Goal: Task Accomplishment & Management: Complete application form

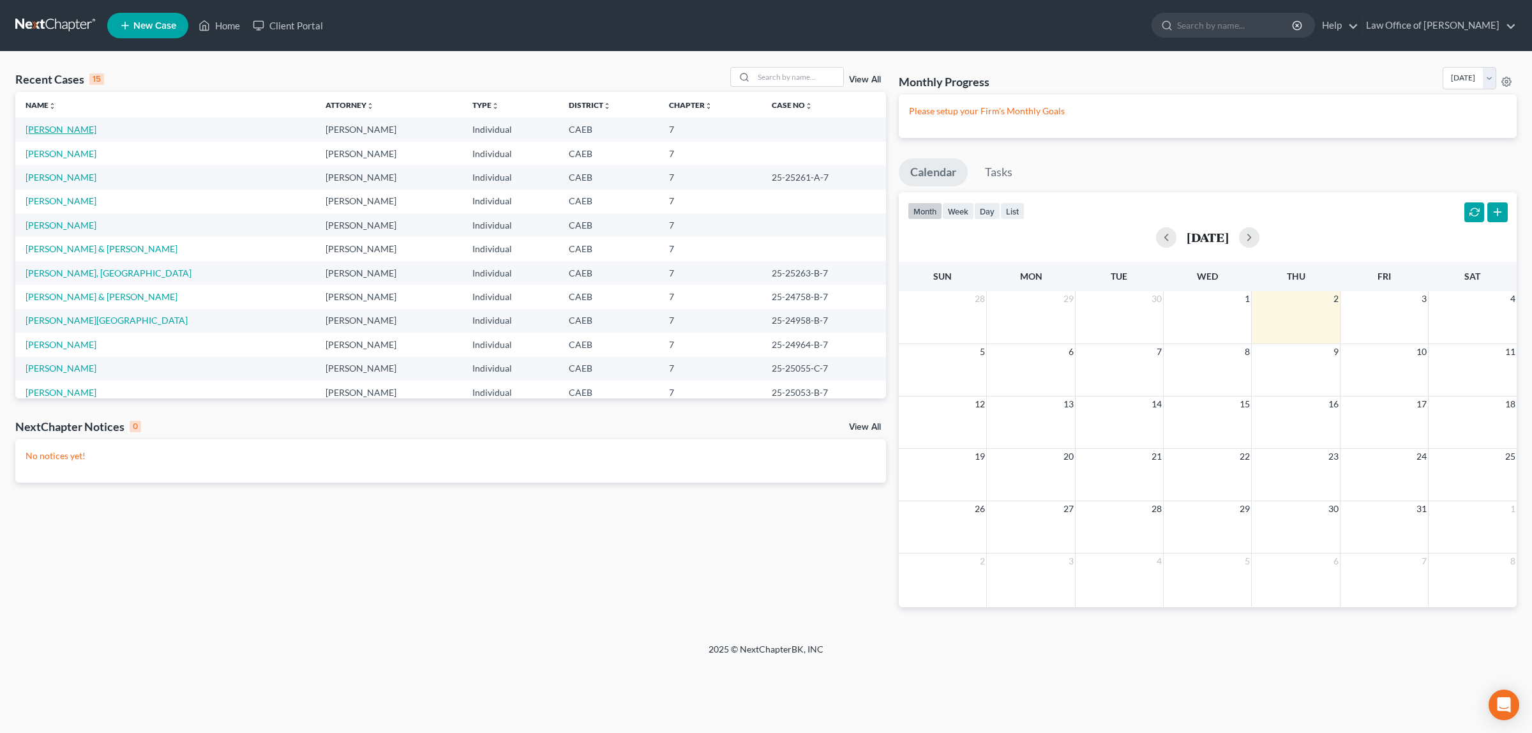
click at [64, 126] on link "[PERSON_NAME]" at bounding box center [61, 129] width 71 height 11
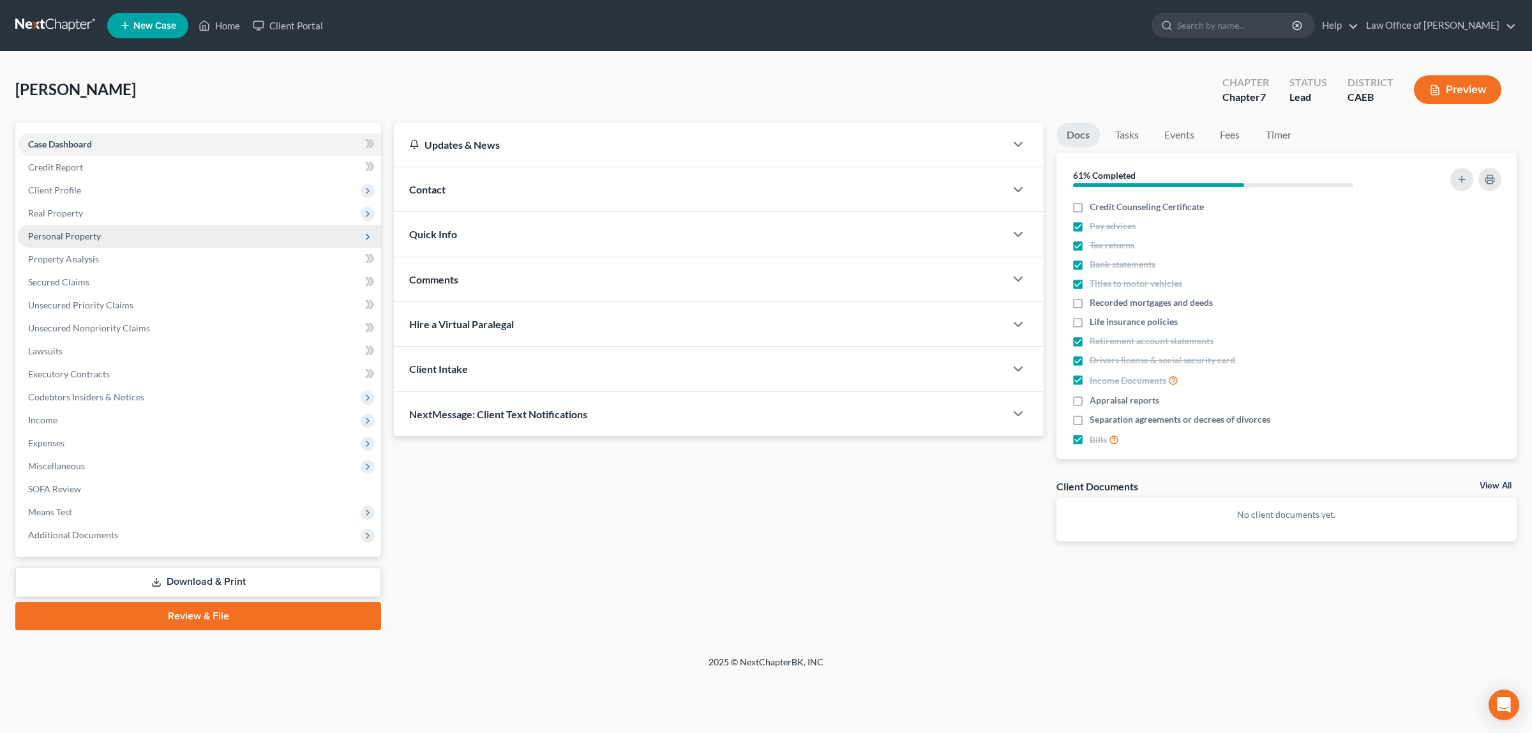
click at [94, 231] on span "Personal Property" at bounding box center [64, 236] width 73 height 11
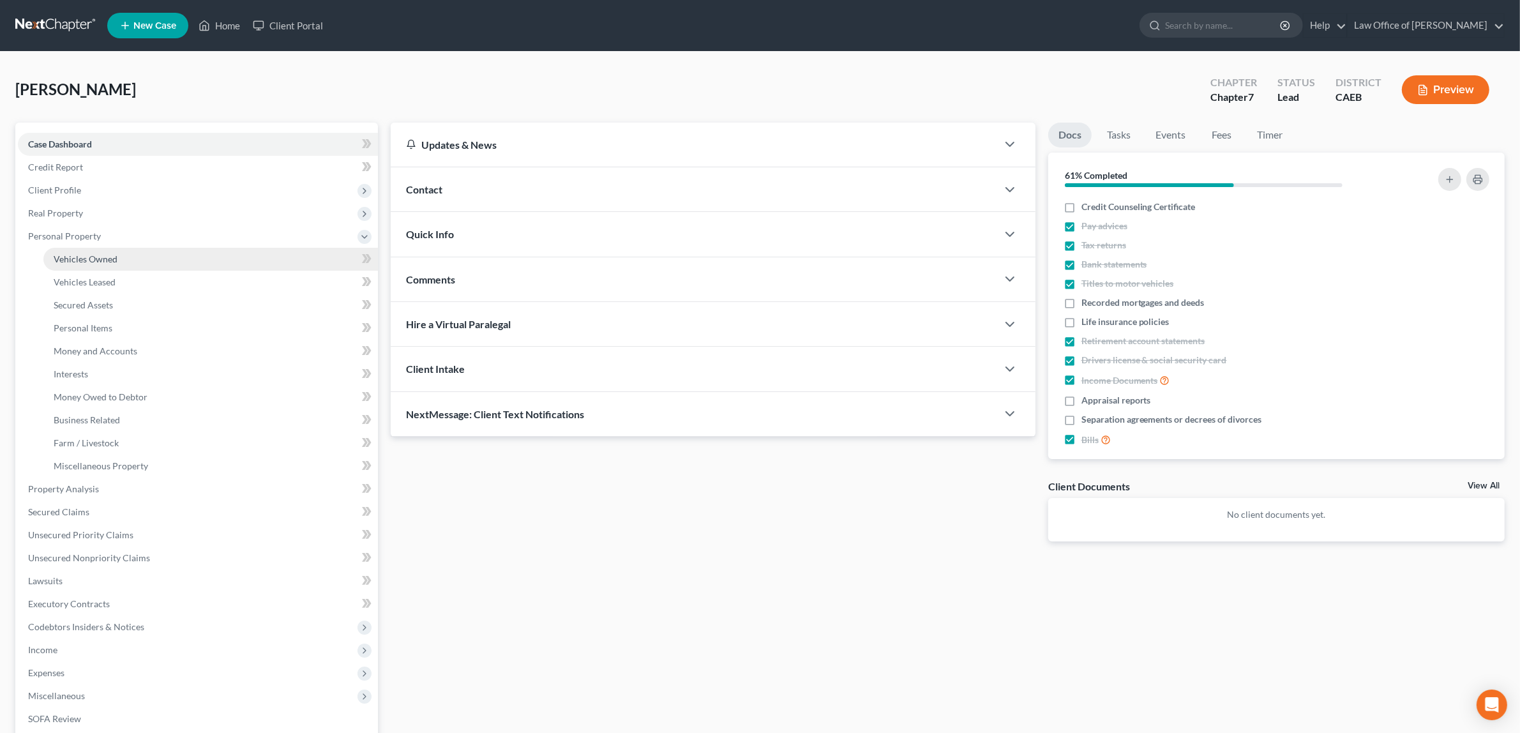
click at [102, 253] on span "Vehicles Owned" at bounding box center [86, 258] width 64 height 11
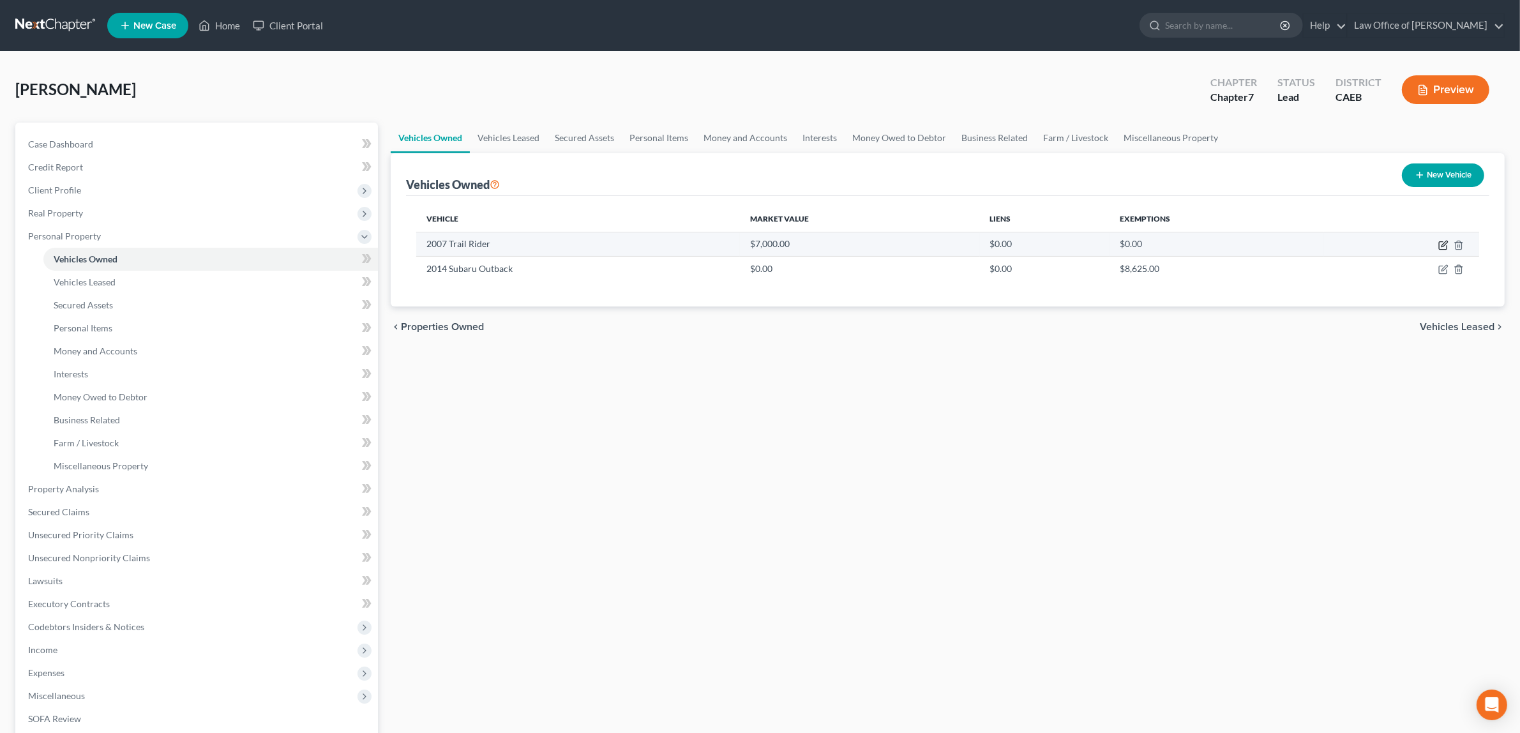
click at [1441, 241] on icon "button" at bounding box center [1444, 245] width 10 height 10
select select "2"
select select "19"
select select "3"
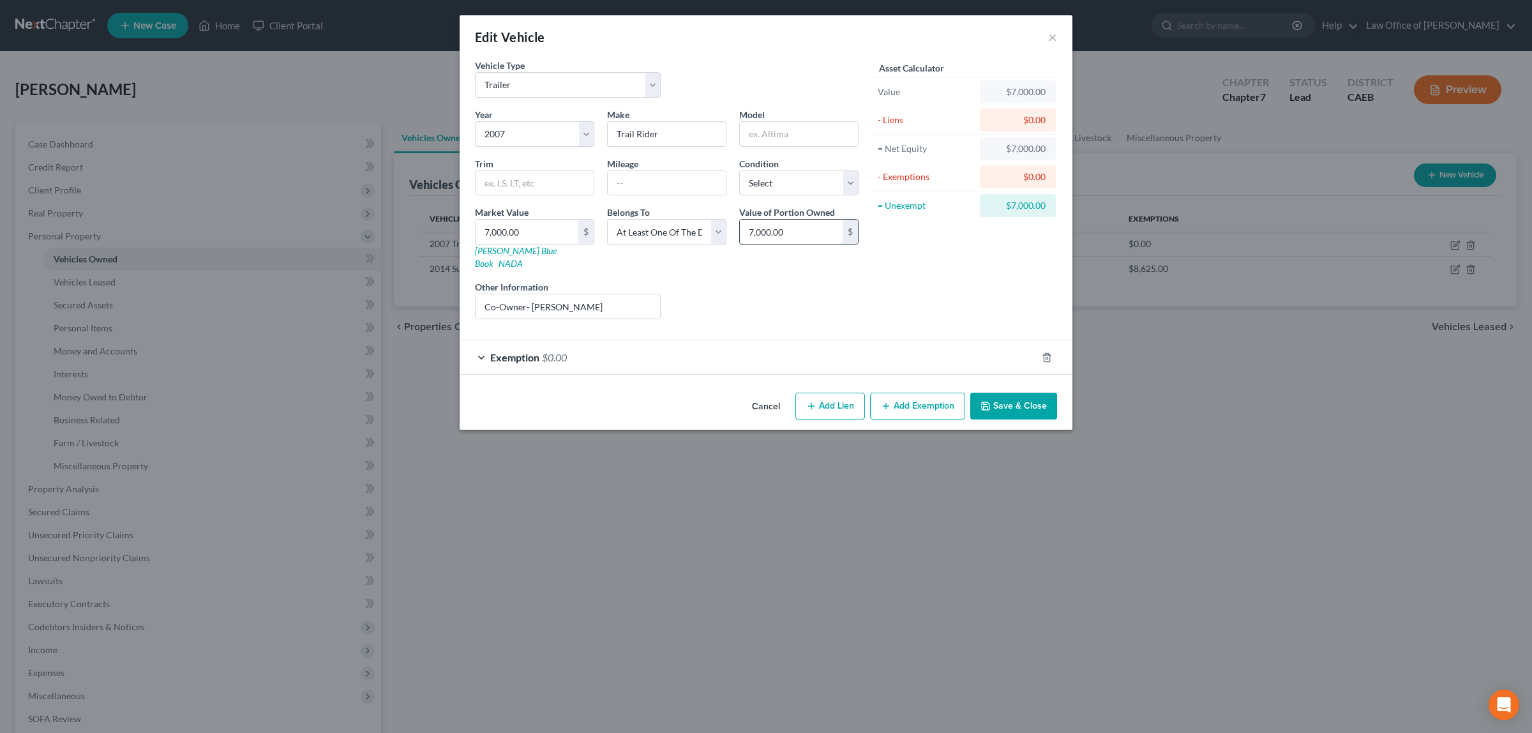
click at [799, 236] on input "7,000.00" at bounding box center [791, 232] width 103 height 24
click at [716, 233] on select "Select Debtor 1 Only Debtor 2 Only Debtor 1 And Debtor 2 Only At Least One Of T…" at bounding box center [666, 232] width 119 height 26
click at [861, 294] on div "Liens Select" at bounding box center [766, 299] width 199 height 39
click at [826, 237] on input "7,000.00" at bounding box center [791, 232] width 103 height 24
type input "3,500.00"
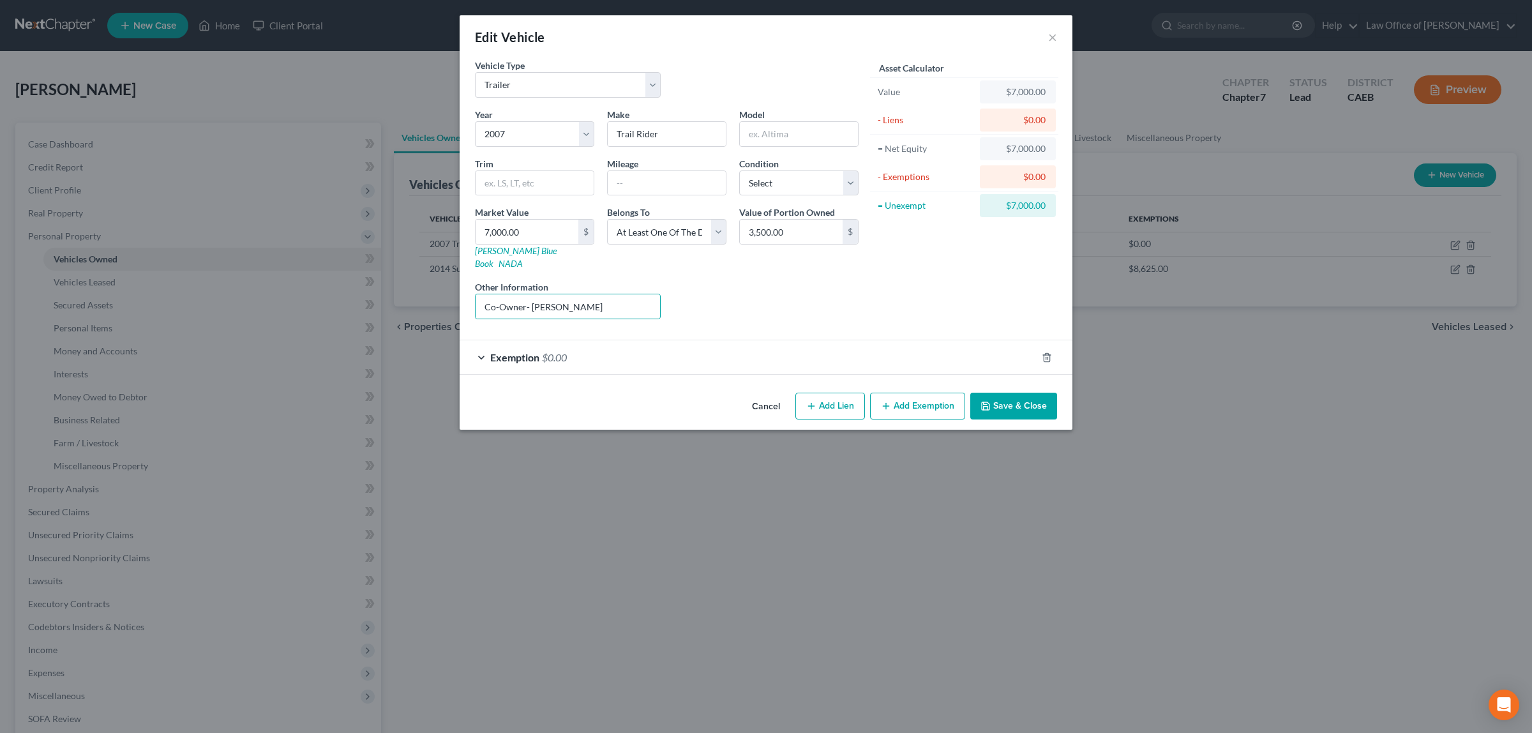
click at [560, 351] on span "$0.00" at bounding box center [554, 357] width 25 height 12
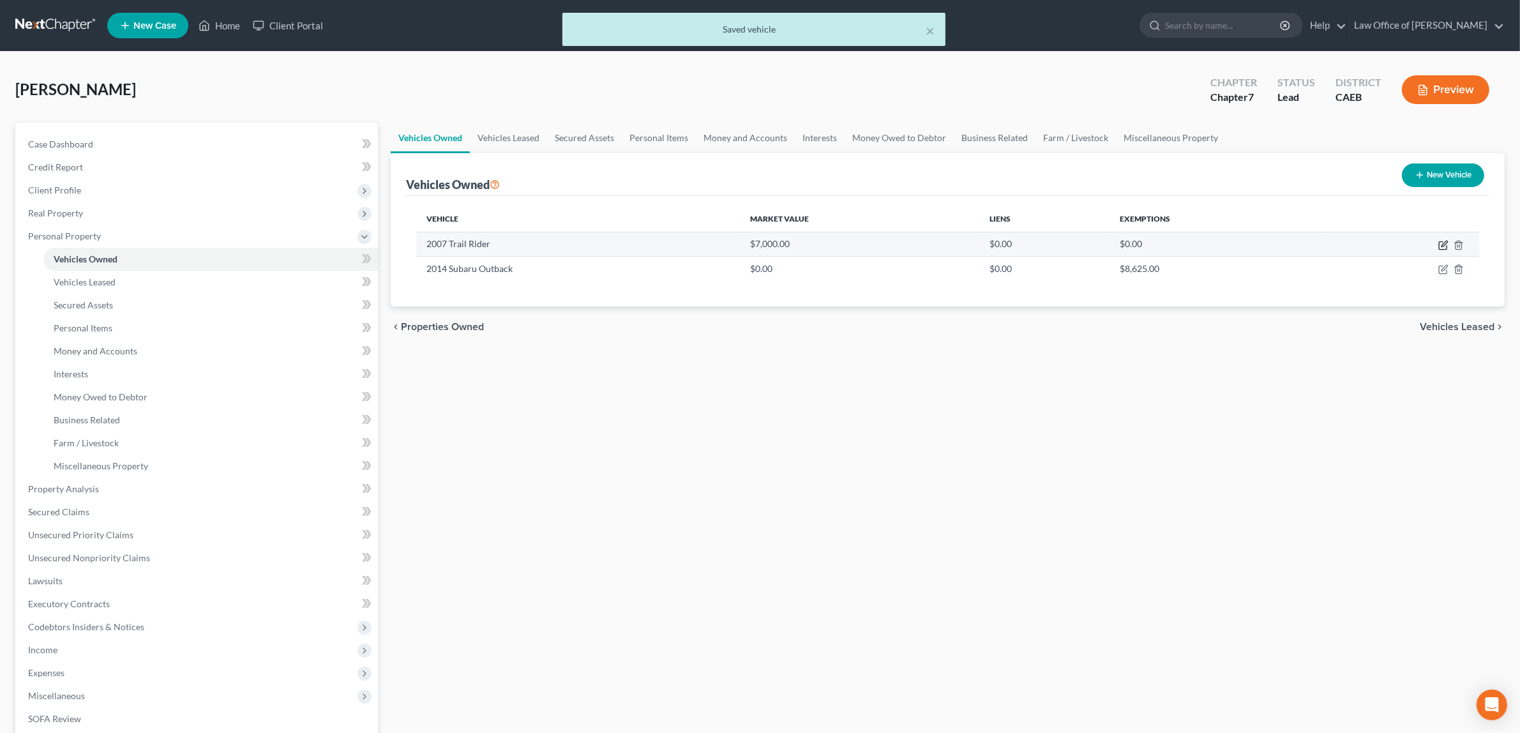
click at [1441, 242] on icon "button" at bounding box center [1443, 246] width 8 height 8
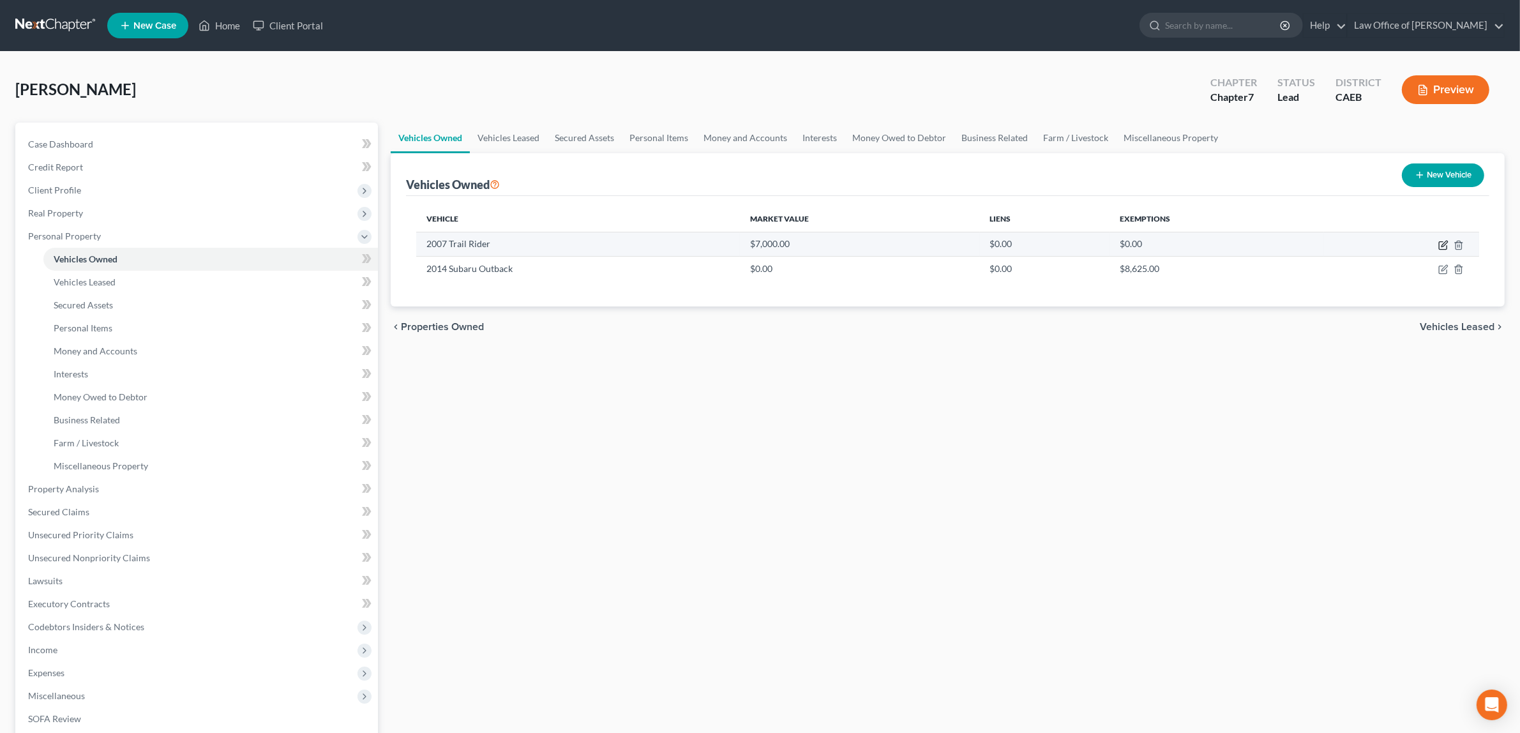
select select "2"
select select "19"
select select "3"
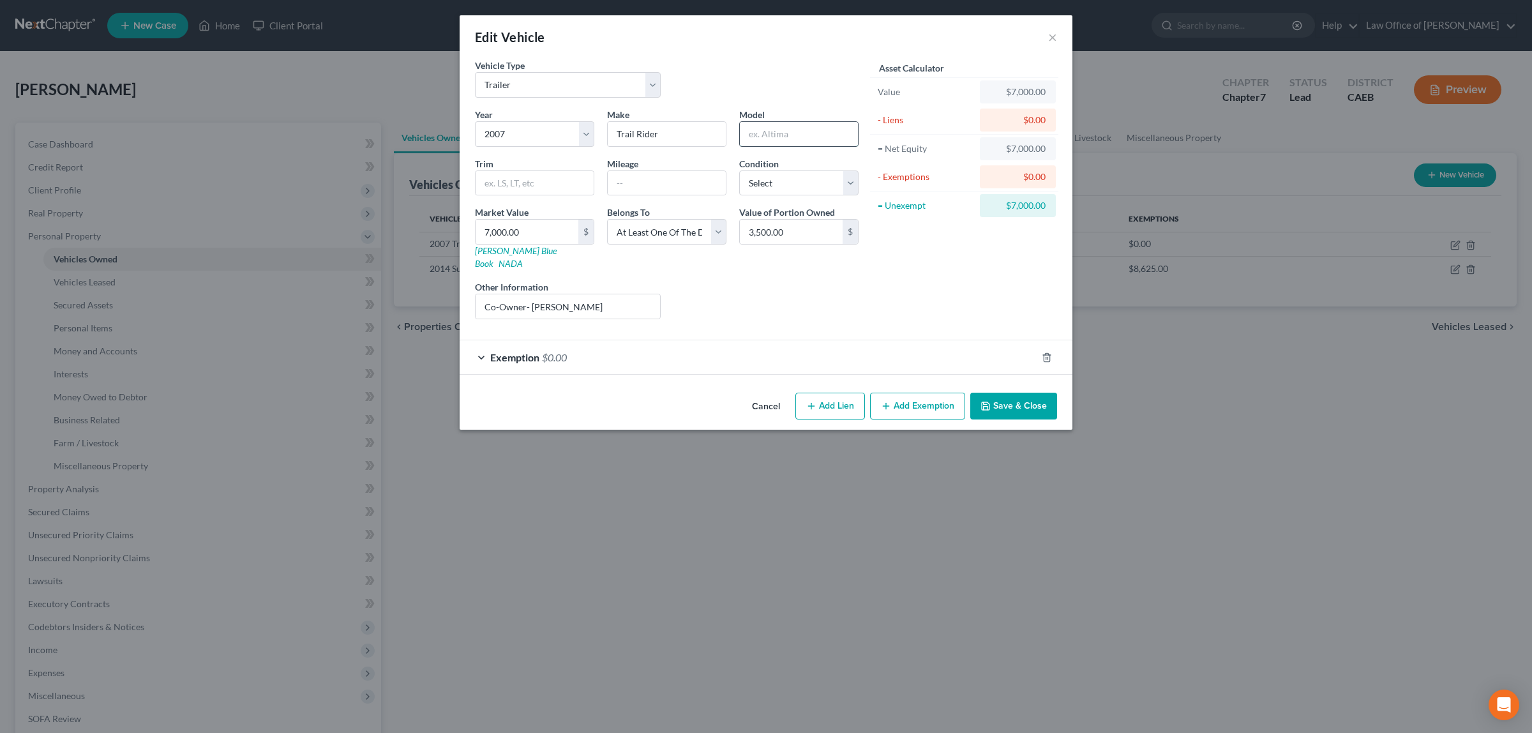
click at [813, 130] on input "text" at bounding box center [799, 134] width 118 height 24
type input "Travel Trailer"
click at [988, 401] on icon "button" at bounding box center [986, 406] width 10 height 10
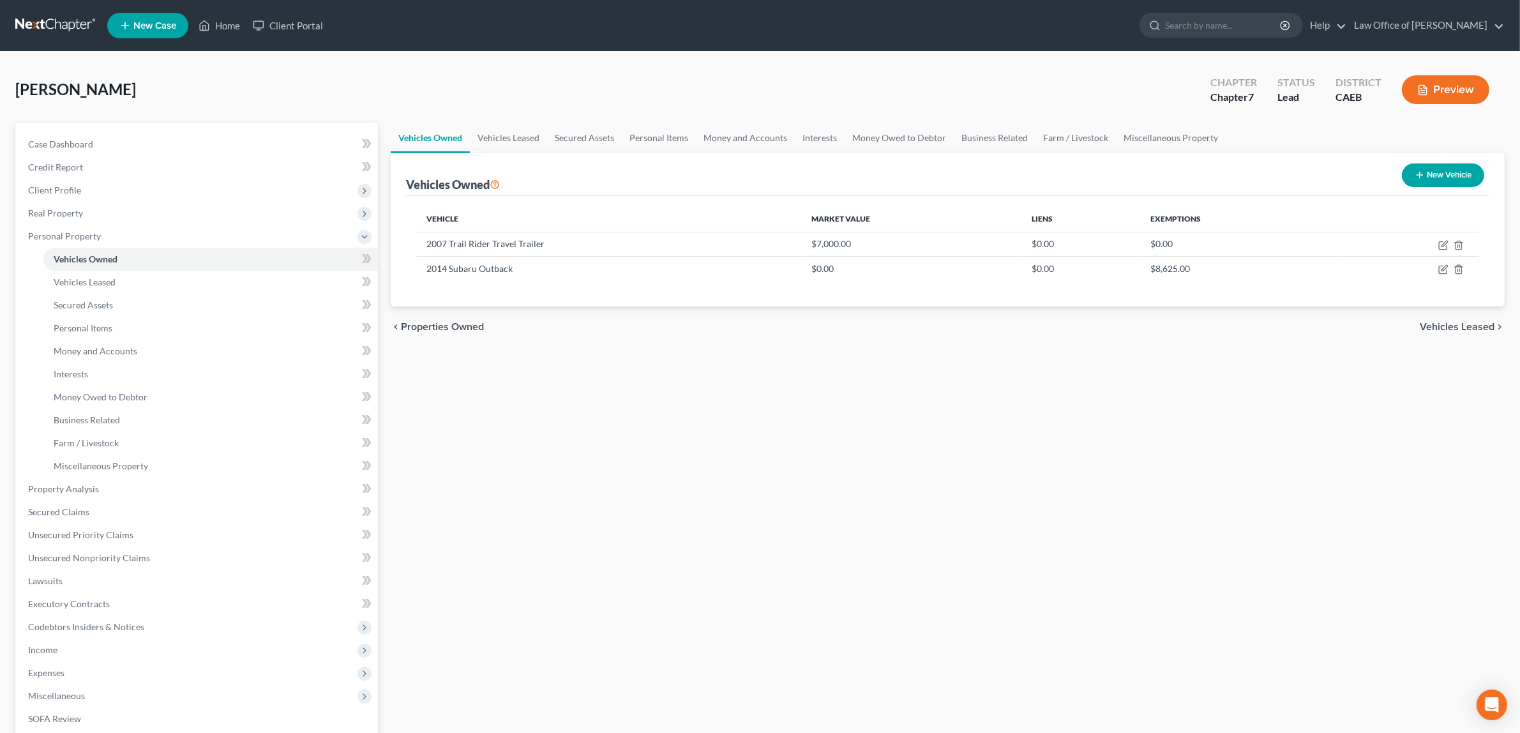
click at [1432, 91] on button "Preview" at bounding box center [1445, 89] width 87 height 29
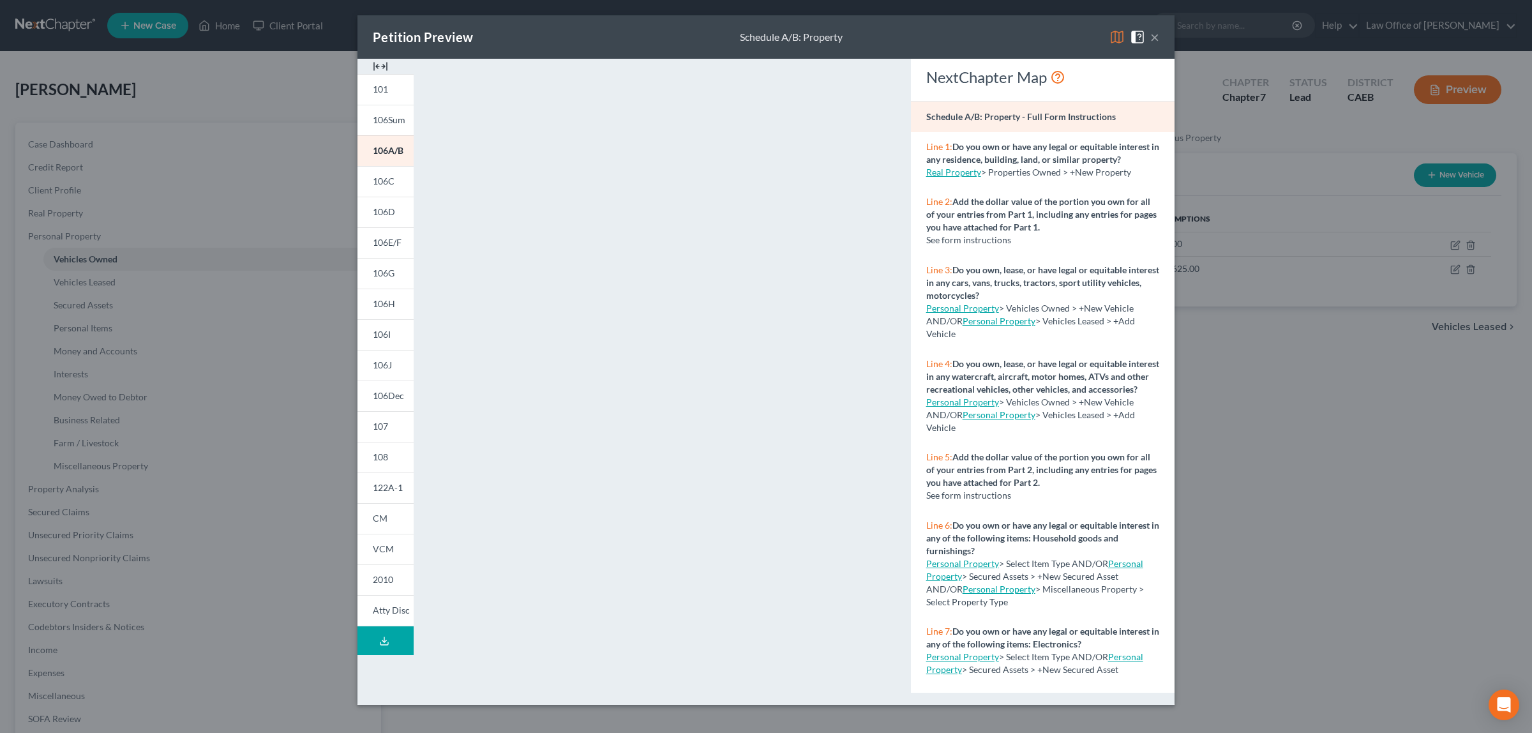
click at [1154, 32] on button "×" at bounding box center [1155, 36] width 9 height 15
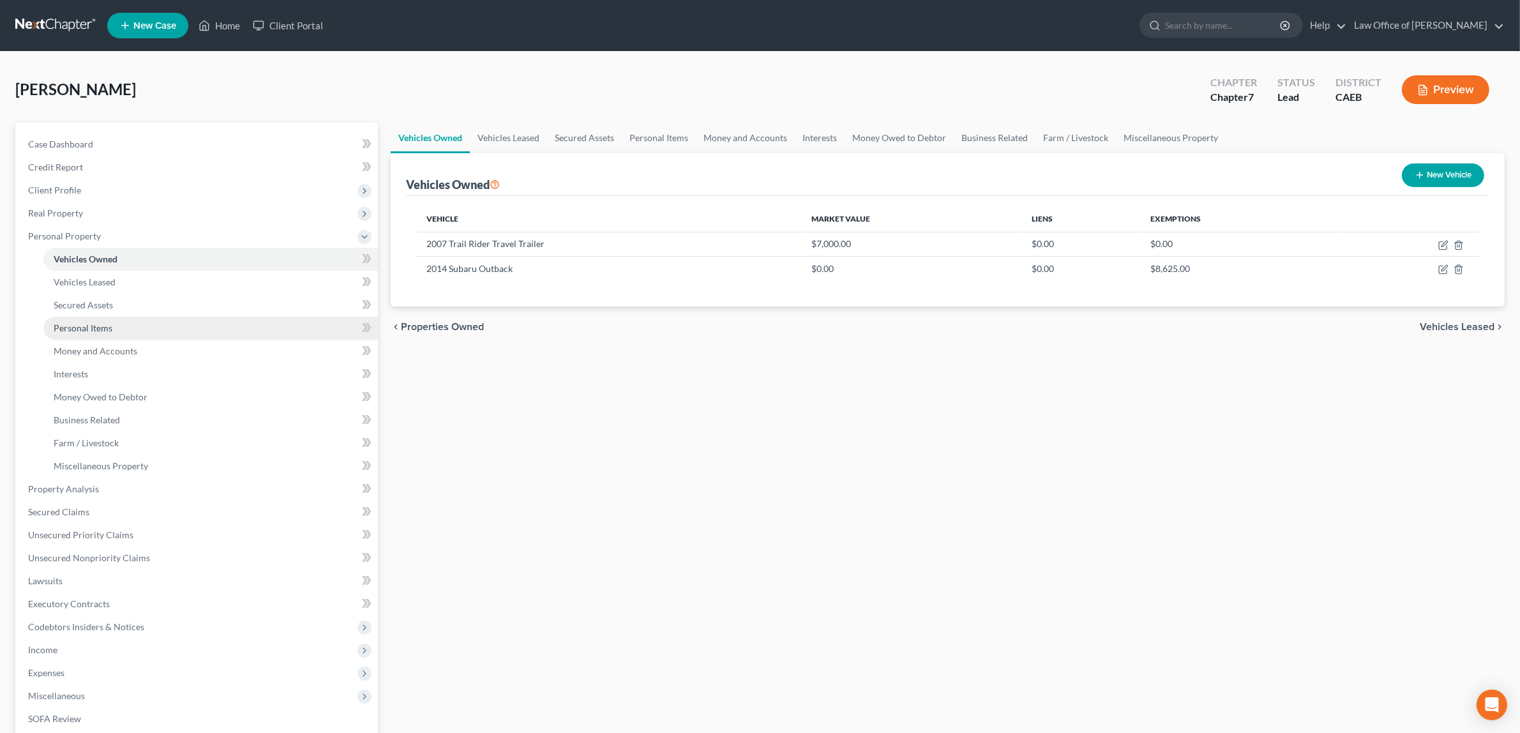
click at [93, 320] on link "Personal Items" at bounding box center [210, 328] width 335 height 23
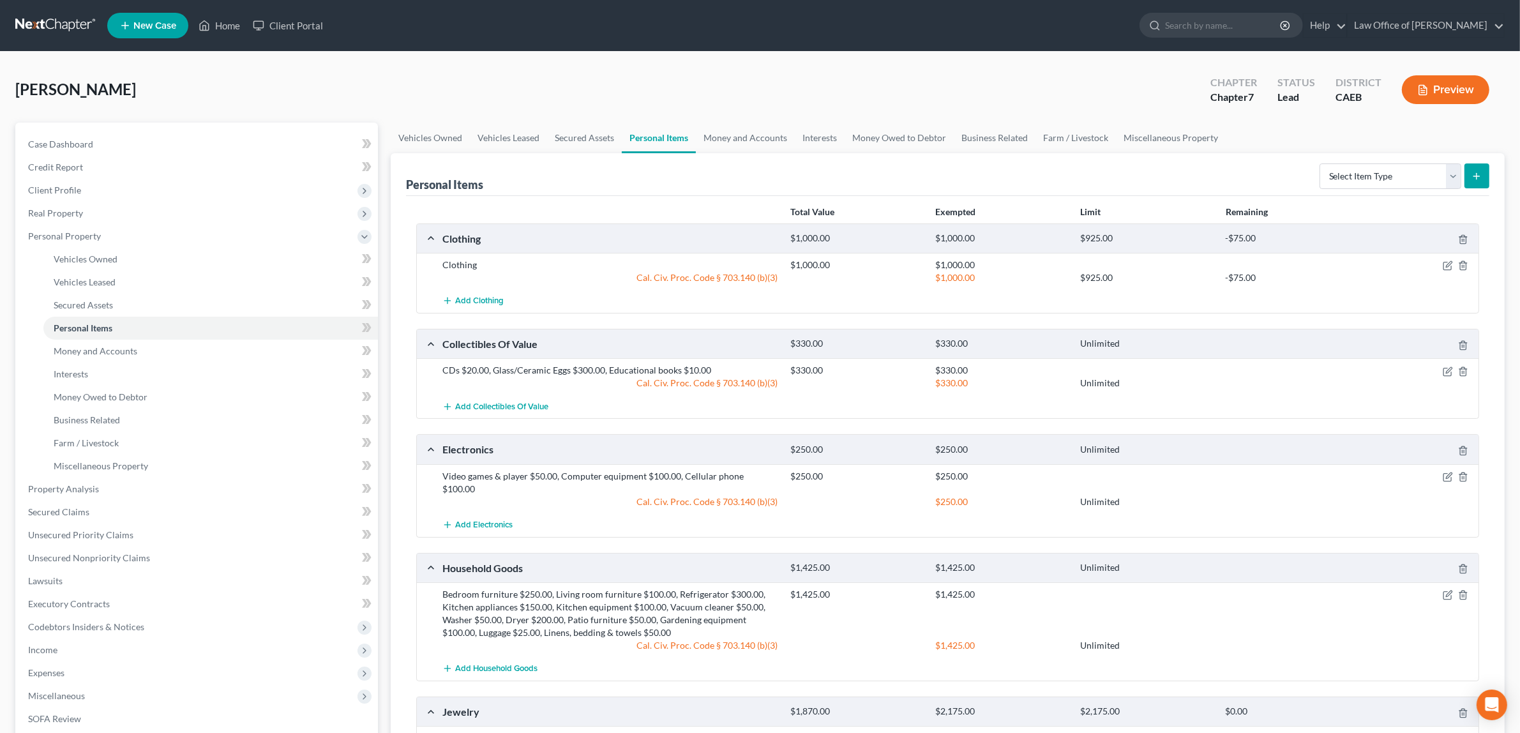
click at [659, 368] on div "CDs $20.00, Glass/Ceramic Eggs $300.00, Educational books $10.00" at bounding box center [610, 370] width 348 height 13
click at [1447, 368] on icon "button" at bounding box center [1448, 372] width 8 height 8
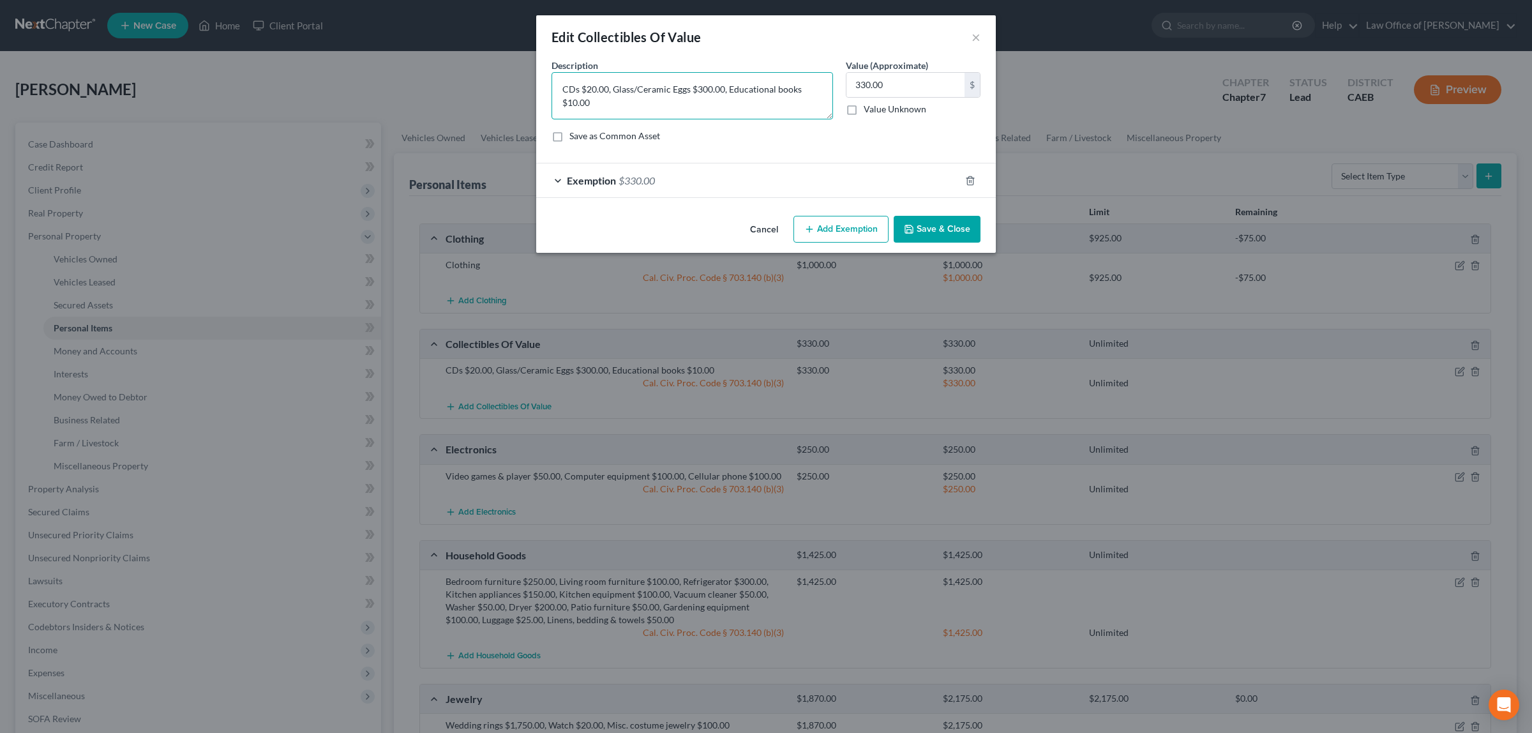
click at [777, 87] on textarea "CDs $20.00, Glass/Ceramic Eggs $300.00, Educational books $10.00" at bounding box center [693, 95] width 282 height 47
click at [780, 90] on textarea "CDs $20.00, Glass/Ceramic Eggs $300.00, Educational books $10.00" at bounding box center [693, 95] width 282 height 47
type textarea "CDs $20.00, Glass/Ceramic Eggs $300.00, Books $10.00"
click at [926, 225] on button "Save & Close" at bounding box center [937, 229] width 87 height 27
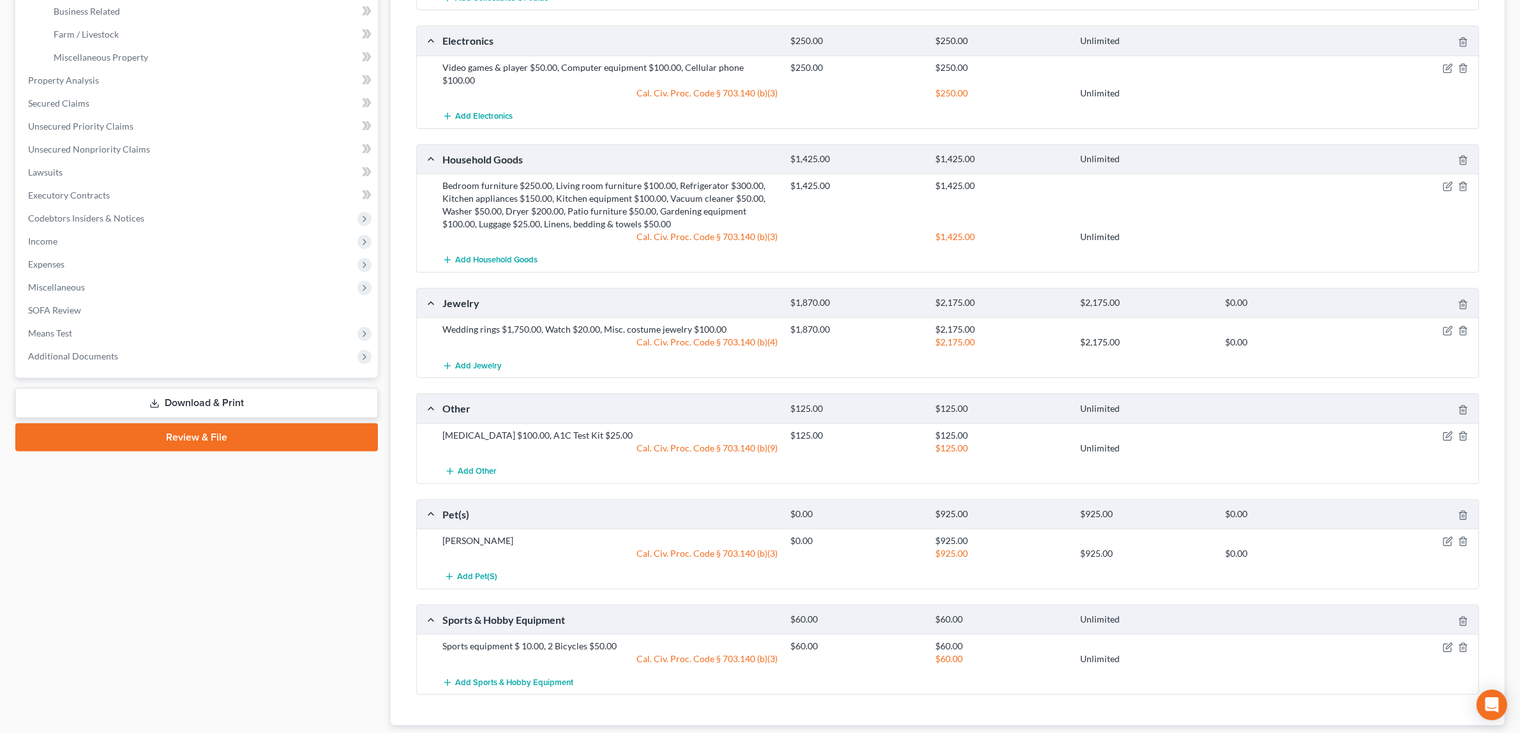
scroll to position [412, 0]
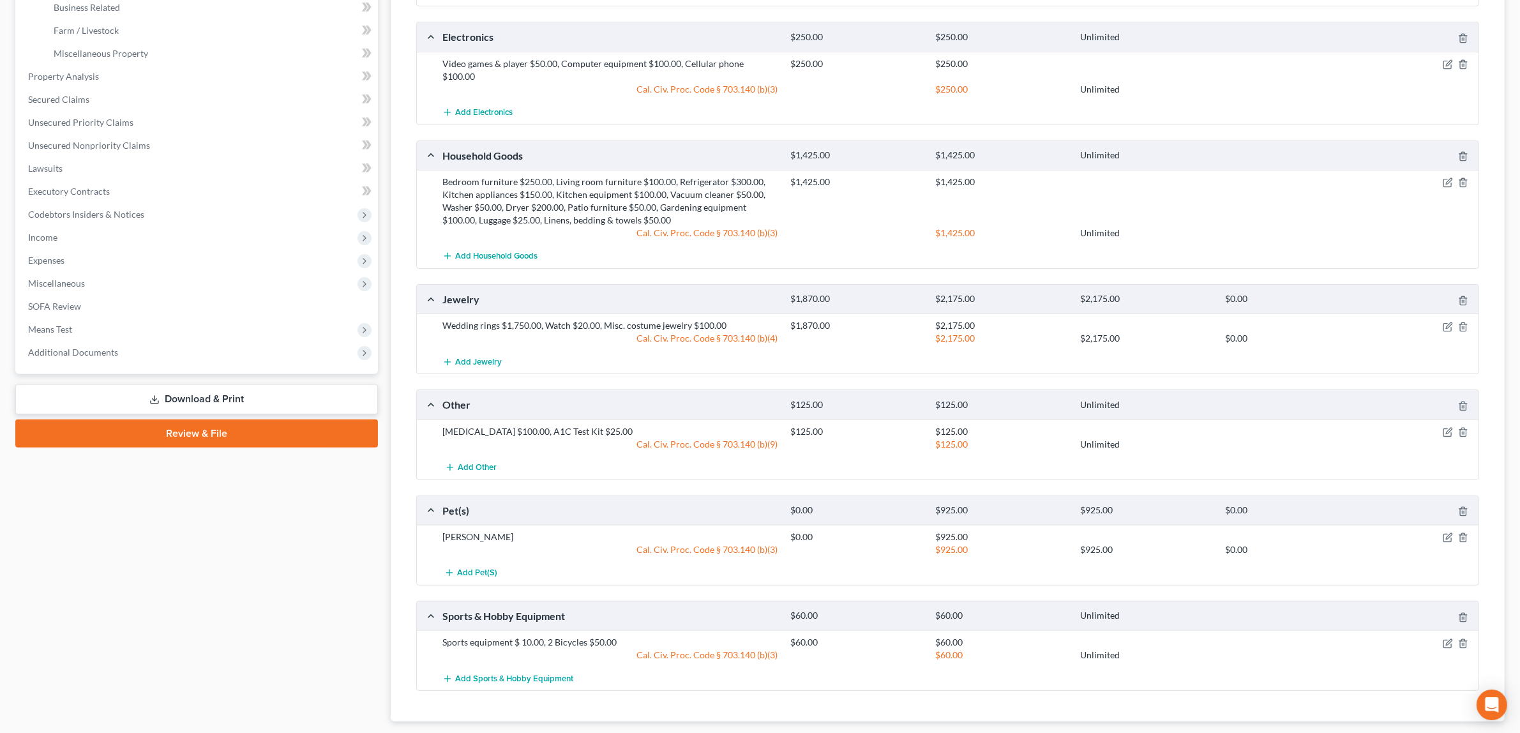
click at [1444, 425] on div at bounding box center [1422, 431] width 116 height 13
click at [1449, 427] on icon "button" at bounding box center [1448, 432] width 10 height 10
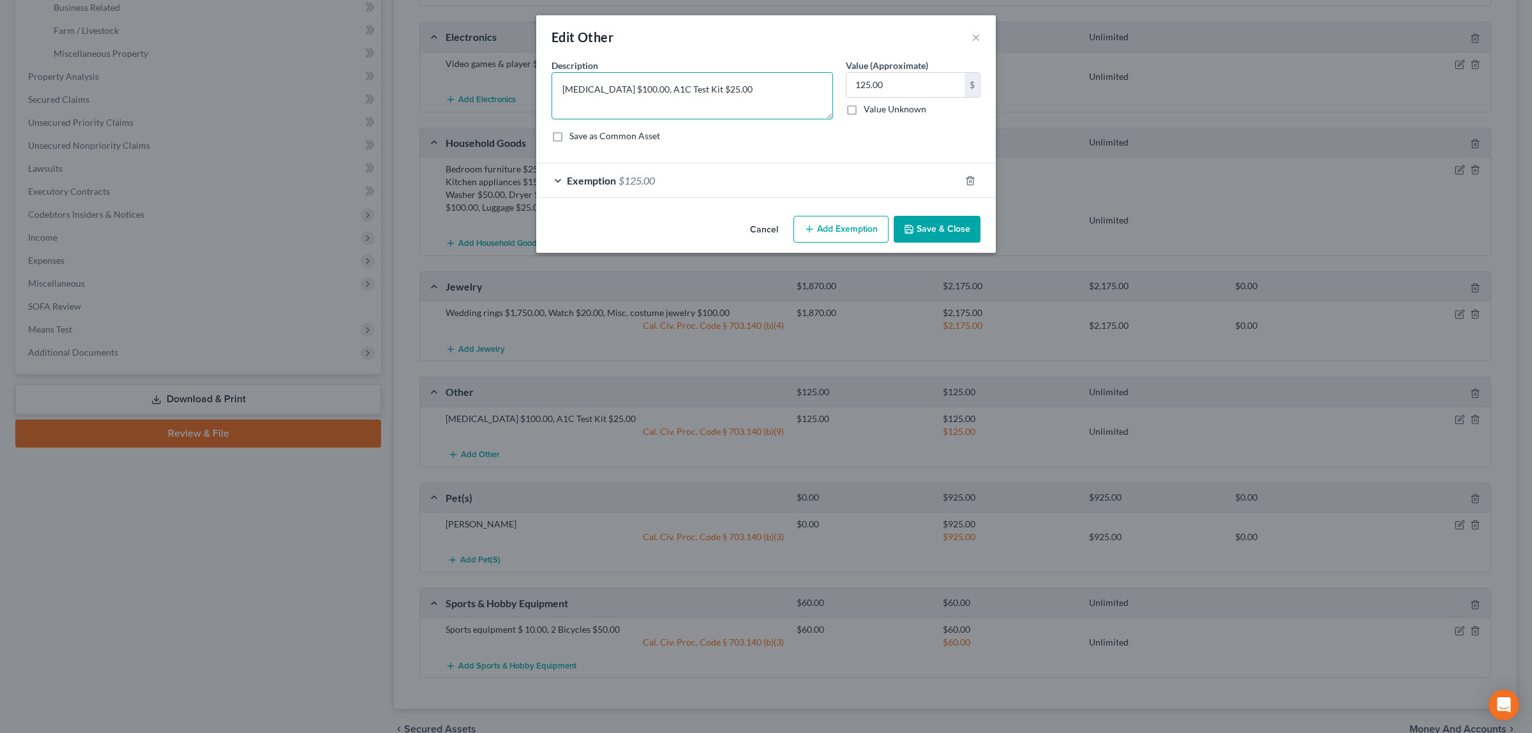
click at [587, 87] on textarea "[MEDICAL_DATA] $100.00, A1C Test Kit $25.00" at bounding box center [693, 95] width 282 height 47
type textarea "[MEDICAL_DATA] machine $100.00, A1C Test Kit $25.00"
click at [934, 227] on button "Save & Close" at bounding box center [937, 229] width 87 height 27
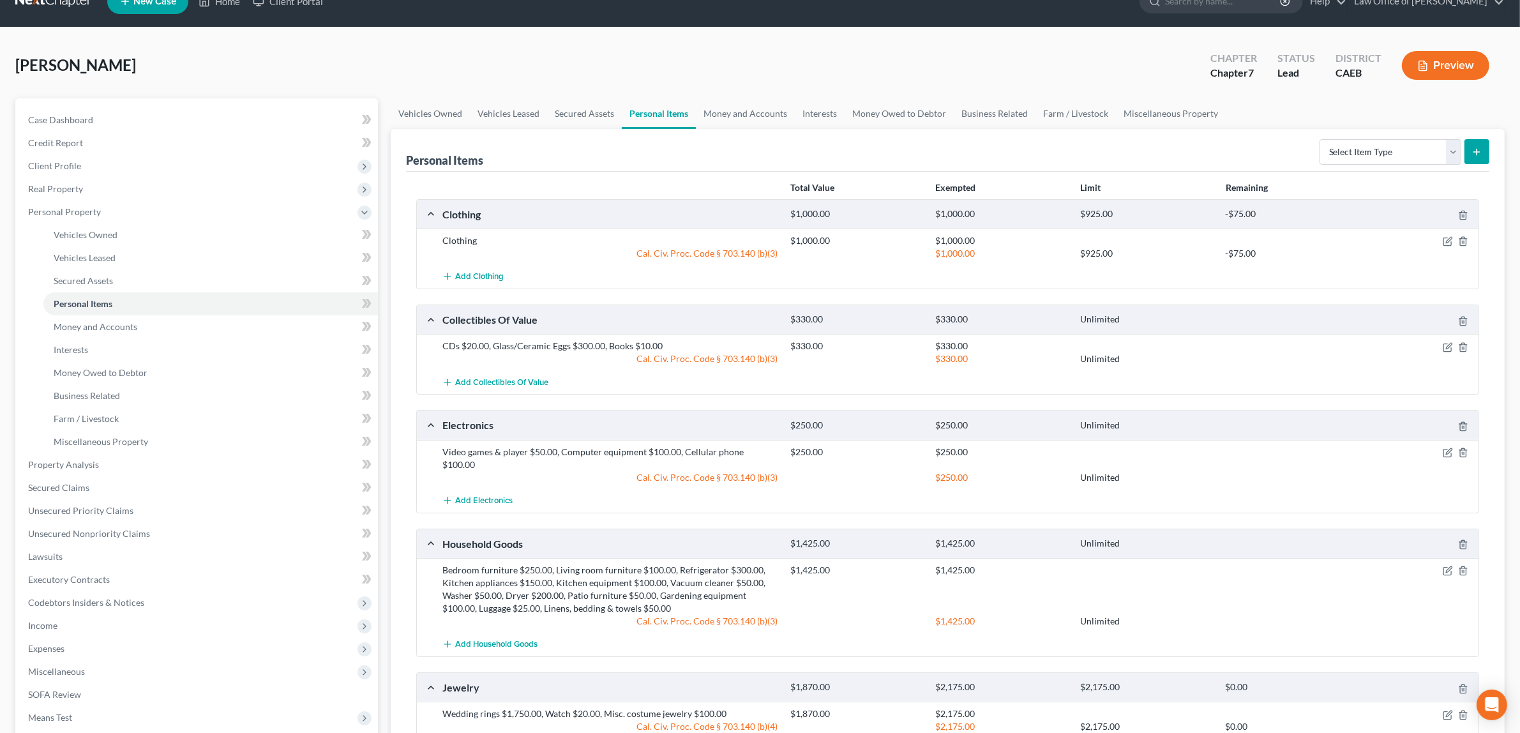
scroll to position [0, 0]
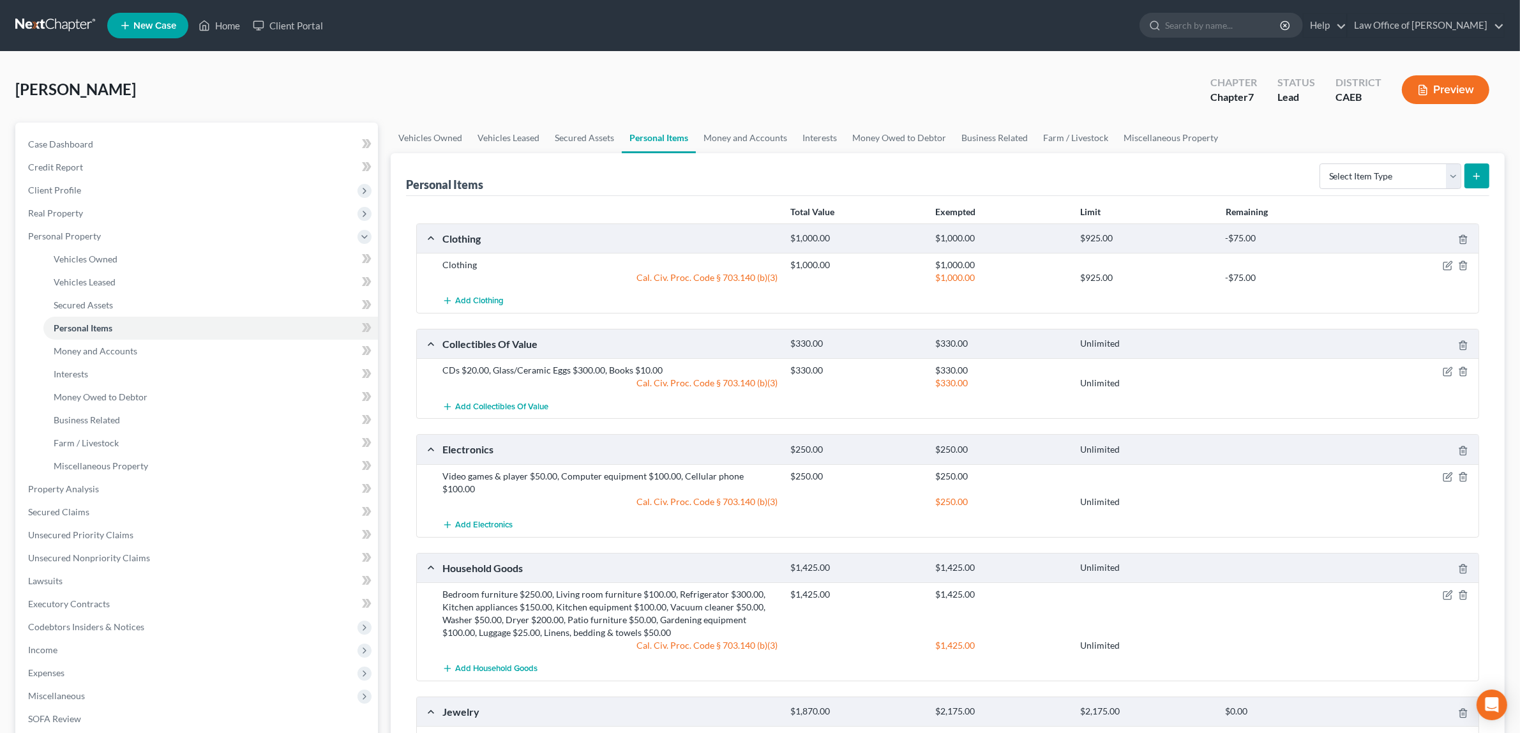
click at [1433, 86] on button "Preview" at bounding box center [1445, 89] width 87 height 29
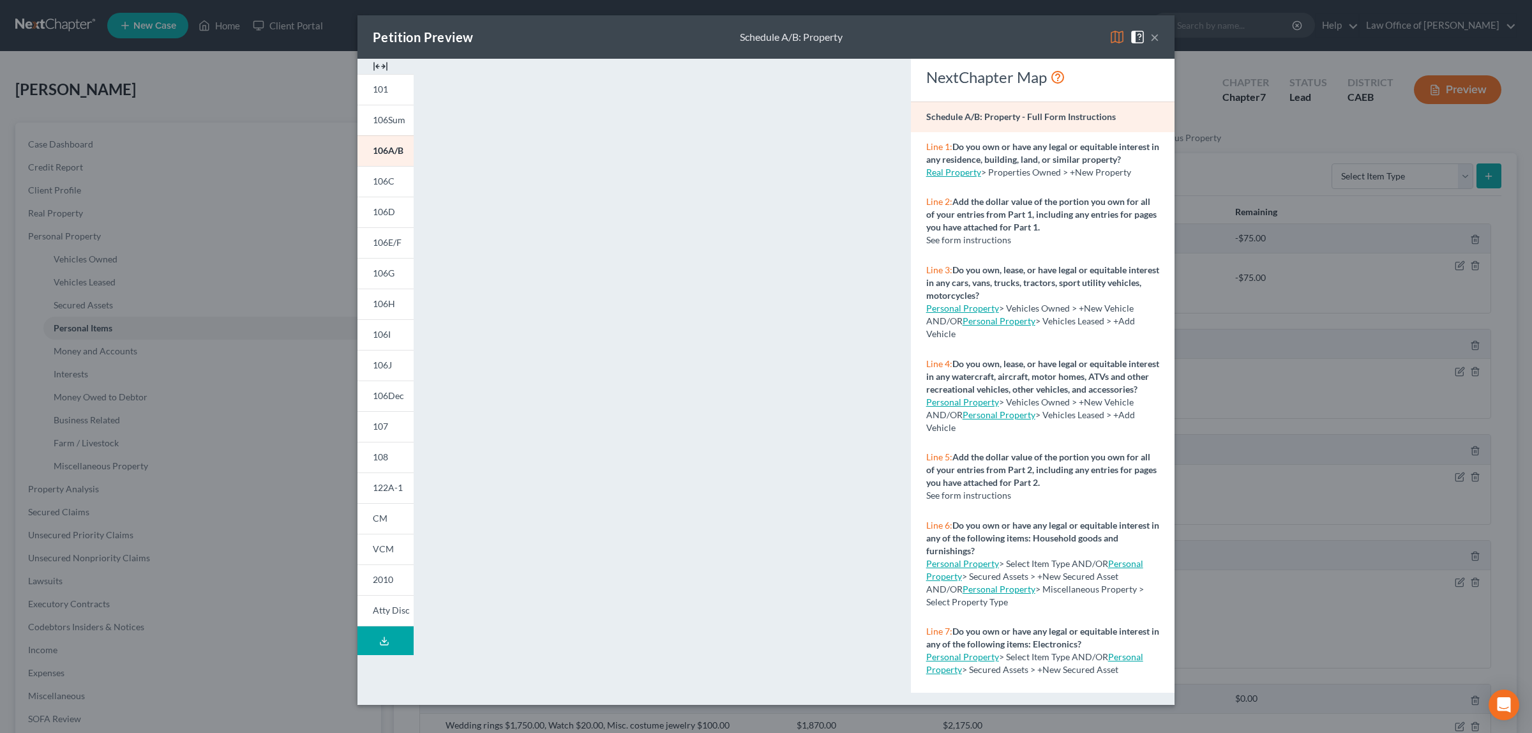
click at [1149, 33] on span at bounding box center [1140, 36] width 20 height 11
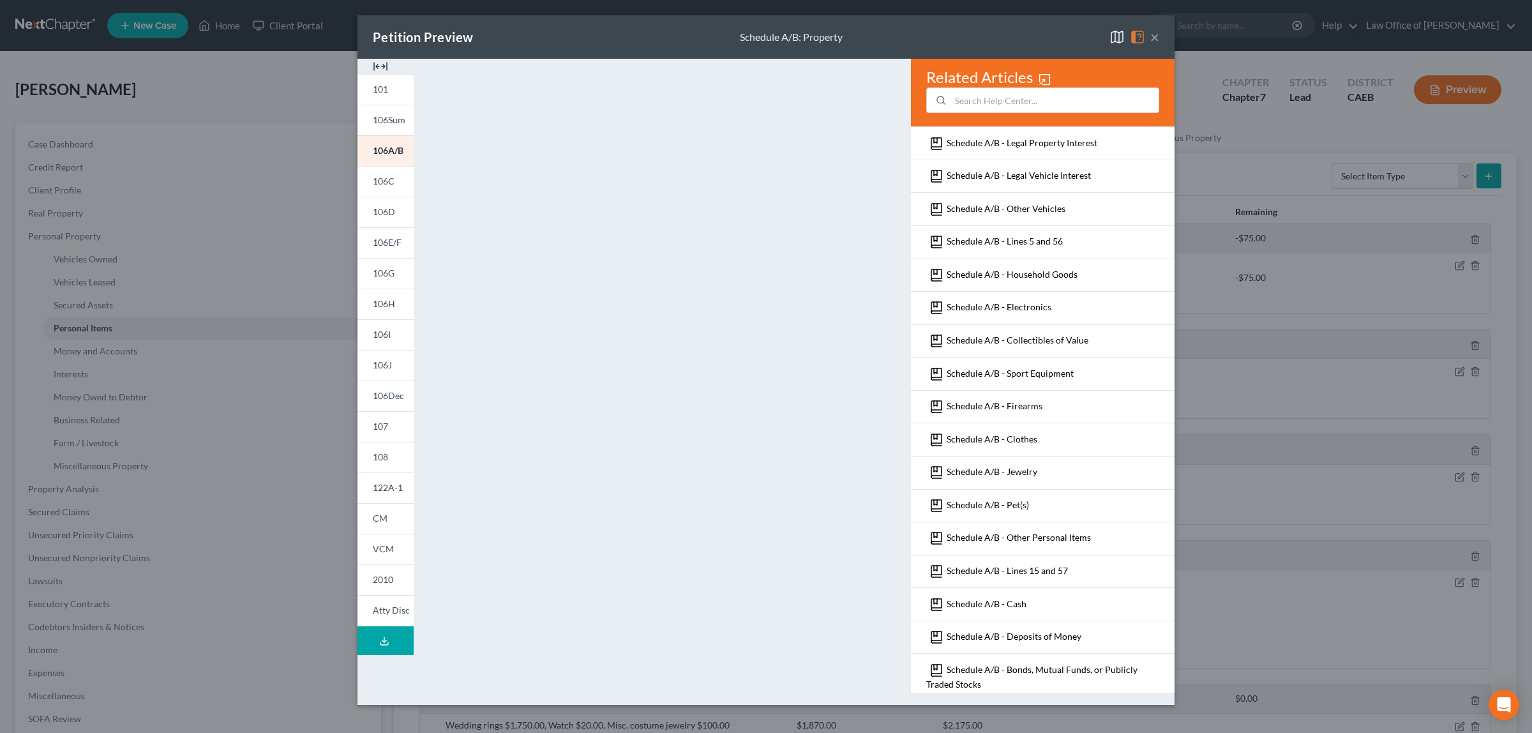
click at [1154, 36] on button "×" at bounding box center [1155, 36] width 9 height 15
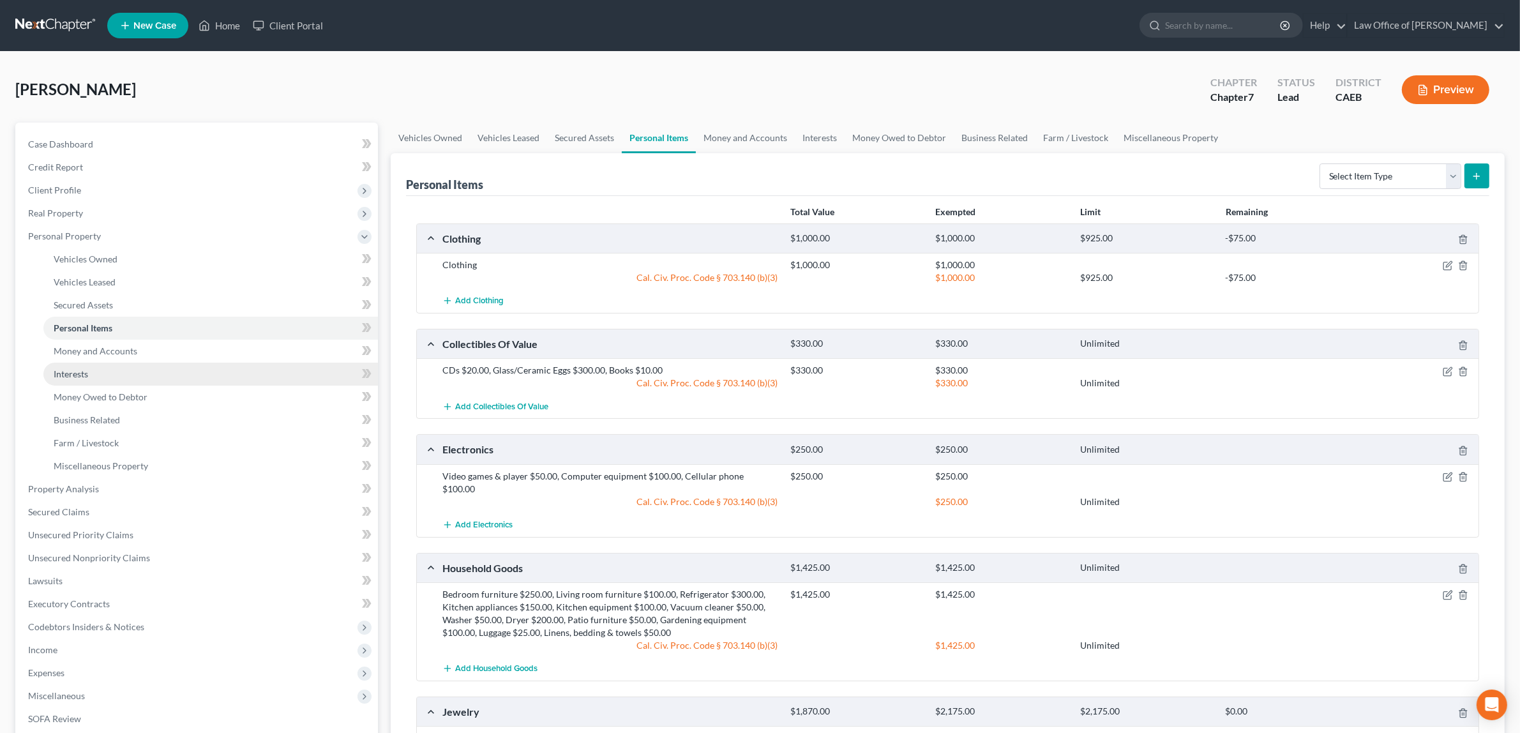
click at [100, 369] on link "Interests" at bounding box center [210, 374] width 335 height 23
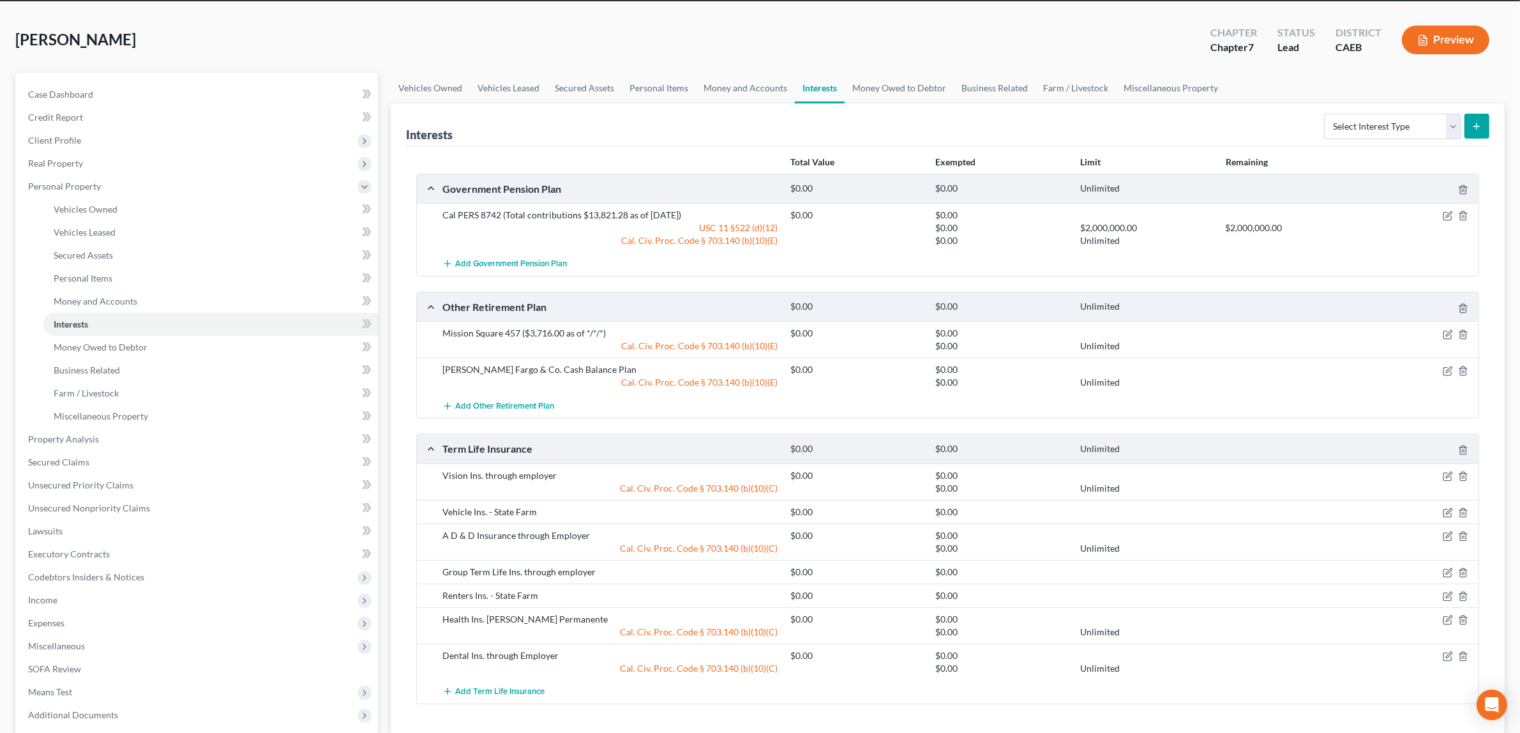
scroll to position [57, 0]
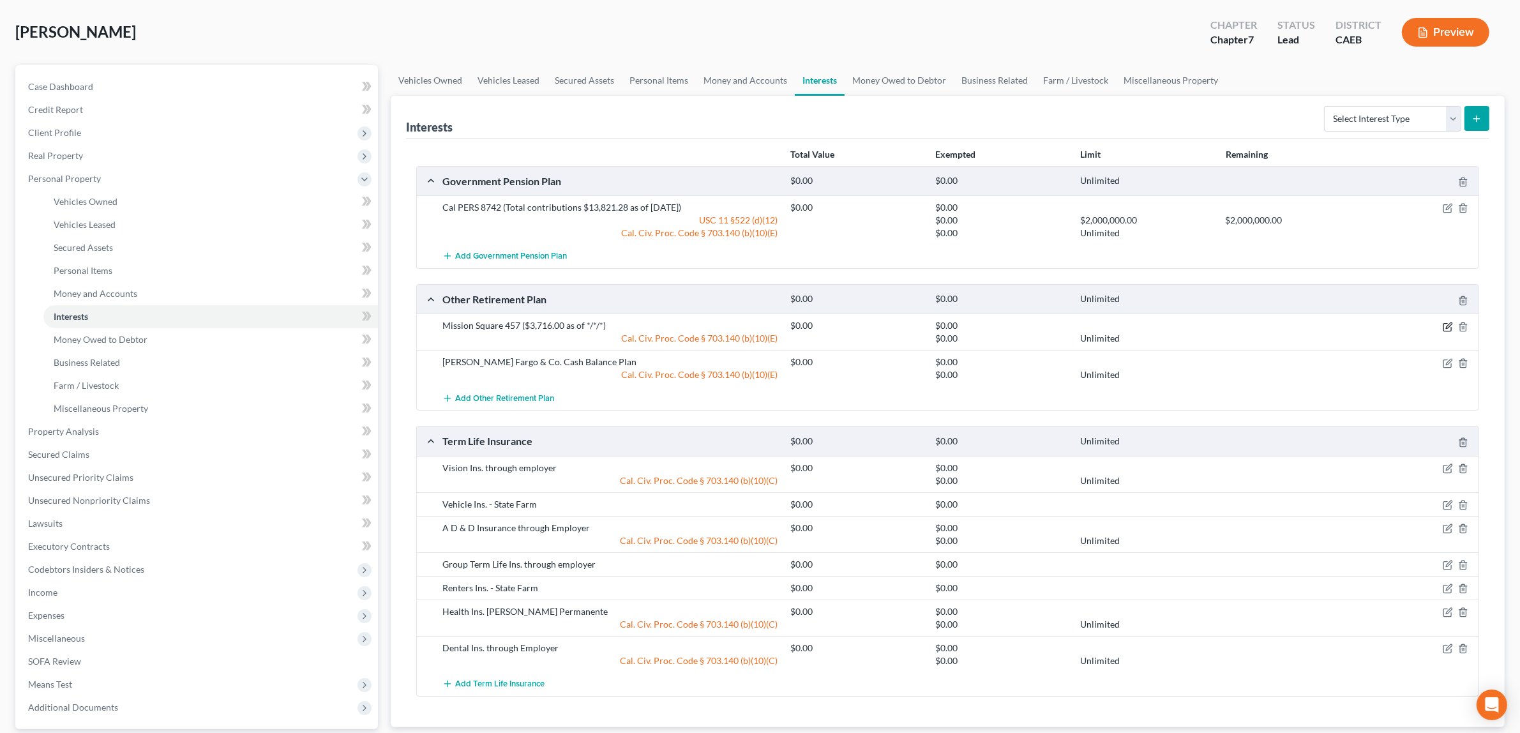
click at [1446, 324] on icon "button" at bounding box center [1448, 327] width 8 height 8
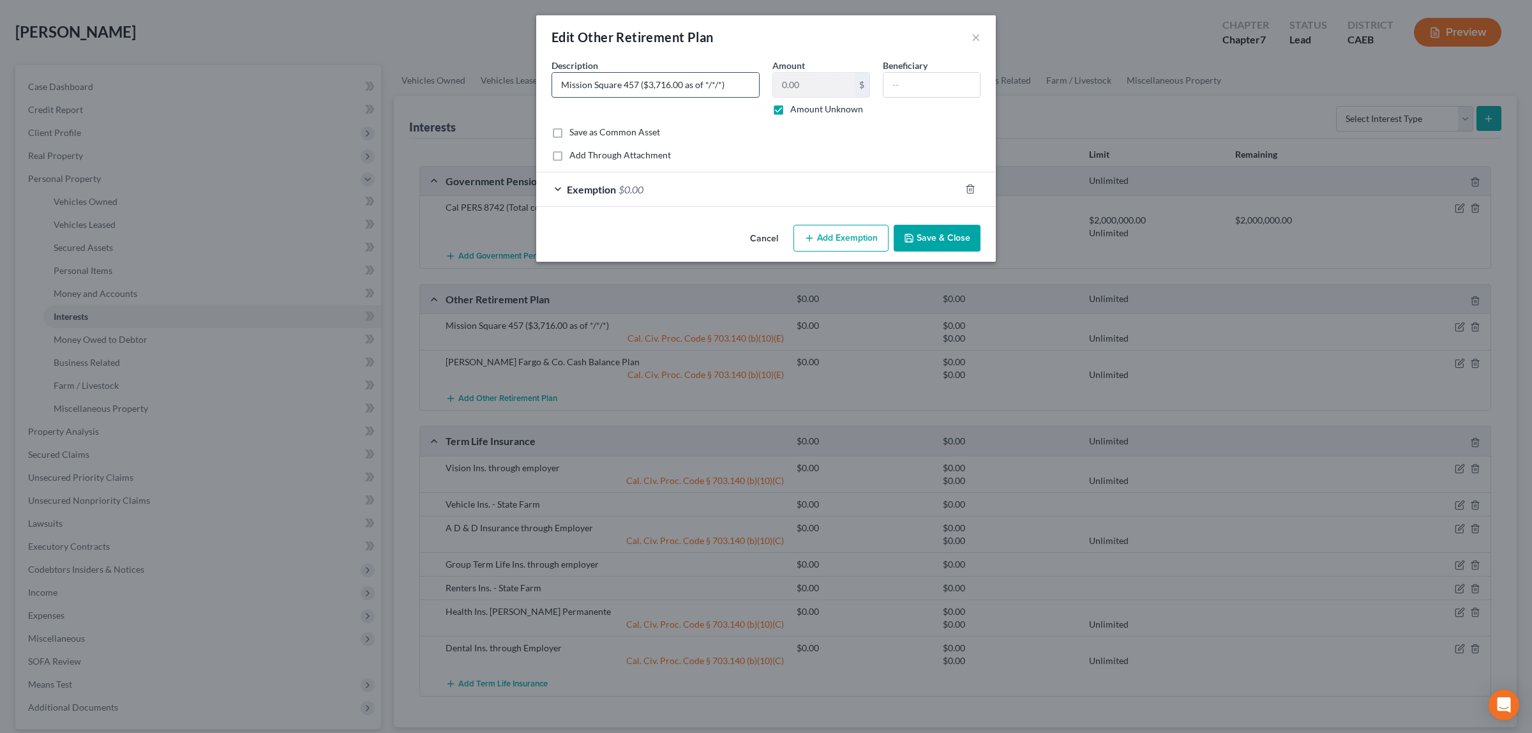
drag, startPoint x: 752, startPoint y: 83, endPoint x: 553, endPoint y: 82, distance: 198.6
click at [553, 82] on input "Mission Square 457 ($3,716.00 as of */*/*)" at bounding box center [655, 85] width 207 height 24
click at [974, 33] on button "×" at bounding box center [976, 36] width 9 height 15
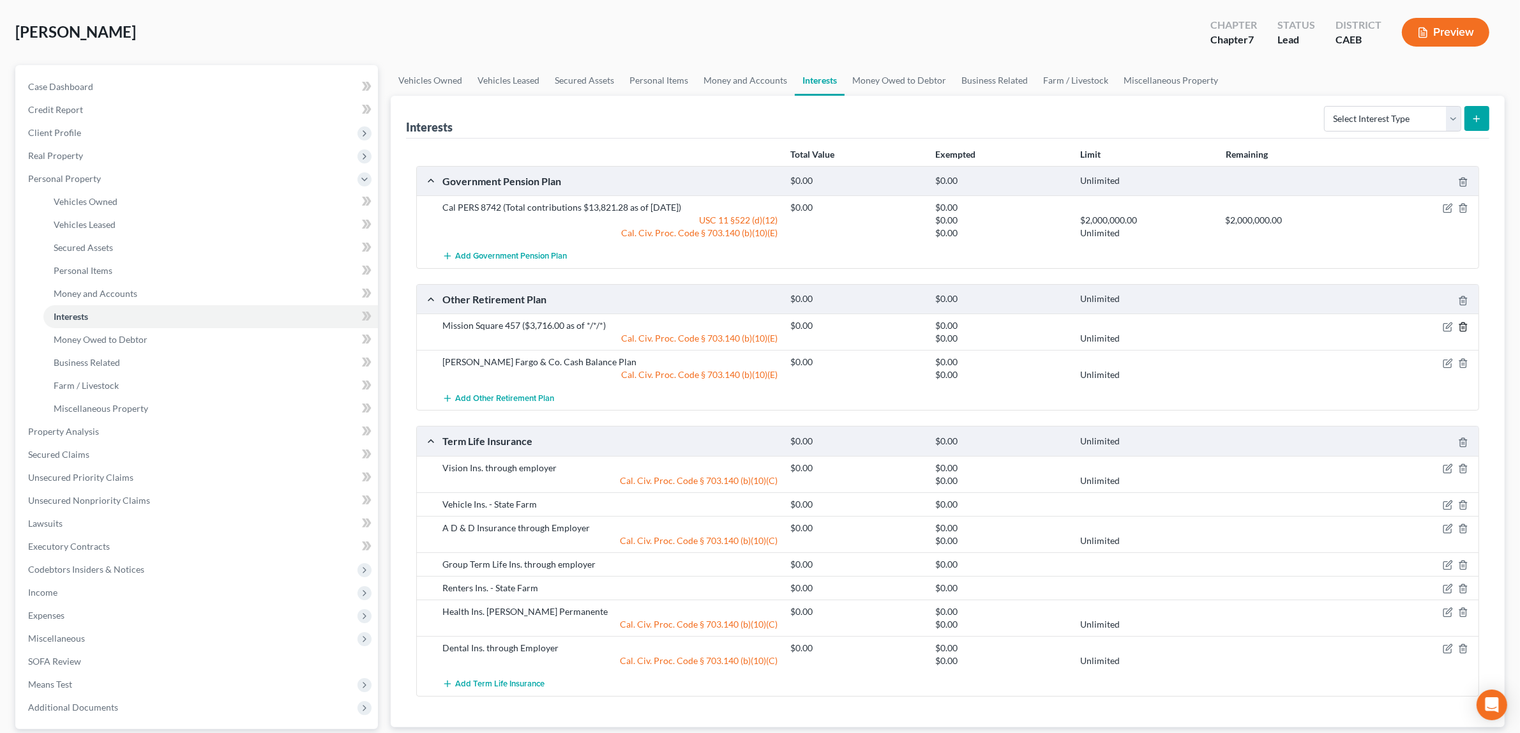
click at [1462, 322] on icon "button" at bounding box center [1463, 327] width 10 height 10
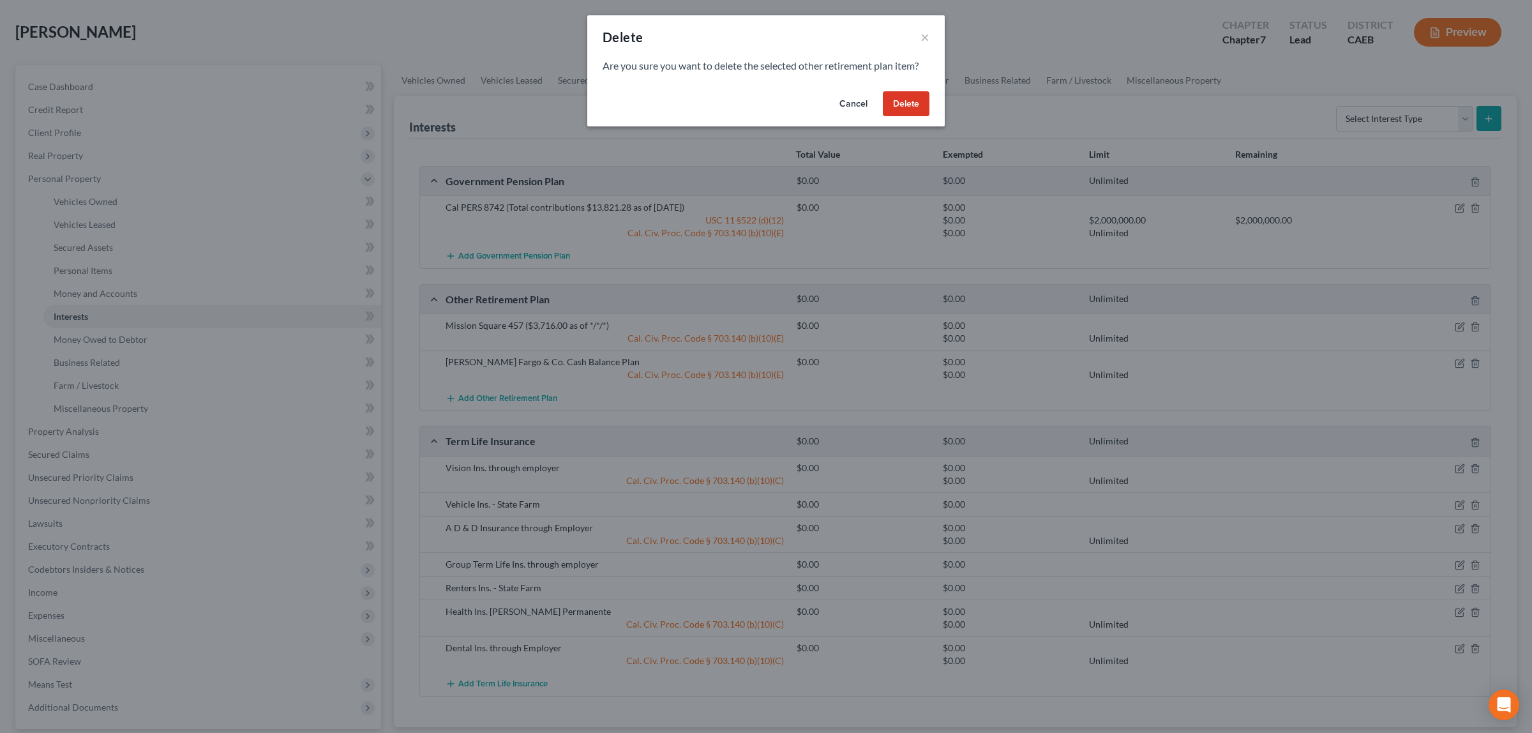
click at [902, 100] on button "Delete" at bounding box center [906, 104] width 47 height 26
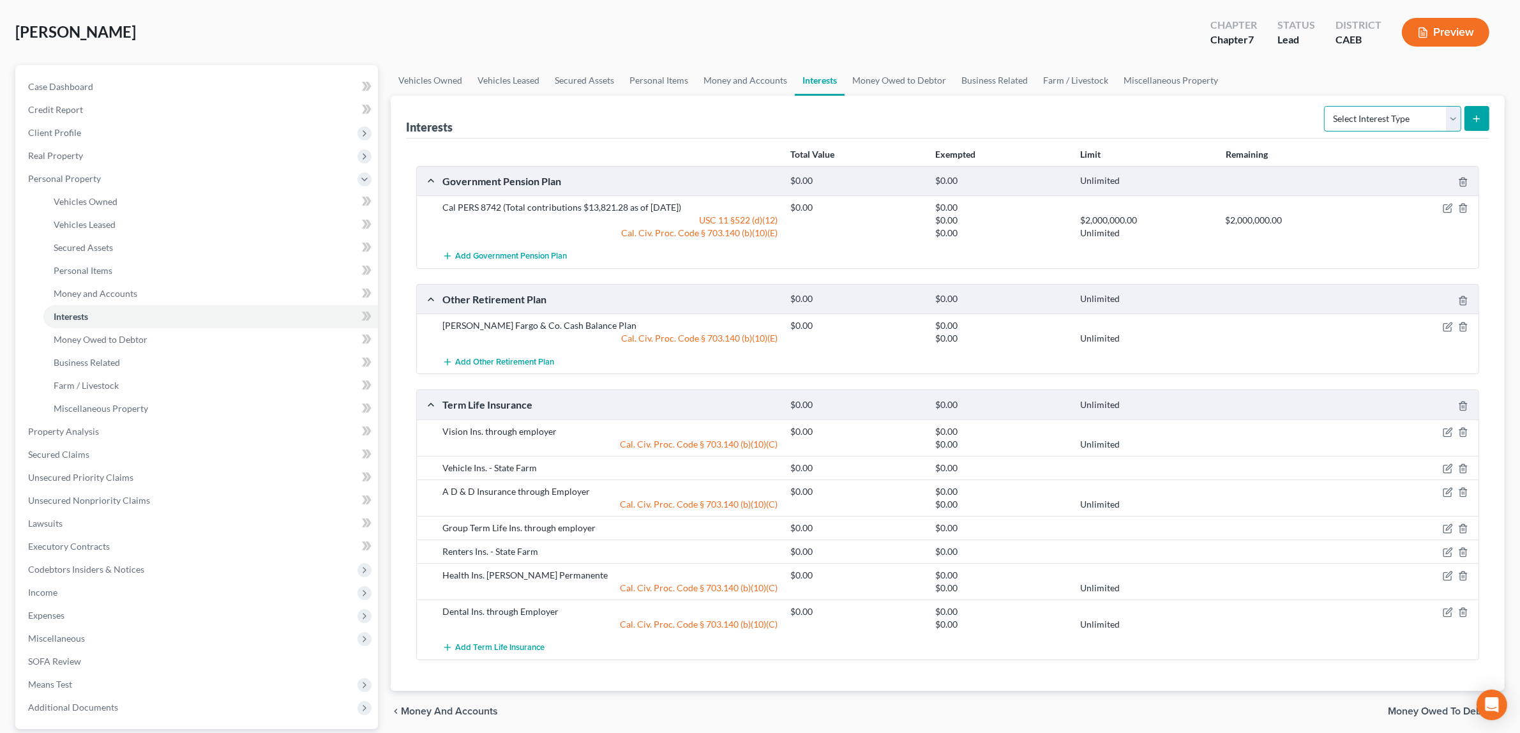
click at [1455, 119] on select "Select Interest Type 401K Annuity Bond Education IRA Government Bond Government…" at bounding box center [1392, 119] width 137 height 26
select select "401k"
click at [1326, 106] on select "Select Interest Type 401K Annuity Bond Education IRA Government Bond Government…" at bounding box center [1392, 119] width 137 height 26
click at [1475, 114] on icon "submit" at bounding box center [1477, 119] width 10 height 10
click at [1476, 116] on icon "submit" at bounding box center [1477, 119] width 10 height 10
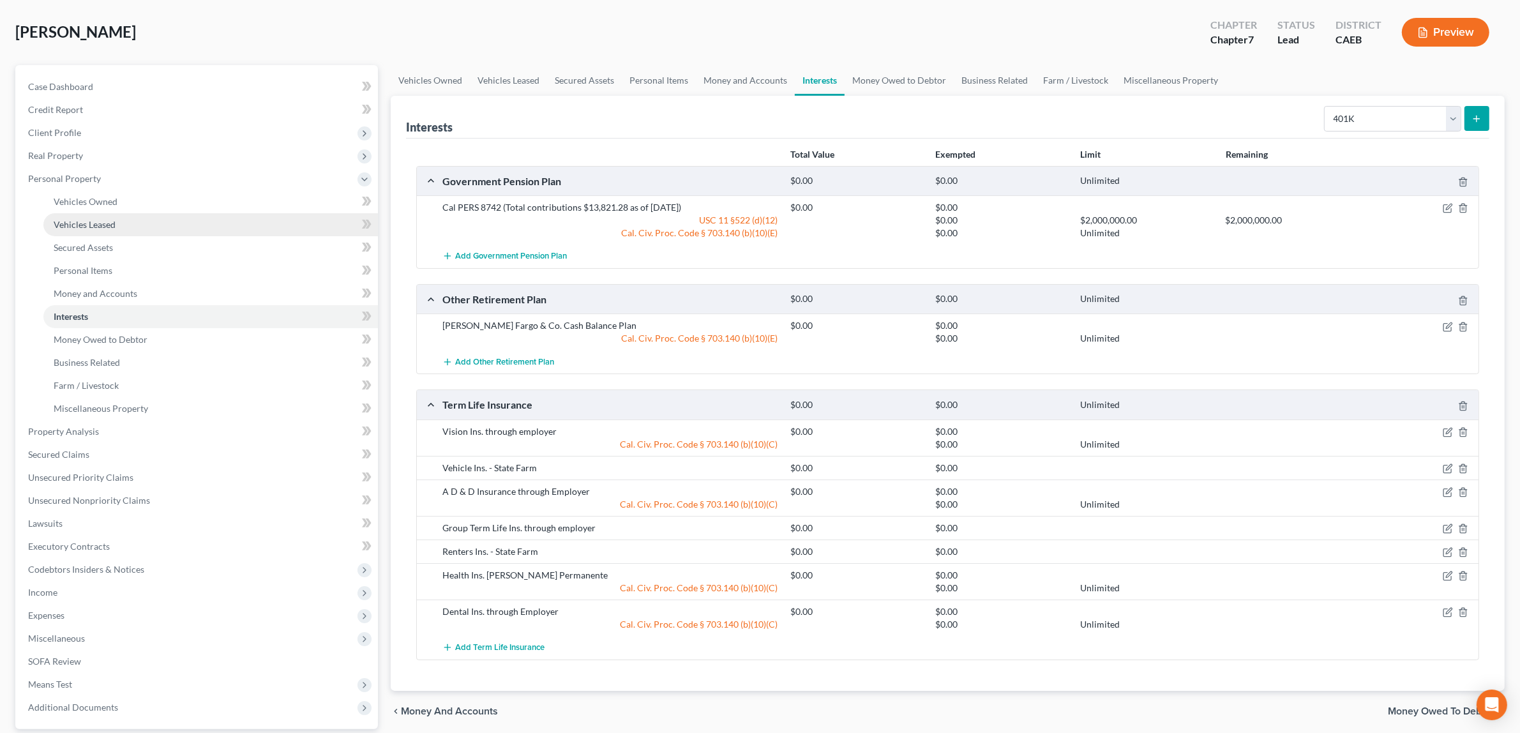
click at [80, 219] on span "Vehicles Leased" at bounding box center [85, 224] width 62 height 11
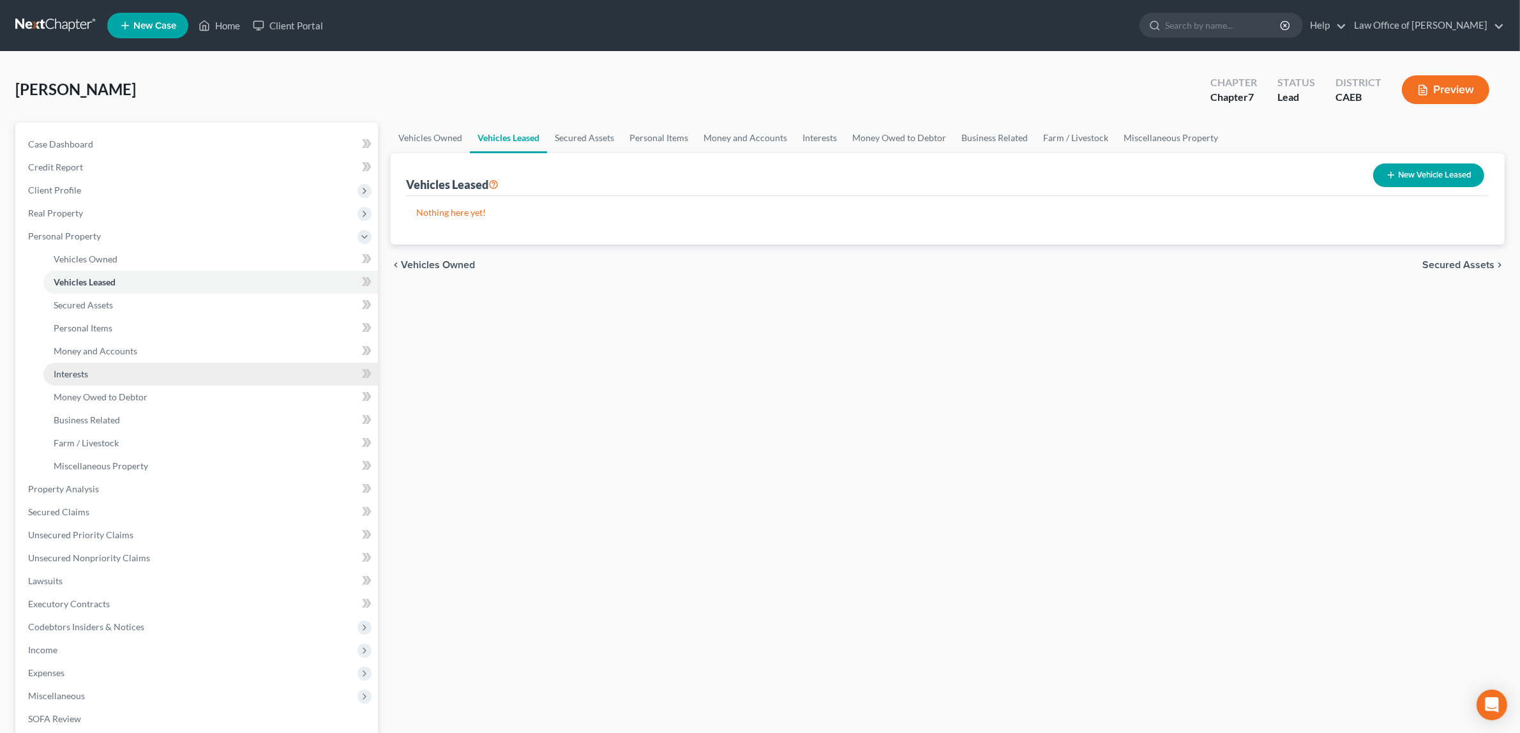
click at [106, 368] on link "Interests" at bounding box center [210, 374] width 335 height 23
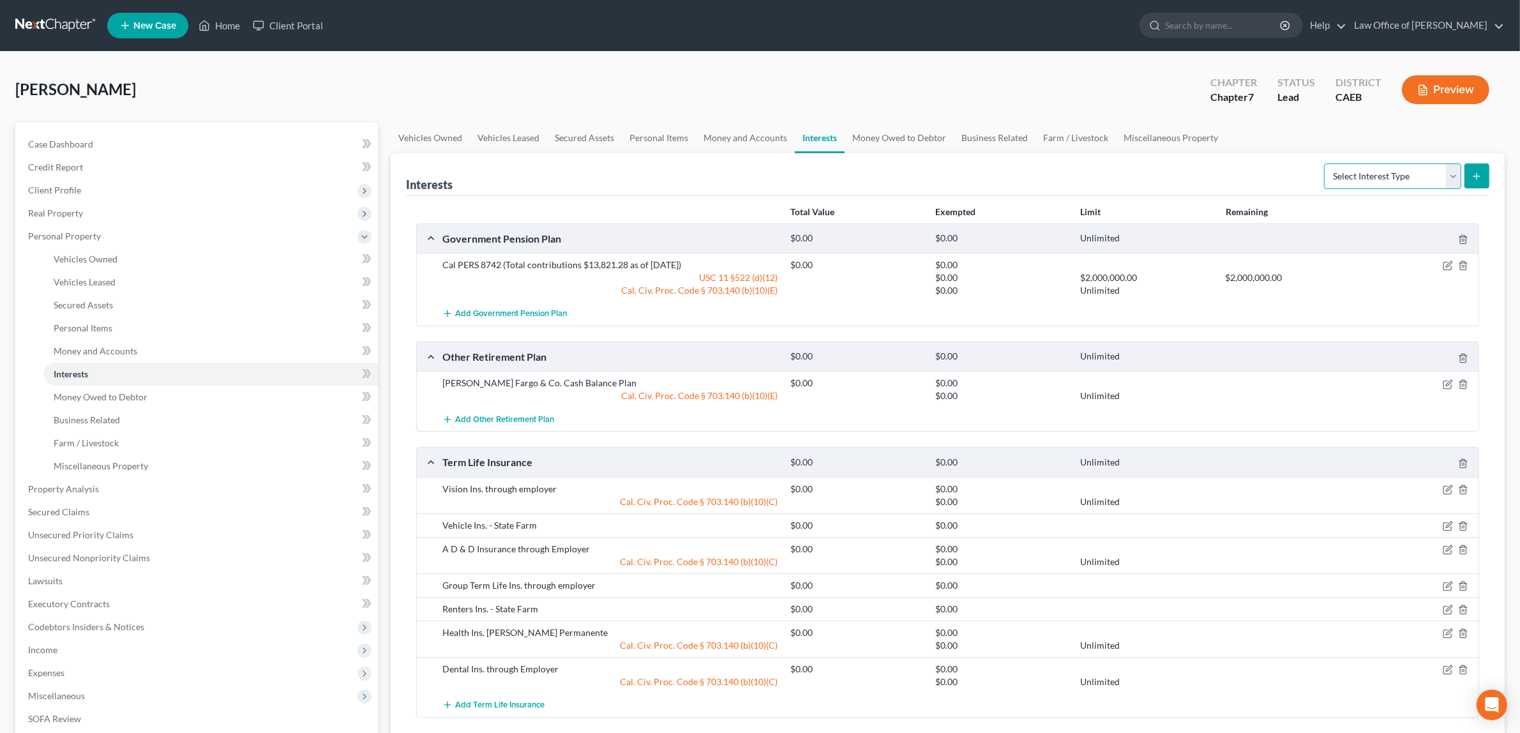
click at [1453, 176] on select "Select Interest Type 401K Annuity Bond Education IRA Government Bond Government…" at bounding box center [1392, 176] width 137 height 26
select select "401k"
click at [1326, 163] on select "Select Interest Type 401K Annuity Bond Education IRA Government Bond Government…" at bounding box center [1392, 176] width 137 height 26
click at [1476, 174] on icon "submit" at bounding box center [1477, 176] width 10 height 10
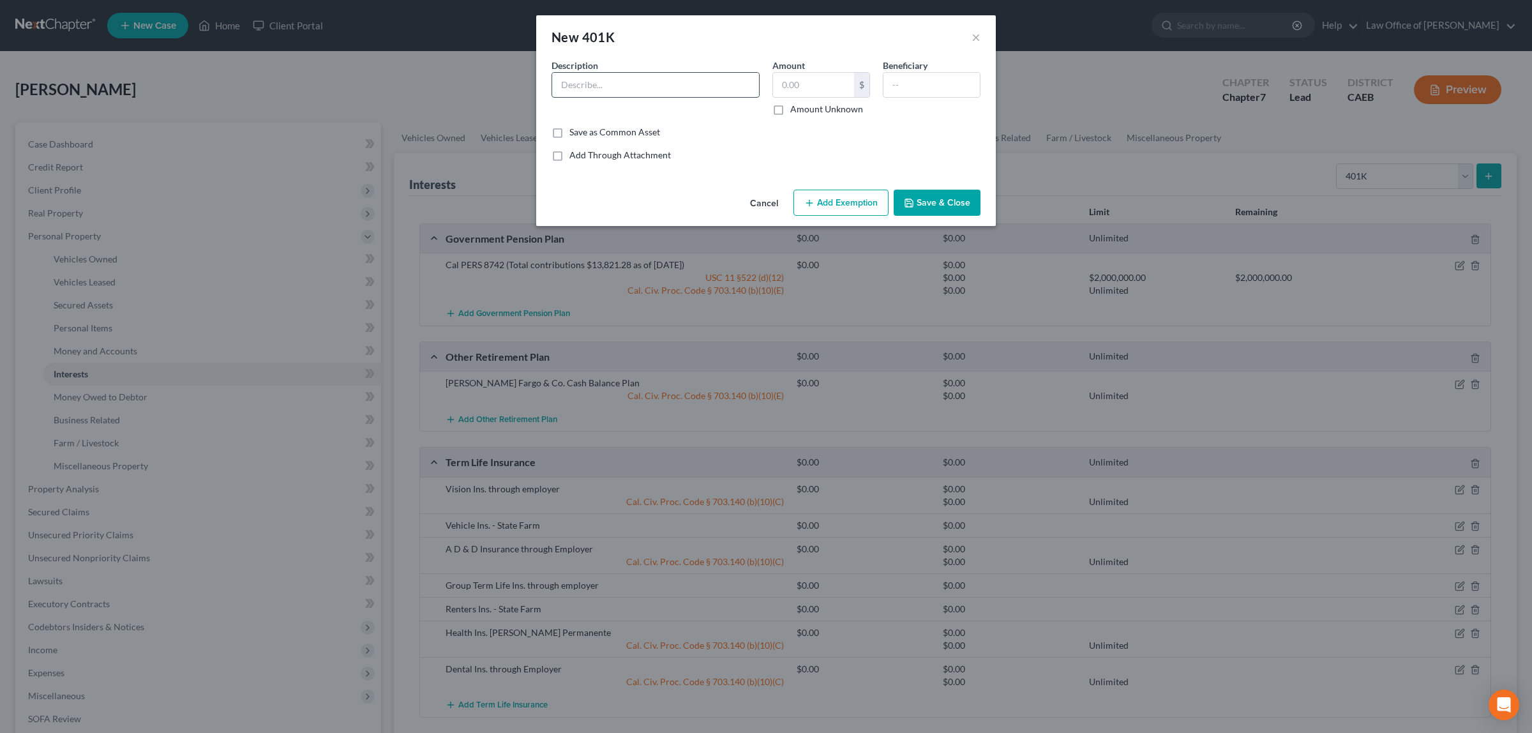
click at [701, 87] on input "text" at bounding box center [655, 85] width 207 height 24
paste input "Mission Square 457 ($3,716.00 as of */*/*)"
click at [719, 84] on input "Mission Square 457 ($3,716.00 as of */*/*)" at bounding box center [655, 85] width 207 height 24
type input "Mission Square 457 ($3,716.00 as of [DATE])"
click at [790, 109] on label "Amount Unknown" at bounding box center [826, 109] width 73 height 13
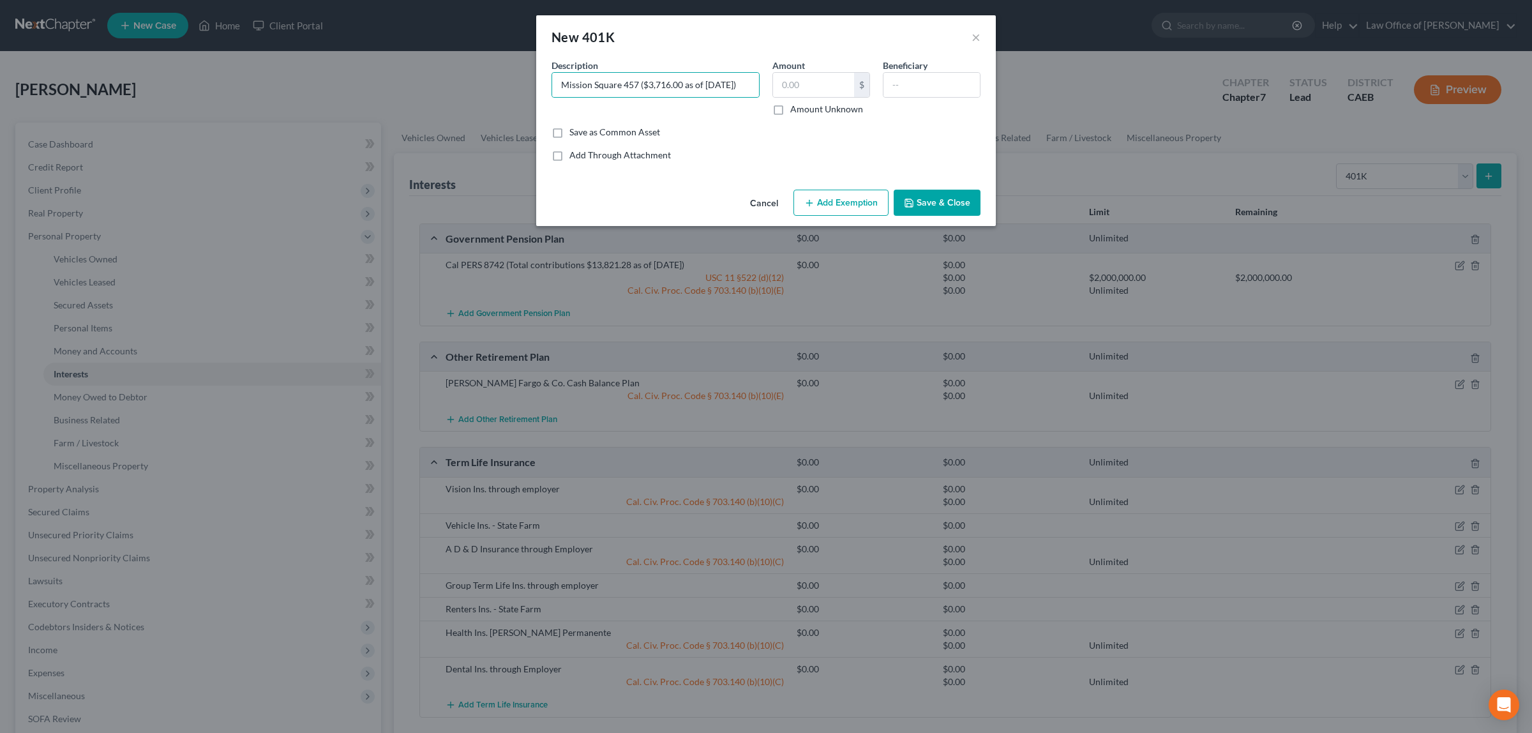
click at [796, 109] on input "Amount Unknown" at bounding box center [800, 107] width 8 height 8
checkbox input "true"
click at [847, 201] on button "Add Exemption" at bounding box center [841, 203] width 95 height 27
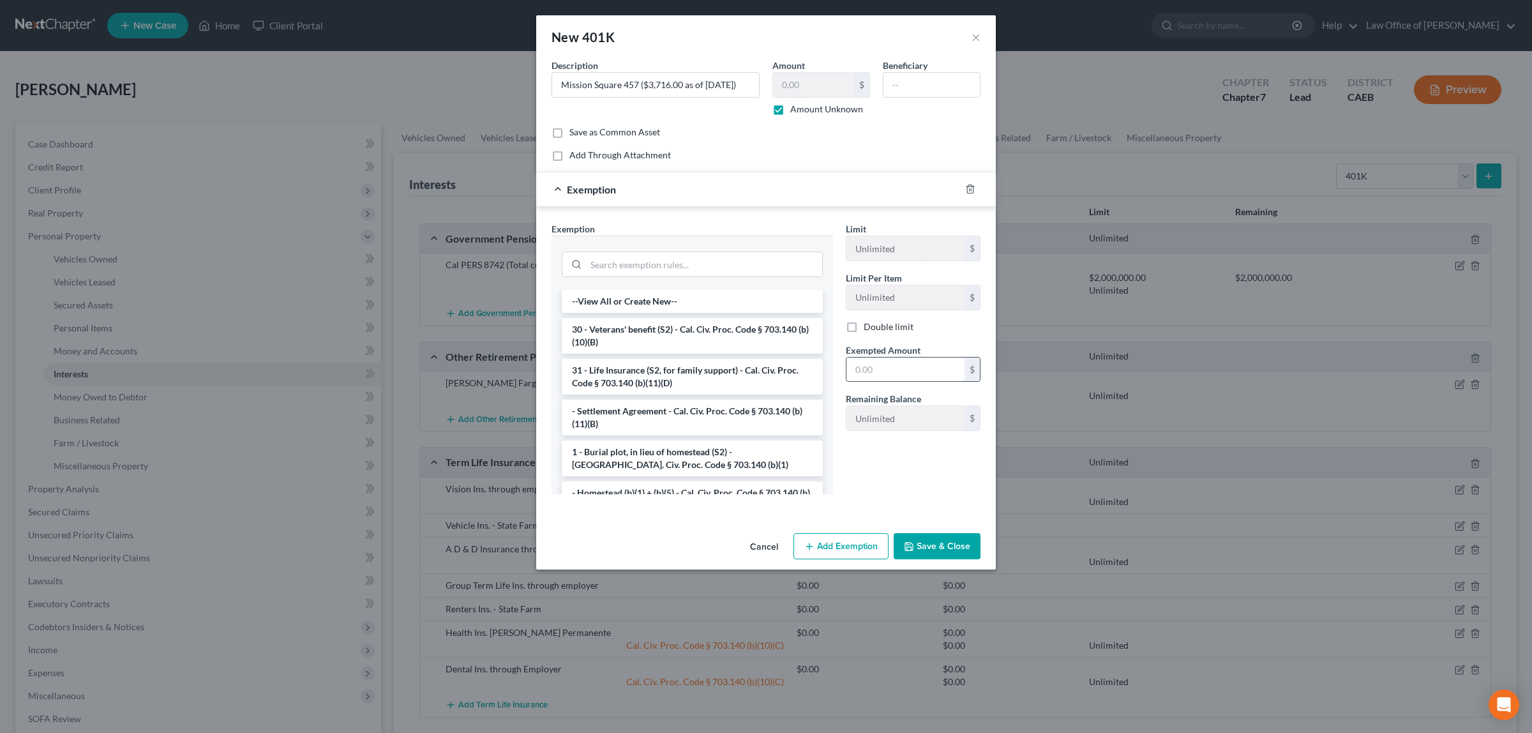
click at [884, 371] on input "text" at bounding box center [906, 370] width 118 height 24
type input "0.00"
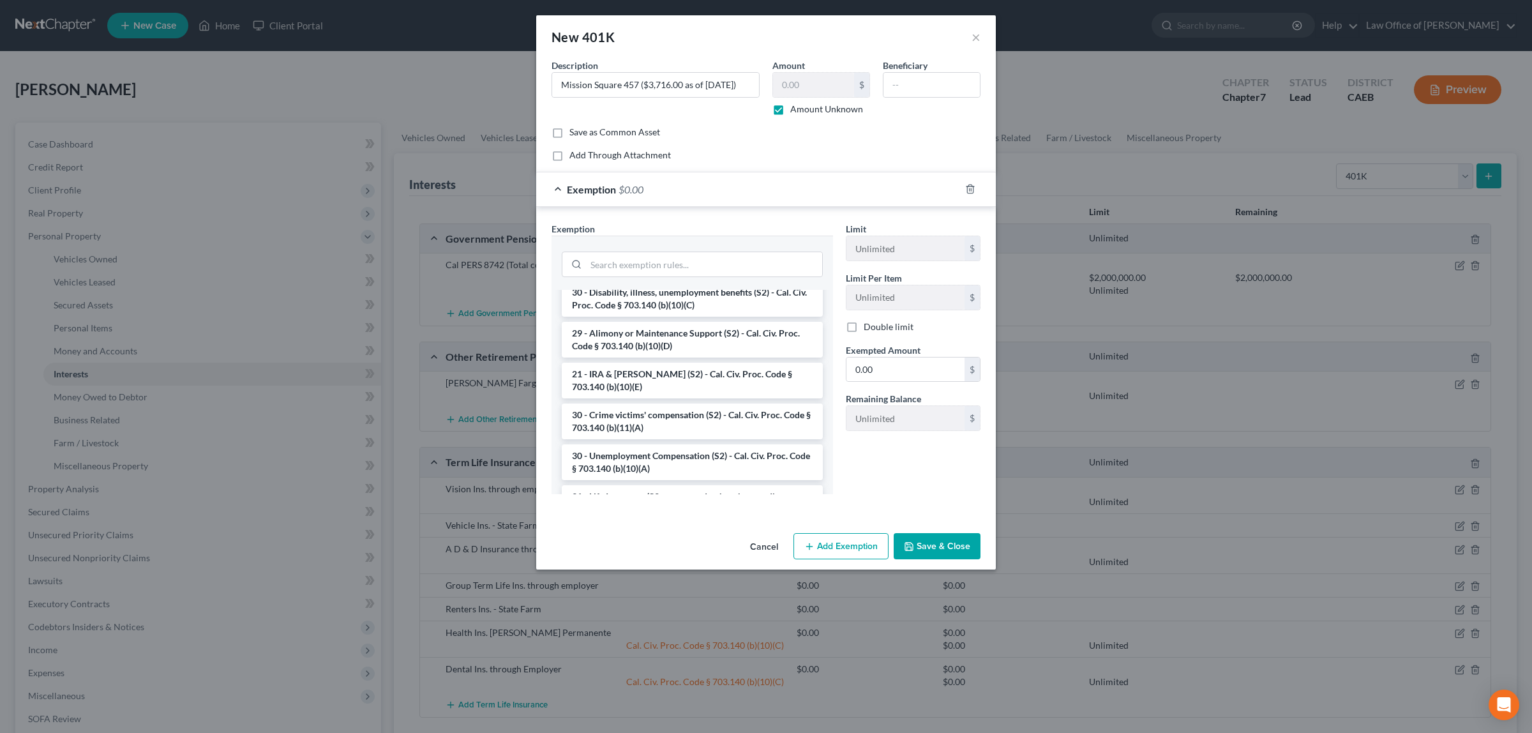
scroll to position [301, 0]
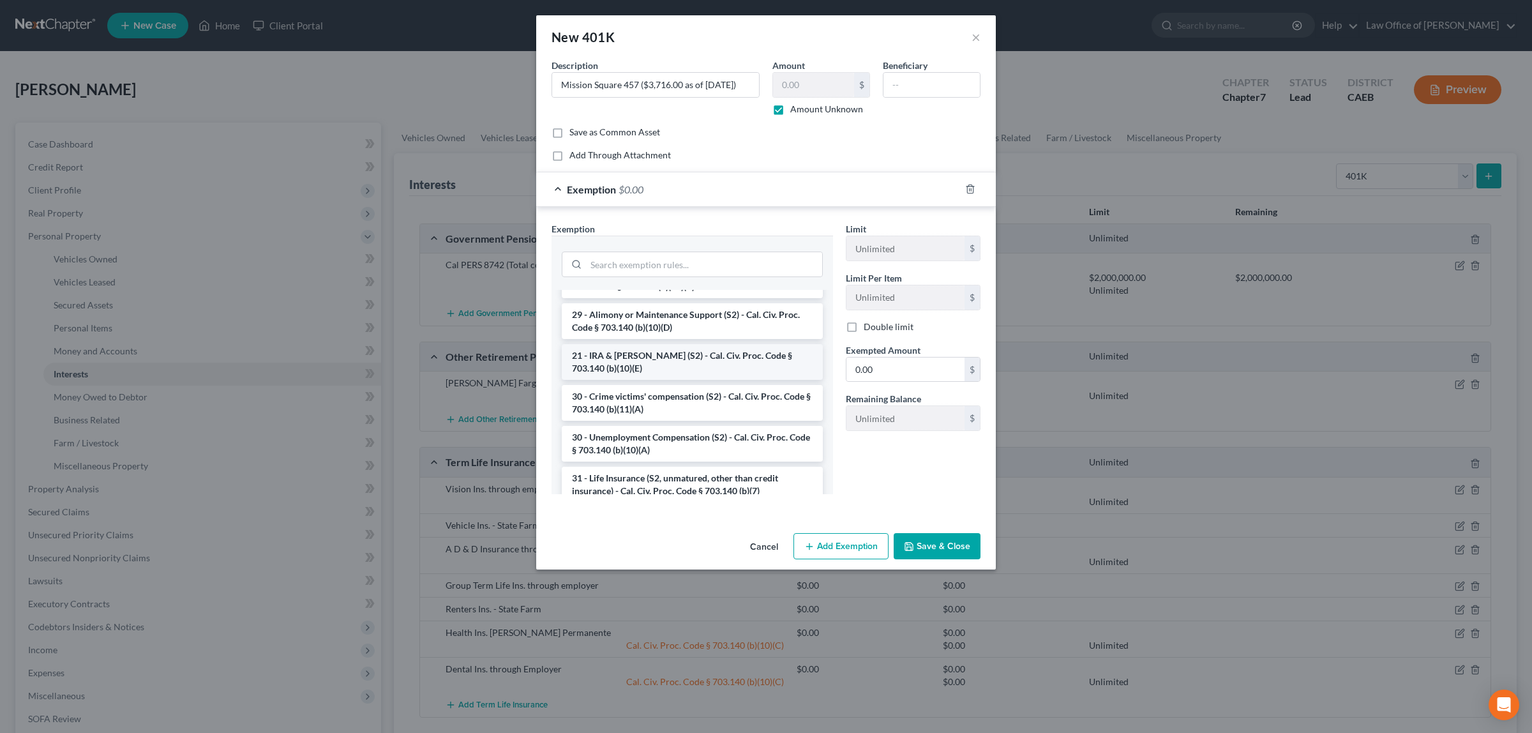
click at [643, 359] on li "21 - IRA & [PERSON_NAME] (S2) - Cal. Civ. Proc. Code § 703.140 (b)(10)(E)" at bounding box center [692, 362] width 261 height 36
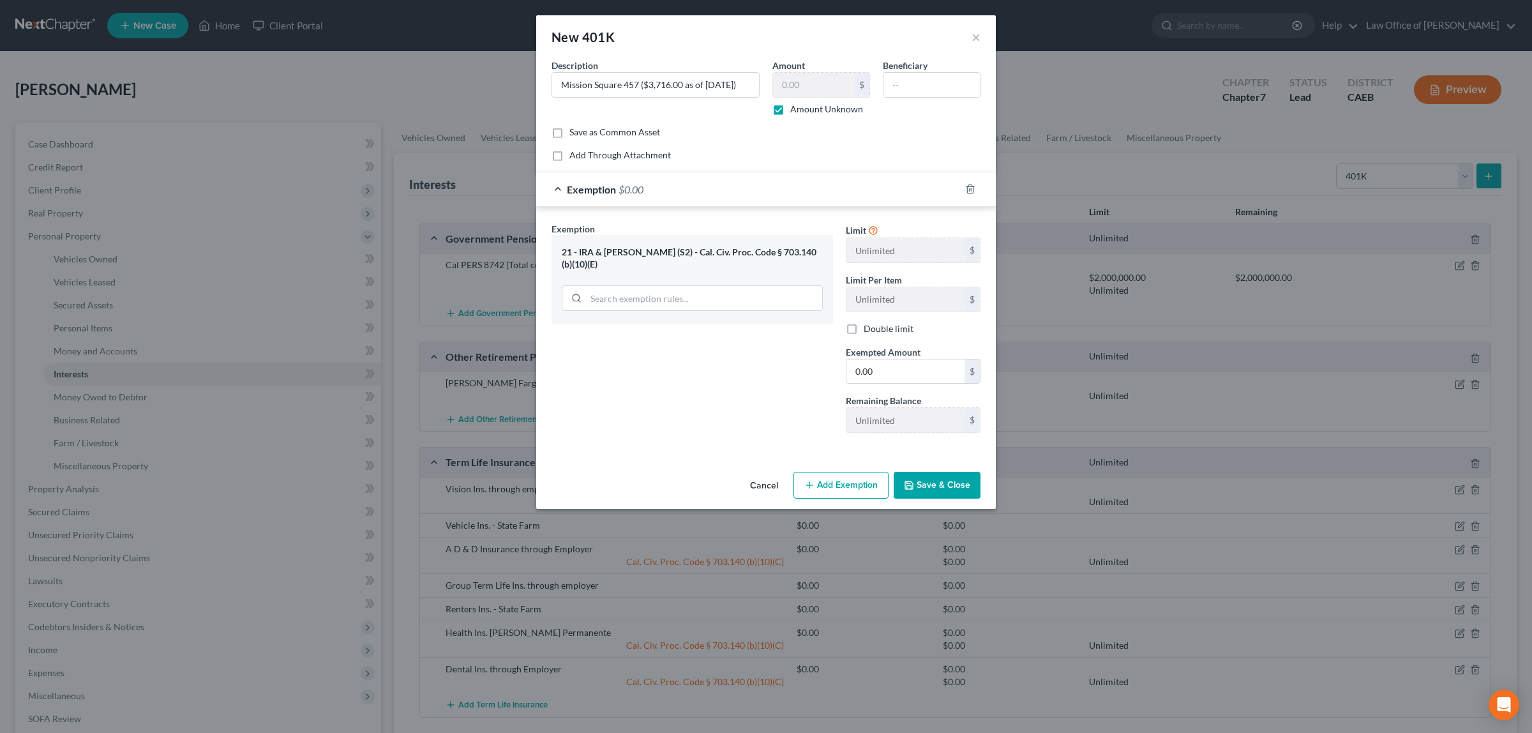
click at [840, 485] on button "Add Exemption" at bounding box center [841, 485] width 95 height 27
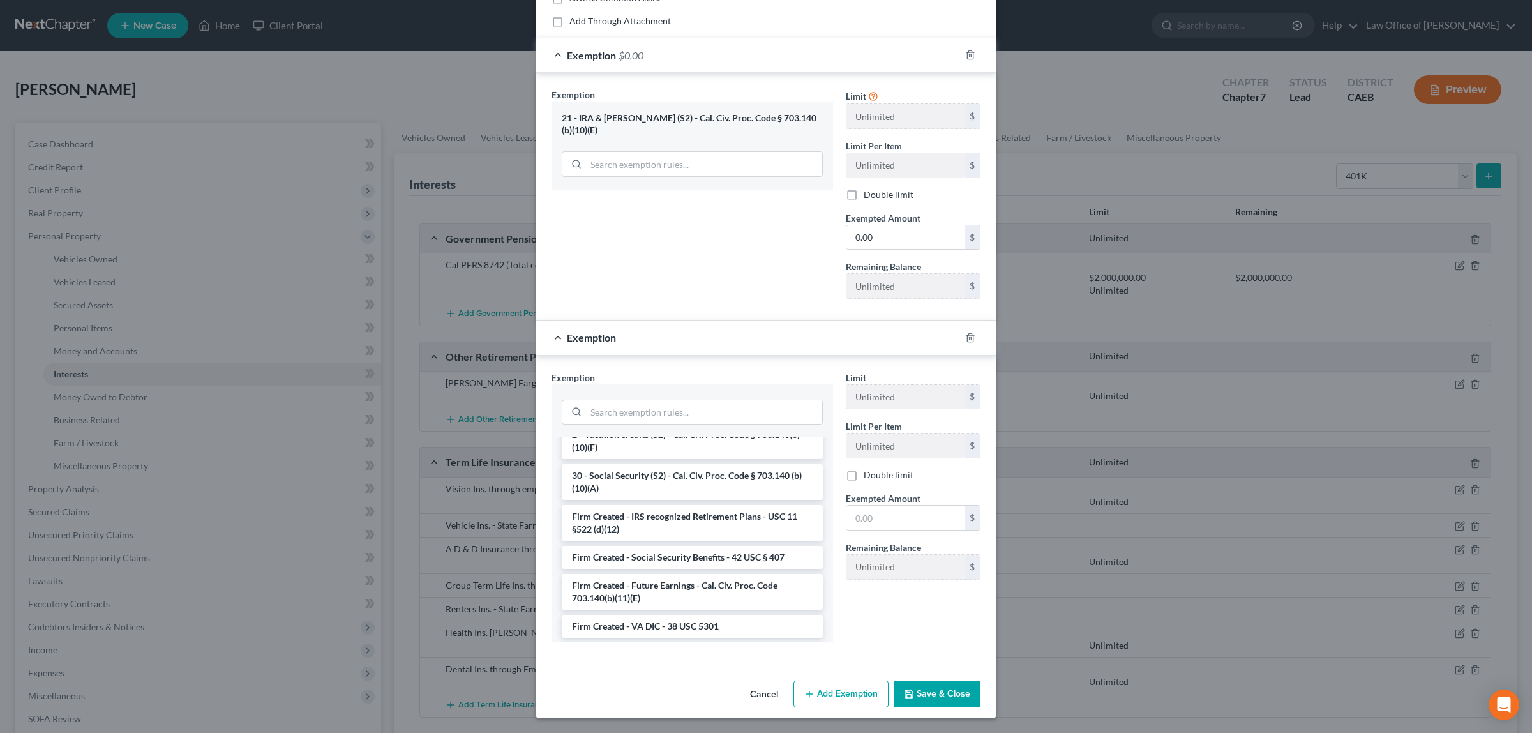
scroll to position [1179, 0]
click at [713, 509] on li "Firm Created - IRS recognized Retirement Plans - USC 11 §522 (d)(12)" at bounding box center [692, 517] width 261 height 36
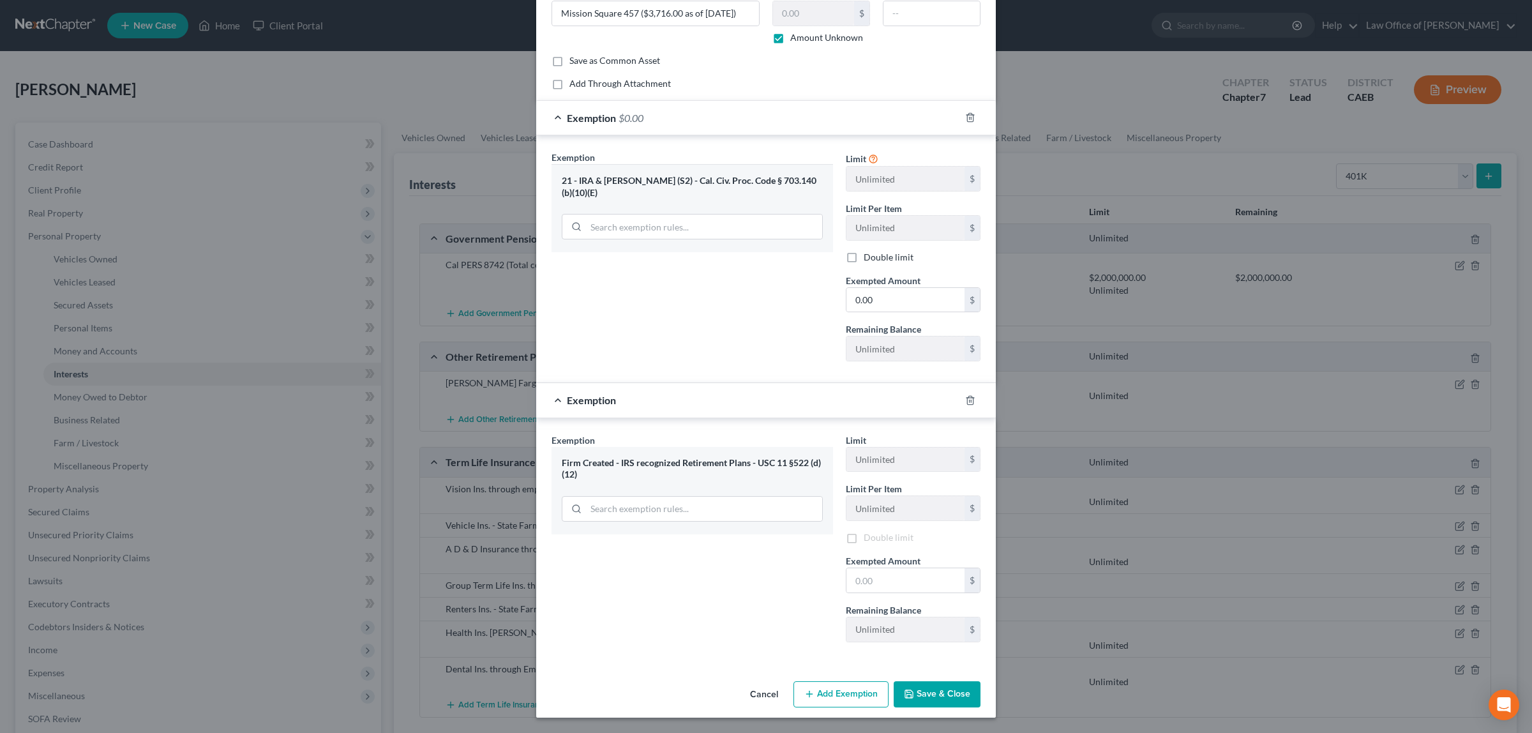
scroll to position [77, 0]
click at [883, 579] on input "text" at bounding box center [906, 580] width 118 height 24
type input "0.00"
click at [915, 691] on button "Save & Close" at bounding box center [937, 694] width 87 height 27
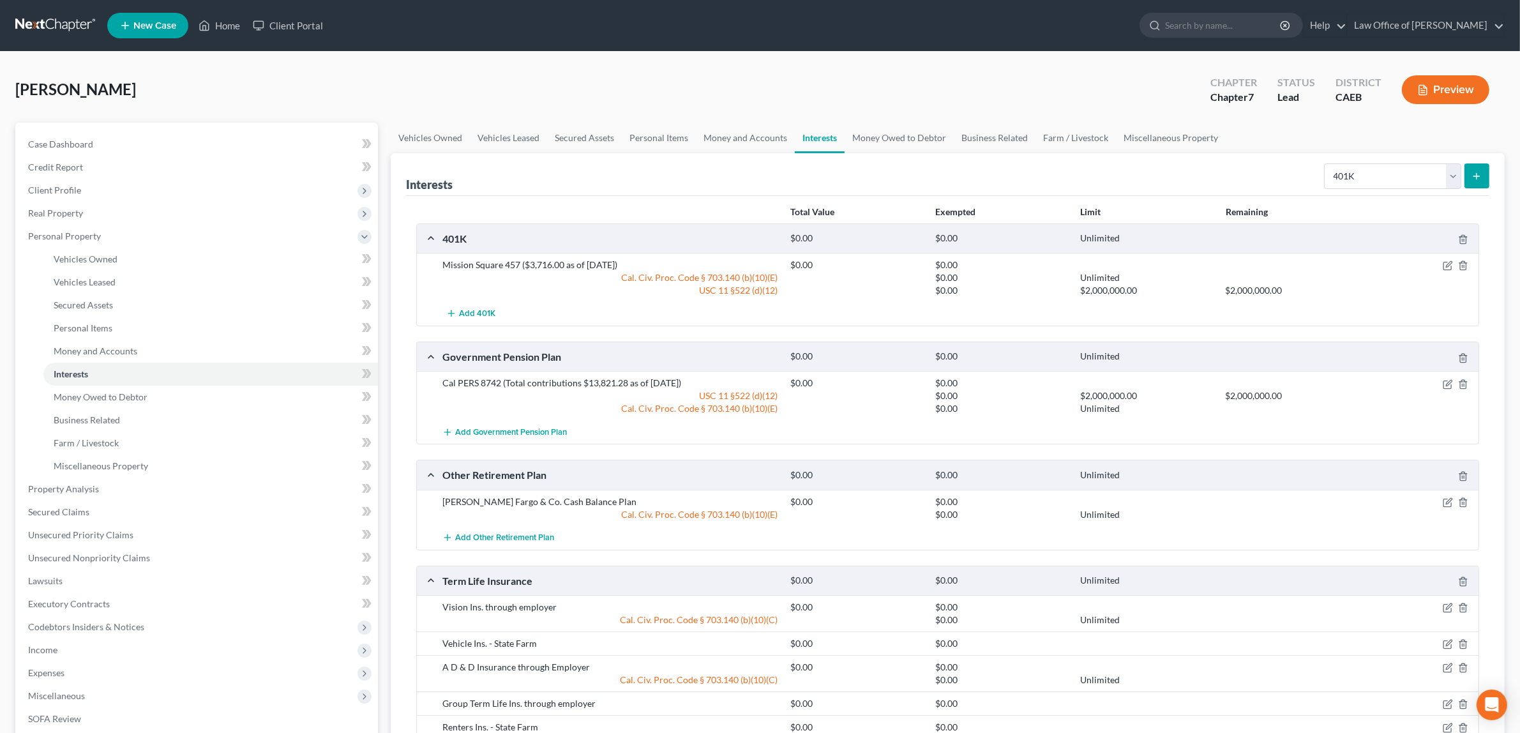
click at [1447, 377] on div at bounding box center [1422, 383] width 116 height 13
click at [1447, 378] on div at bounding box center [1422, 383] width 116 height 13
click at [1445, 383] on icon "button" at bounding box center [1448, 384] width 10 height 10
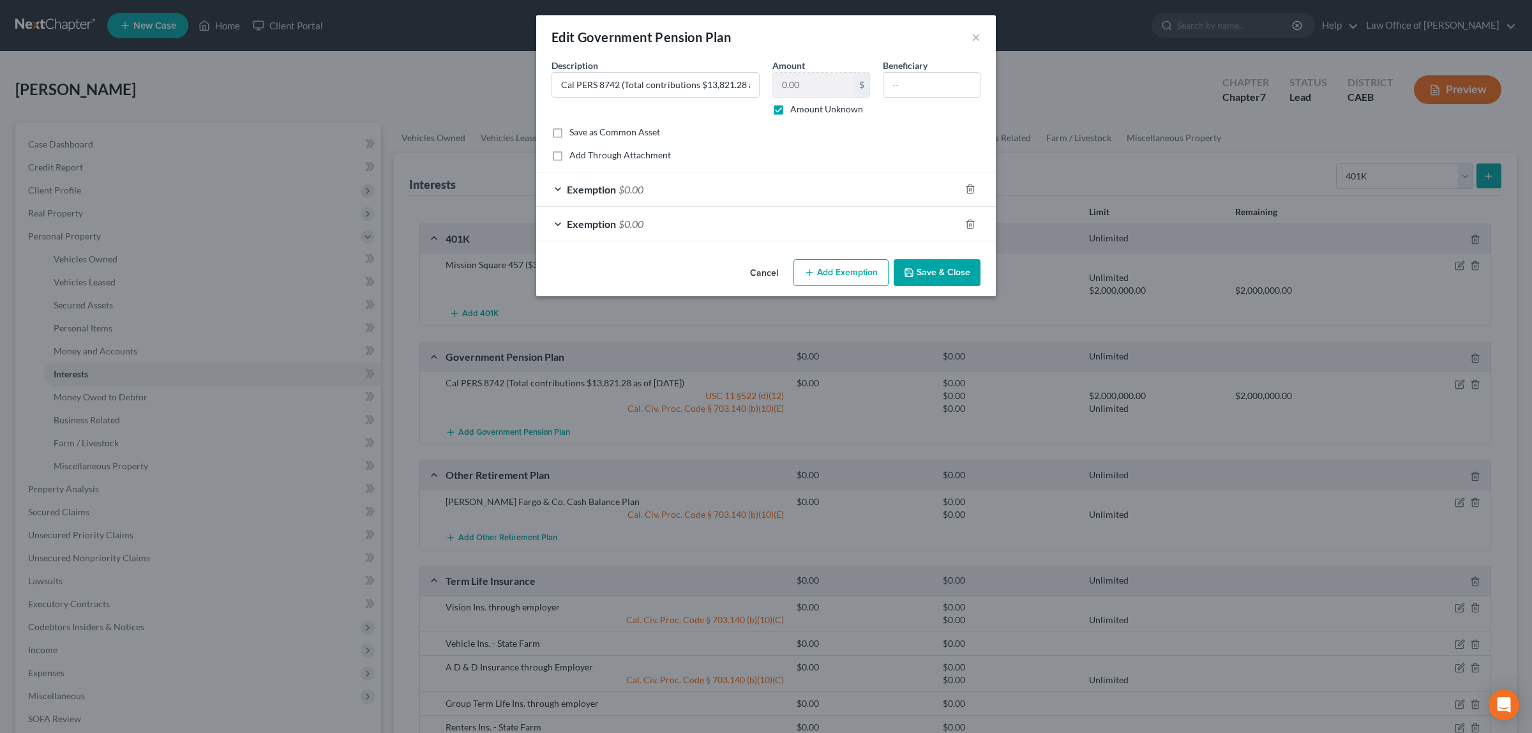
click at [632, 183] on span "$0.00" at bounding box center [631, 189] width 25 height 12
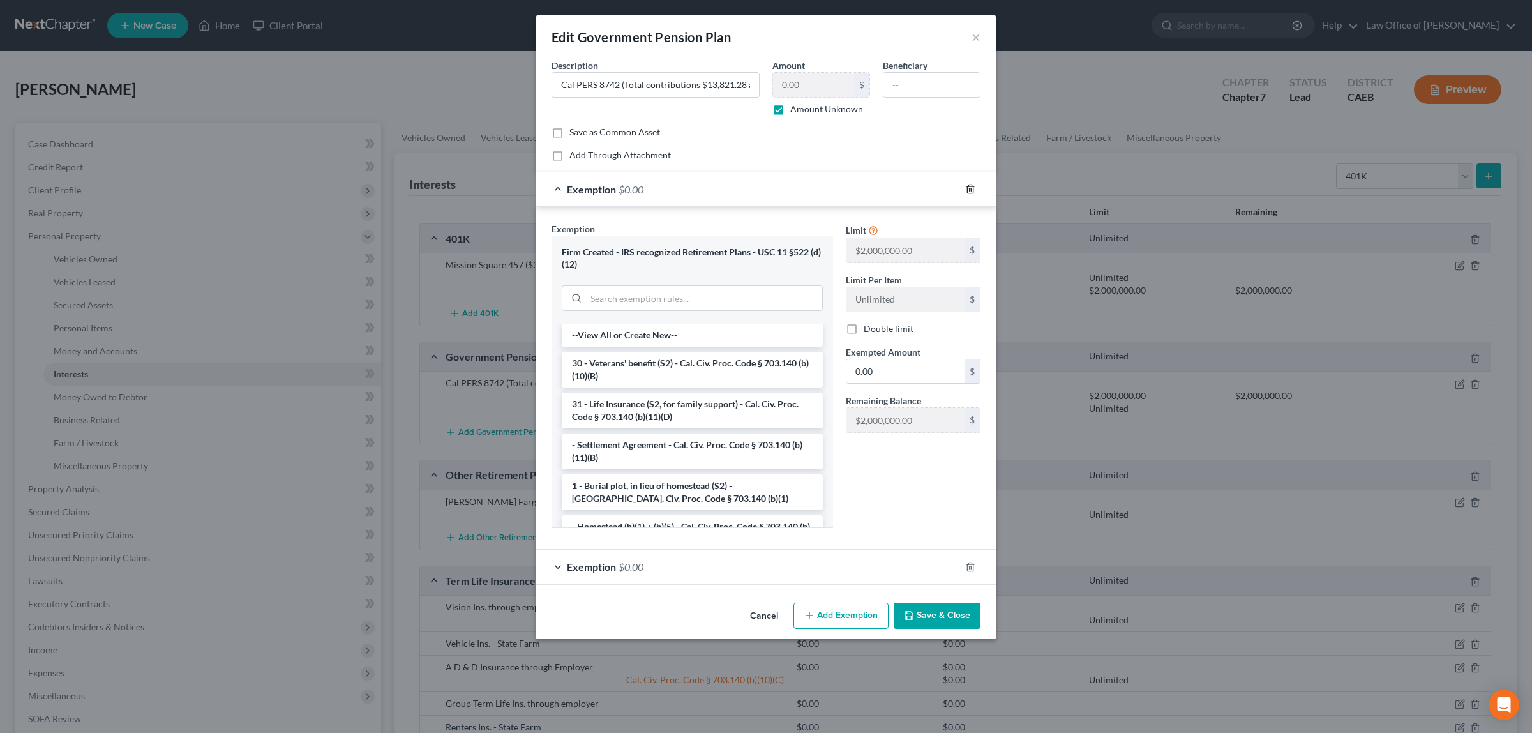
click at [971, 184] on icon "button" at bounding box center [970, 189] width 10 height 10
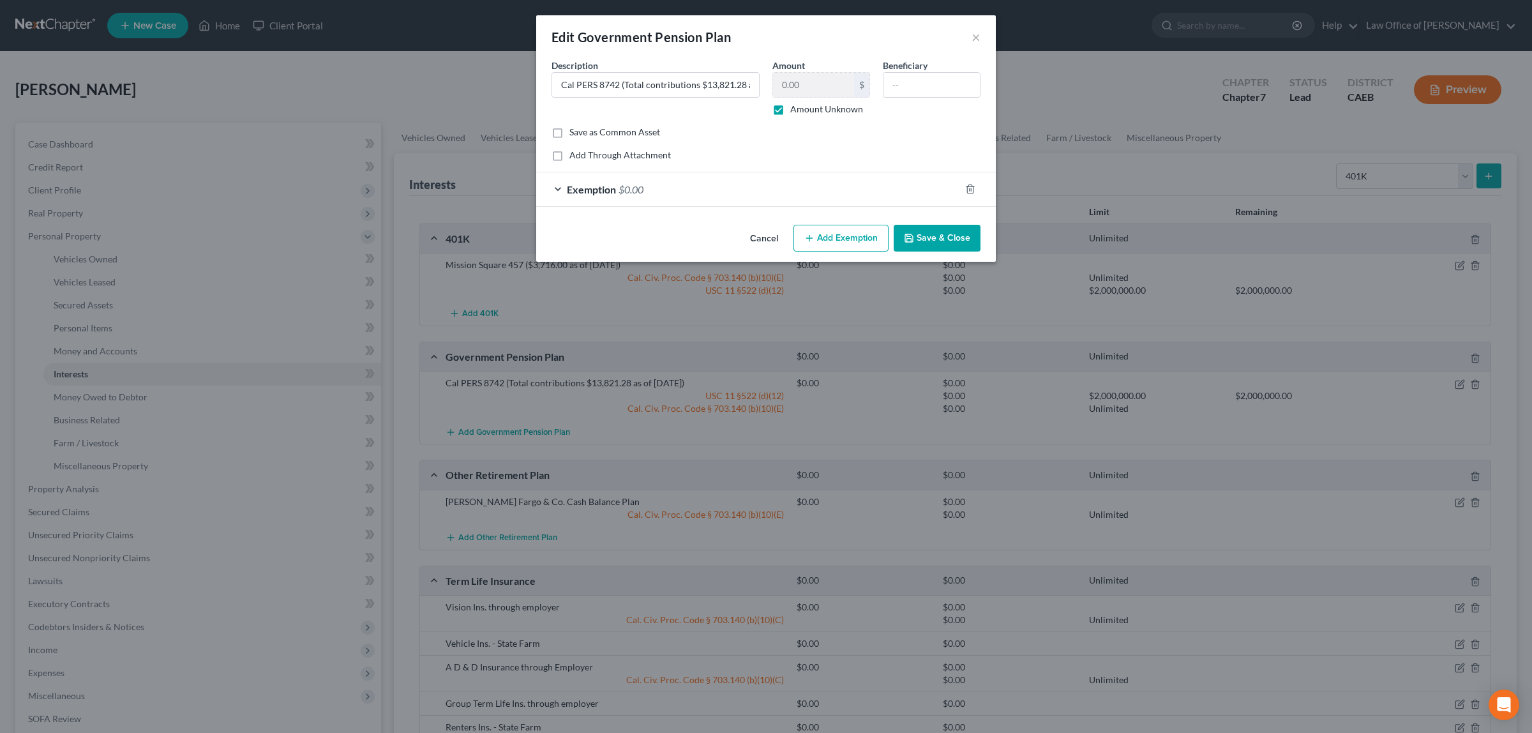
click at [932, 237] on button "Save & Close" at bounding box center [937, 238] width 87 height 27
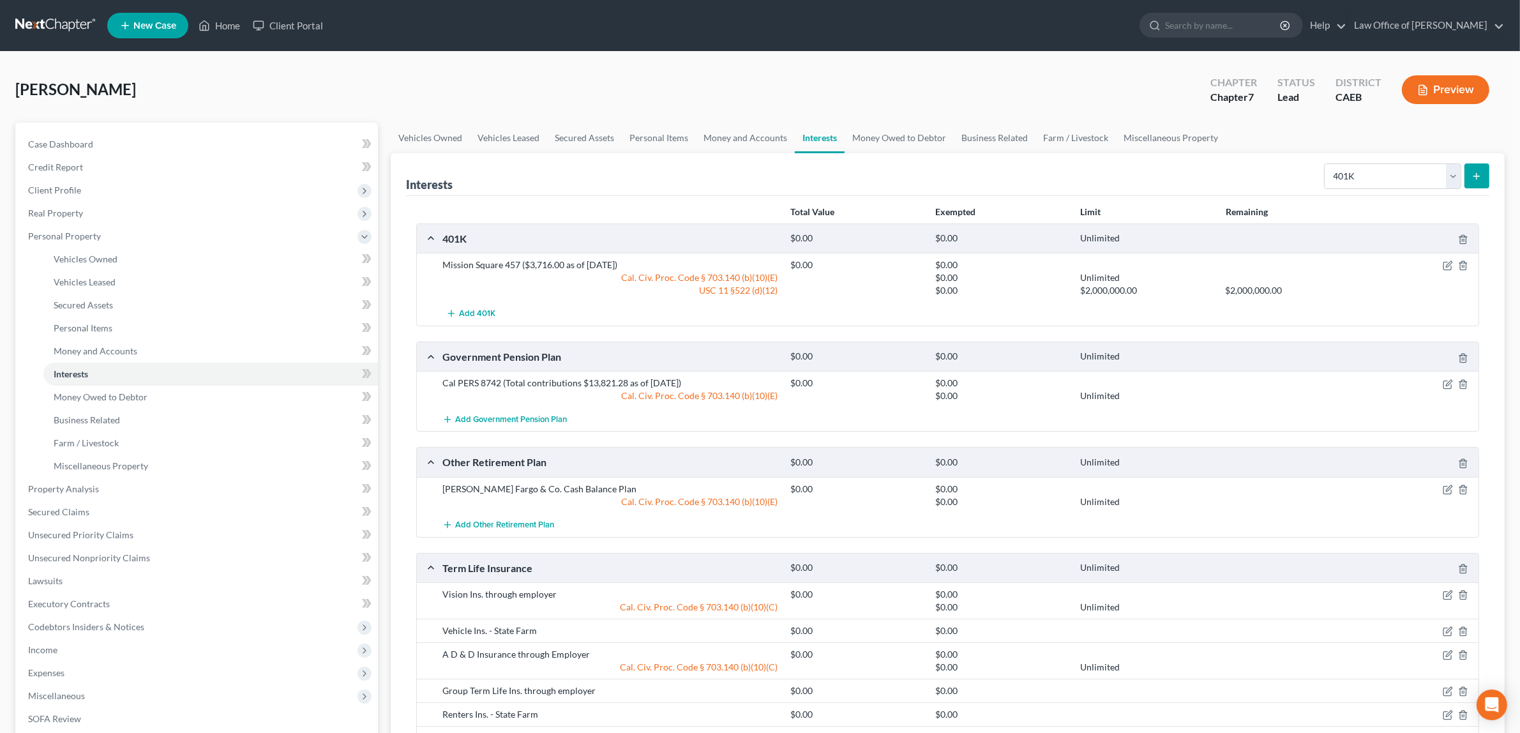
click at [1445, 85] on button "Preview" at bounding box center [1445, 89] width 87 height 29
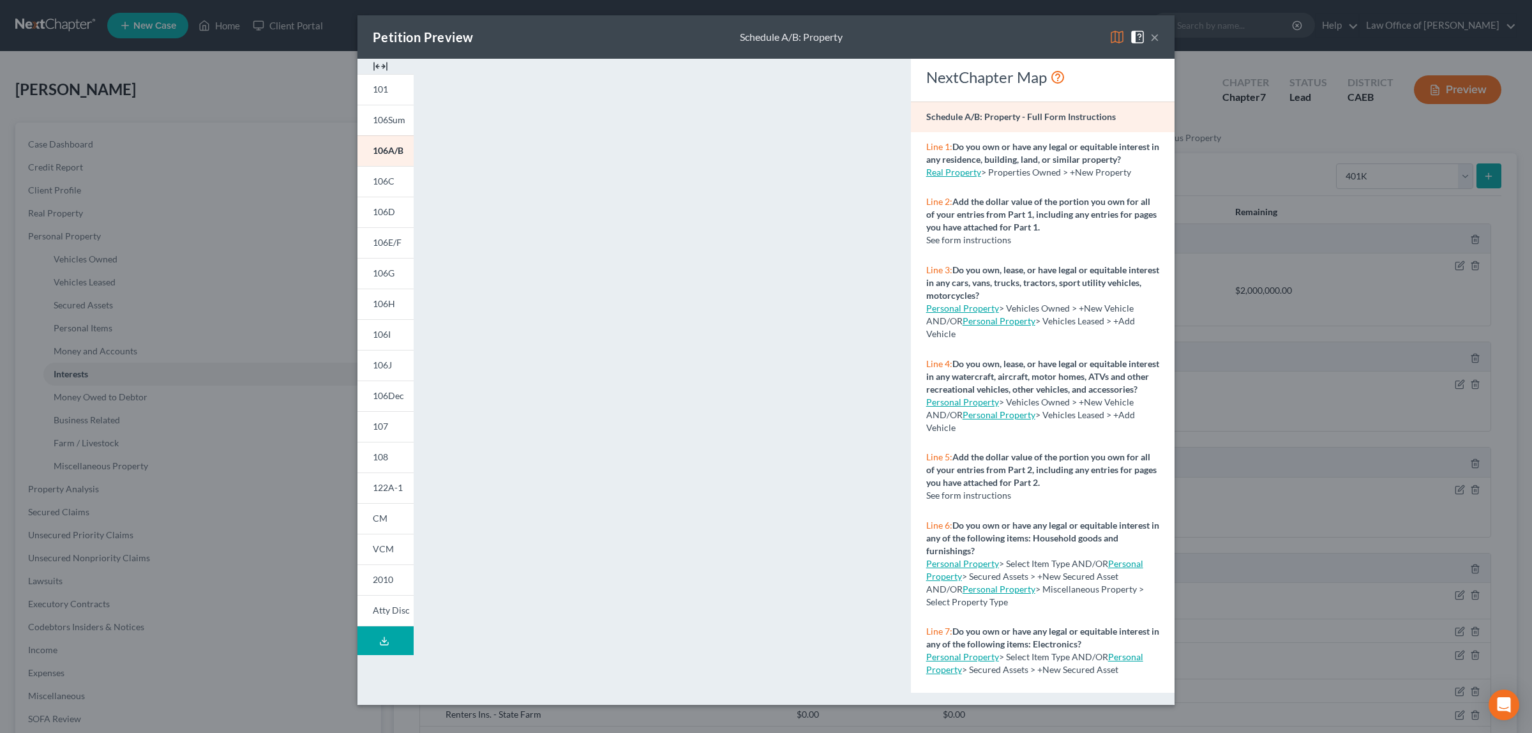
click at [1153, 38] on button "×" at bounding box center [1155, 36] width 9 height 15
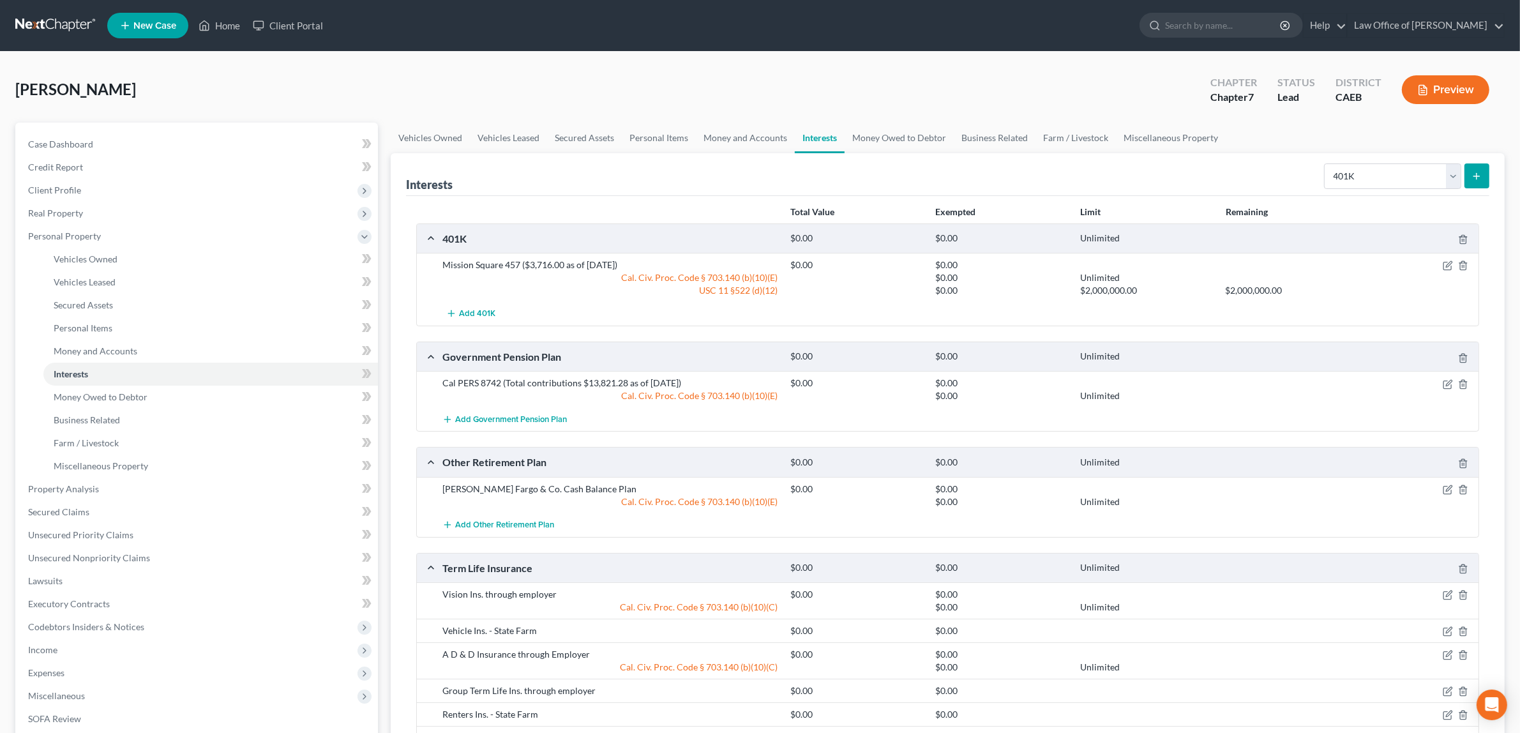
drag, startPoint x: 696, startPoint y: 381, endPoint x: 435, endPoint y: 381, distance: 261.2
click at [435, 381] on div "Cal PERS 8742 (Total contributions $13,821.28 as of [DATE]) $0.00 $0.00 Cal. Ci…" at bounding box center [948, 389] width 1062 height 36
click at [1425, 395] on div "$0.00 Unlimited" at bounding box center [1132, 395] width 696 height 13
click at [1447, 382] on icon "button" at bounding box center [1448, 384] width 10 height 10
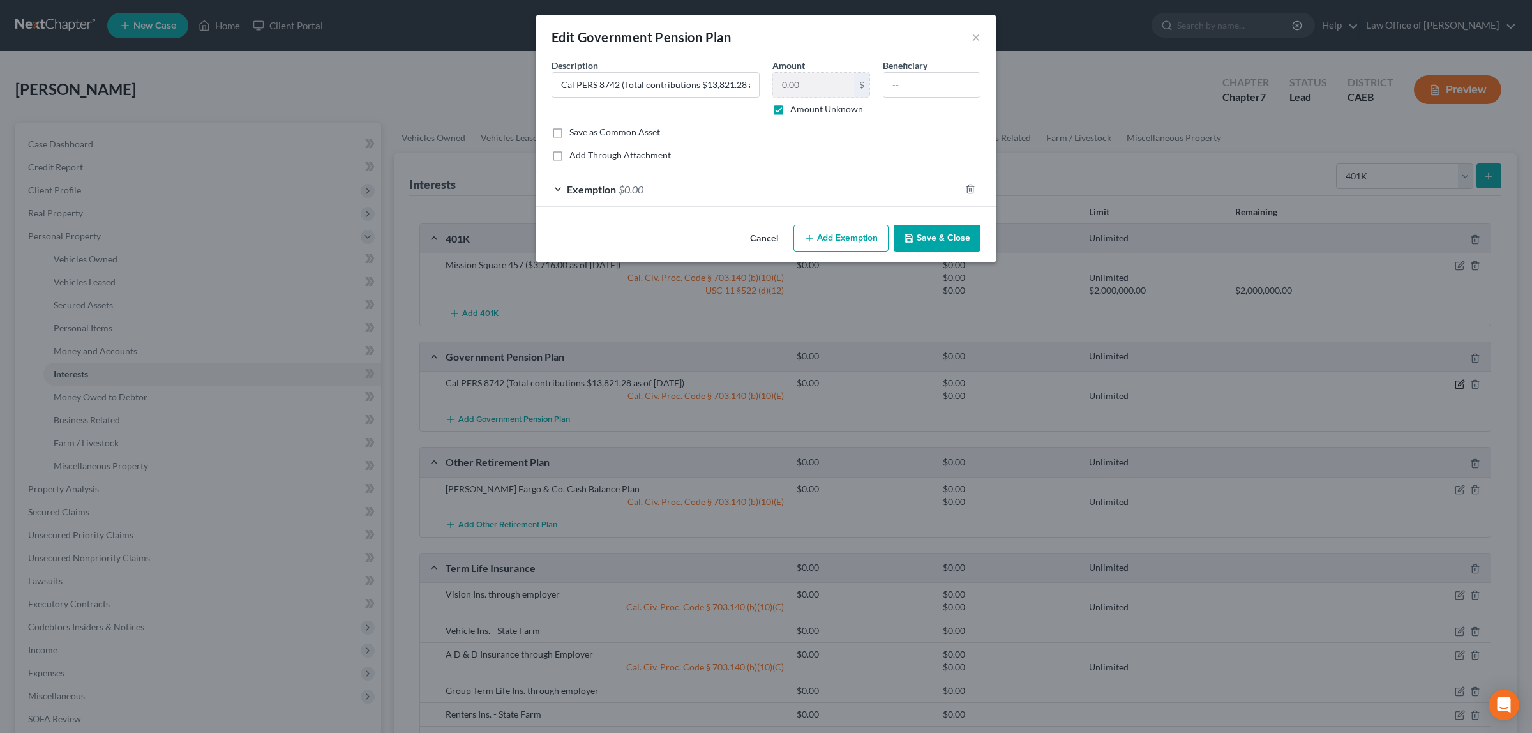
click at [1444, 381] on div "Edit Government Pension Plan × An exemption set must first be selected from the…" at bounding box center [766, 366] width 1532 height 733
drag, startPoint x: 556, startPoint y: 84, endPoint x: 765, endPoint y: 84, distance: 208.8
click at [765, 84] on div "Description * Cal PERS 8742 (Total contributions $13,821.28 as of [DATE])" at bounding box center [655, 87] width 221 height 57
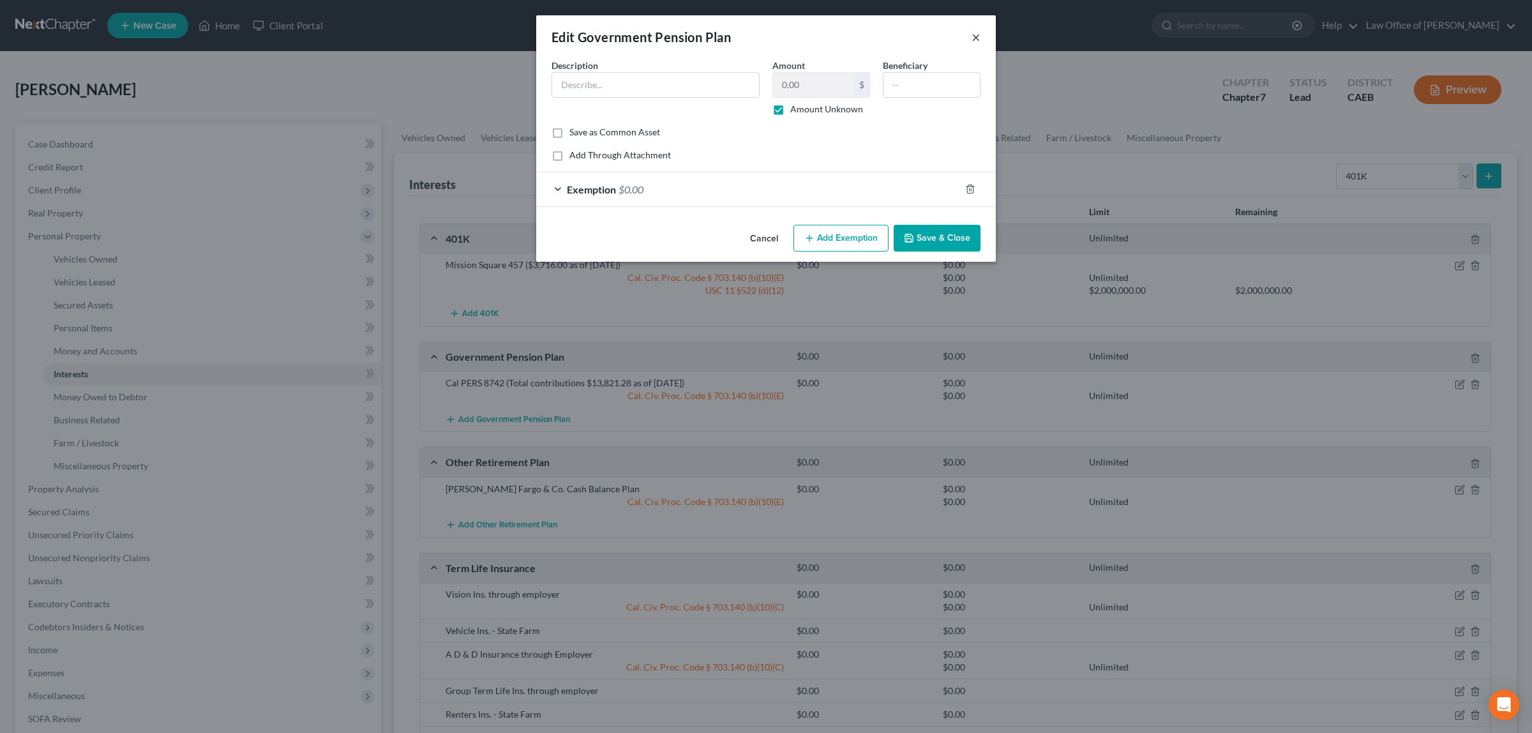
click at [976, 33] on button "×" at bounding box center [976, 36] width 9 height 15
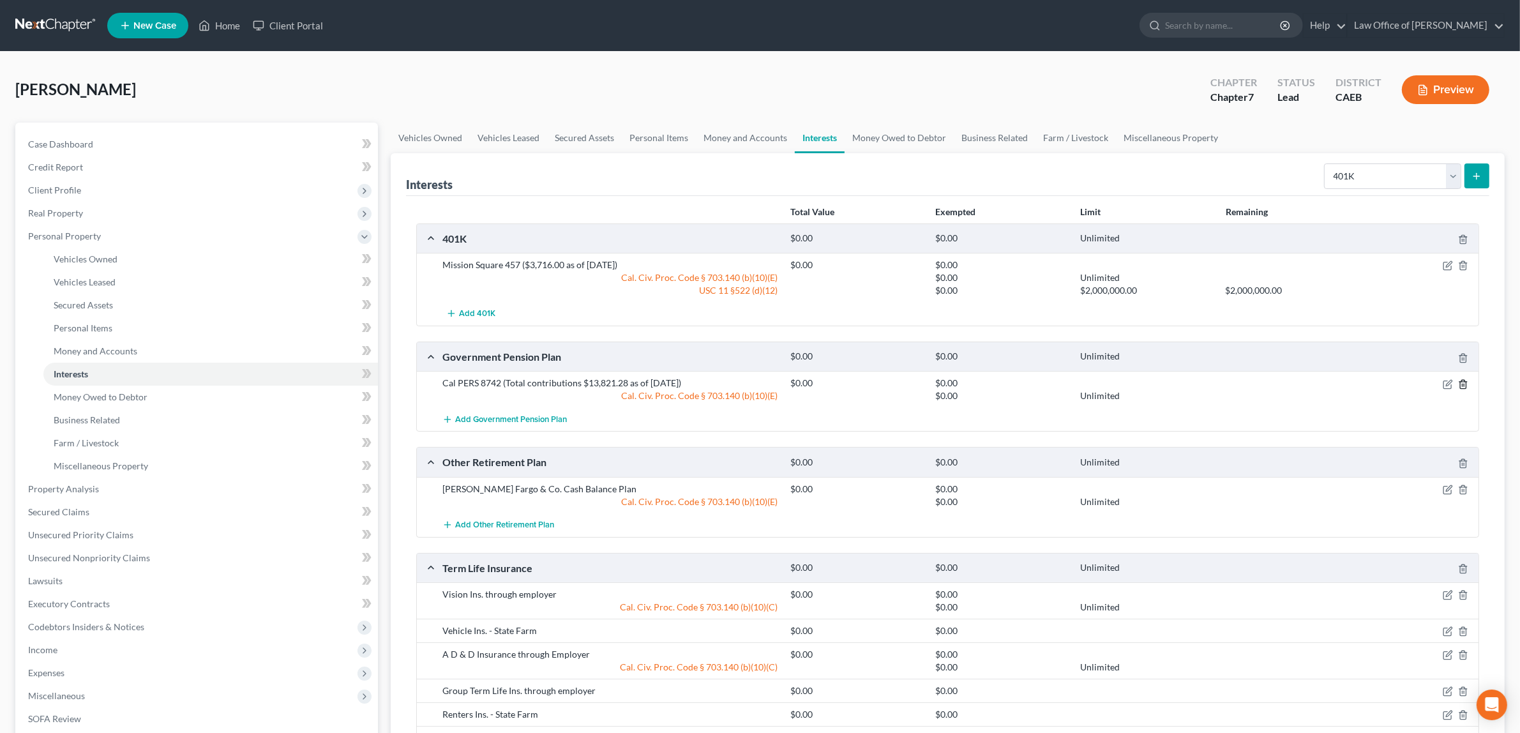
click at [1461, 384] on icon "button" at bounding box center [1463, 384] width 10 height 10
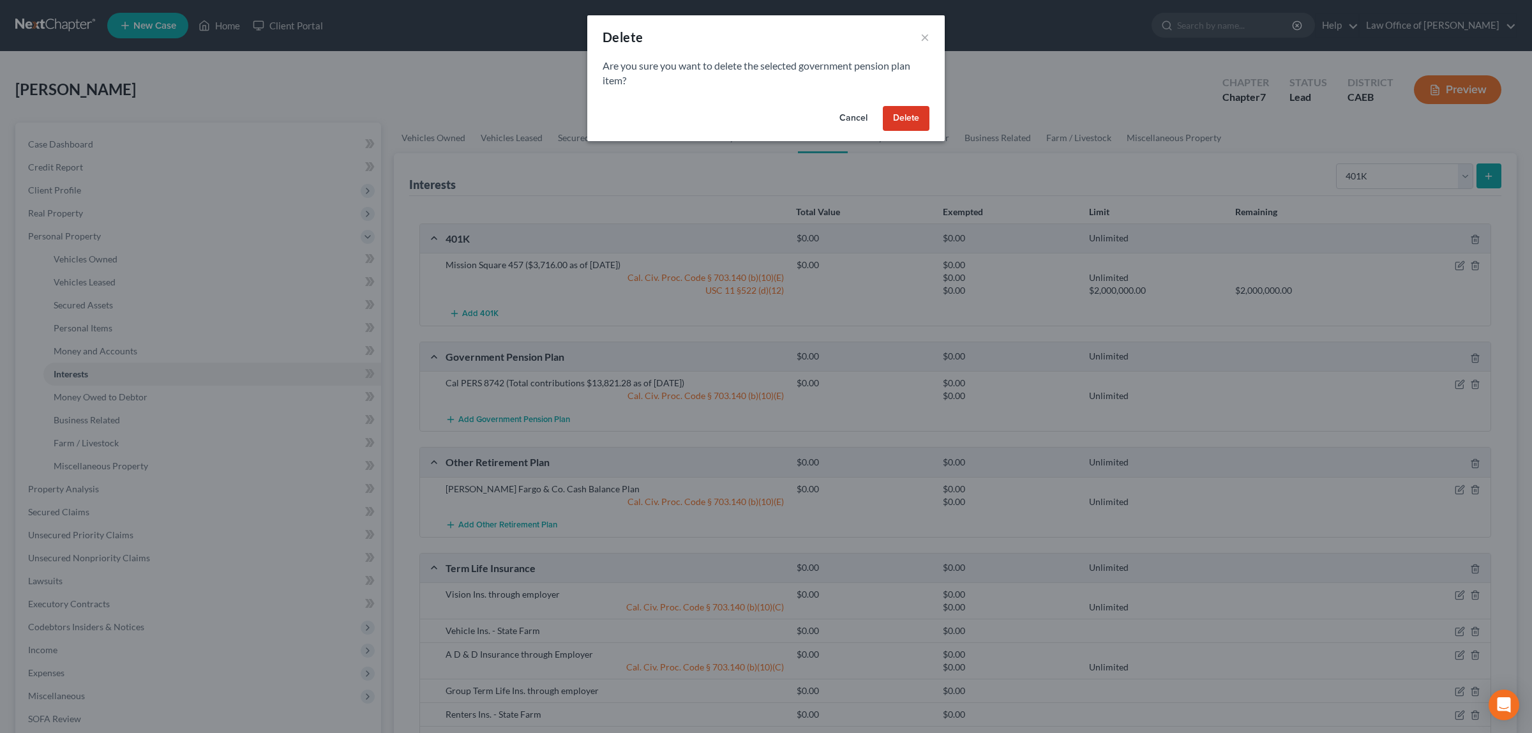
click at [901, 115] on button "Delete" at bounding box center [906, 119] width 47 height 26
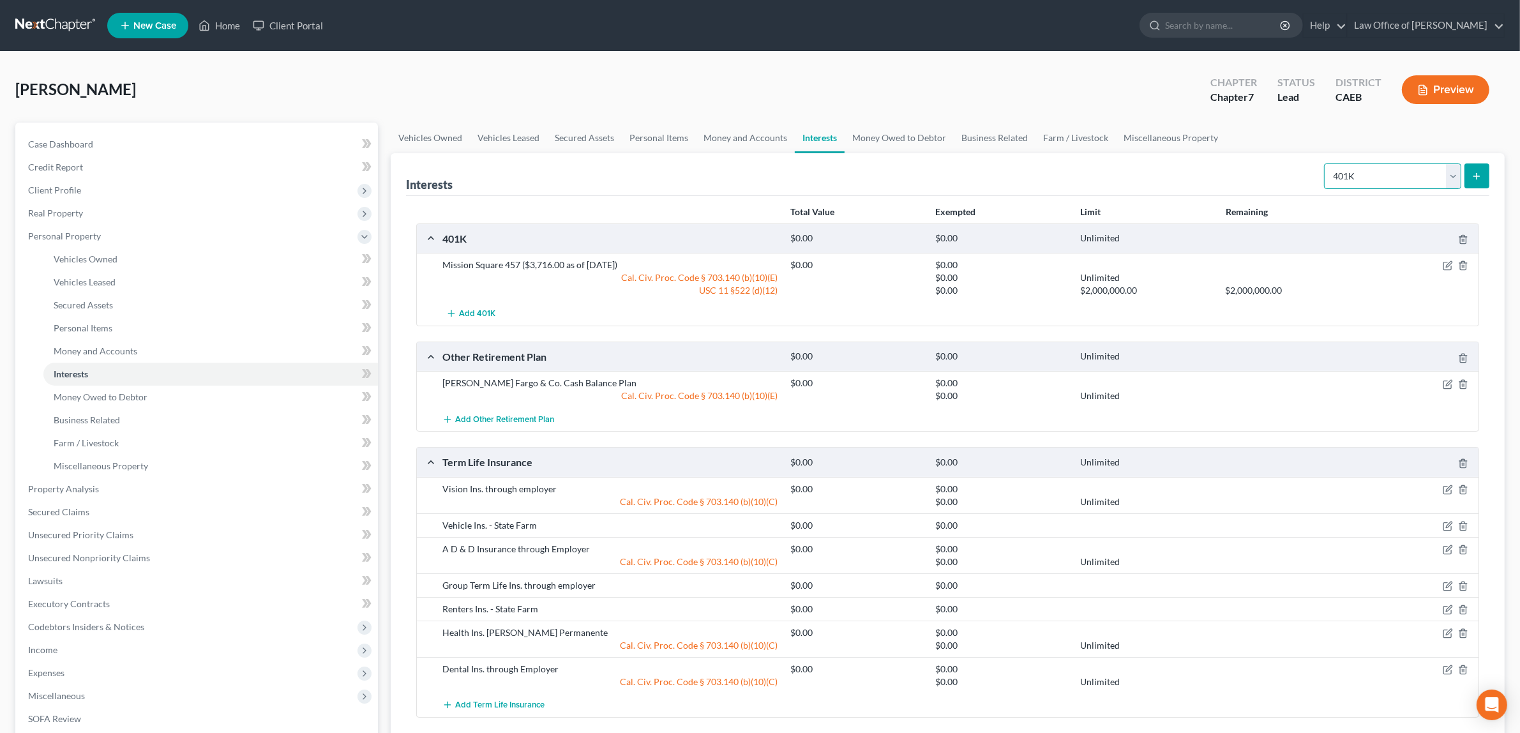
click at [1447, 176] on select "Select Interest Type 401K Annuity Bond Education IRA Government Bond Government…" at bounding box center [1392, 176] width 137 height 26
select select "pension_plan"
click at [1326, 163] on select "Select Interest Type 401K Annuity Bond Education IRA Government Bond Government…" at bounding box center [1392, 176] width 137 height 26
click at [1478, 174] on icon "submit" at bounding box center [1477, 176] width 10 height 10
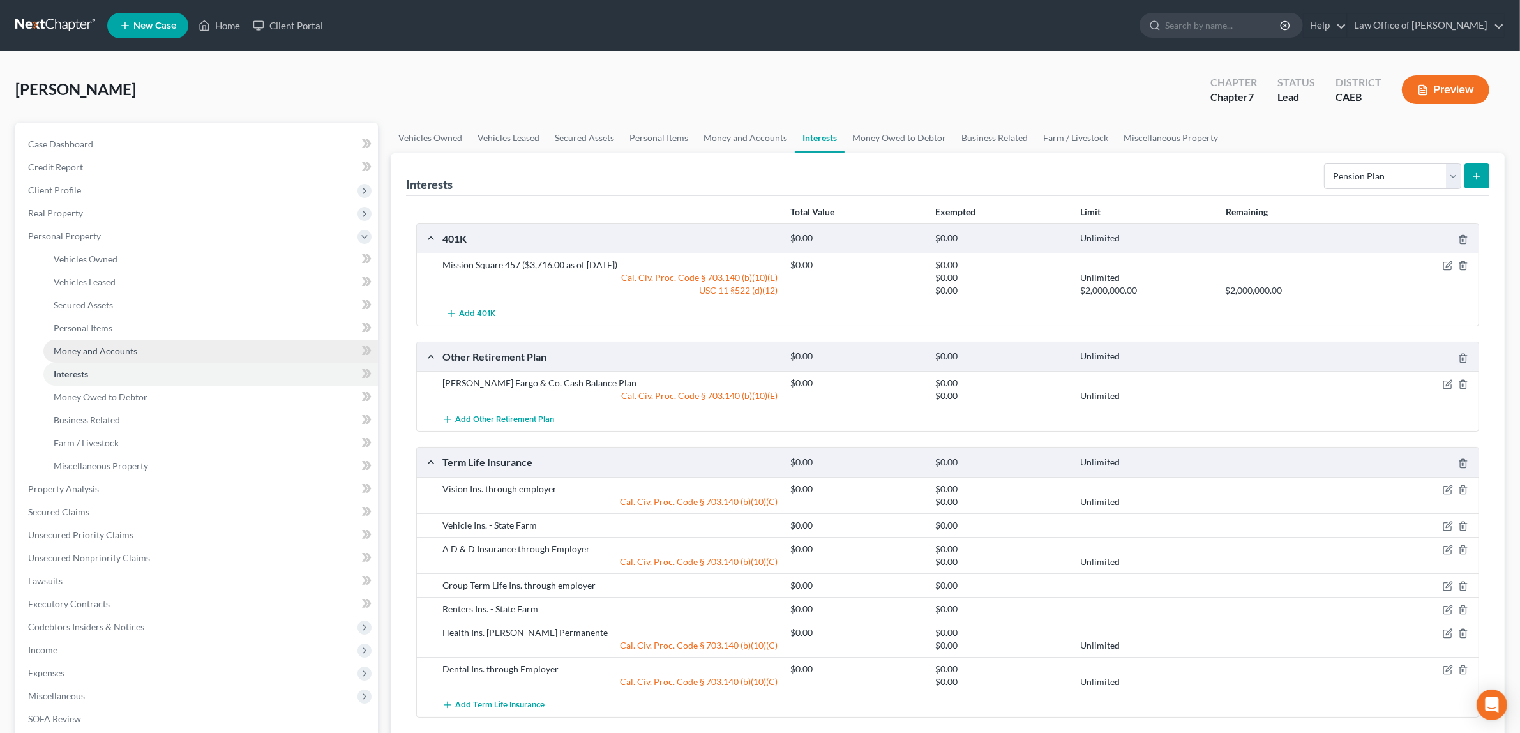
click at [96, 340] on link "Money and Accounts" at bounding box center [210, 351] width 335 height 23
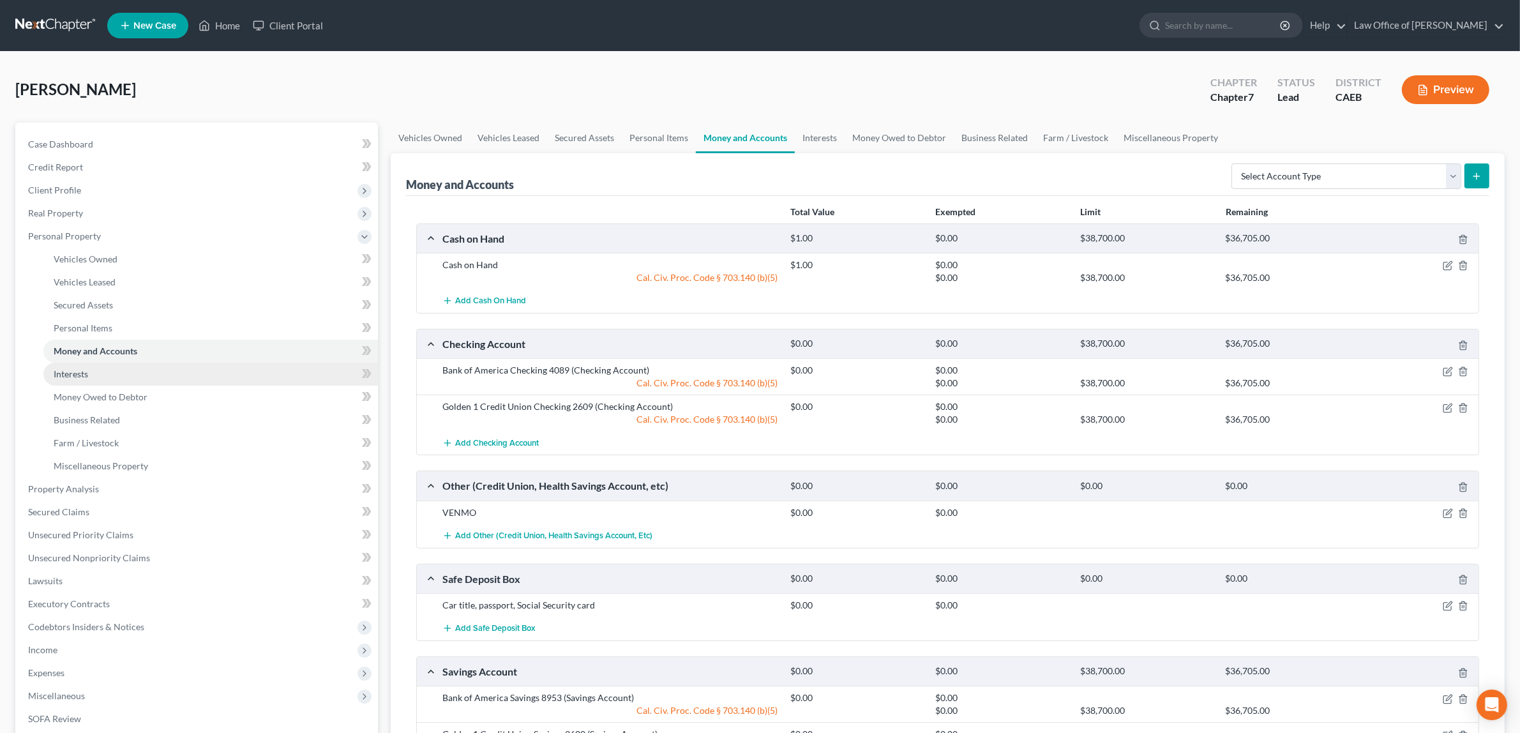
click at [73, 371] on span "Interests" at bounding box center [71, 373] width 34 height 11
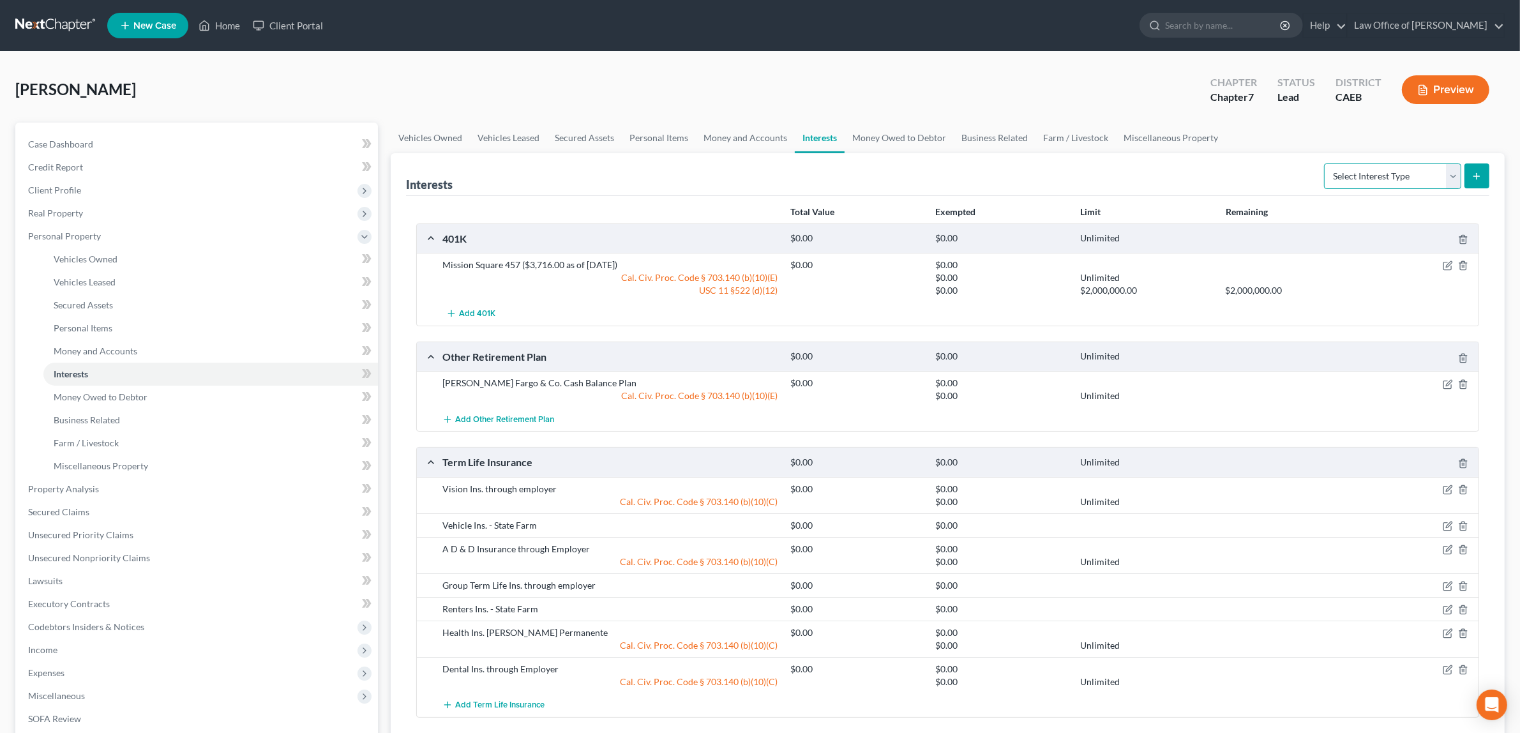
click at [1458, 174] on select "Select Interest Type 401K Annuity Bond Education IRA Government Bond Government…" at bounding box center [1392, 176] width 137 height 26
select select "pension_plan"
click at [1326, 163] on select "Select Interest Type 401K Annuity Bond Education IRA Government Bond Government…" at bounding box center [1392, 176] width 137 height 26
click at [1476, 171] on icon "submit" at bounding box center [1477, 176] width 10 height 10
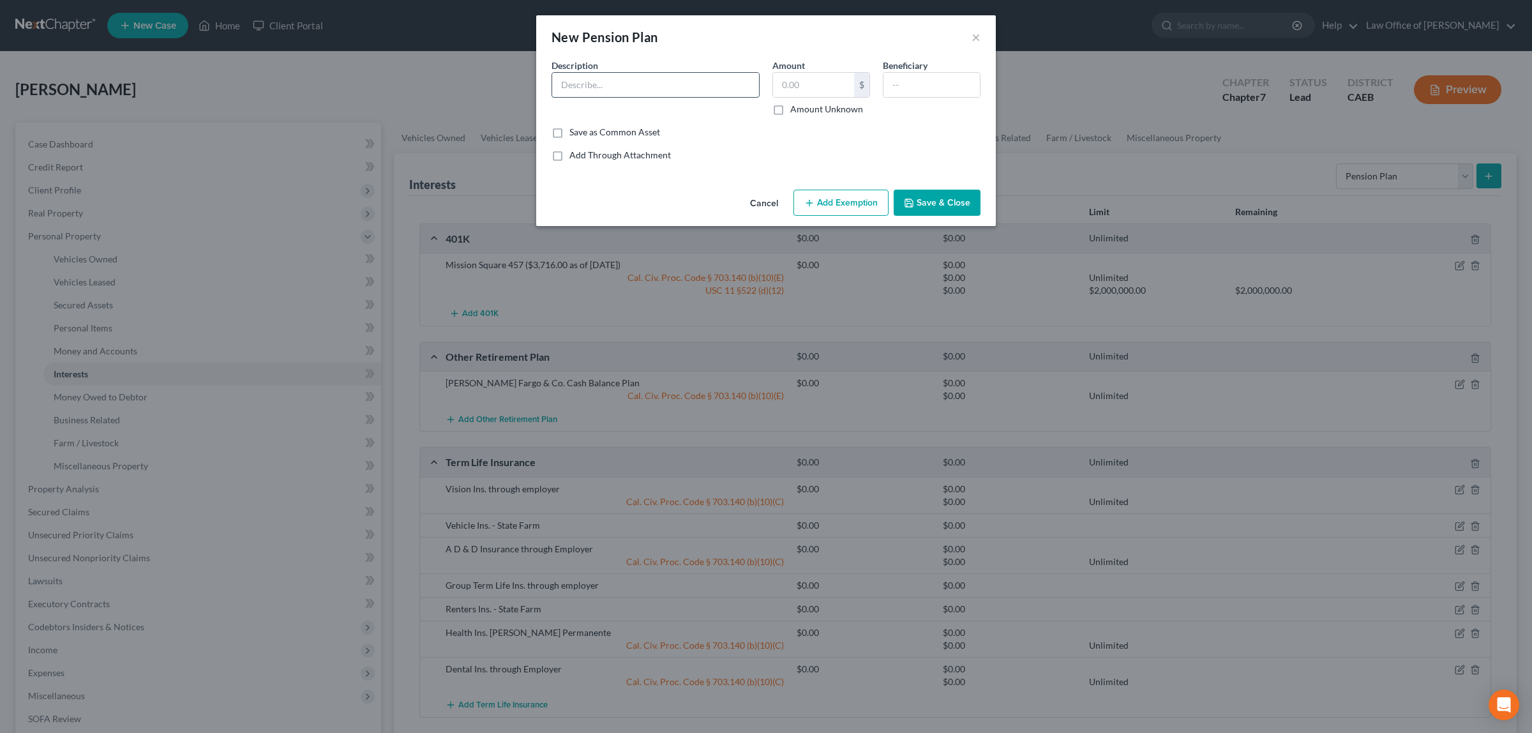
click at [672, 87] on input "text" at bounding box center [655, 85] width 207 height 24
paste input "Cal PERS 8742 (Total contributions $13,821.28 as of [DATE])"
type input "Cal PERS 8742 (Total contributions $13,821.28 as of [DATE])"
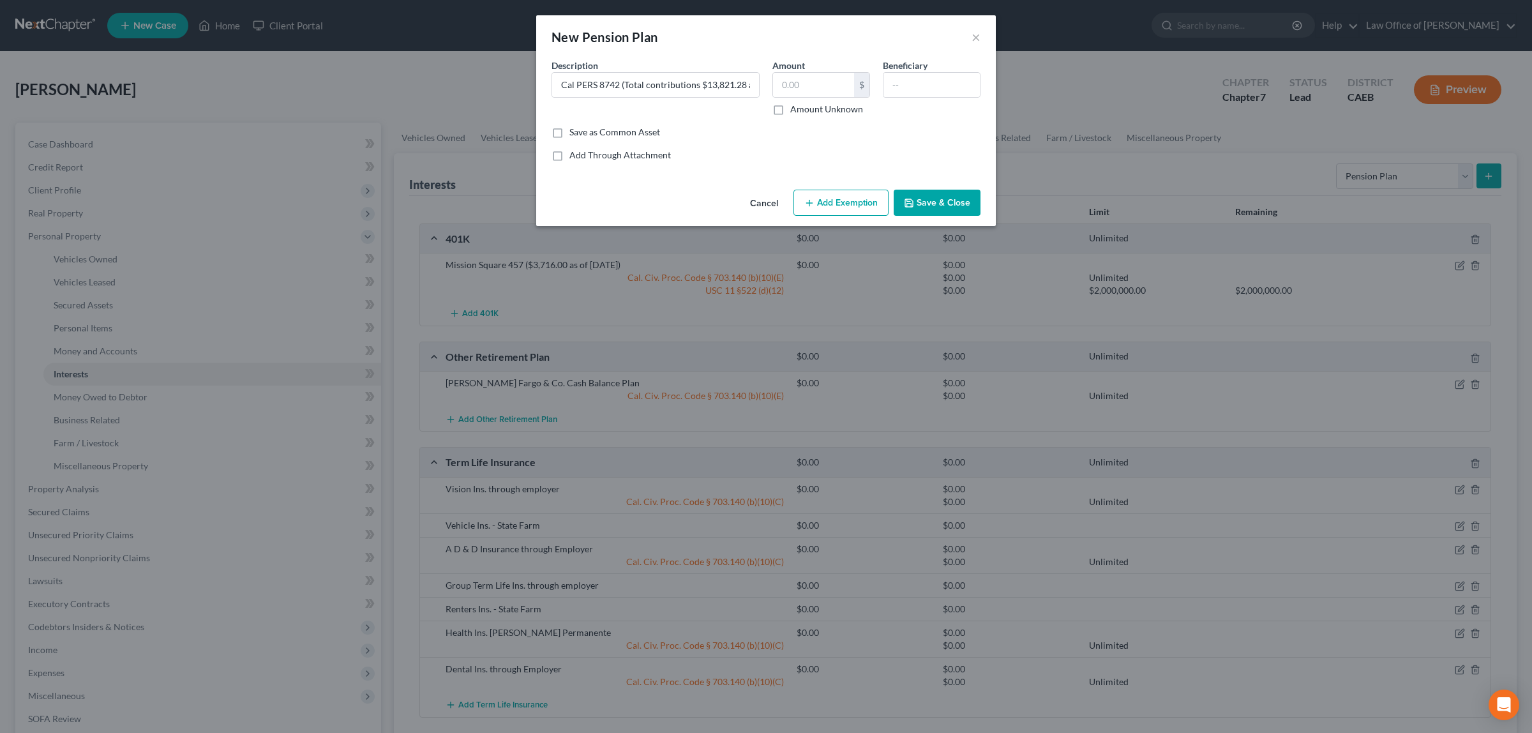
click at [790, 110] on label "Amount Unknown" at bounding box center [826, 109] width 73 height 13
click at [796, 110] on input "Amount Unknown" at bounding box center [800, 107] width 8 height 8
checkbox input "true"
click at [834, 202] on button "Add Exemption" at bounding box center [841, 203] width 95 height 27
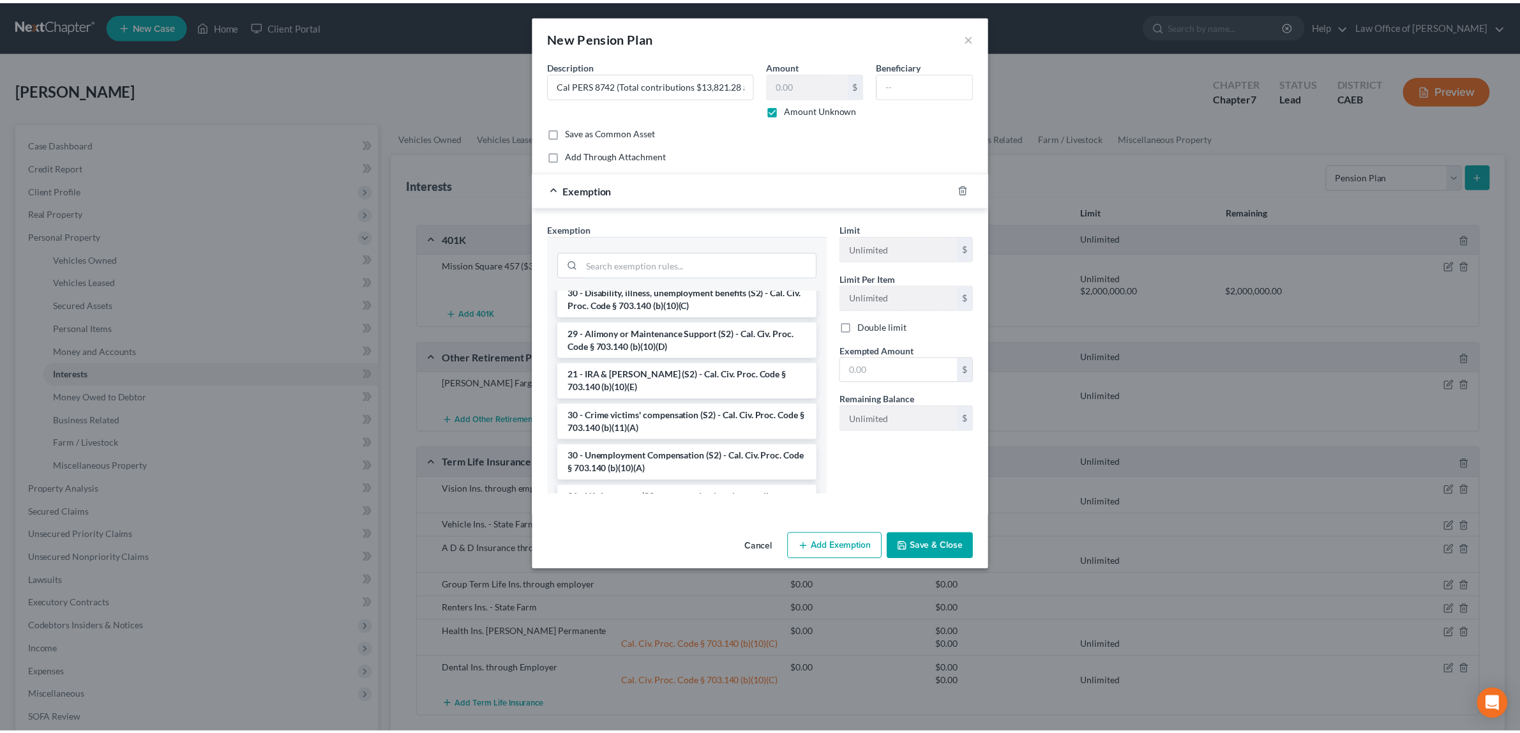
scroll to position [289, 0]
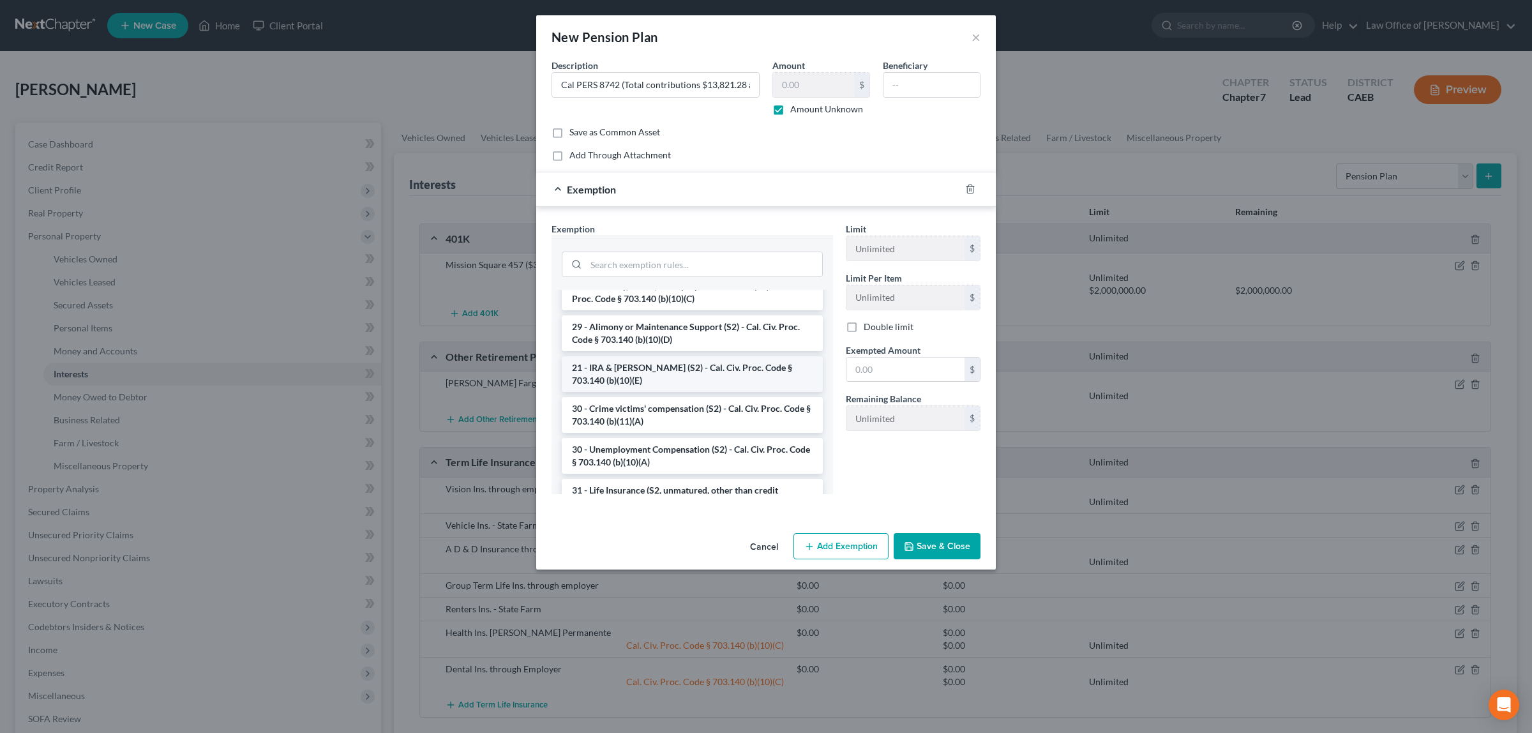
click at [671, 366] on li "21 - IRA & [PERSON_NAME] (S2) - Cal. Civ. Proc. Code § 703.140 (b)(10)(E)" at bounding box center [692, 374] width 261 height 36
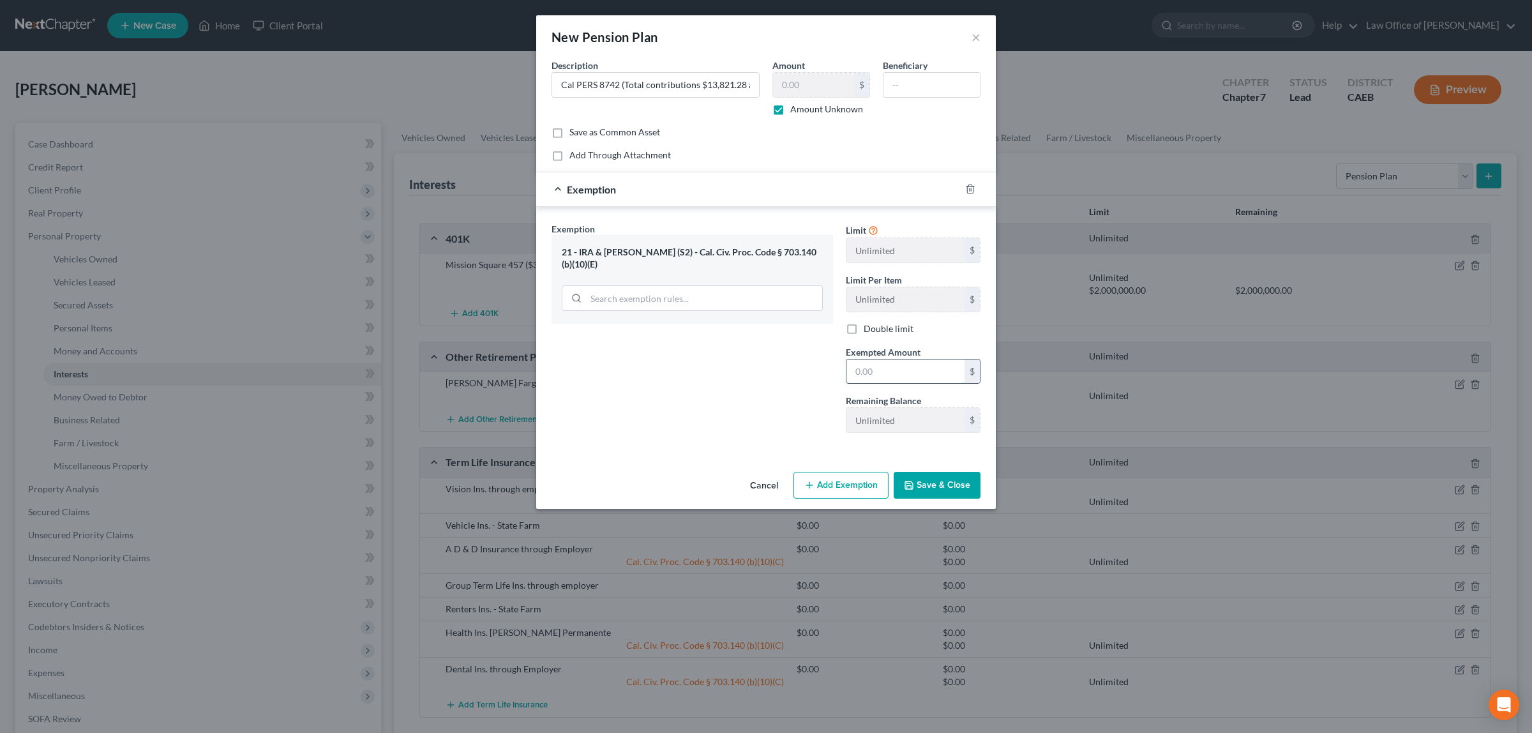
click at [900, 372] on input "text" at bounding box center [906, 371] width 118 height 24
type input "0.00"
click at [925, 485] on button "Save & Close" at bounding box center [937, 485] width 87 height 27
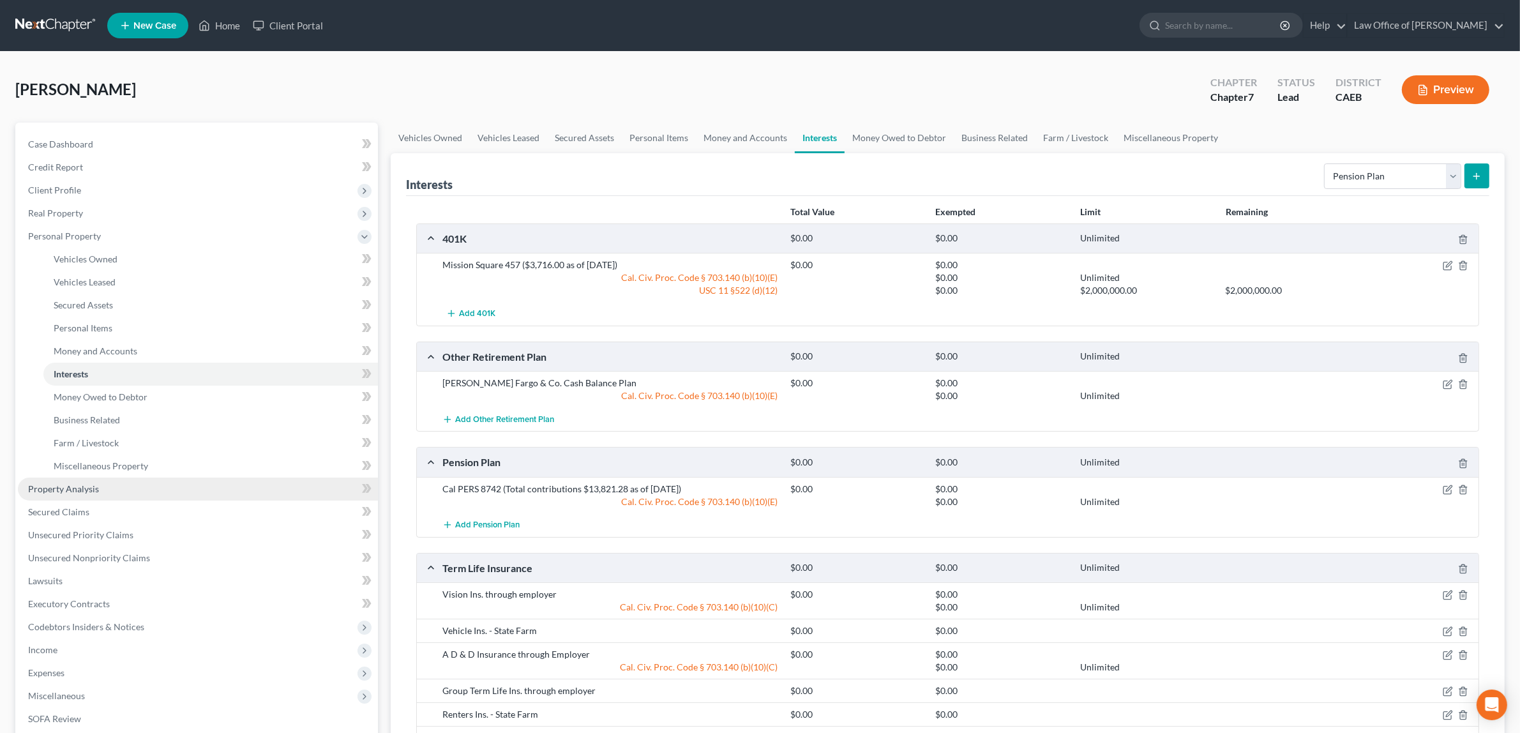
click at [94, 483] on span "Property Analysis" at bounding box center [63, 488] width 71 height 11
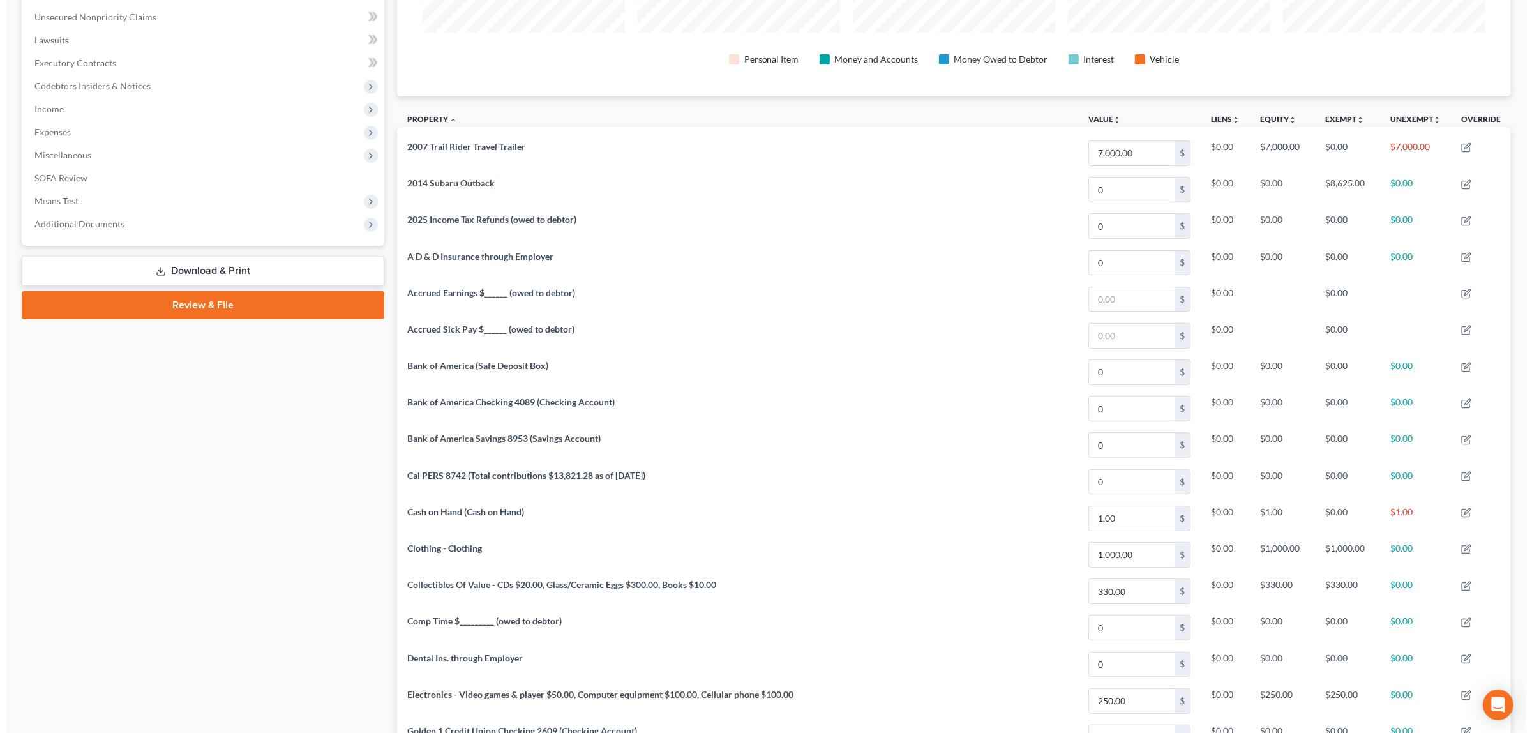
scroll to position [316, 0]
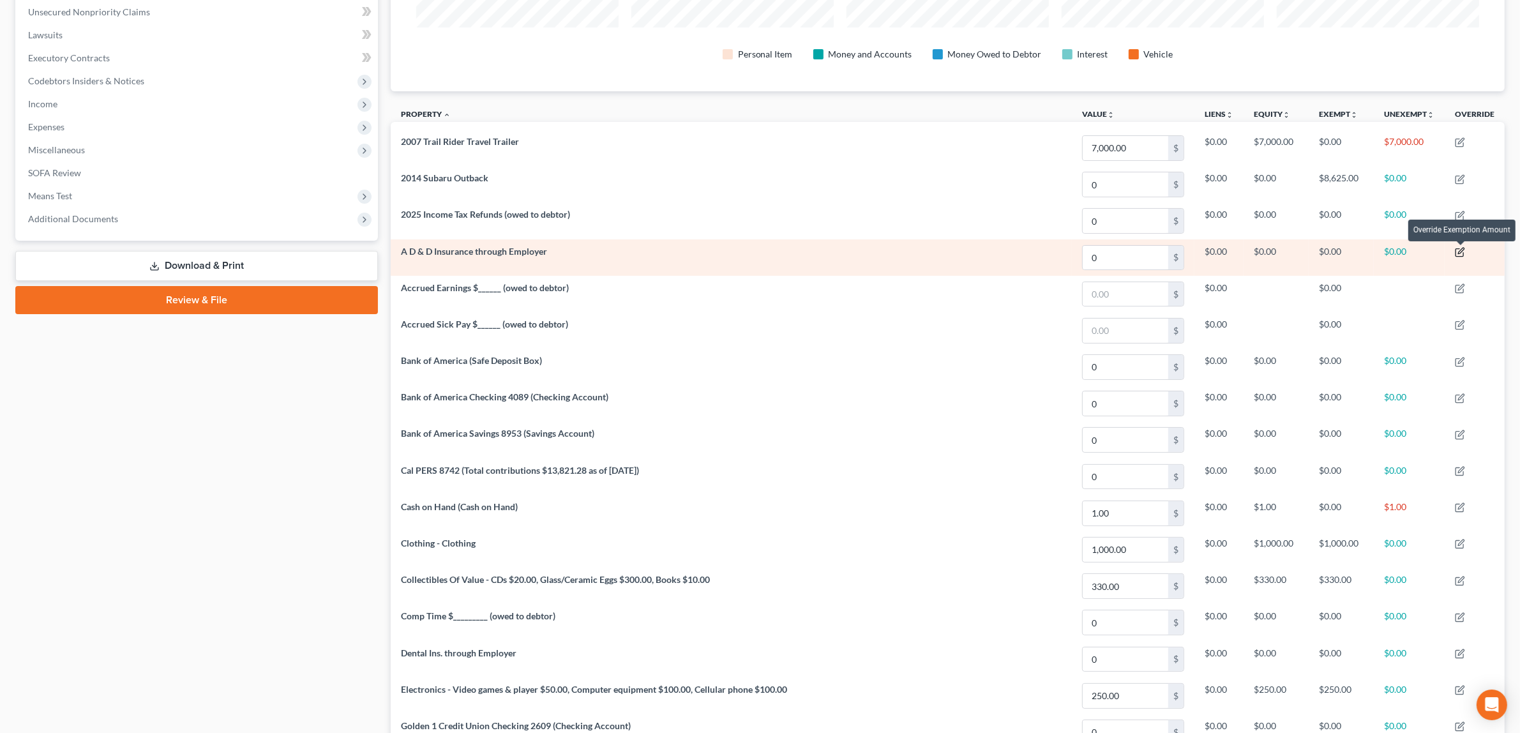
click at [1463, 250] on icon "button" at bounding box center [1460, 252] width 10 height 10
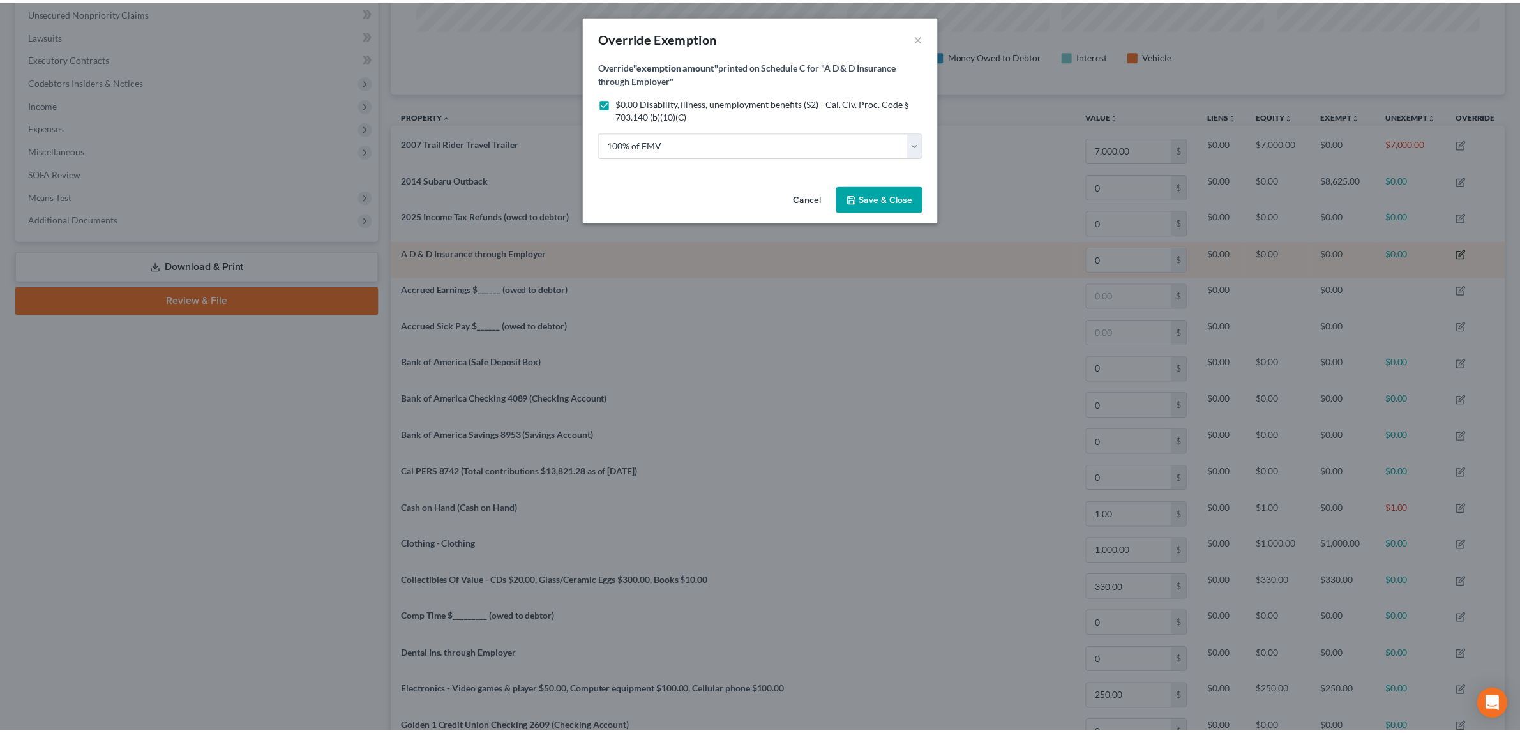
scroll to position [285, 1123]
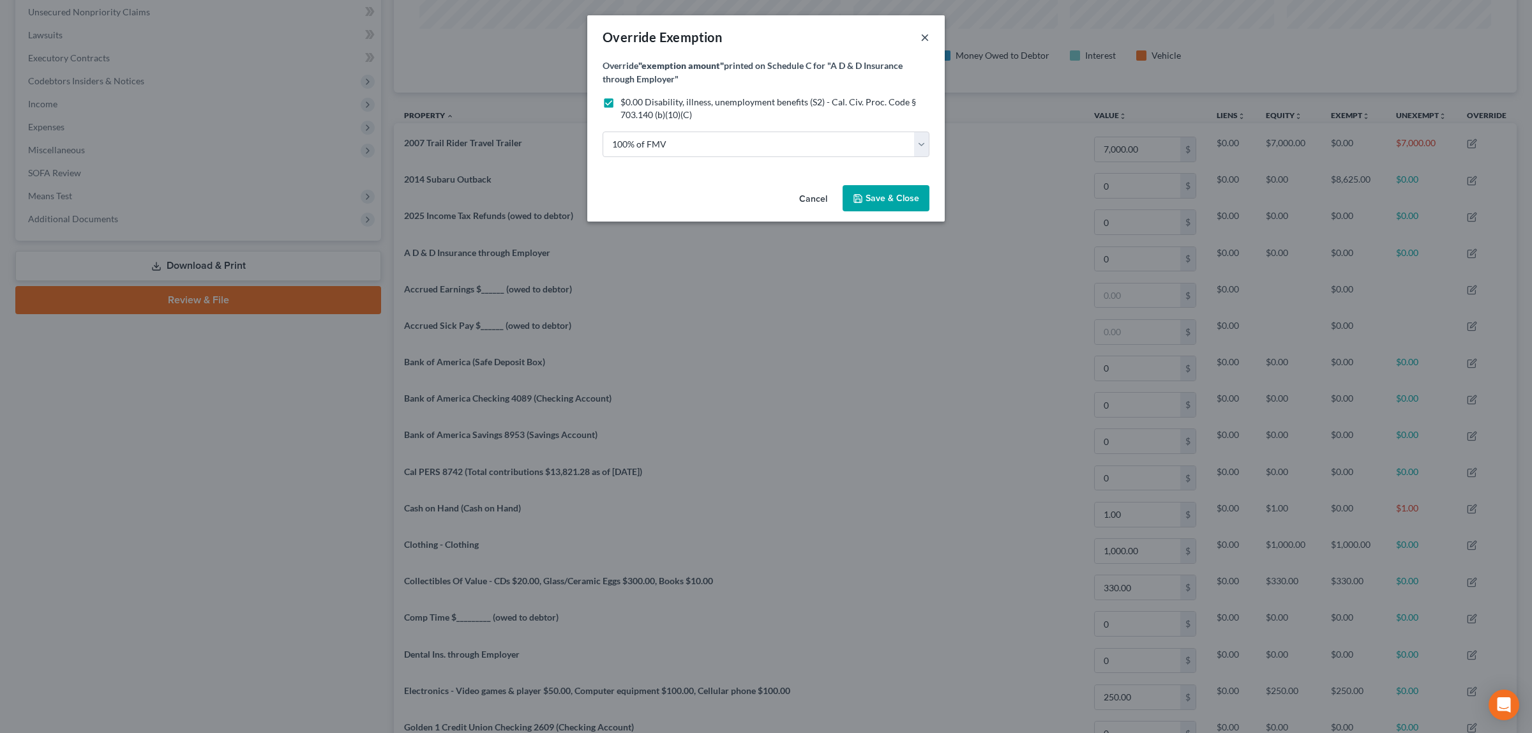
click at [924, 39] on button "×" at bounding box center [925, 36] width 9 height 15
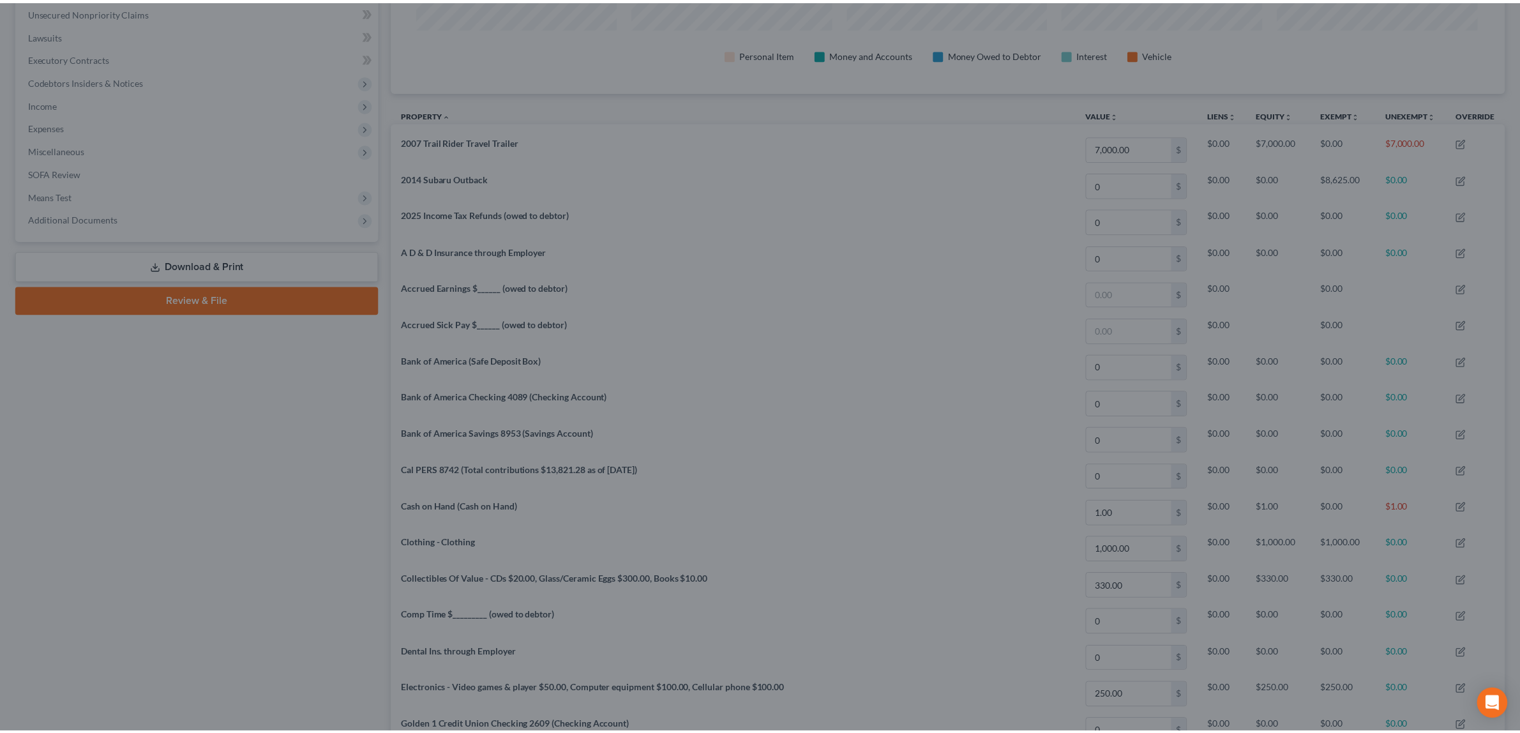
scroll to position [0, 0]
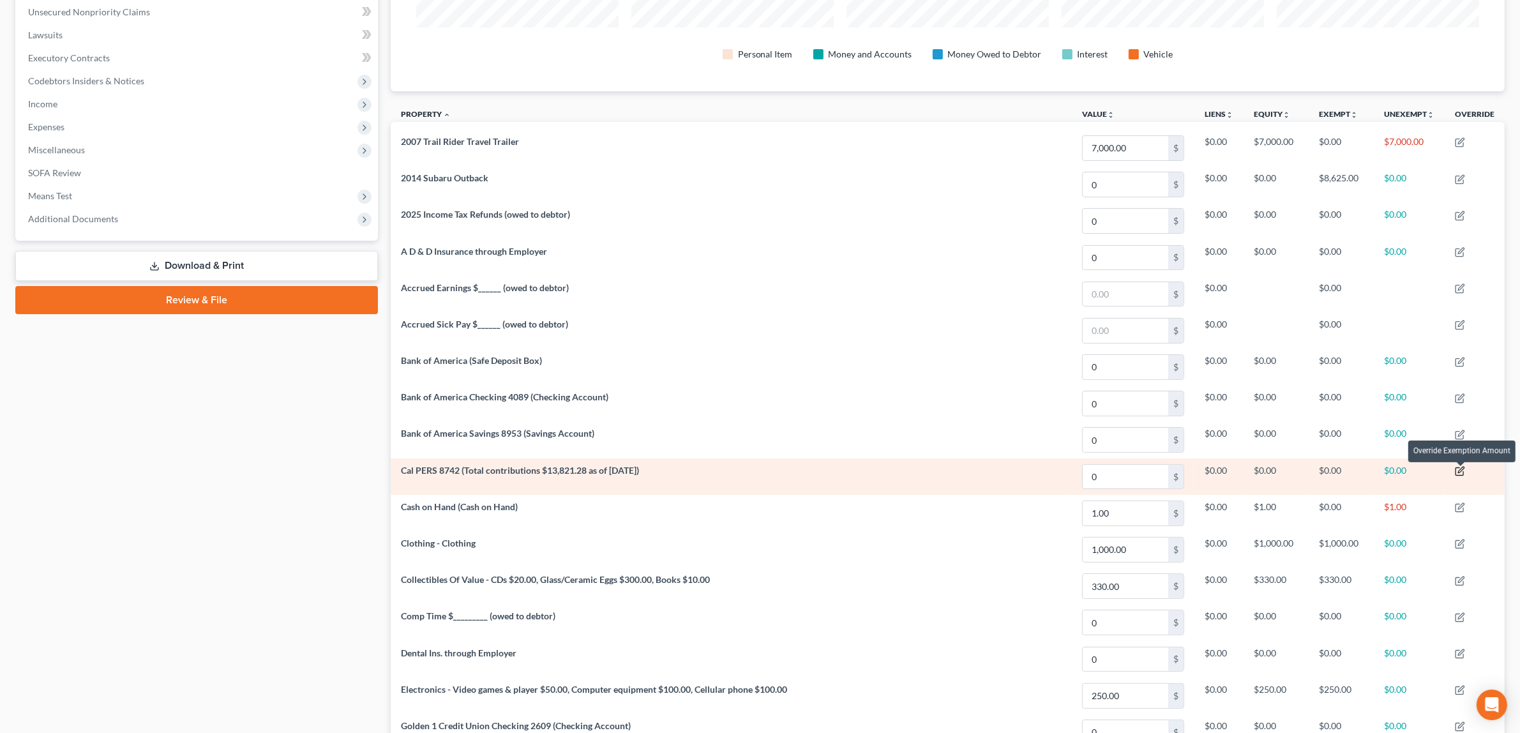
click at [1463, 473] on icon "button" at bounding box center [1461, 470] width 6 height 6
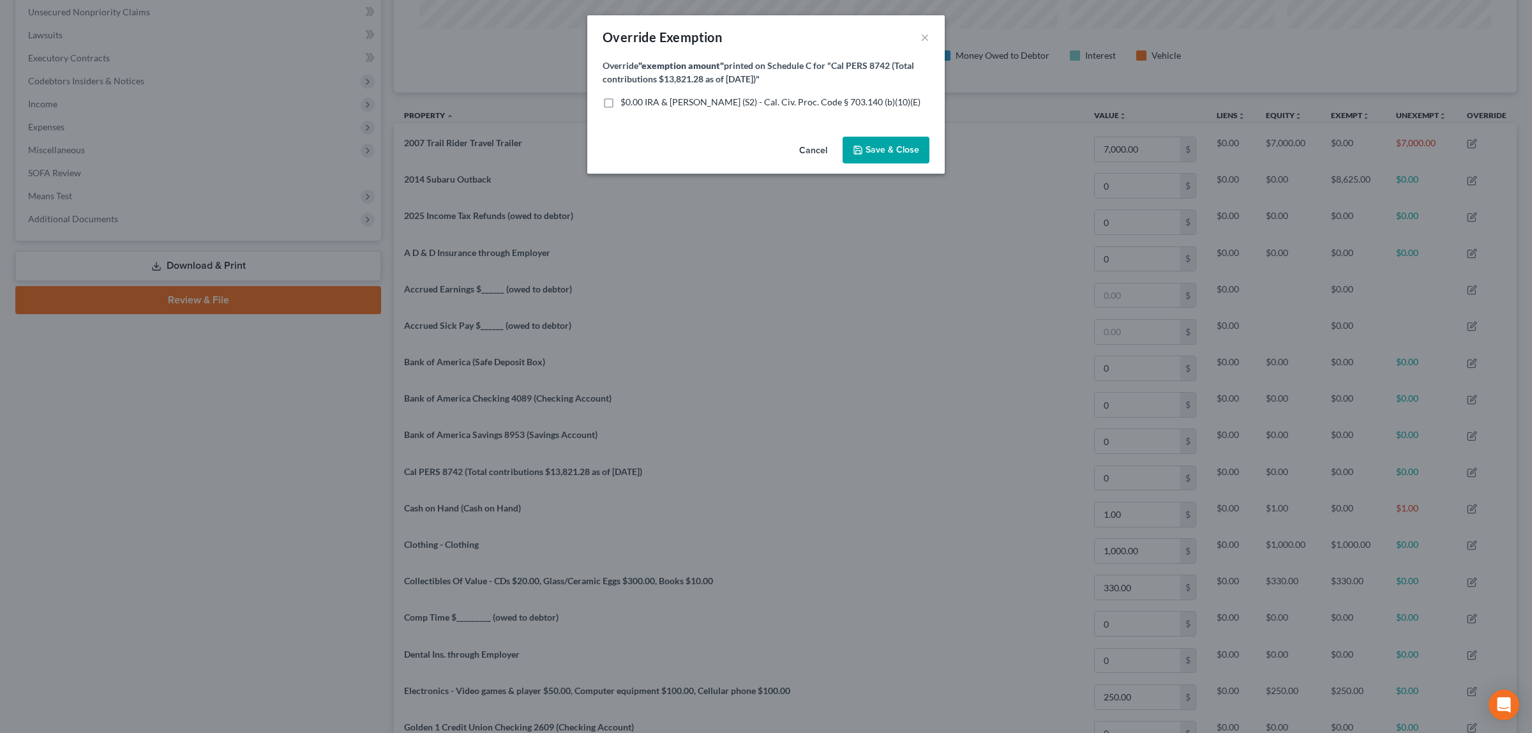
click at [621, 103] on label "$0.00 IRA & [PERSON_NAME] (S2) - Cal. Civ. Proc. Code § 703.140 (b)(10)(E)" at bounding box center [771, 102] width 300 height 13
click at [626, 103] on input "$0.00 IRA & [PERSON_NAME] (S2) - Cal. Civ. Proc. Code § 703.140 (b)(10)(E)" at bounding box center [630, 100] width 8 height 8
checkbox input "true"
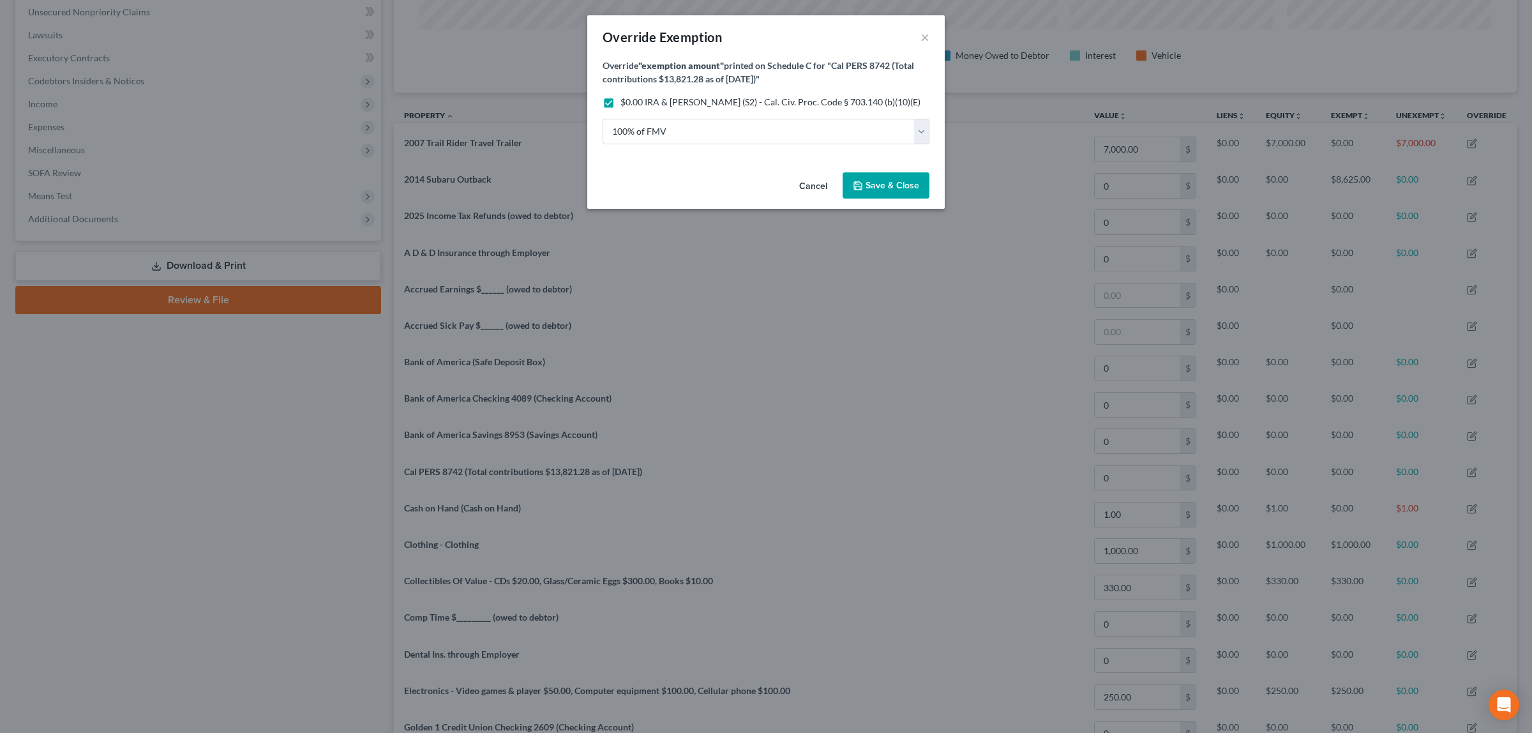
click at [869, 176] on button "Save & Close" at bounding box center [886, 185] width 87 height 27
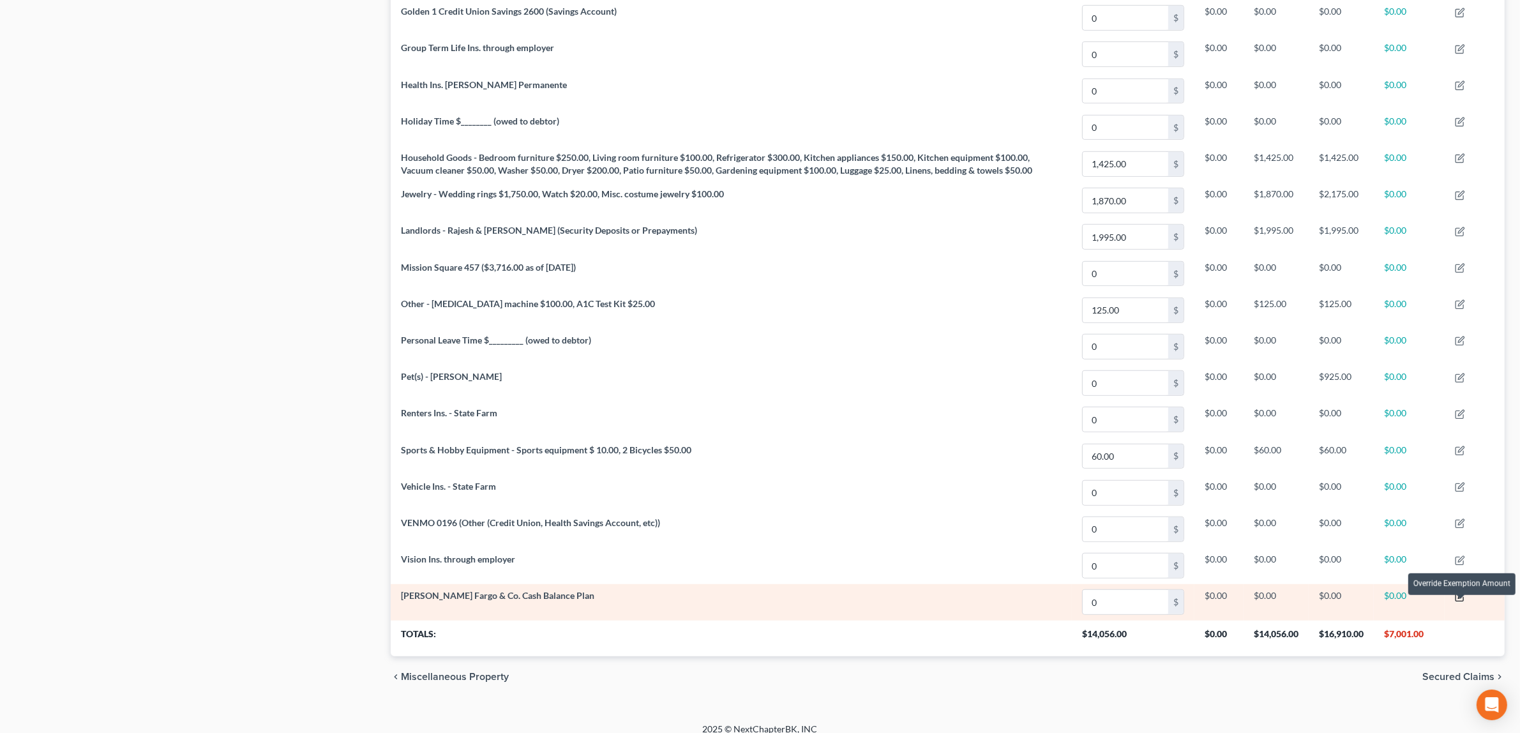
click at [1460, 602] on icon "button" at bounding box center [1460, 597] width 10 height 10
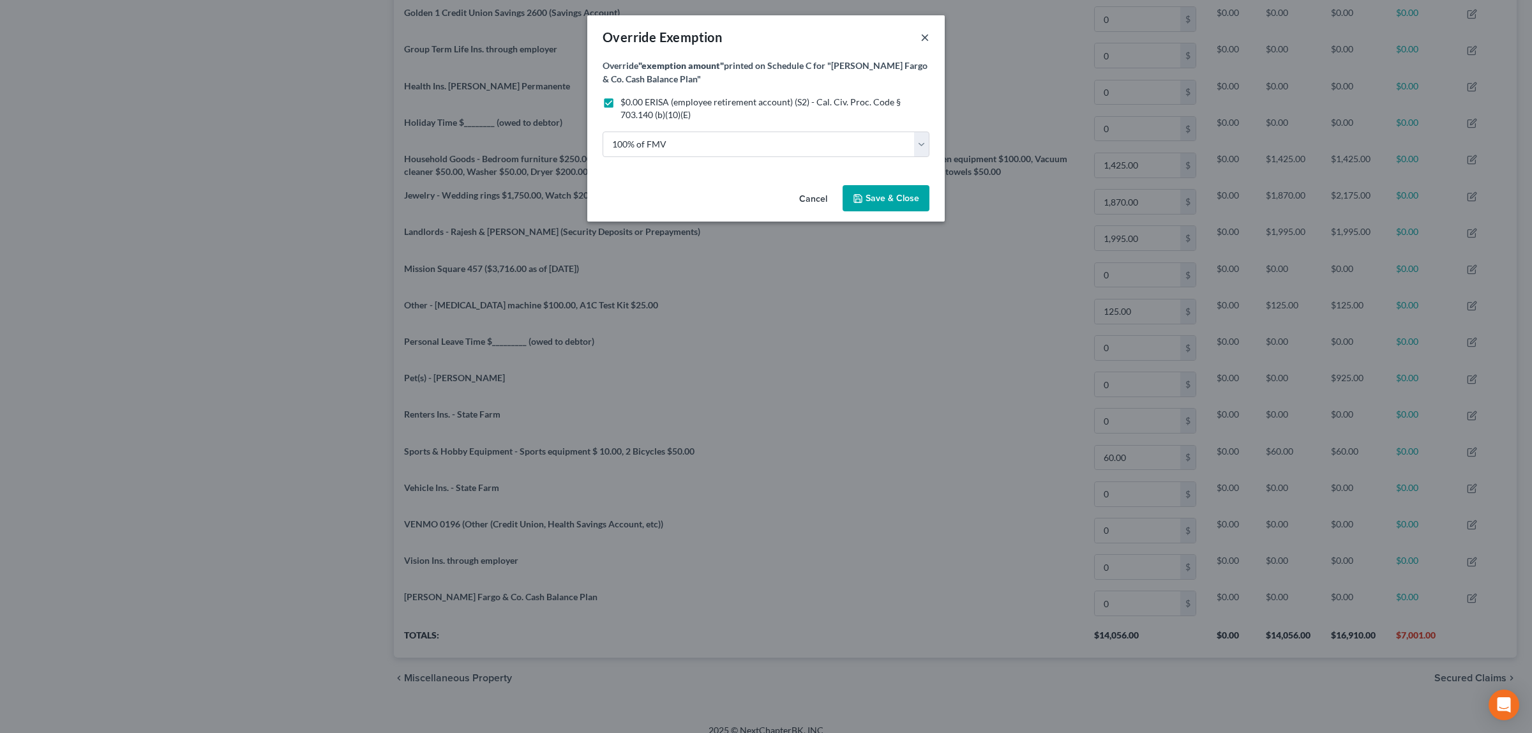
click at [923, 37] on button "×" at bounding box center [925, 36] width 9 height 15
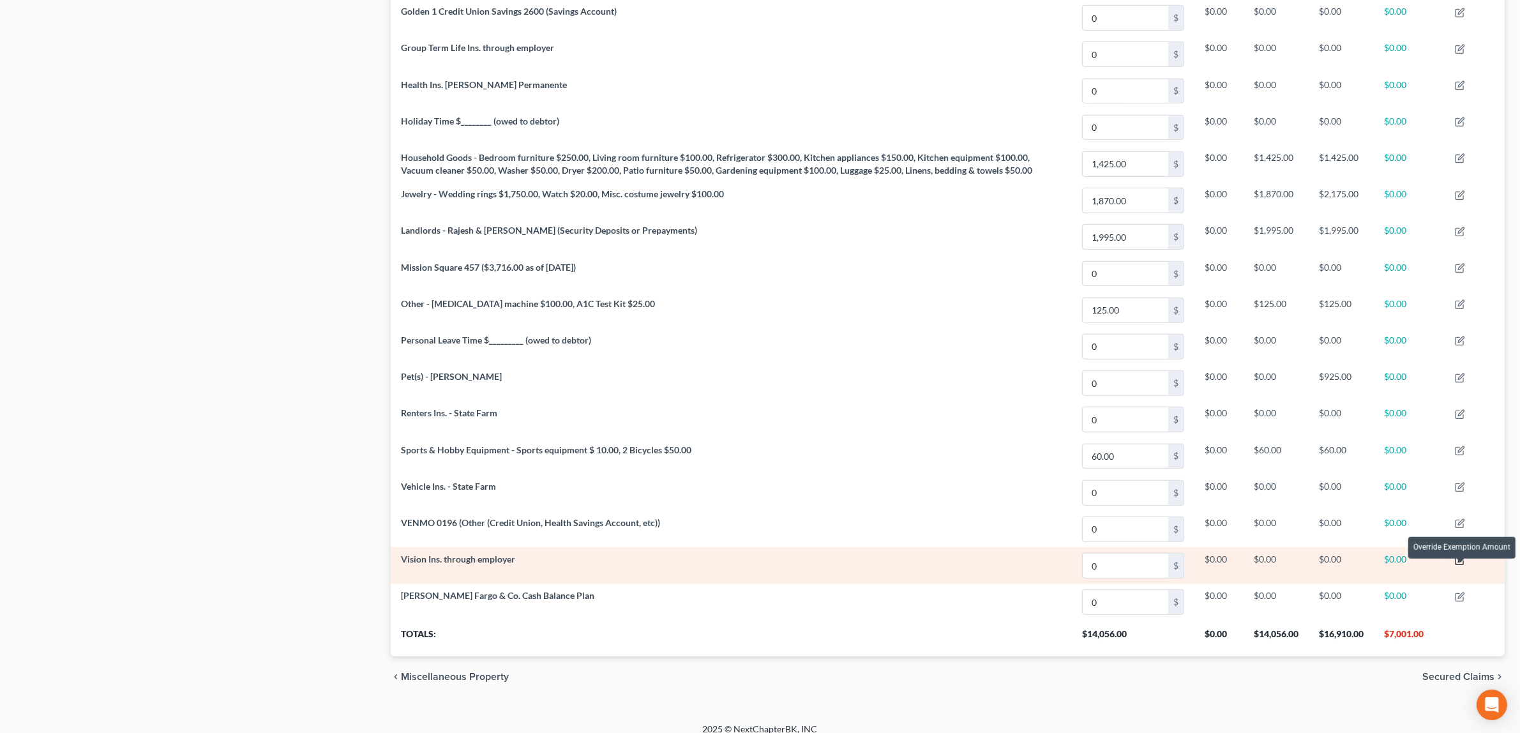
click at [1462, 566] on icon "button" at bounding box center [1460, 561] width 10 height 10
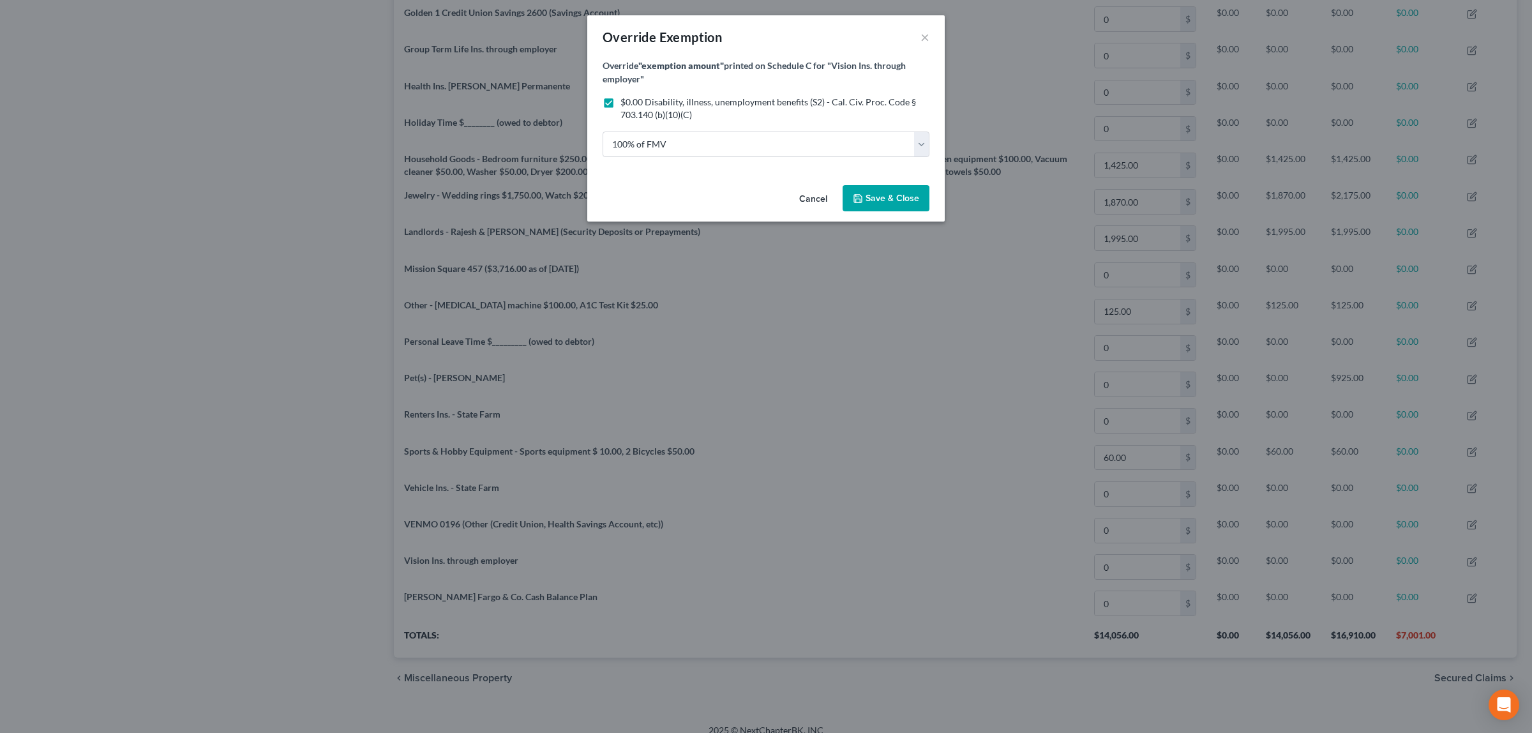
click at [870, 196] on span "Save & Close" at bounding box center [893, 198] width 54 height 11
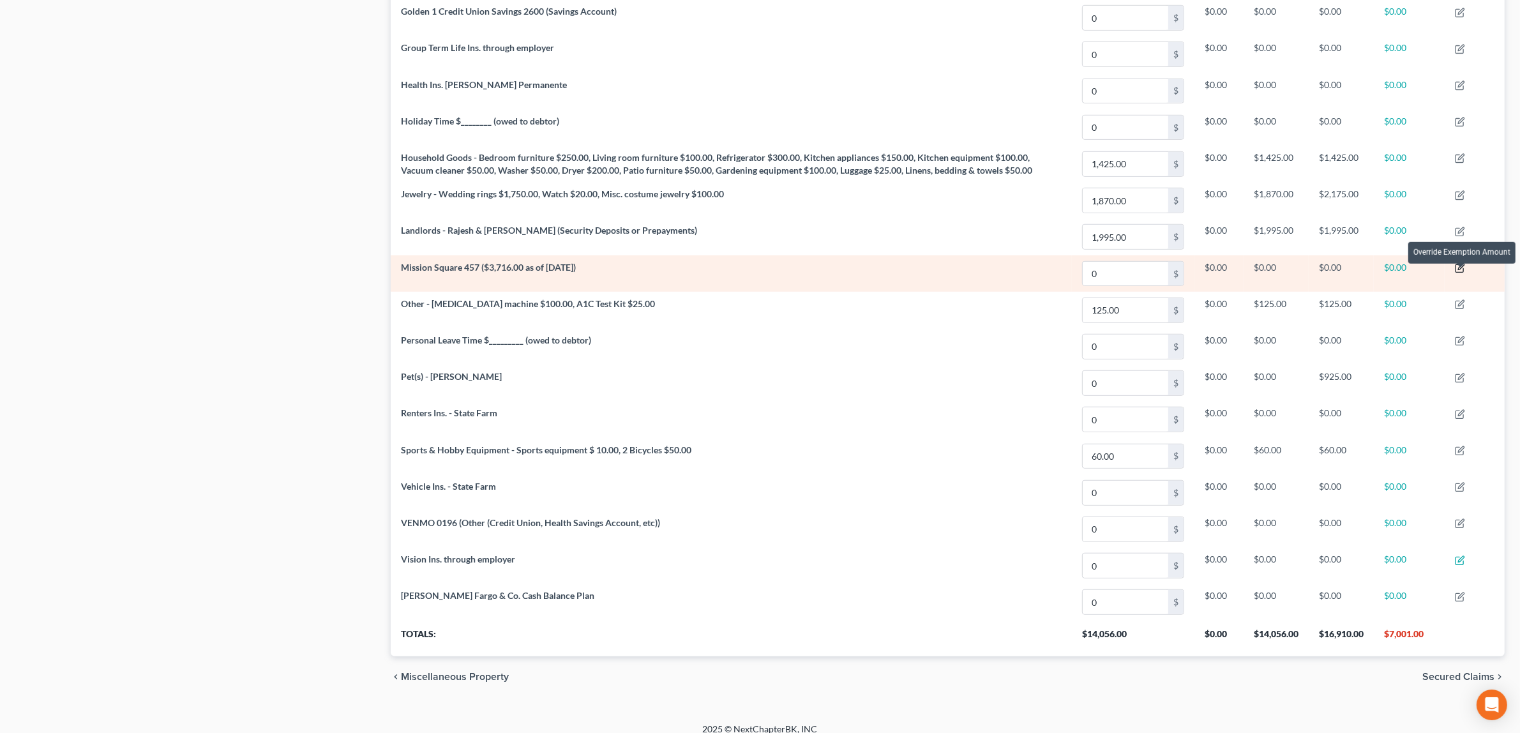
click at [1463, 273] on icon "button" at bounding box center [1460, 268] width 10 height 10
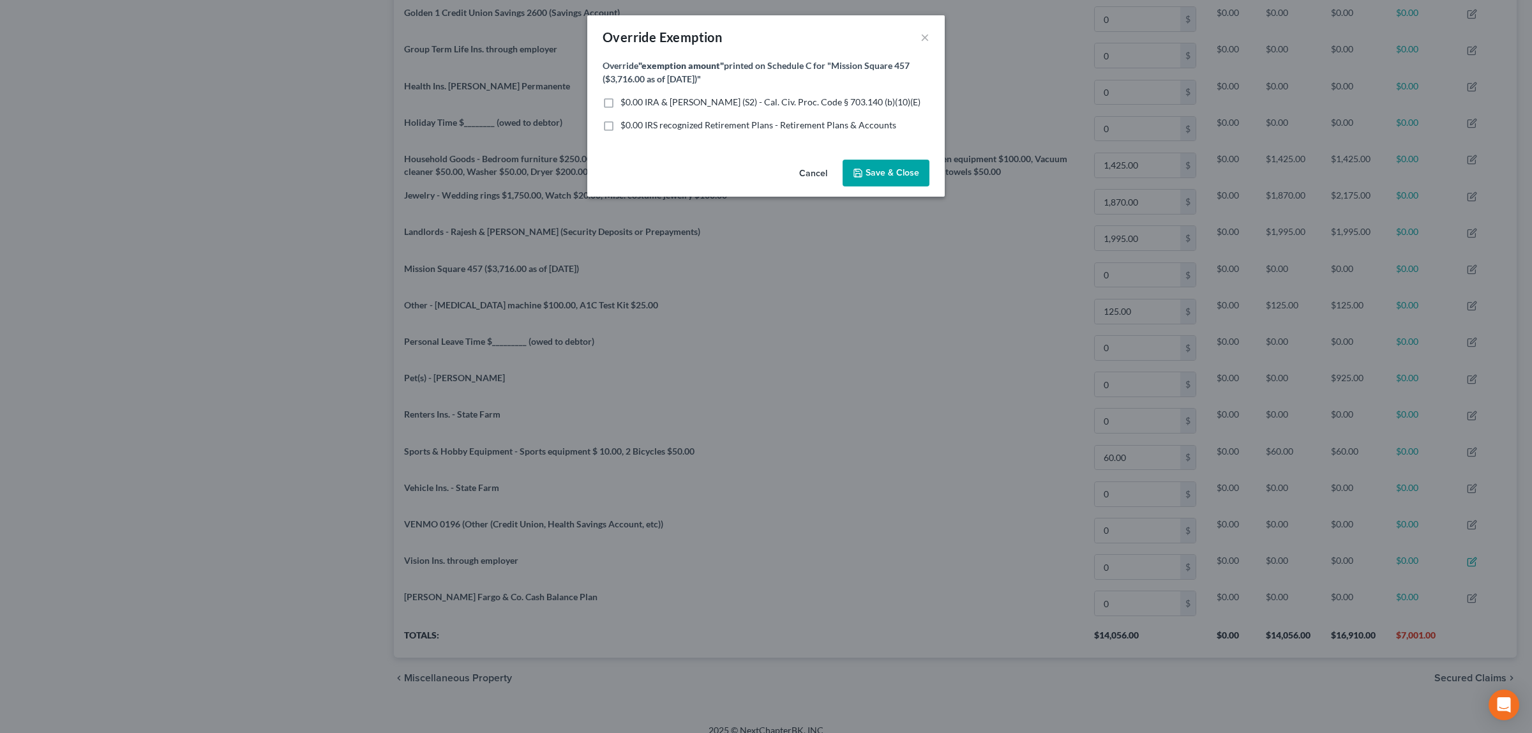
drag, startPoint x: 607, startPoint y: 101, endPoint x: 607, endPoint y: 129, distance: 28.1
click at [621, 104] on label "$0.00 IRA & [PERSON_NAME] (S2) - Cal. Civ. Proc. Code § 703.140 (b)(10)(E)" at bounding box center [771, 102] width 300 height 13
click at [626, 104] on input "$0.00 IRA & [PERSON_NAME] (S2) - Cal. Civ. Proc. Code § 703.140 (b)(10)(E)" at bounding box center [630, 100] width 8 height 8
checkbox input "true"
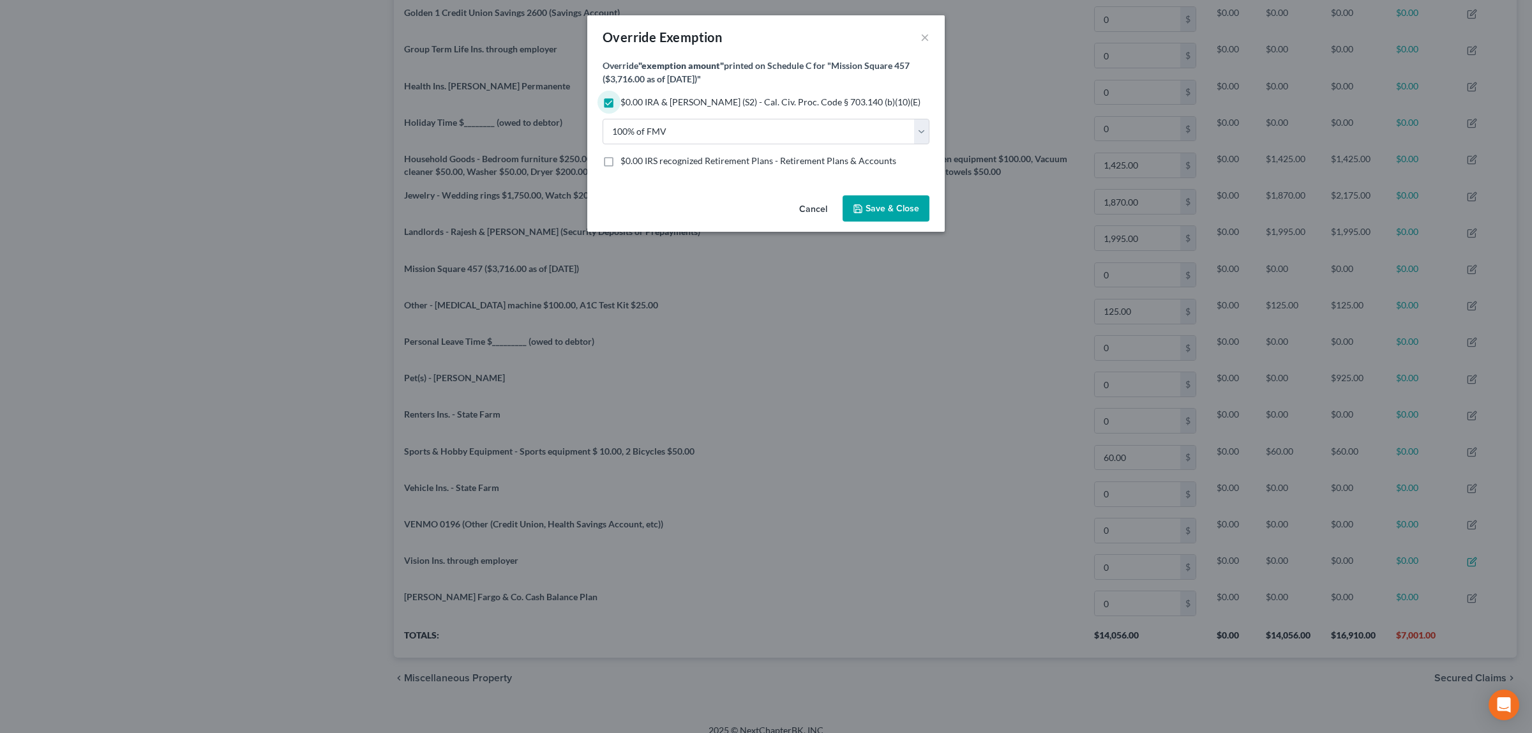
click at [621, 163] on label "$0.00 IRS recognized Retirement Plans - Retirement Plans & Accounts" at bounding box center [759, 161] width 276 height 13
click at [626, 163] on input "$0.00 IRS recognized Retirement Plans - Retirement Plans & Accounts" at bounding box center [630, 159] width 8 height 8
checkbox input "true"
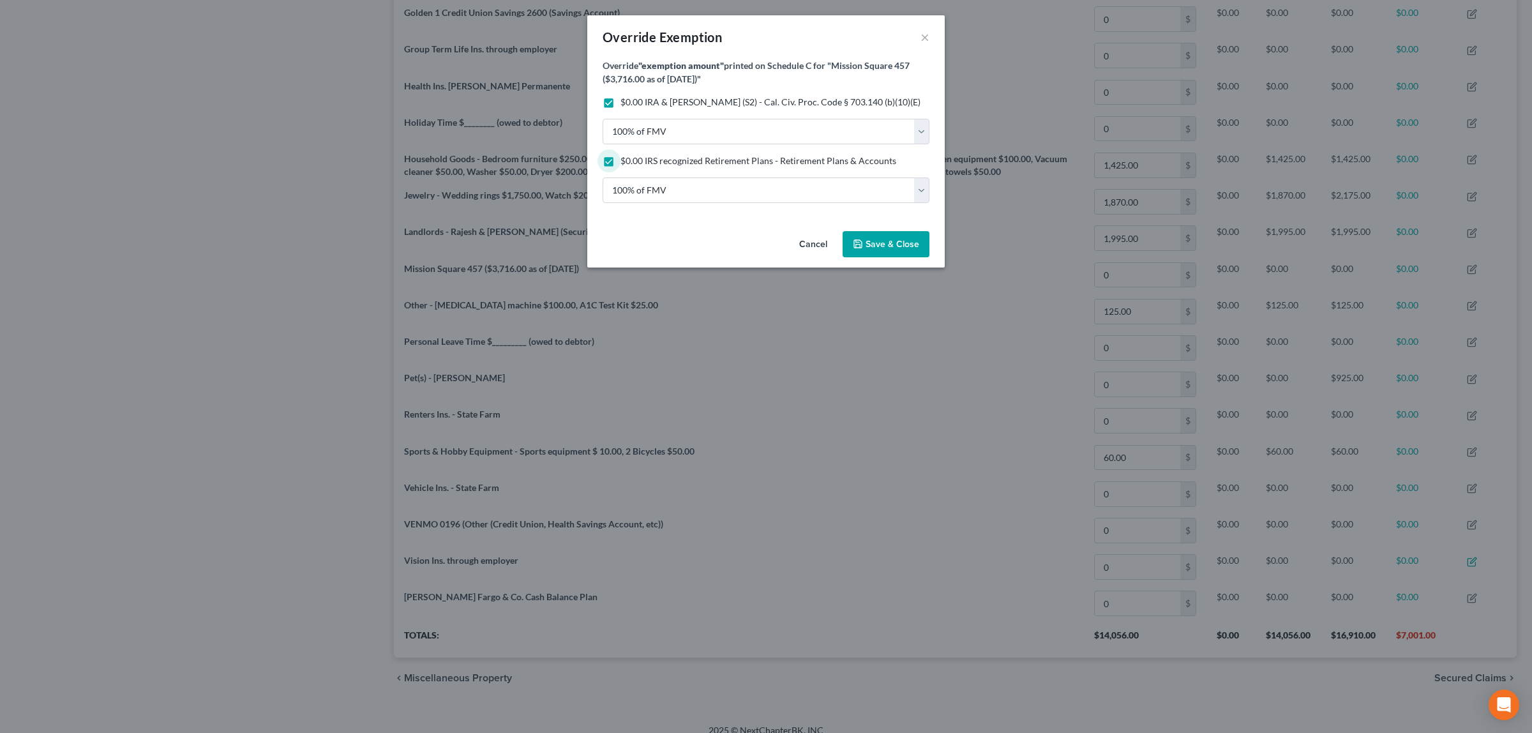
click at [911, 240] on span "Save & Close" at bounding box center [893, 244] width 54 height 11
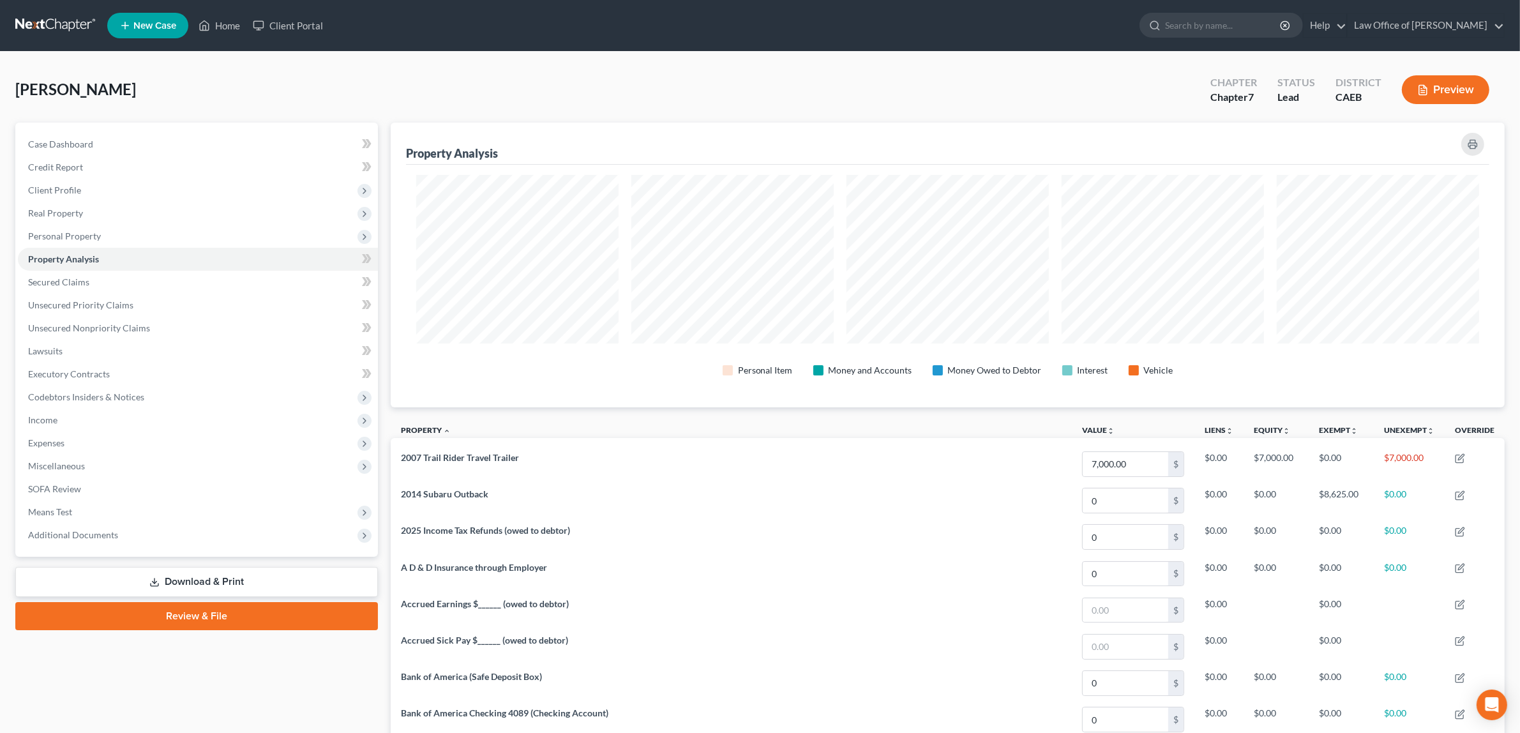
click at [1428, 84] on icon "button" at bounding box center [1423, 89] width 11 height 11
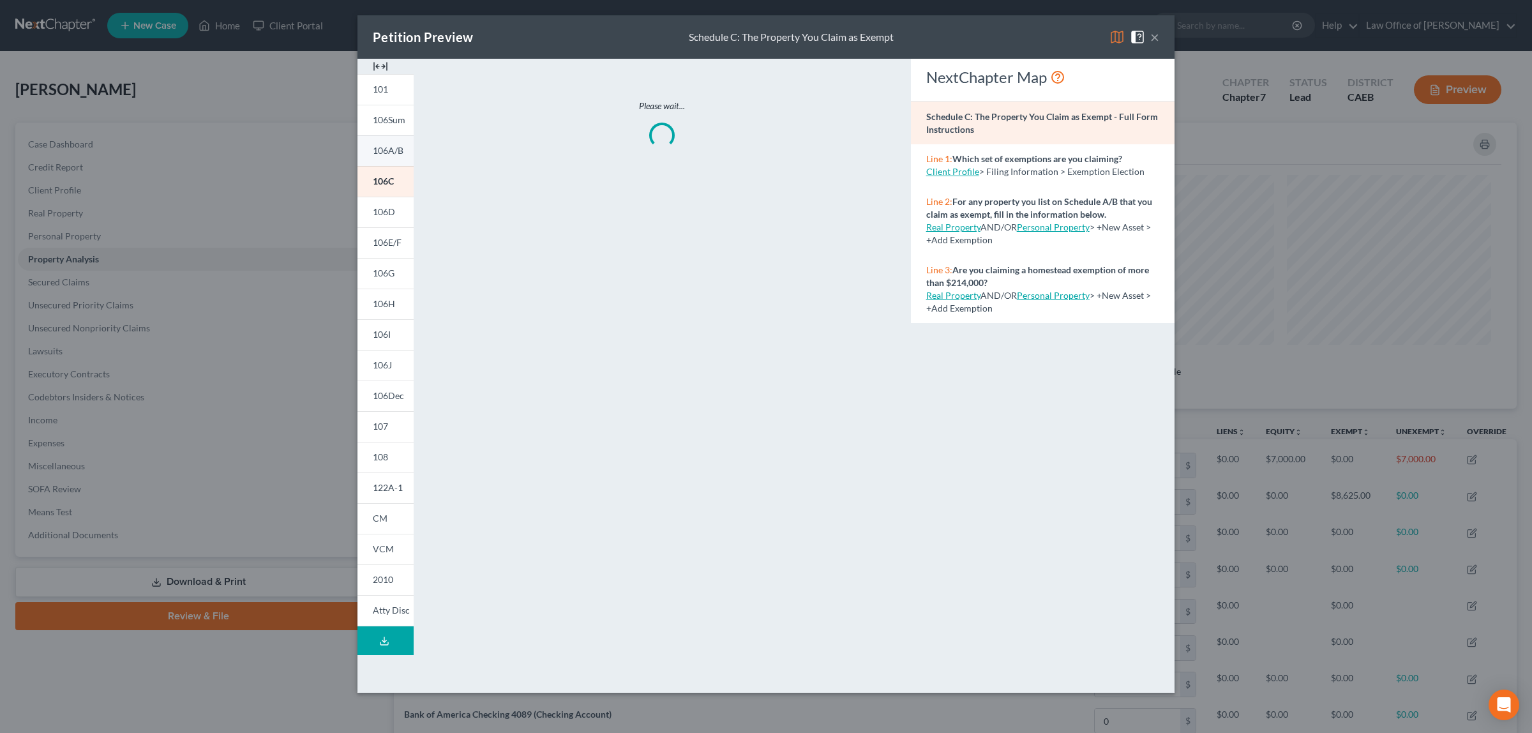
click at [397, 146] on span "106A/B" at bounding box center [388, 150] width 31 height 11
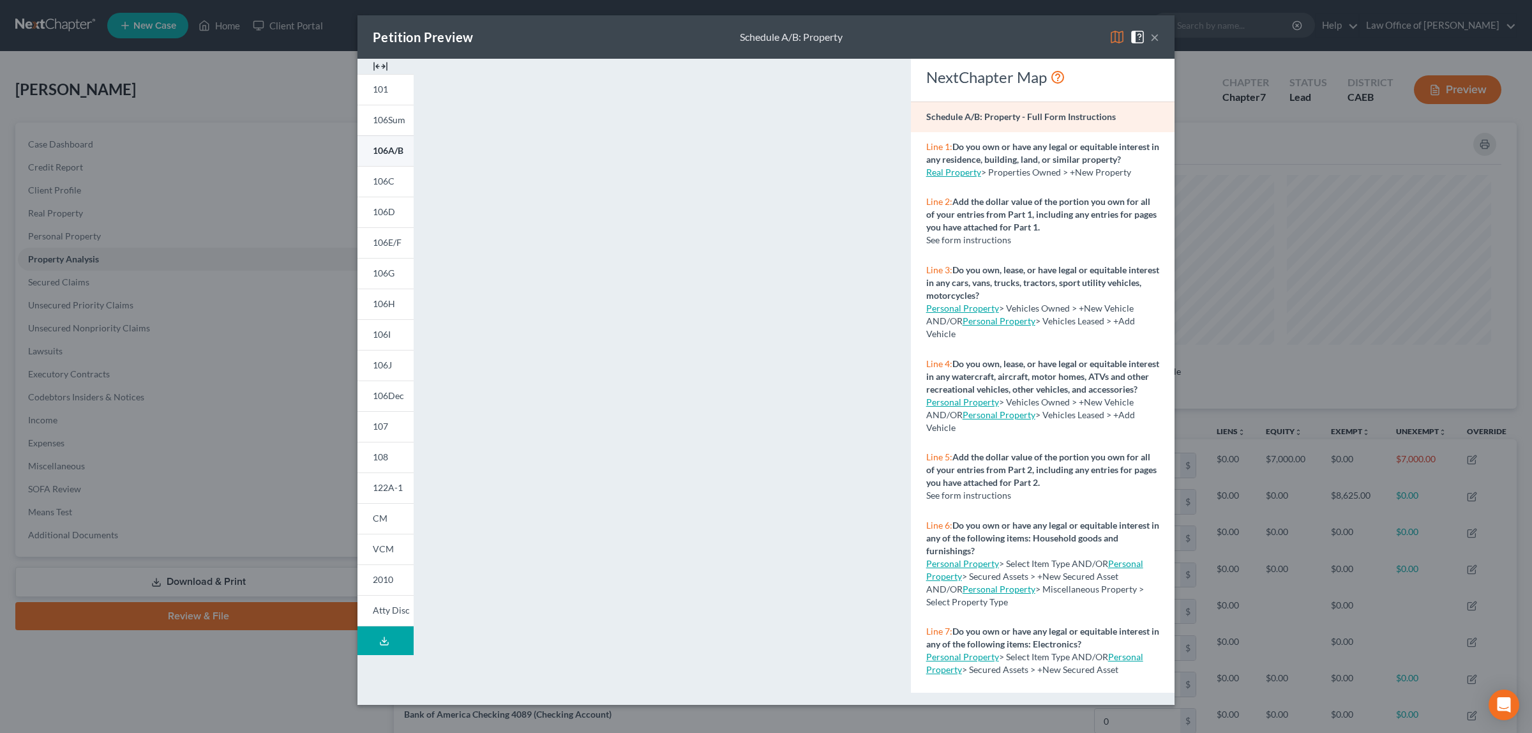
click at [390, 147] on span "106A/B" at bounding box center [388, 150] width 31 height 11
click at [1151, 34] on button "×" at bounding box center [1155, 36] width 9 height 15
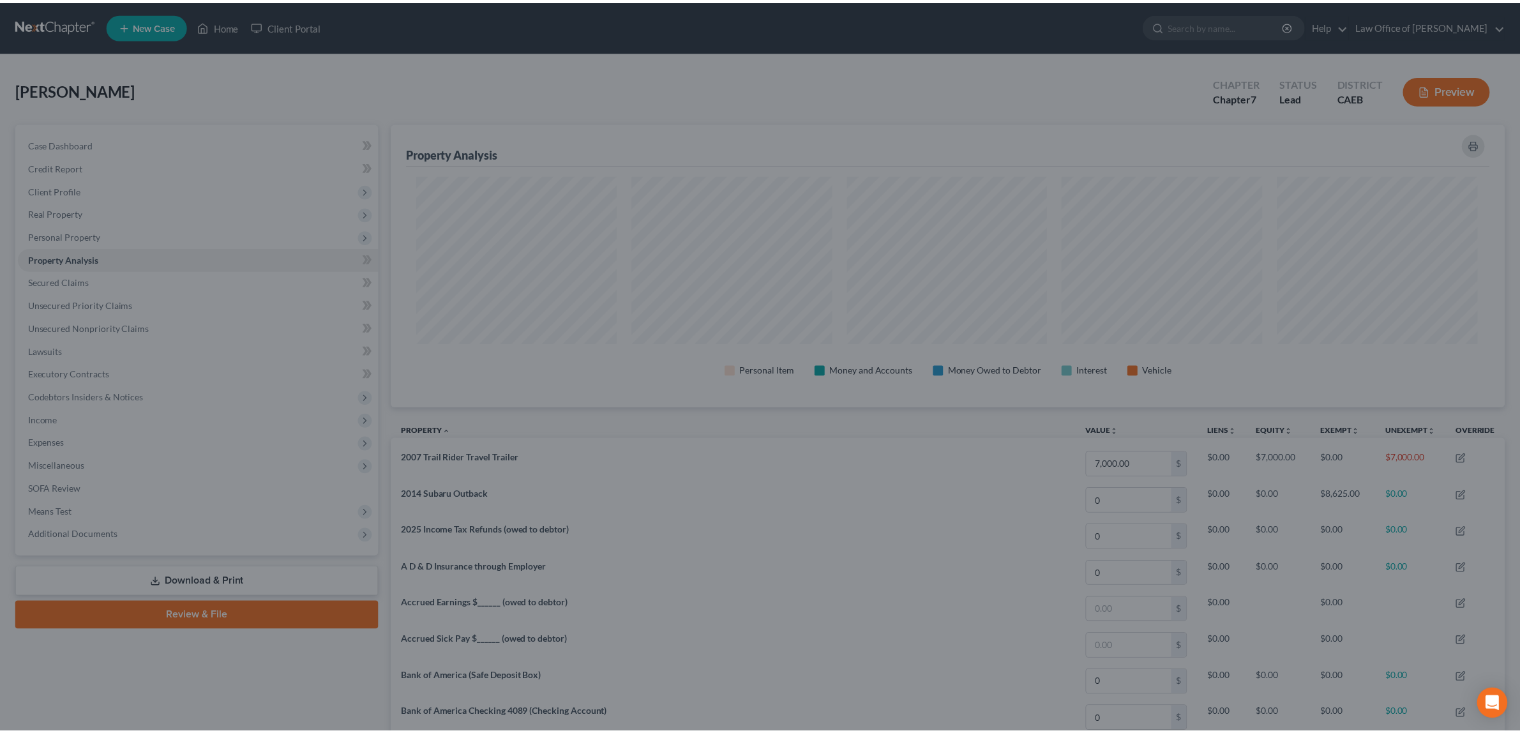
scroll to position [638235, 637407]
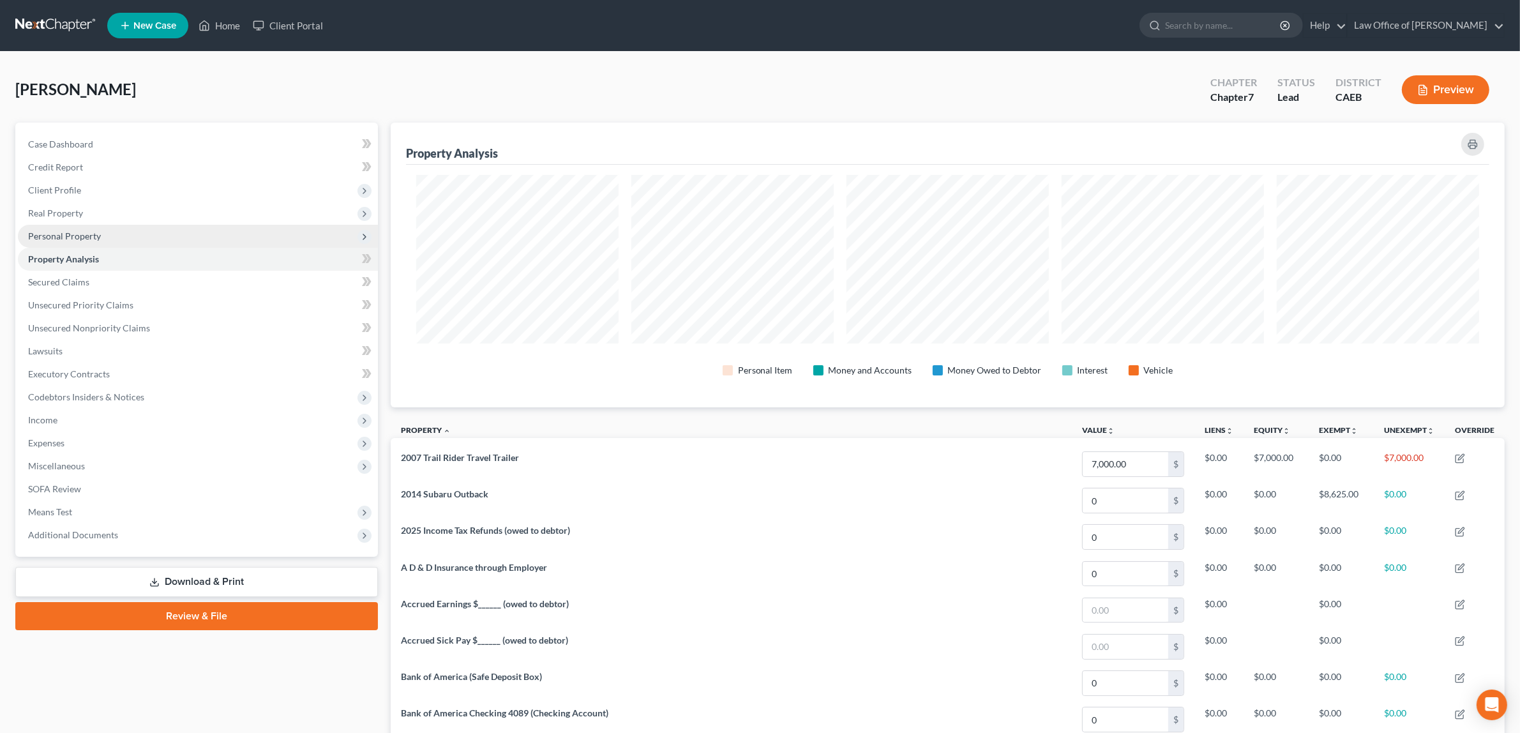
click at [87, 234] on span "Personal Property" at bounding box center [64, 236] width 73 height 11
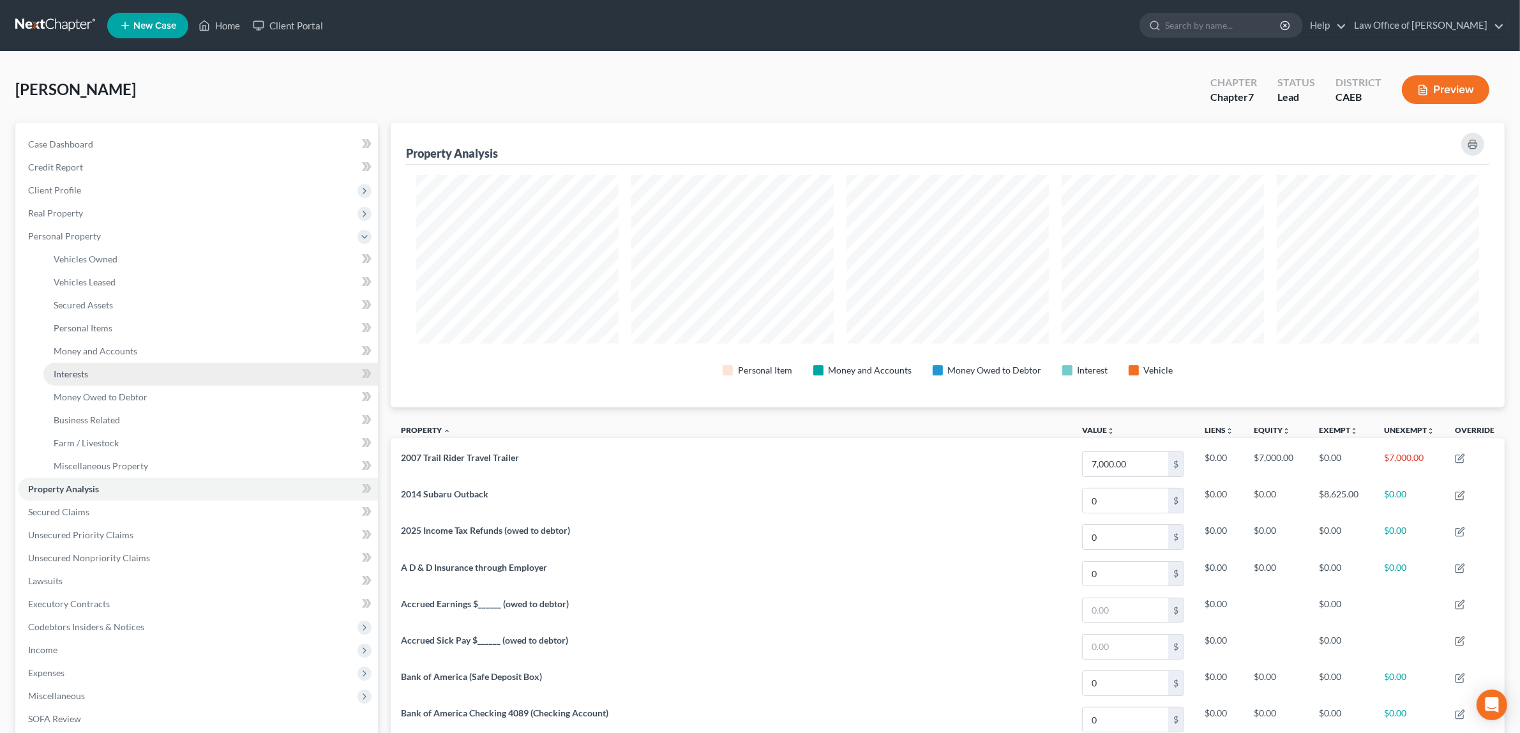
click at [110, 372] on link "Interests" at bounding box center [210, 374] width 335 height 23
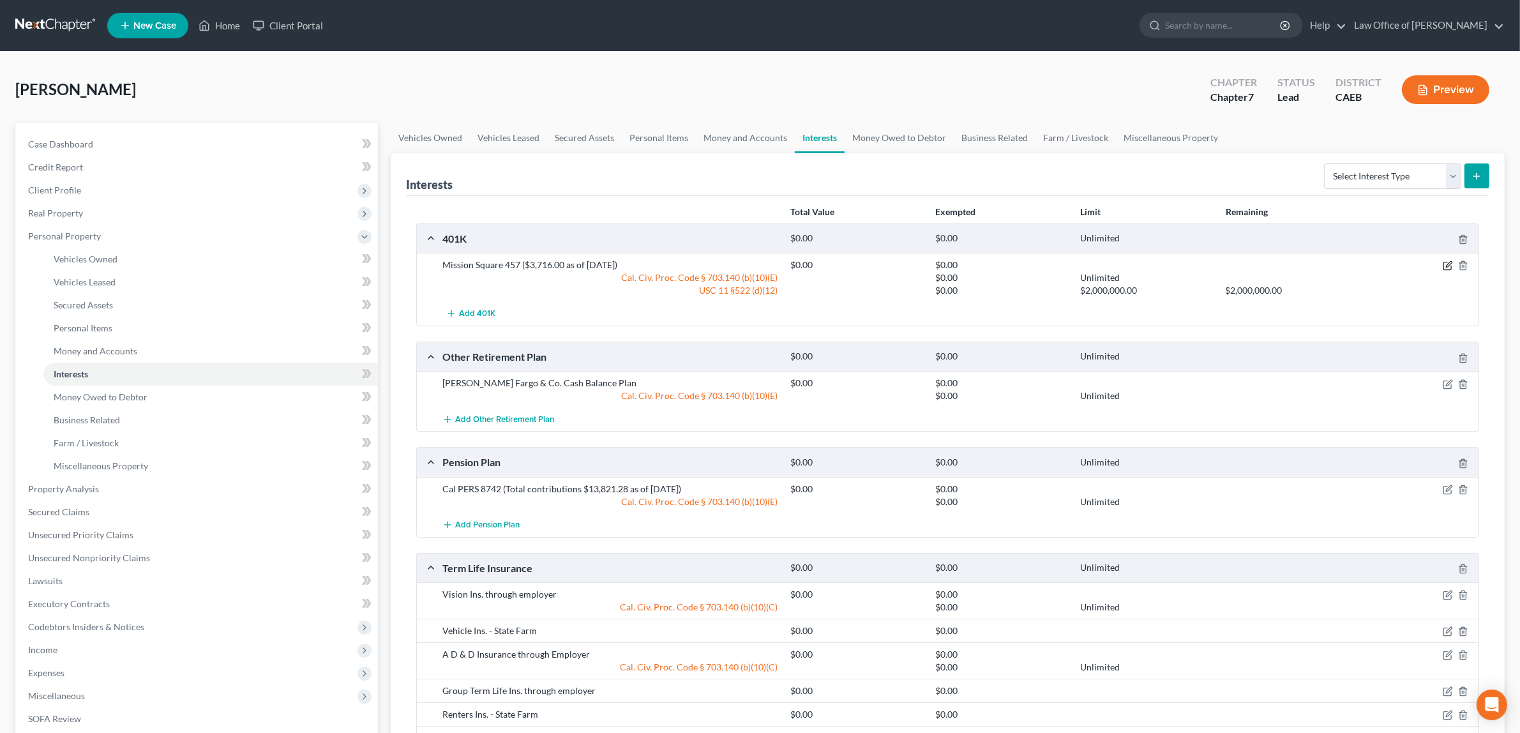
click at [1445, 266] on icon "button" at bounding box center [1448, 266] width 10 height 10
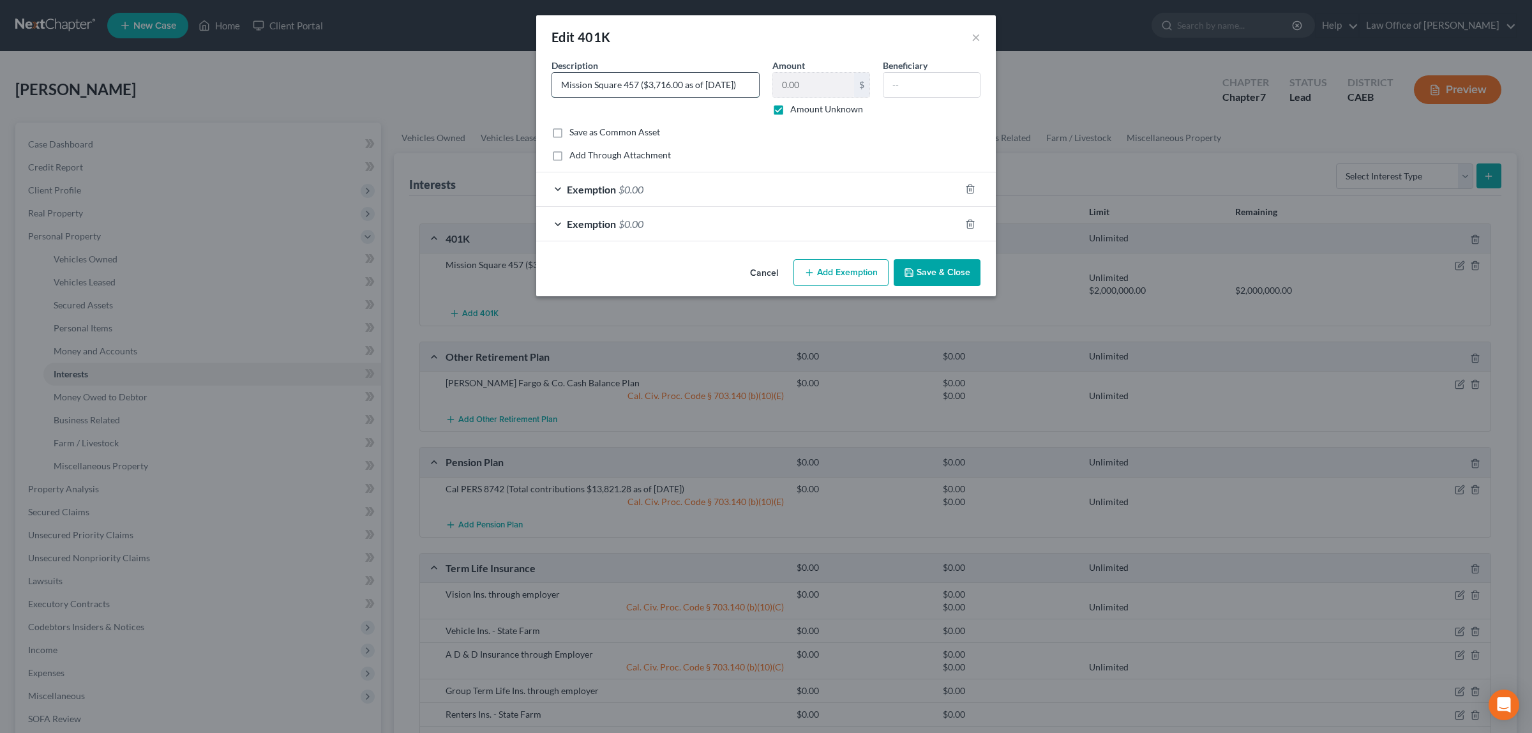
click at [640, 82] on input "Mission Square 457 ($3,716.00 as of [DATE])" at bounding box center [655, 85] width 207 height 24
type input "Mission Square 457 Plan ($3,716.00 as of [DATE])"
click at [920, 273] on button "Save & Close" at bounding box center [937, 272] width 87 height 27
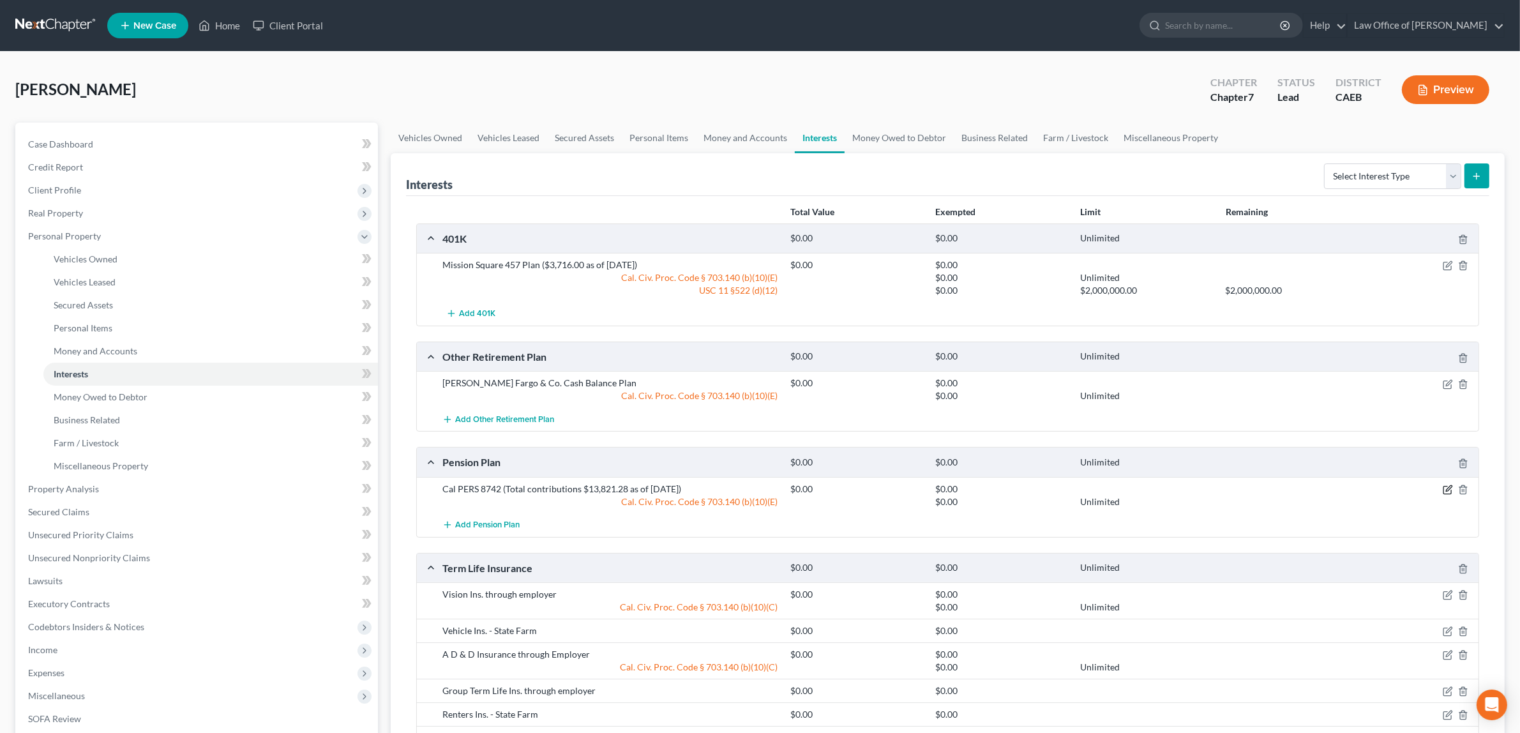
click at [1445, 488] on icon "button" at bounding box center [1448, 490] width 10 height 10
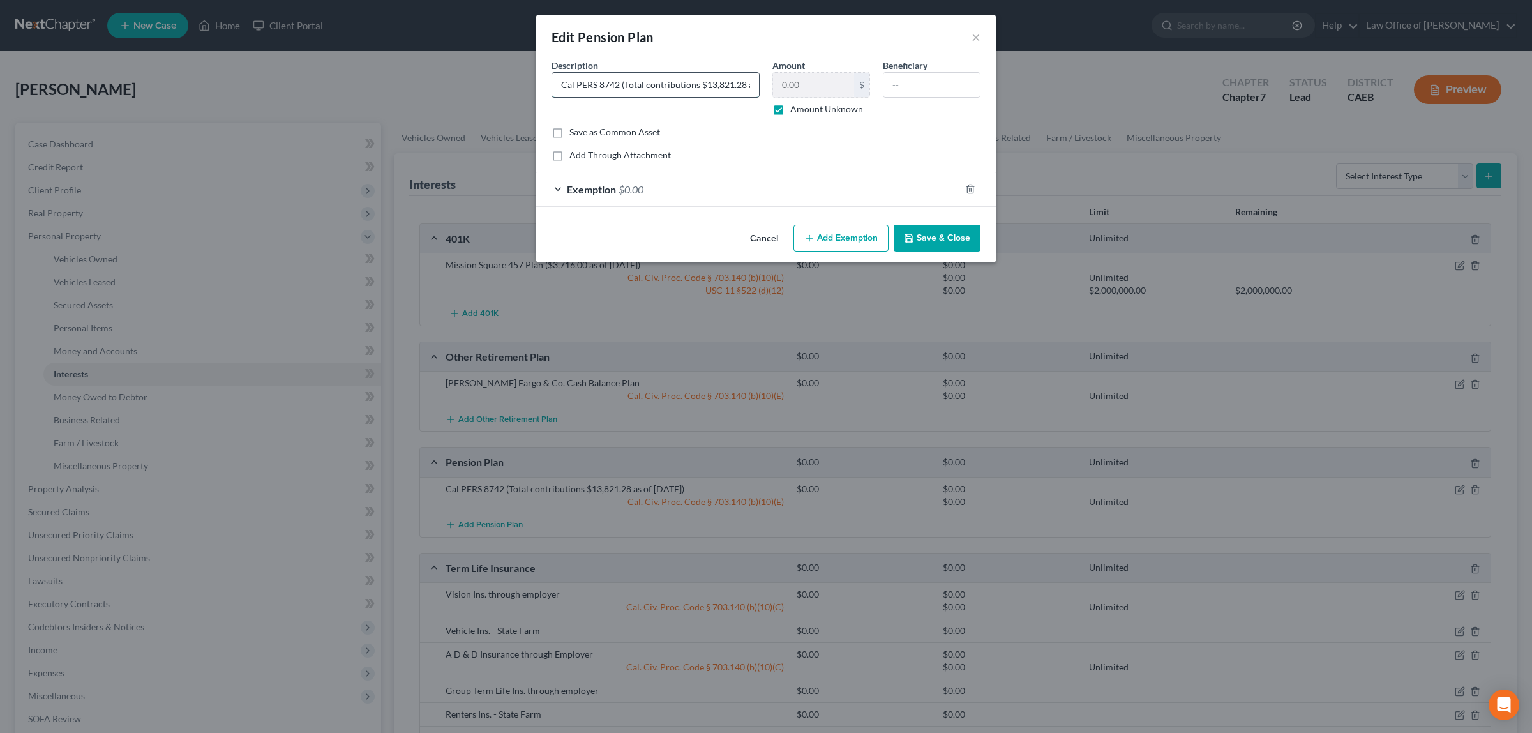
click at [600, 84] on input "Cal PERS 8742 (Total contributions $13,821.28 as of [DATE])" at bounding box center [655, 85] width 207 height 24
type input "Cal PERS Pension 8742 (Total contributions $13,821.28 as of [DATE])"
click at [923, 238] on button "Save & Close" at bounding box center [937, 238] width 87 height 27
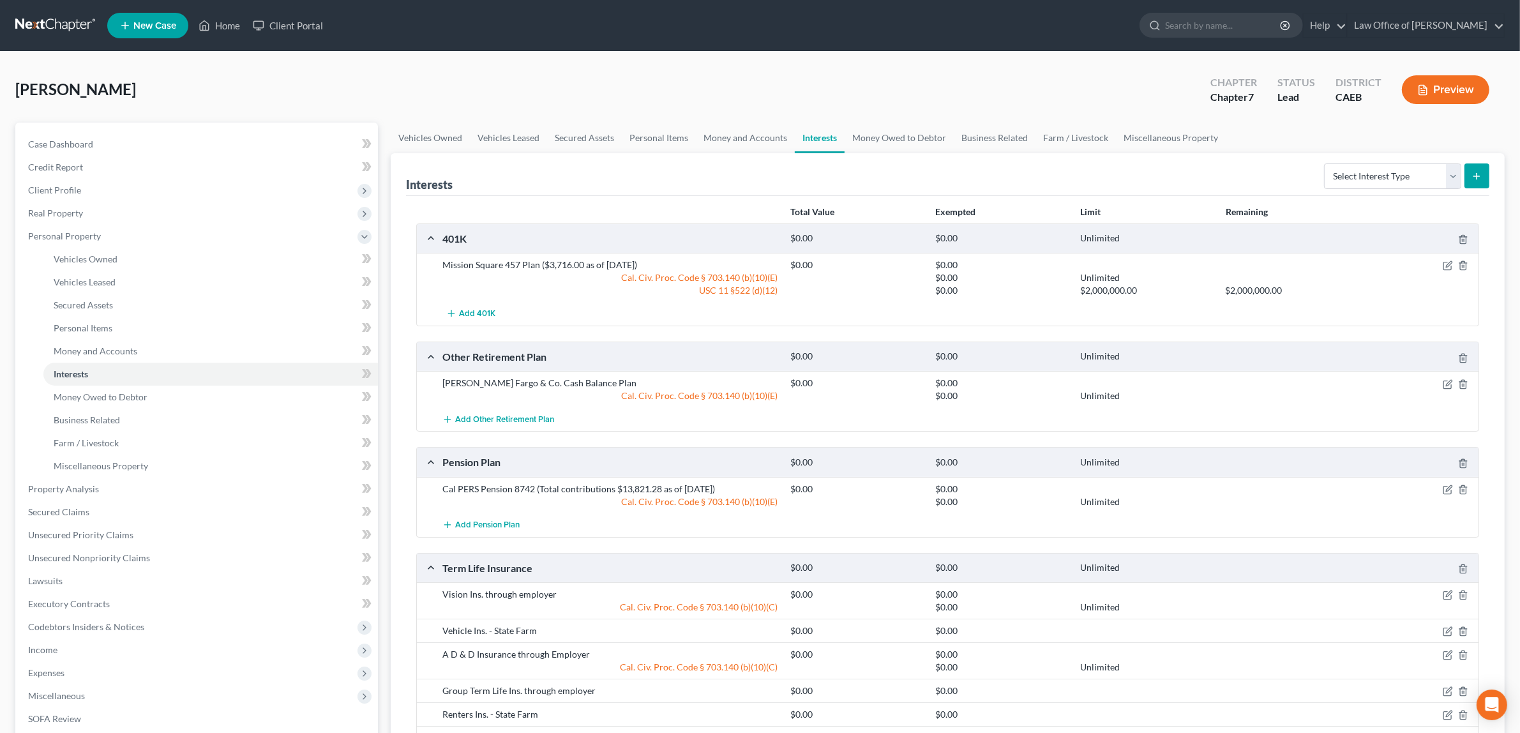
click at [1425, 84] on icon "button" at bounding box center [1423, 89] width 11 height 11
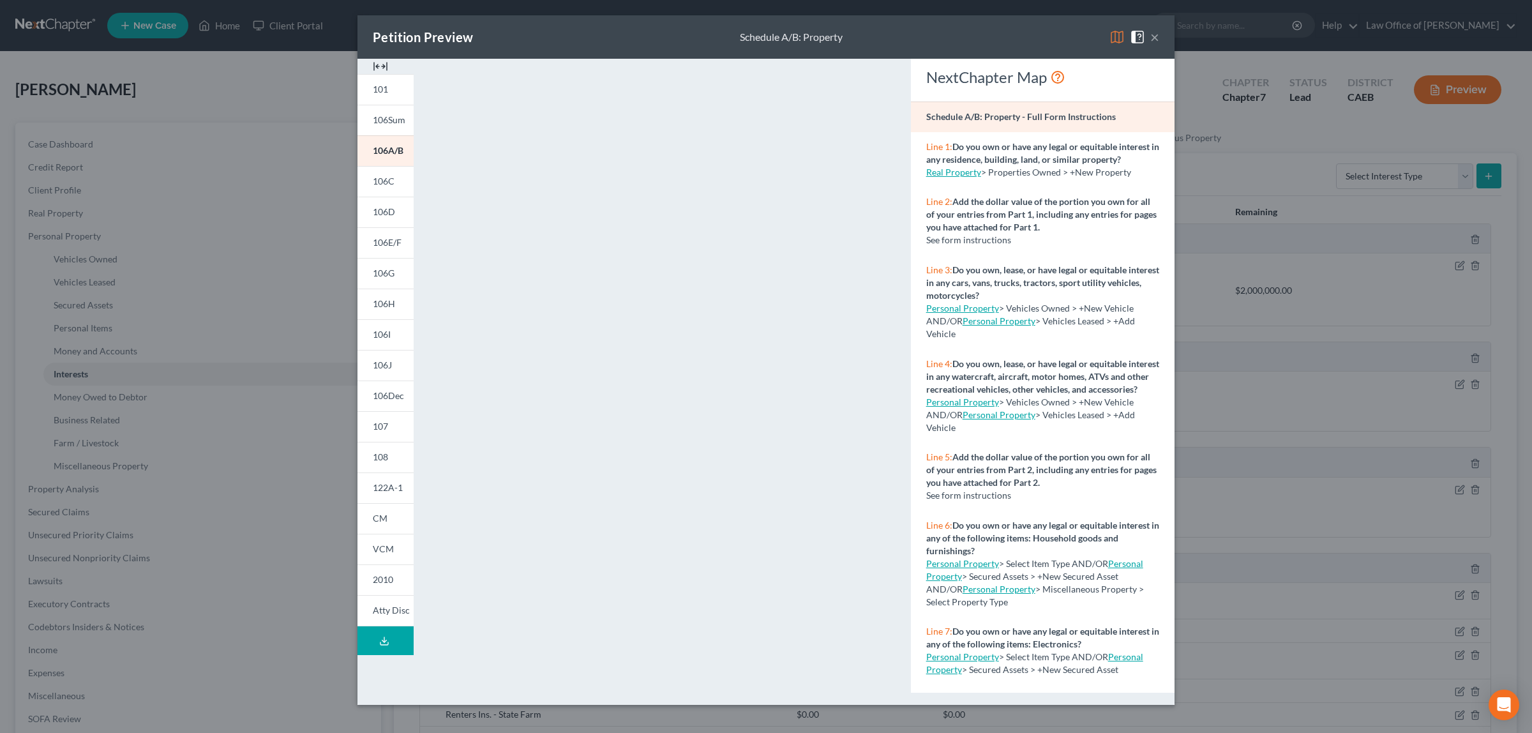
click at [1156, 40] on button "×" at bounding box center [1155, 36] width 9 height 15
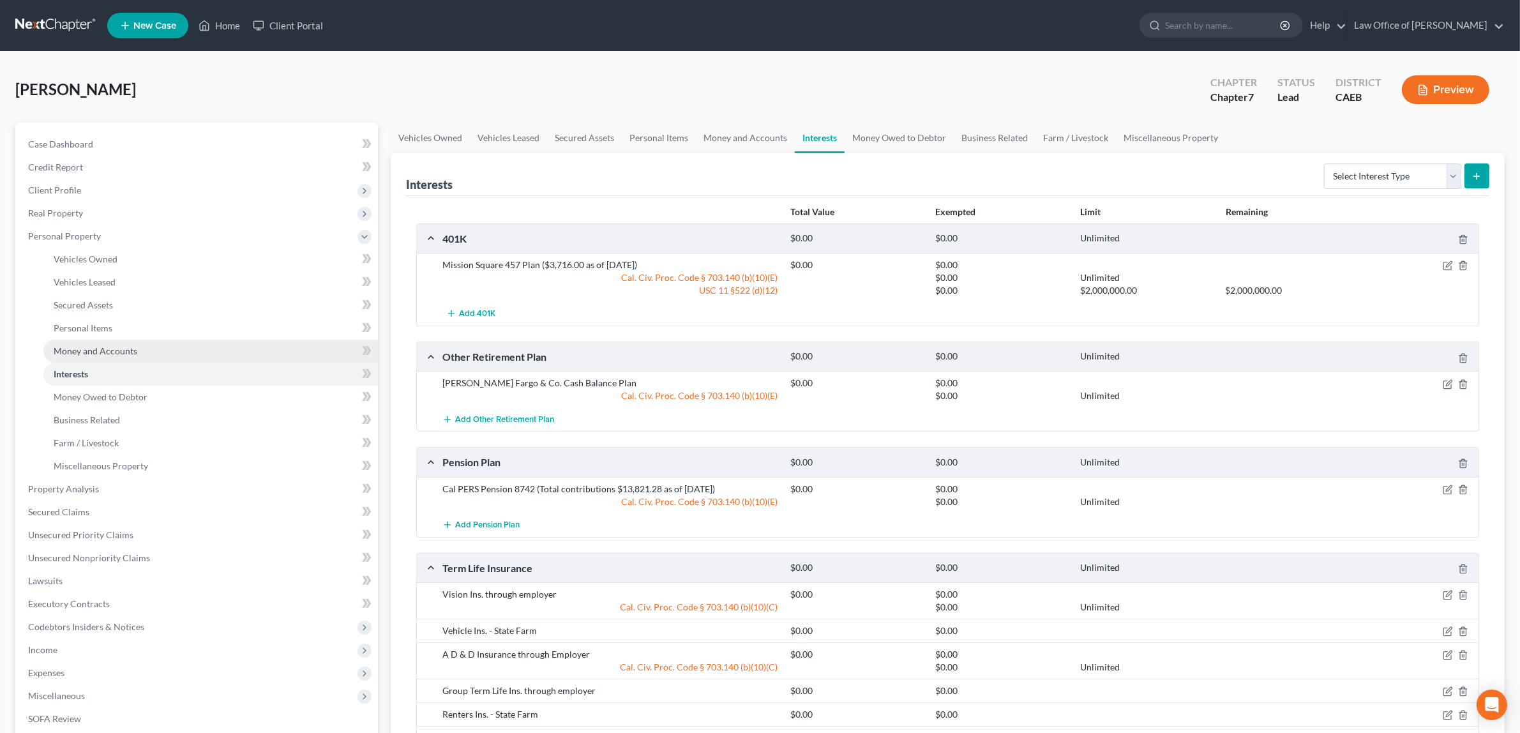
click at [110, 345] on span "Money and Accounts" at bounding box center [96, 350] width 84 height 11
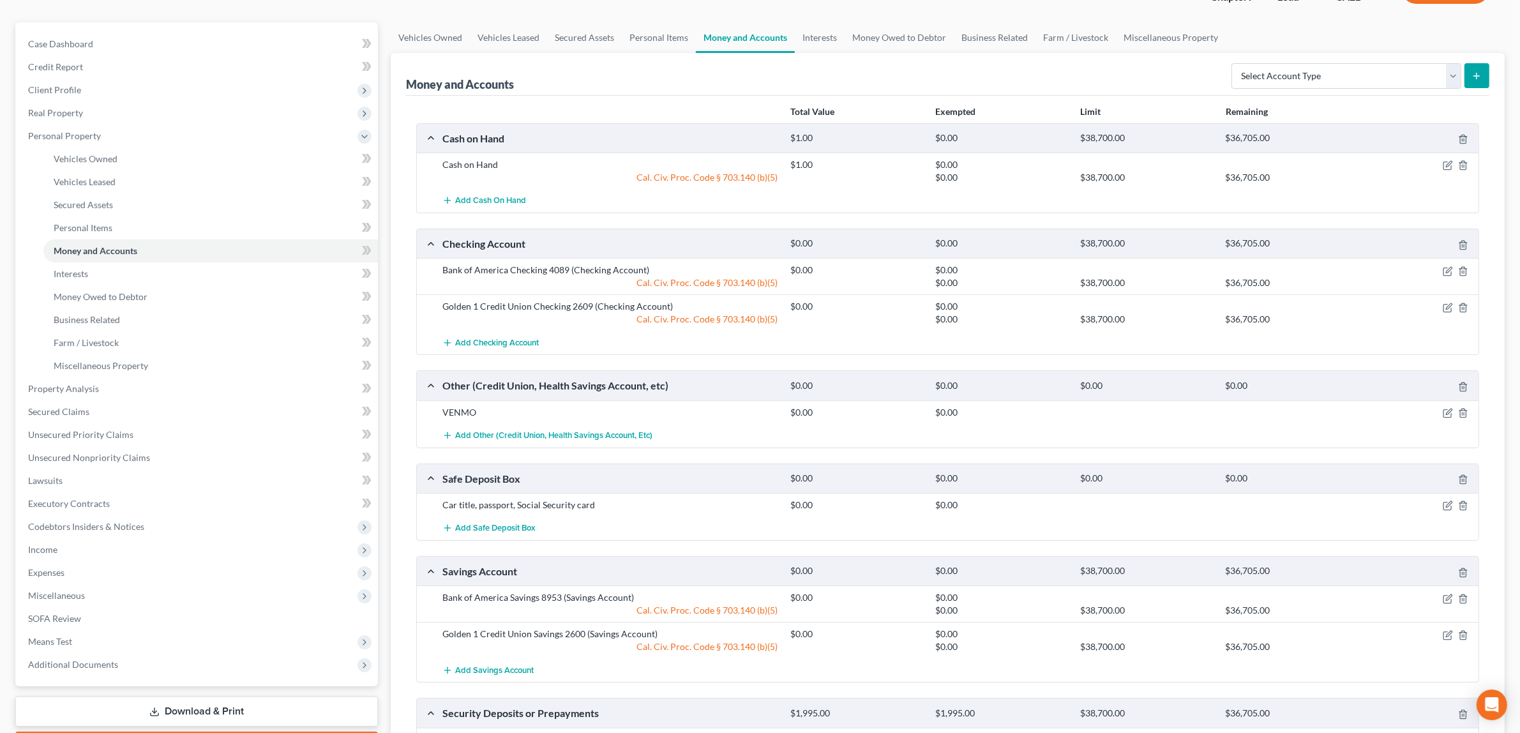
scroll to position [103, 0]
click at [135, 291] on span "Money Owed to Debtor" at bounding box center [101, 294] width 94 height 11
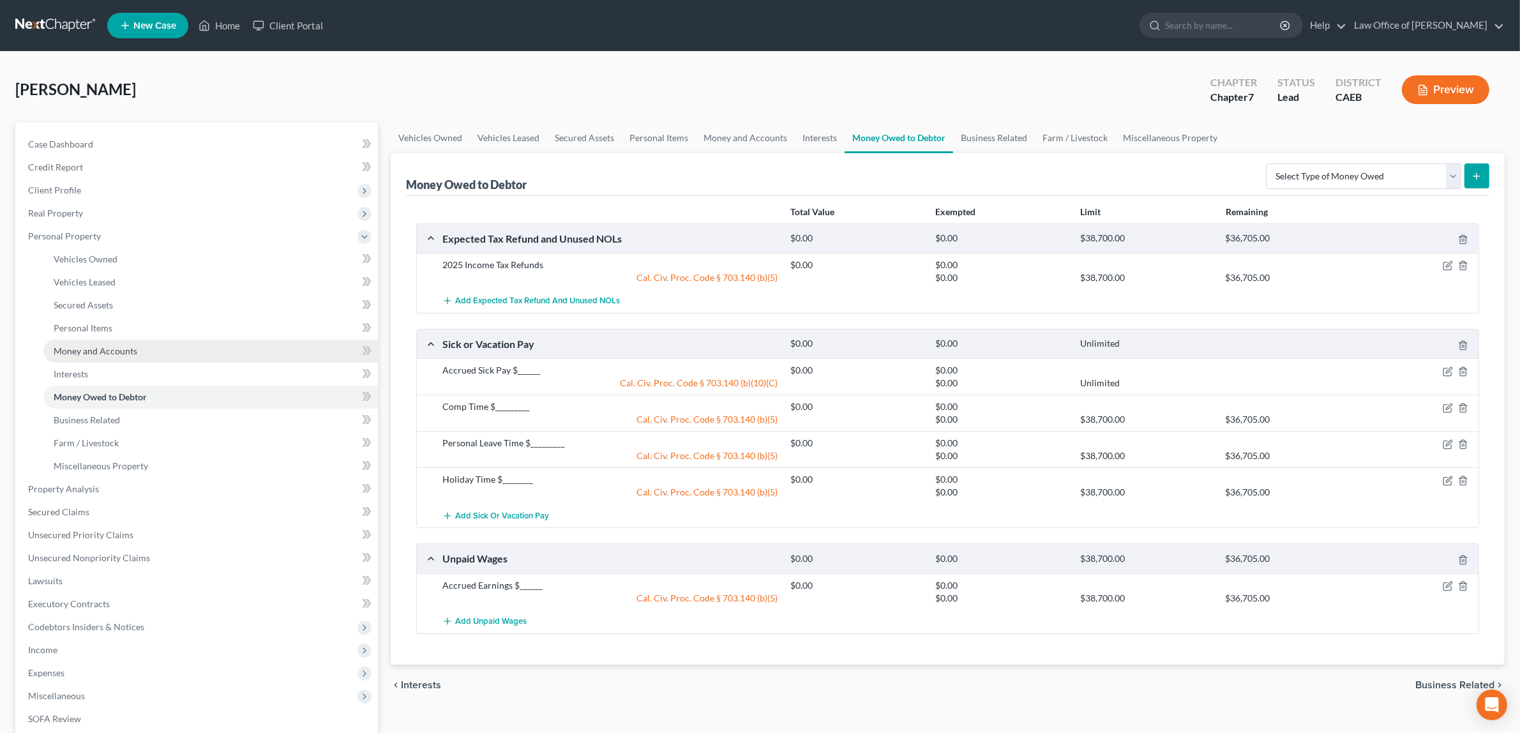
click at [106, 345] on span "Money and Accounts" at bounding box center [96, 350] width 84 height 11
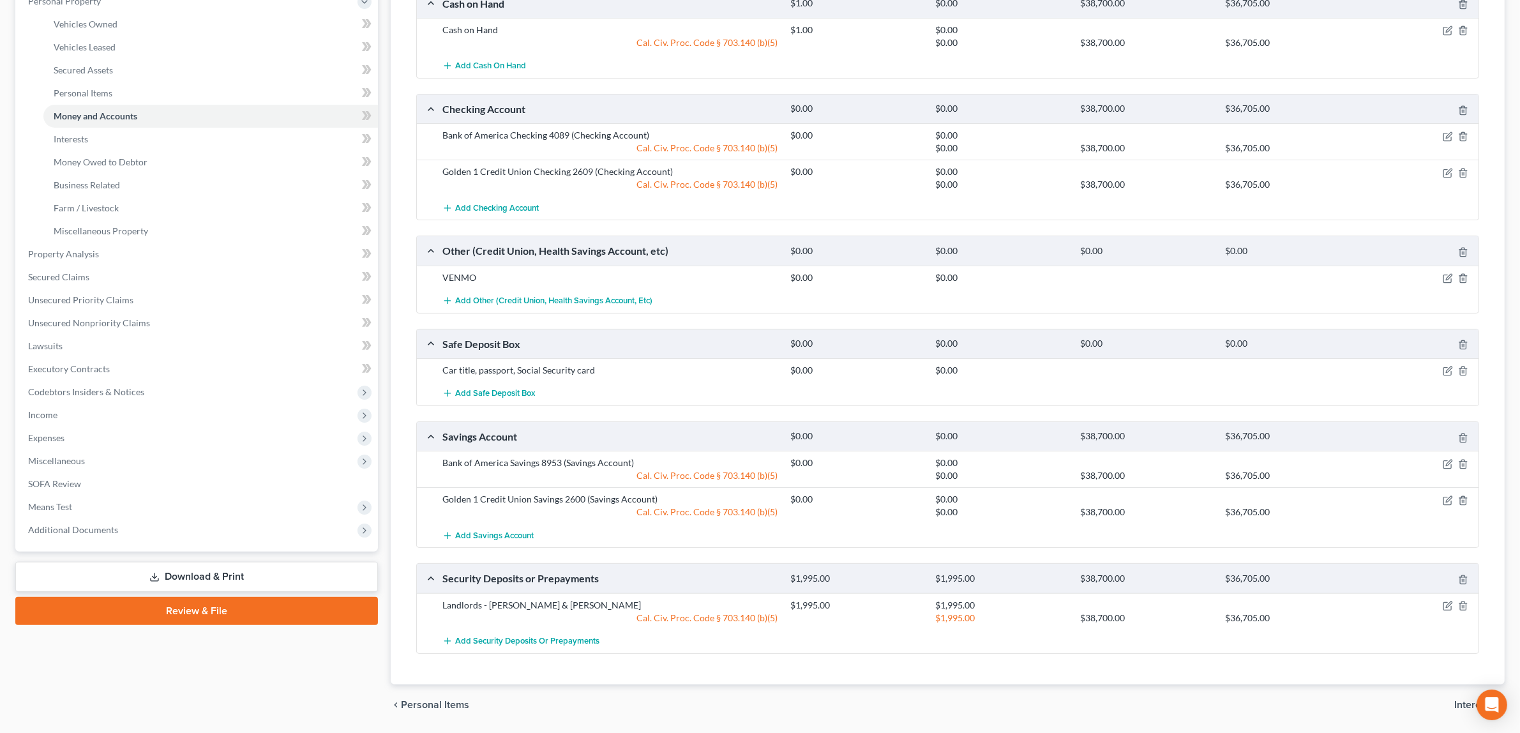
scroll to position [253, 0]
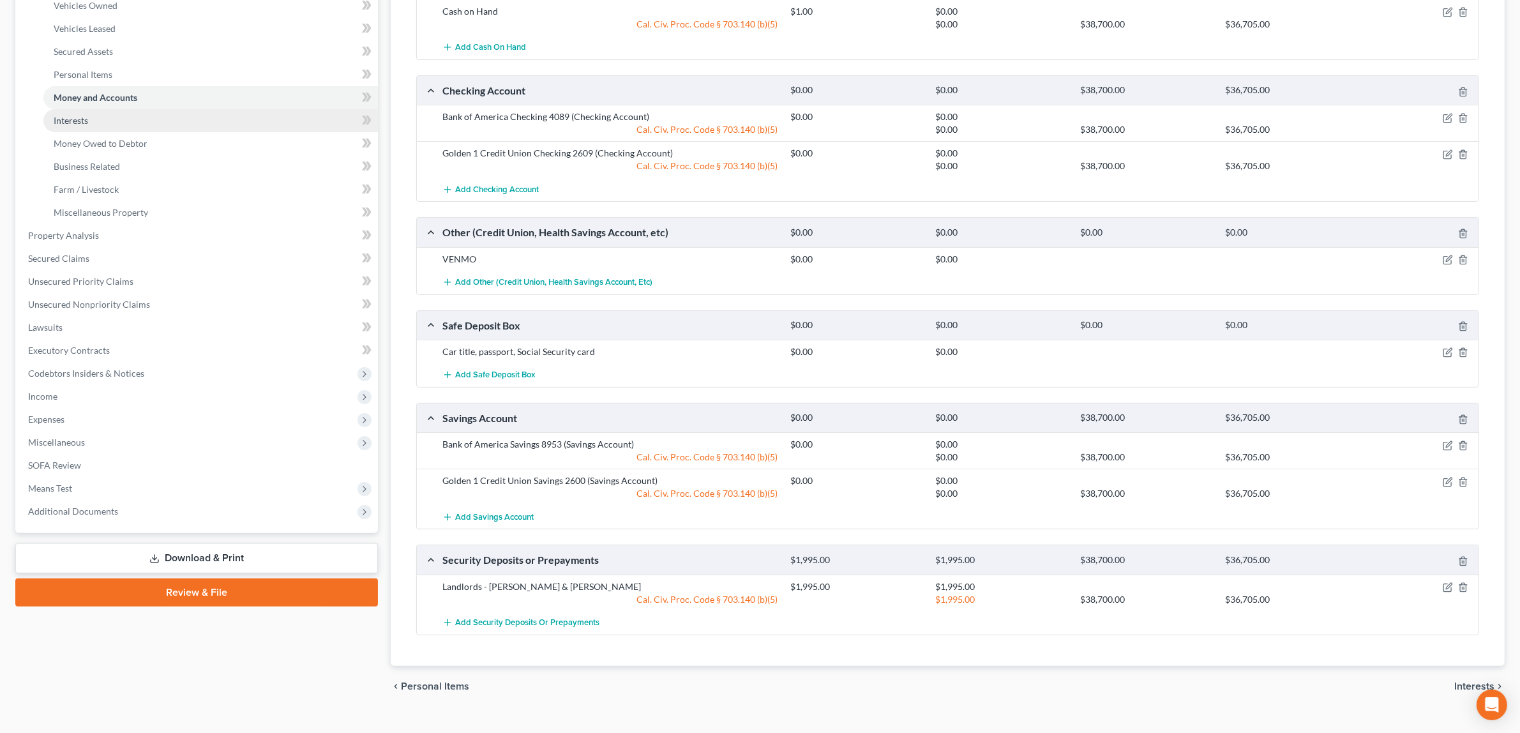
click at [89, 113] on link "Interests" at bounding box center [210, 120] width 335 height 23
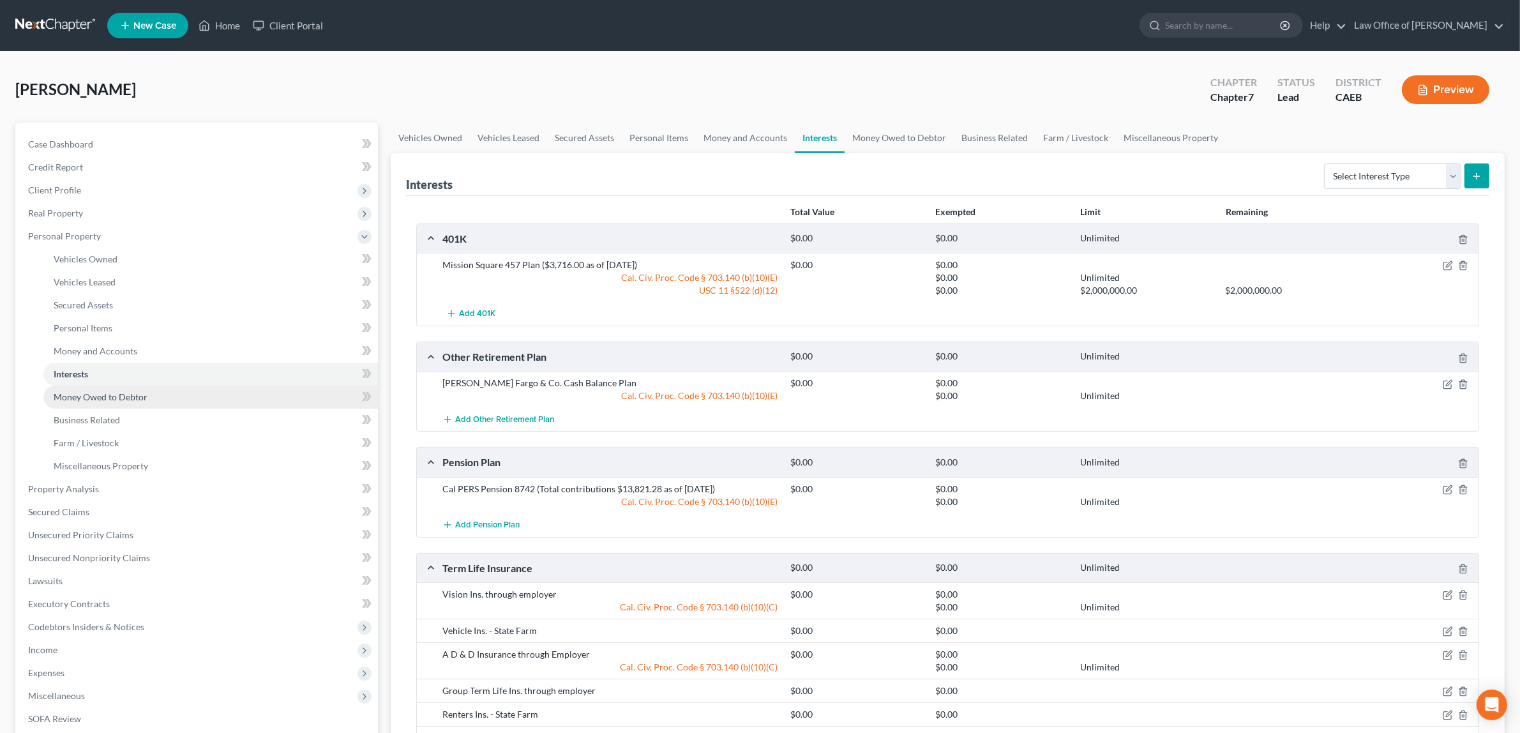
click at [133, 391] on span "Money Owed to Debtor" at bounding box center [101, 396] width 94 height 11
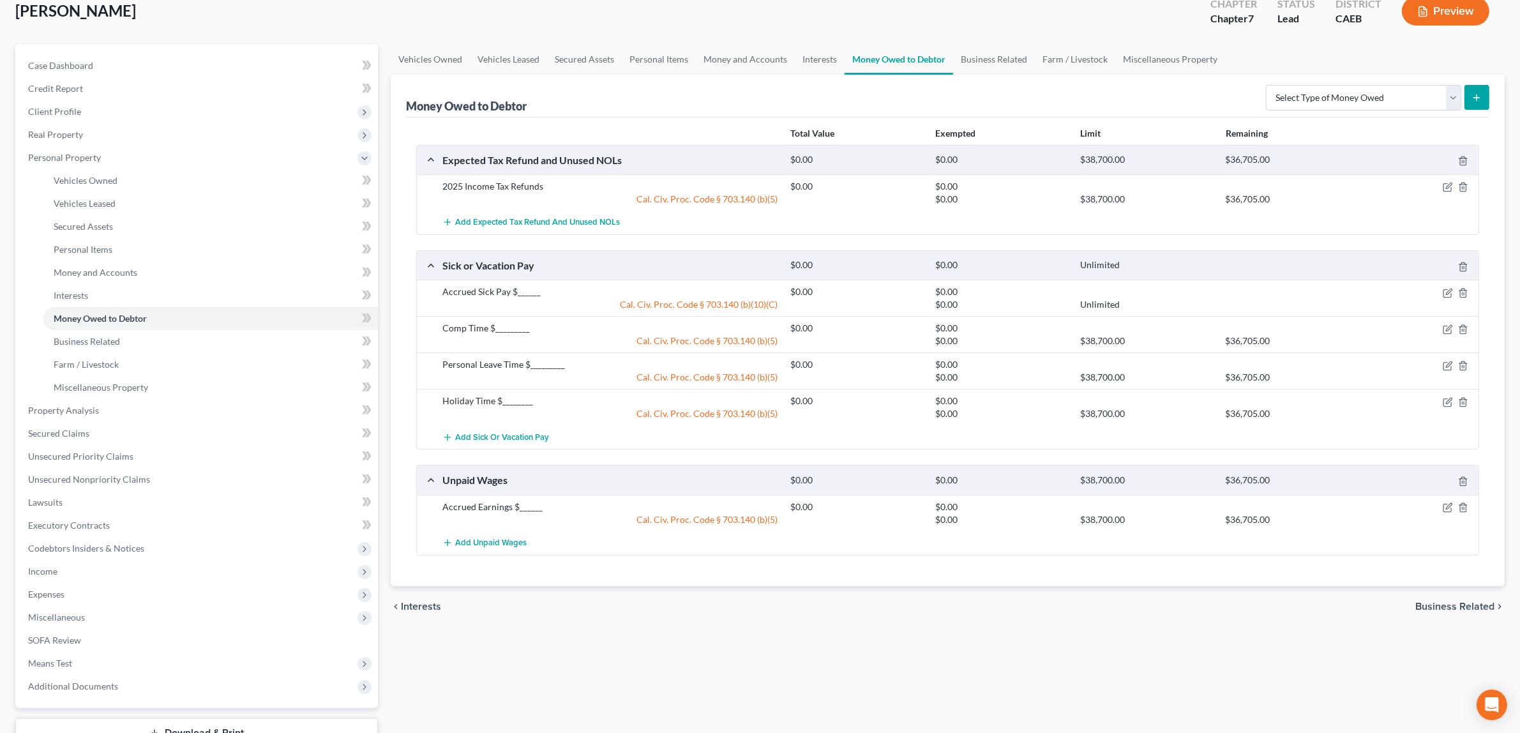
scroll to position [95, 0]
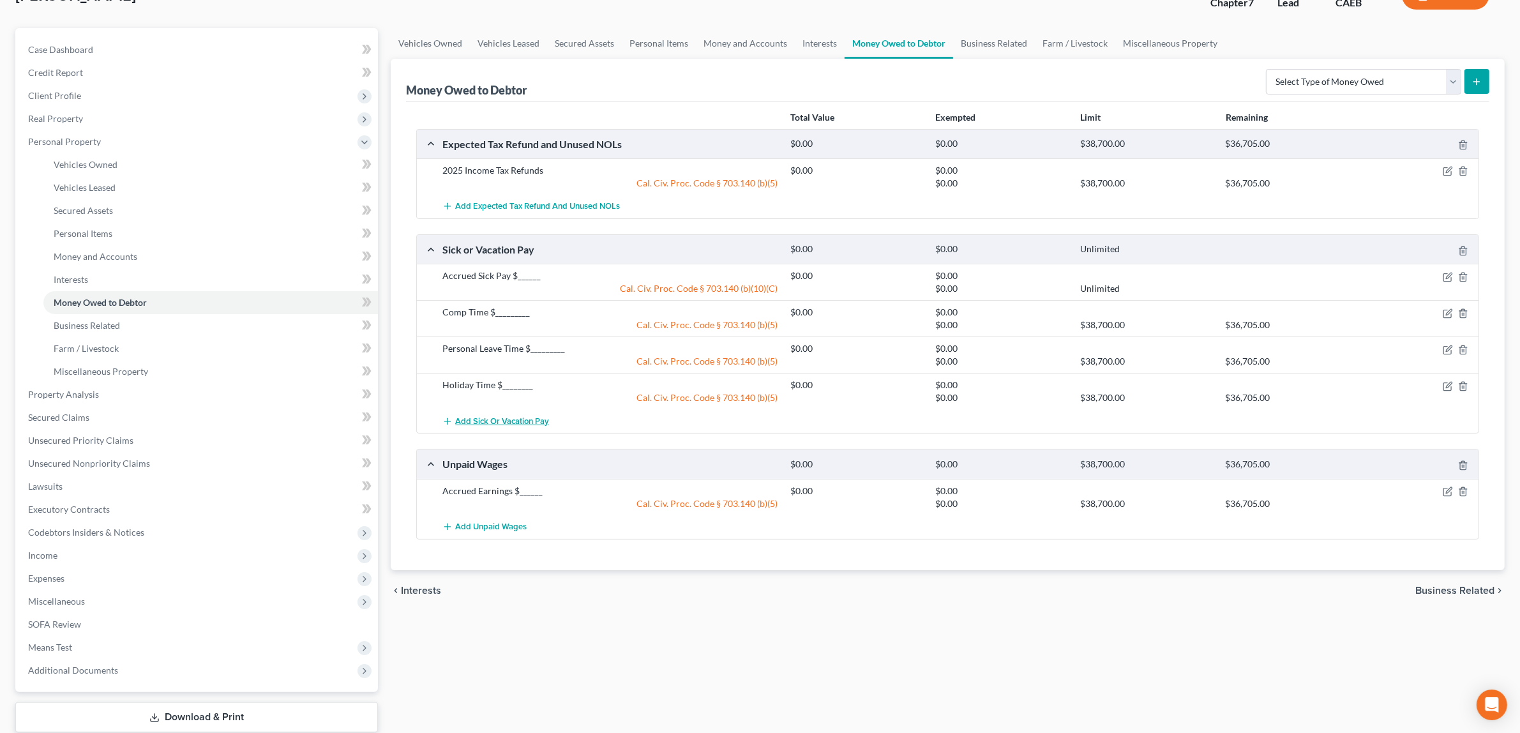
click at [529, 421] on span "Add Sick or Vacation Pay" at bounding box center [502, 421] width 94 height 10
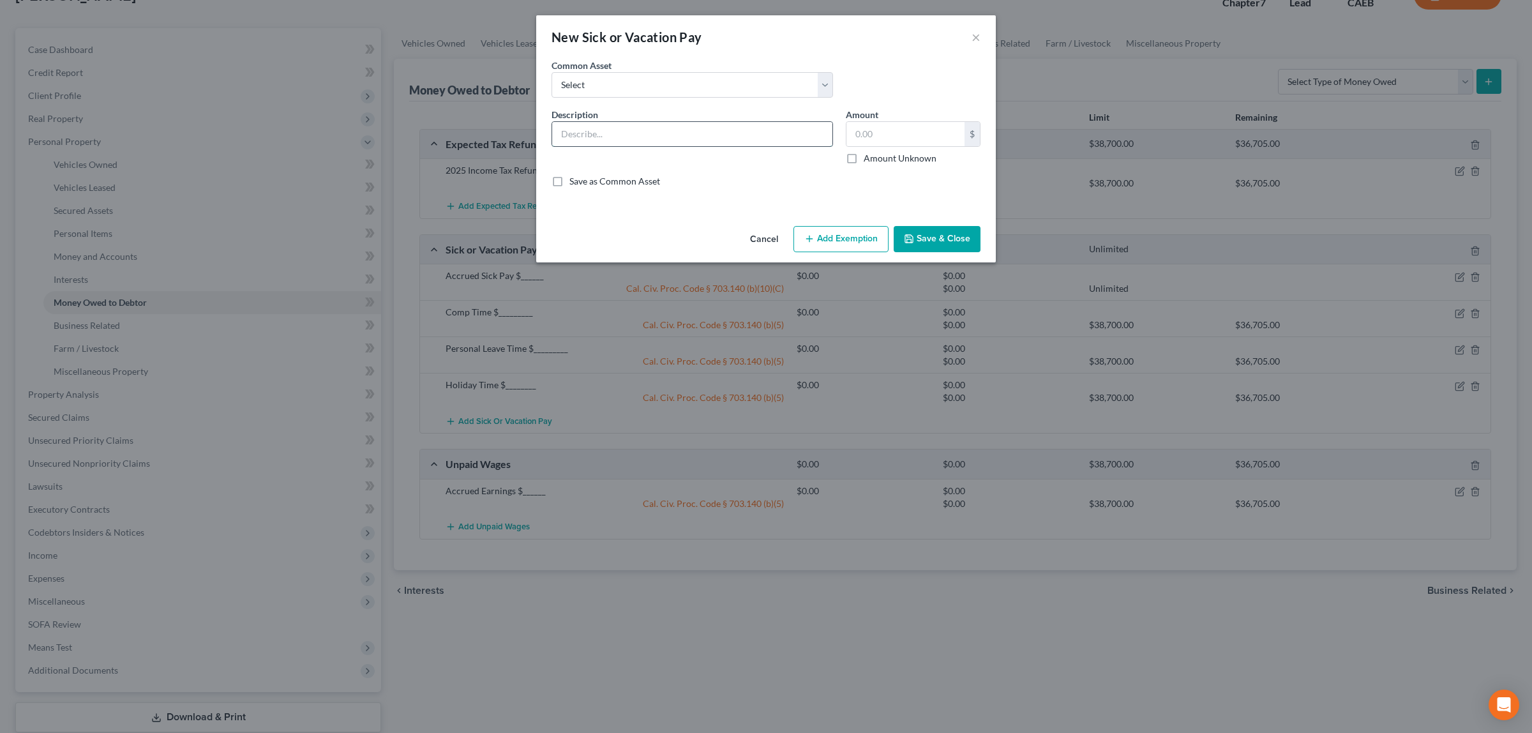
click at [583, 132] on input "text" at bounding box center [692, 134] width 280 height 24
type input "Accrued Vacation Time $__________"
type input "0.00"
click at [819, 237] on button "Add Exemption" at bounding box center [841, 239] width 95 height 27
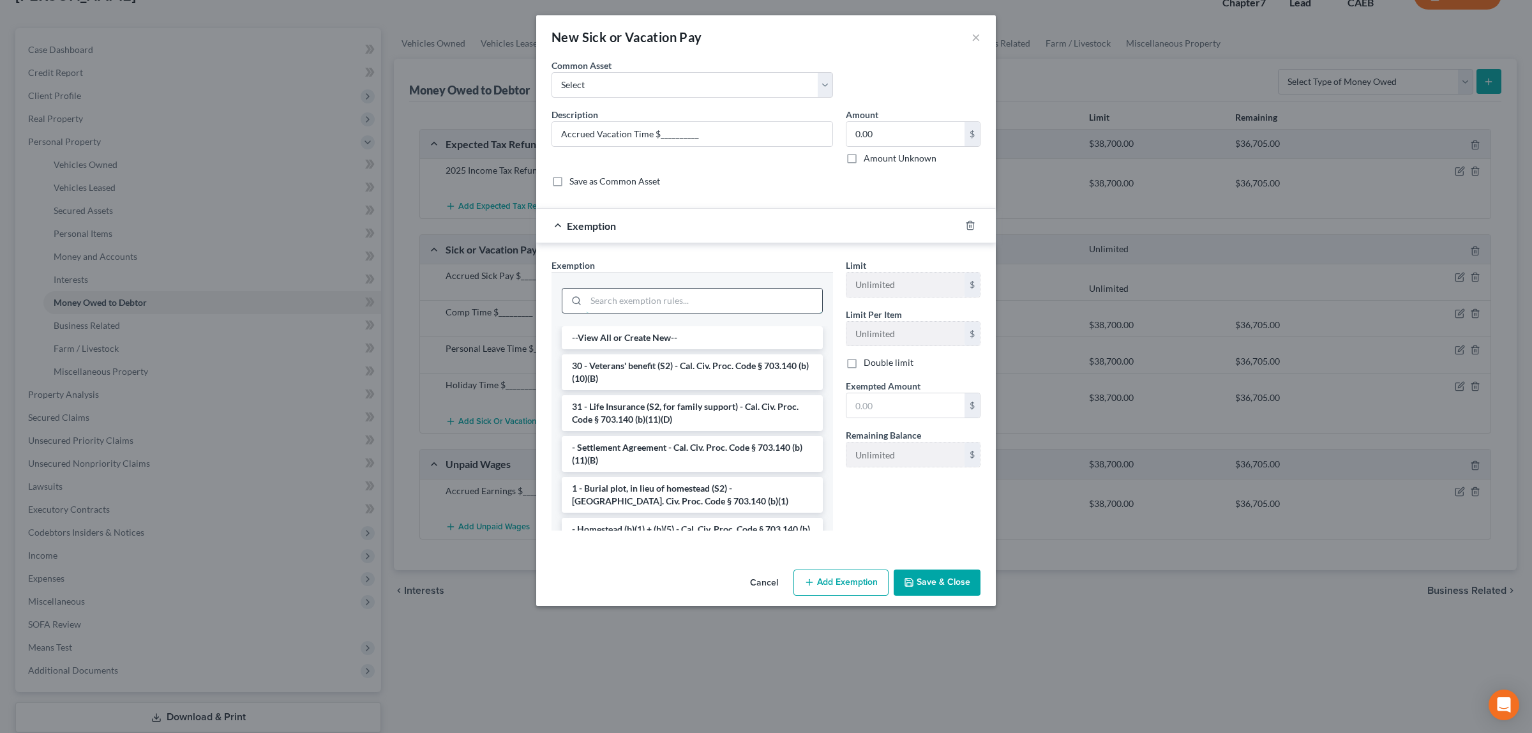
click at [665, 298] on input "search" at bounding box center [704, 301] width 236 height 24
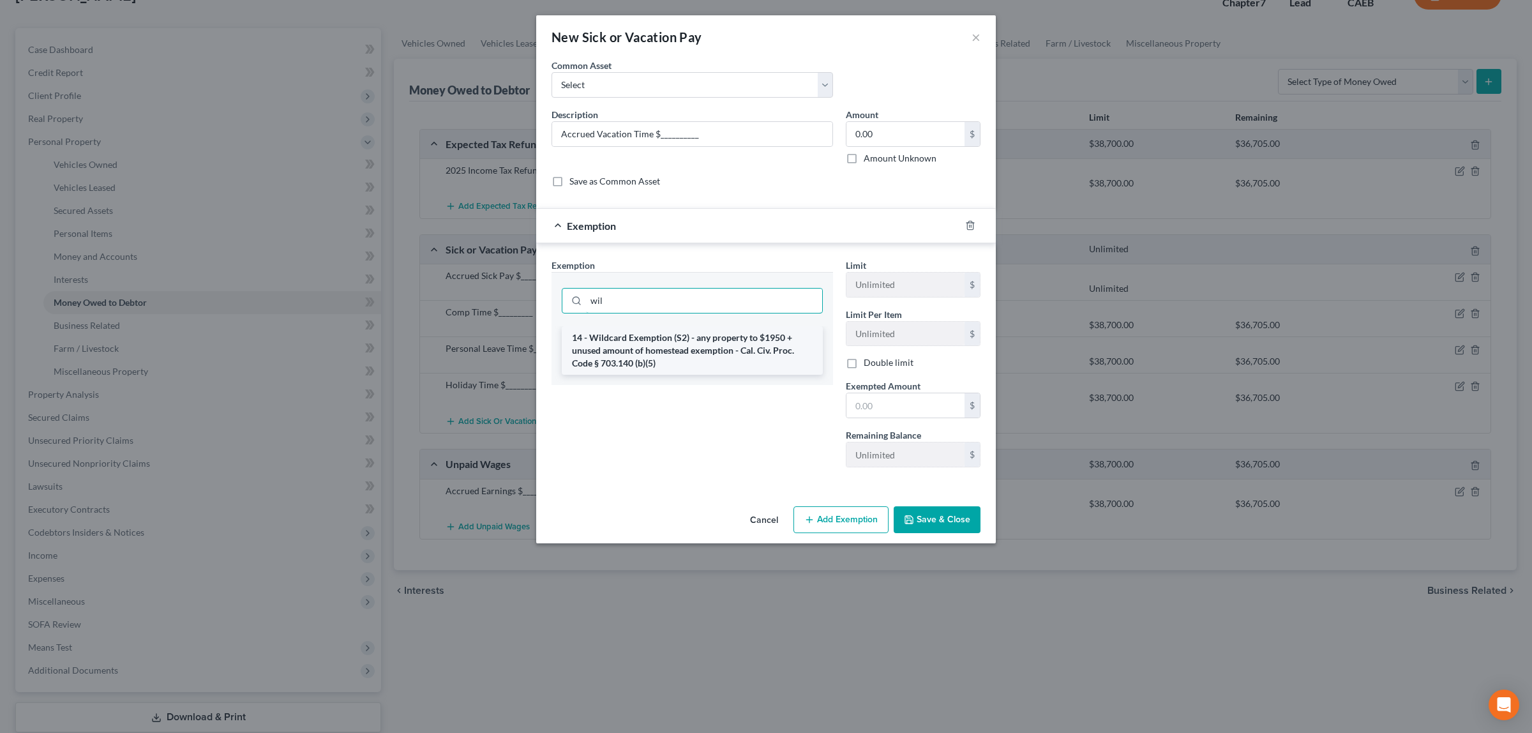
type input "wil"
click at [663, 349] on li "14 - Wildcard Exemption (S2) - any property to $1950 + unused amount of homeste…" at bounding box center [692, 350] width 261 height 49
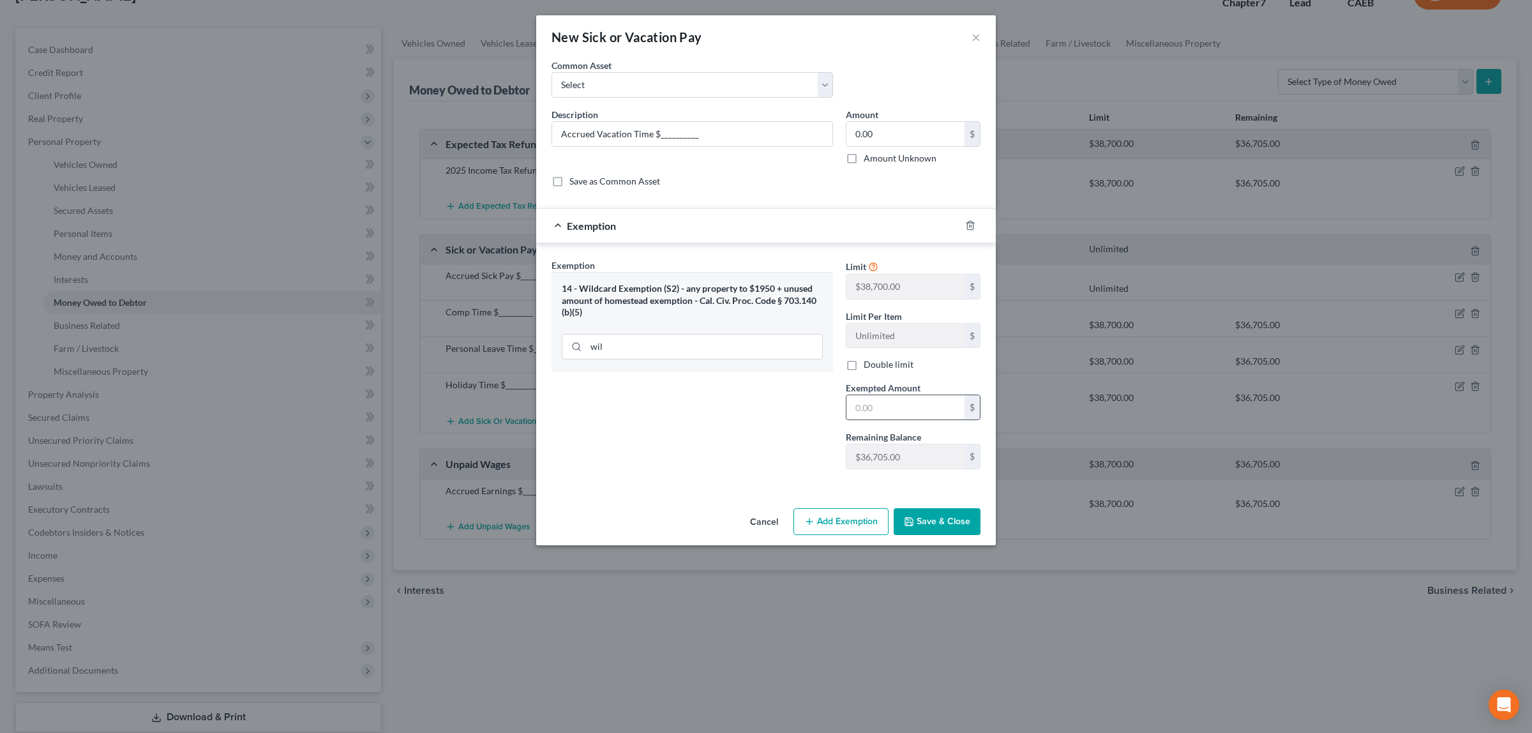
click at [873, 411] on input "text" at bounding box center [906, 407] width 118 height 24
type input "0.00"
click at [942, 522] on button "Save & Close" at bounding box center [937, 521] width 87 height 27
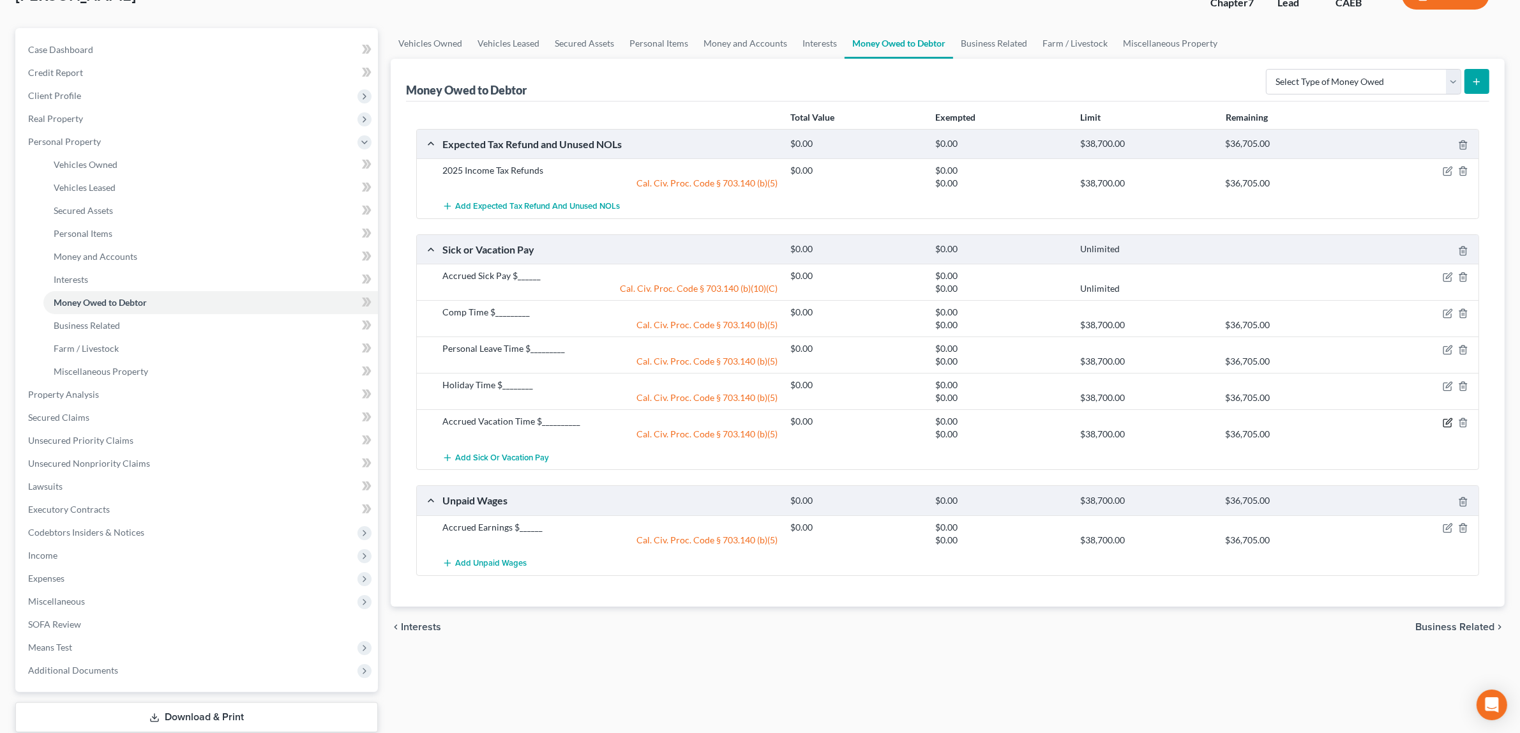
click at [1448, 421] on icon "button" at bounding box center [1448, 423] width 10 height 10
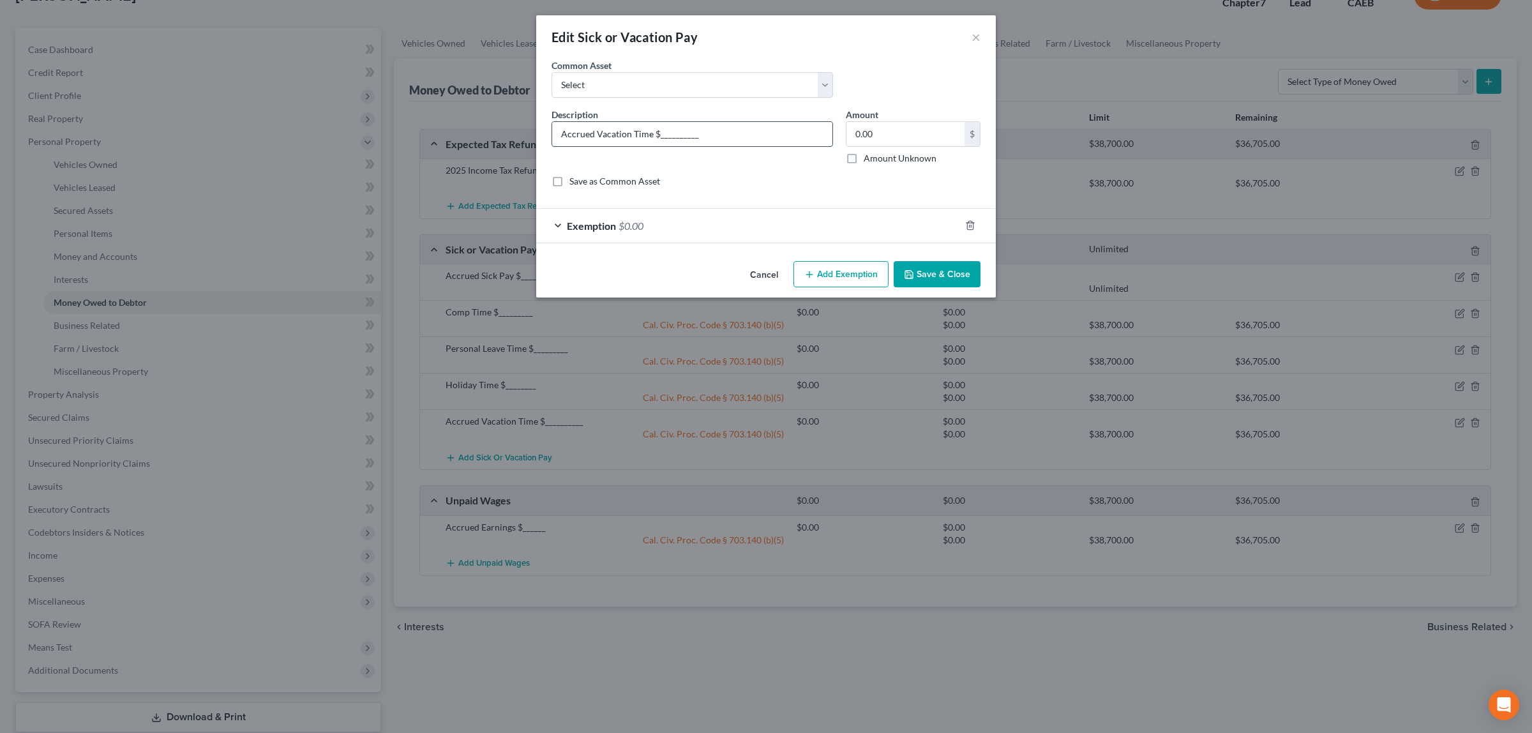
click at [651, 135] on input "Accrued Vacation Time $__________" at bounding box center [692, 134] width 280 height 24
type input "Accrued Vacation Pay $__________"
click at [936, 271] on button "Save & Close" at bounding box center [937, 274] width 87 height 27
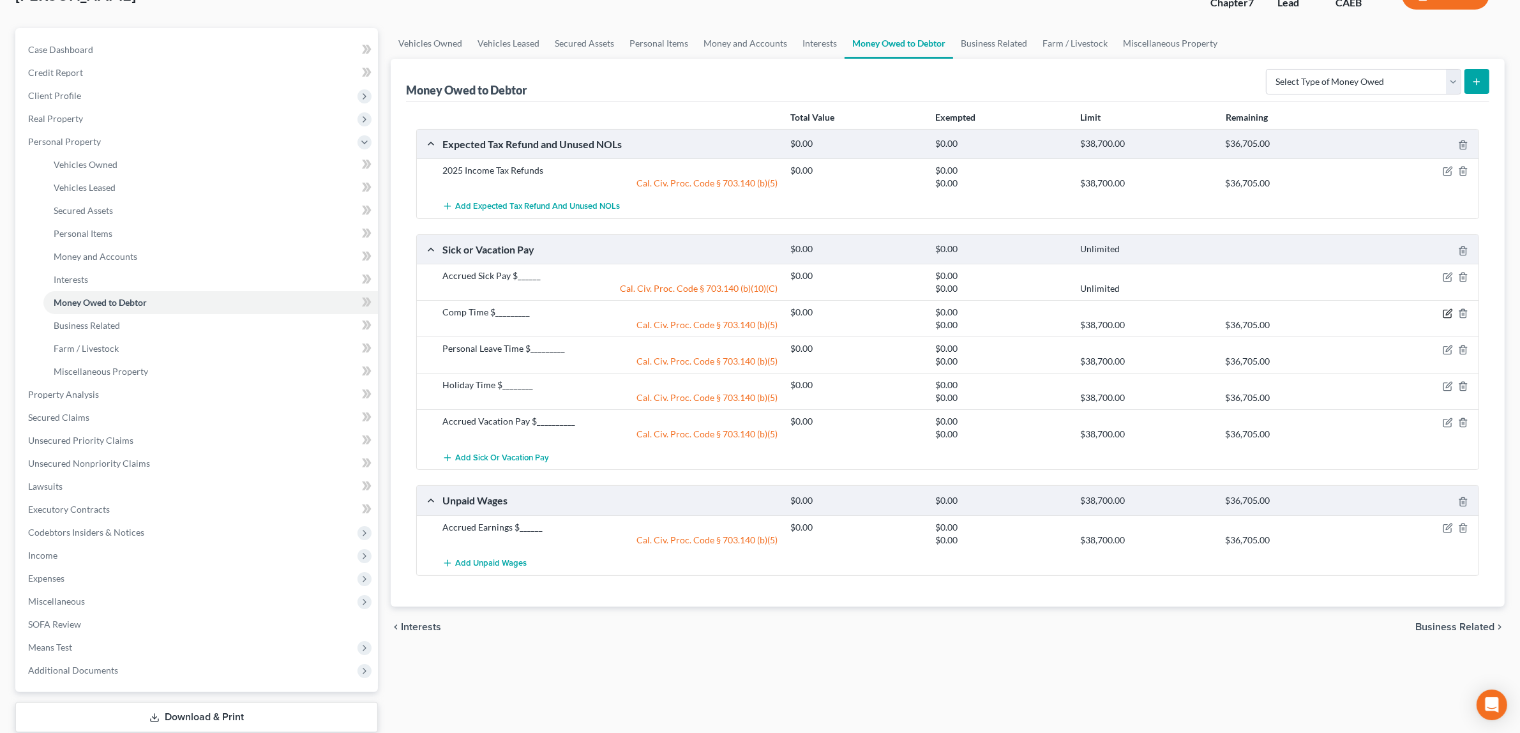
click at [1447, 314] on icon "button" at bounding box center [1449, 312] width 6 height 6
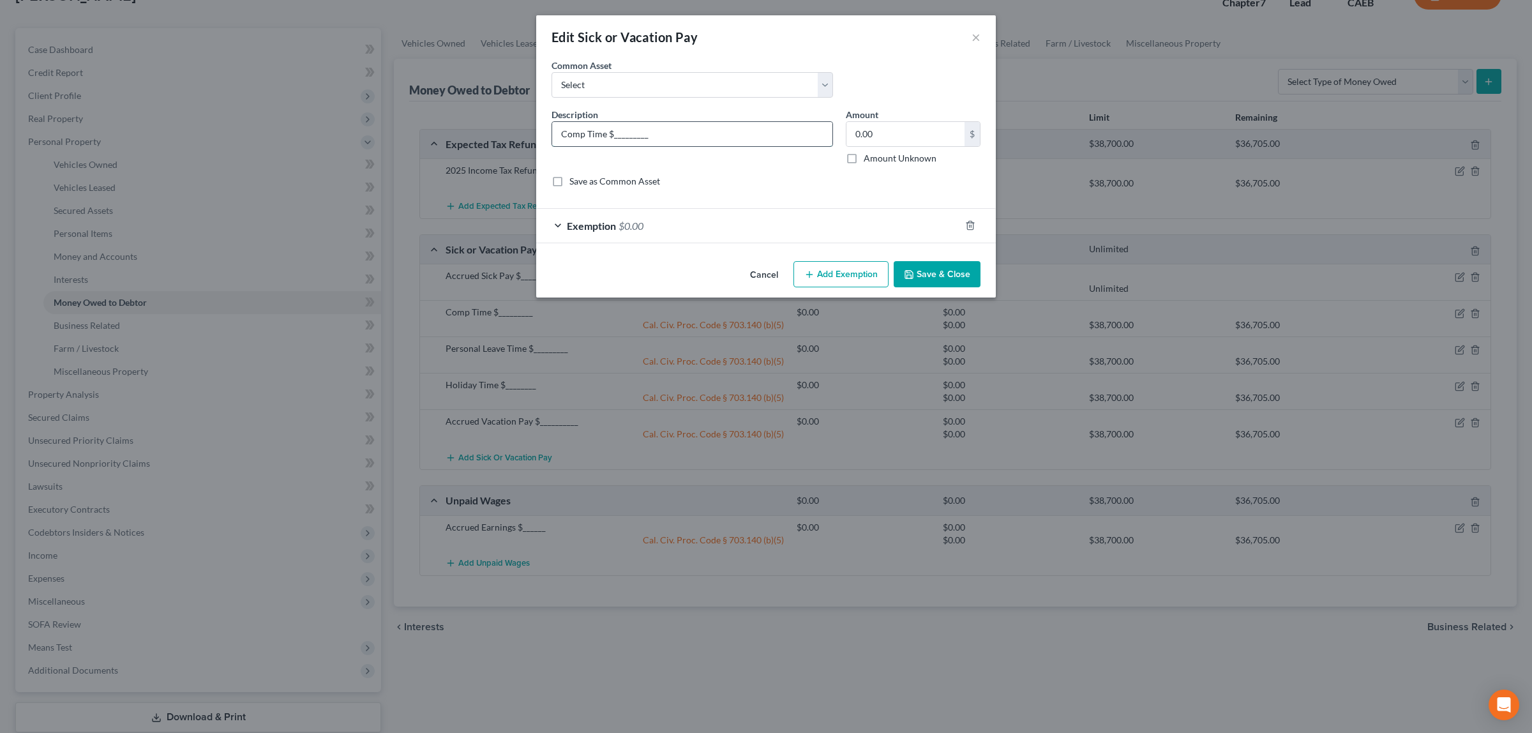
click at [563, 132] on input "Comp Time $_________" at bounding box center [692, 134] width 280 height 24
type input "Accrued Comp Time Pay $_________"
click at [930, 273] on button "Save & Close" at bounding box center [937, 274] width 87 height 27
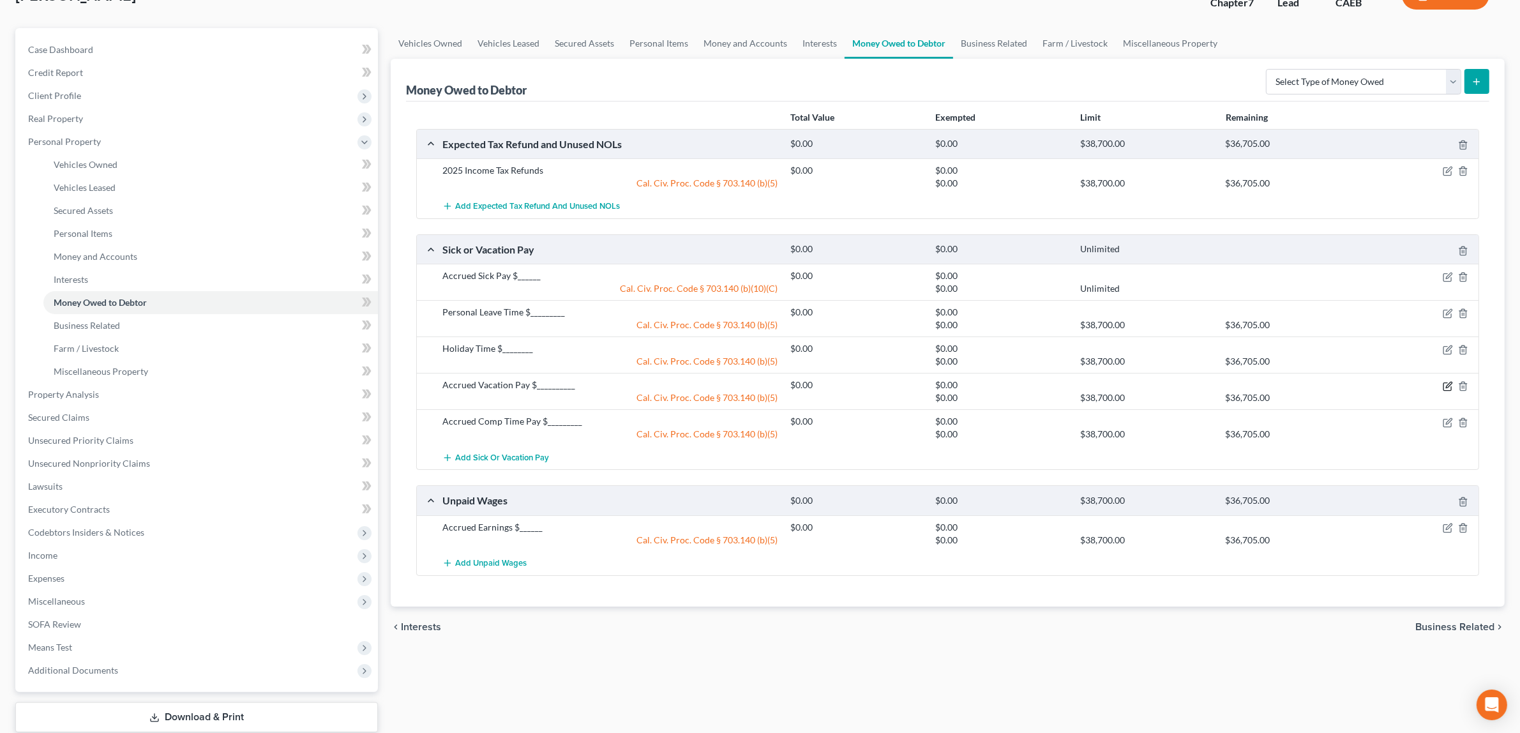
click at [1448, 384] on icon "button" at bounding box center [1448, 386] width 10 height 10
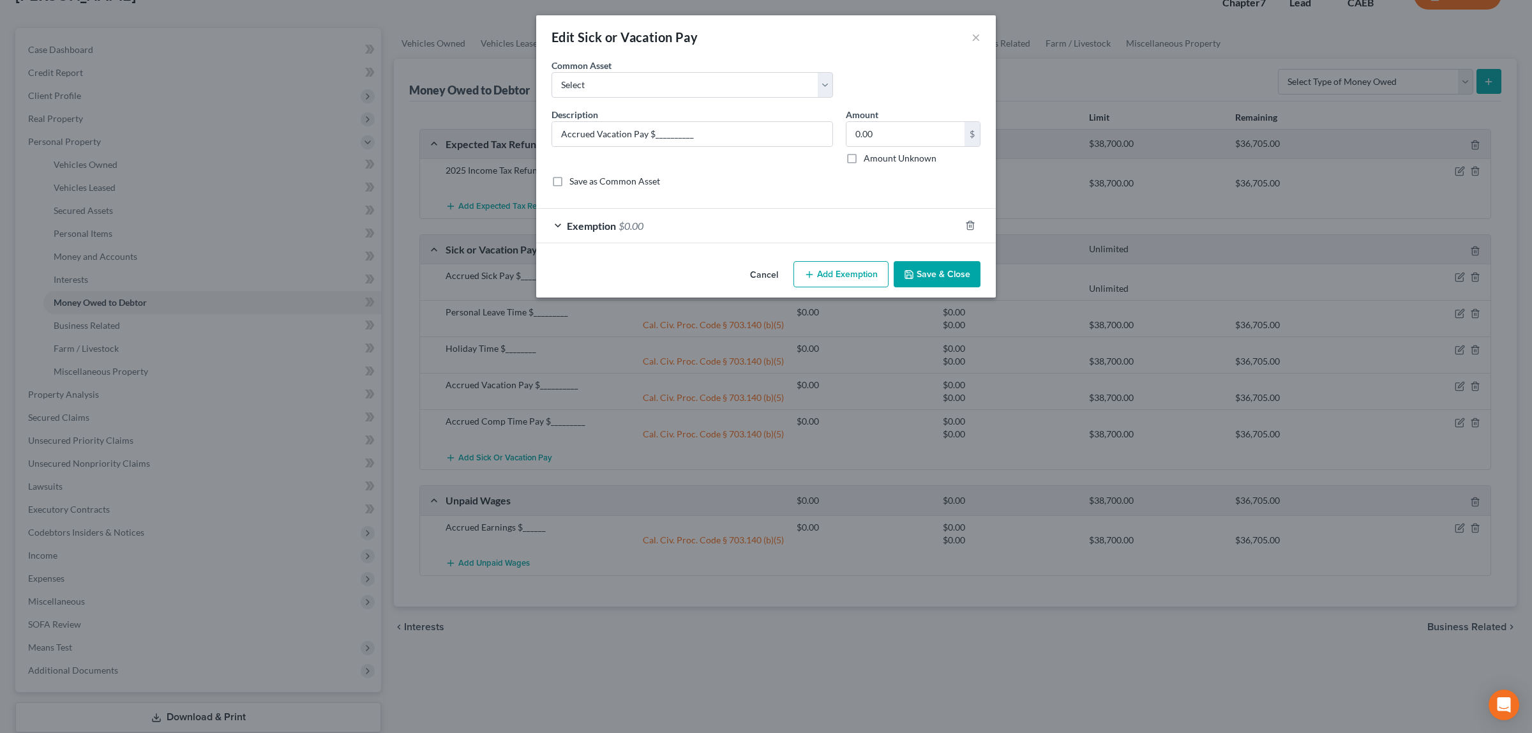
click at [921, 276] on button "Save & Close" at bounding box center [937, 274] width 87 height 27
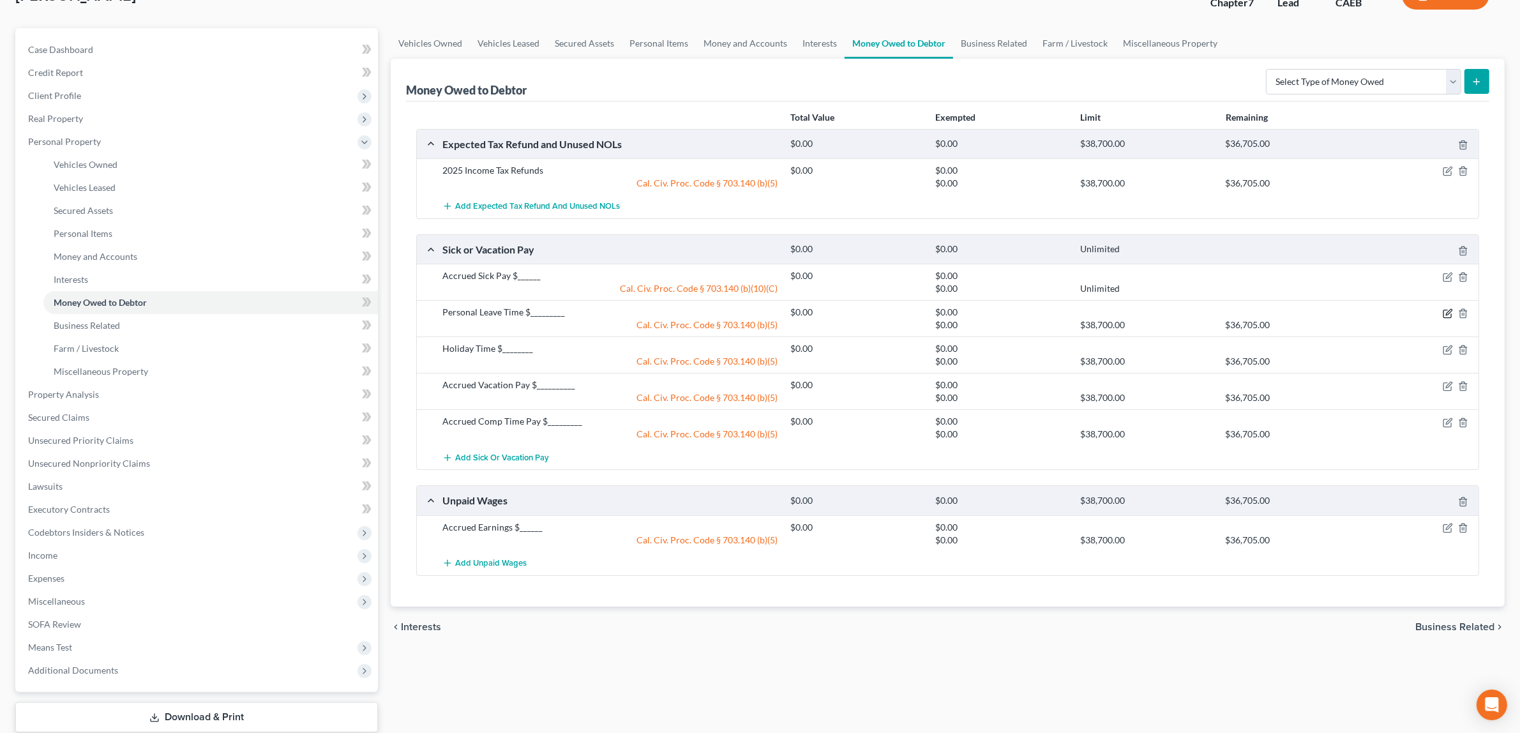
click at [1445, 308] on icon "button" at bounding box center [1448, 313] width 10 height 10
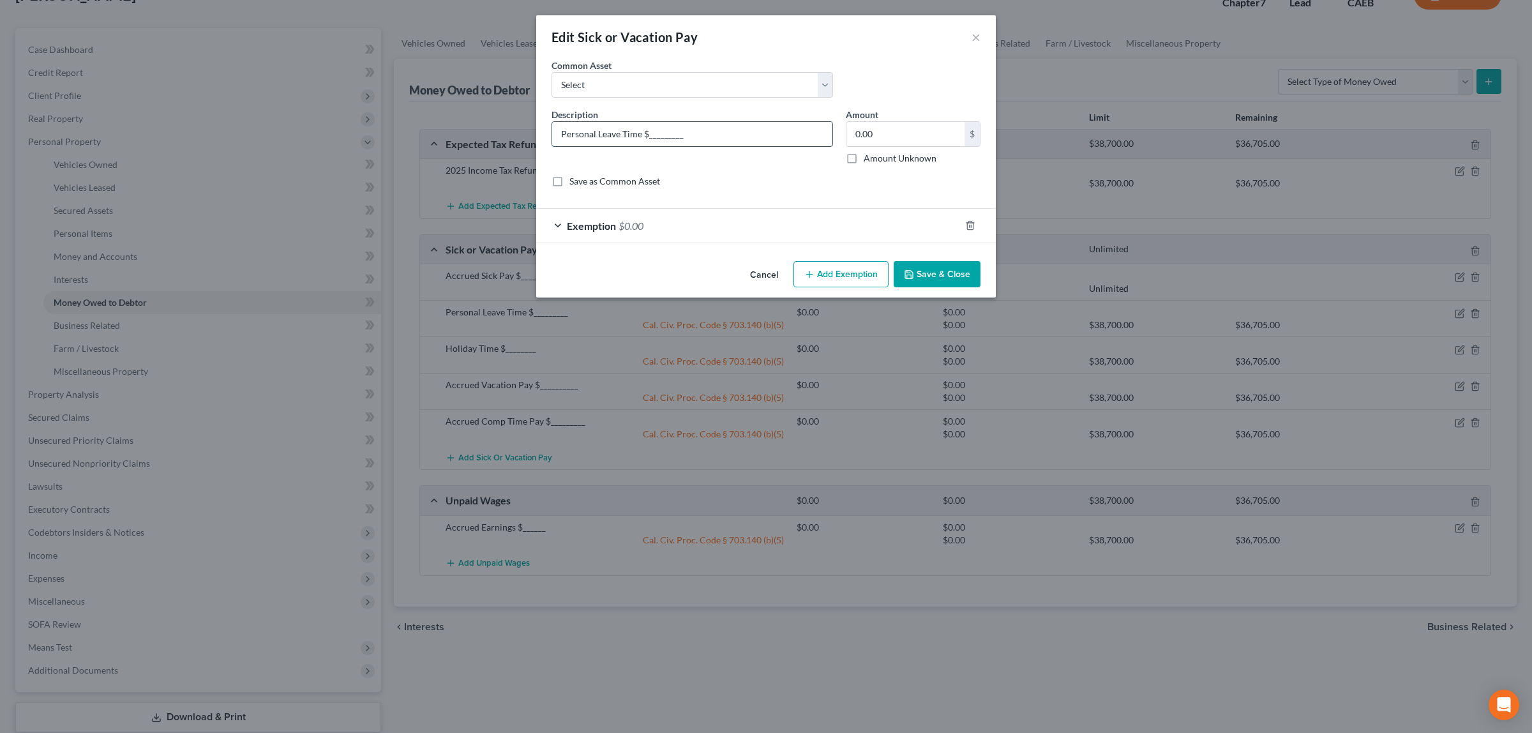
click at [563, 133] on input "Personal Leave Time $_________" at bounding box center [692, 134] width 280 height 24
type input "Accrued Personal Leave Pay $_________"
click at [921, 272] on button "Save & Close" at bounding box center [937, 274] width 87 height 27
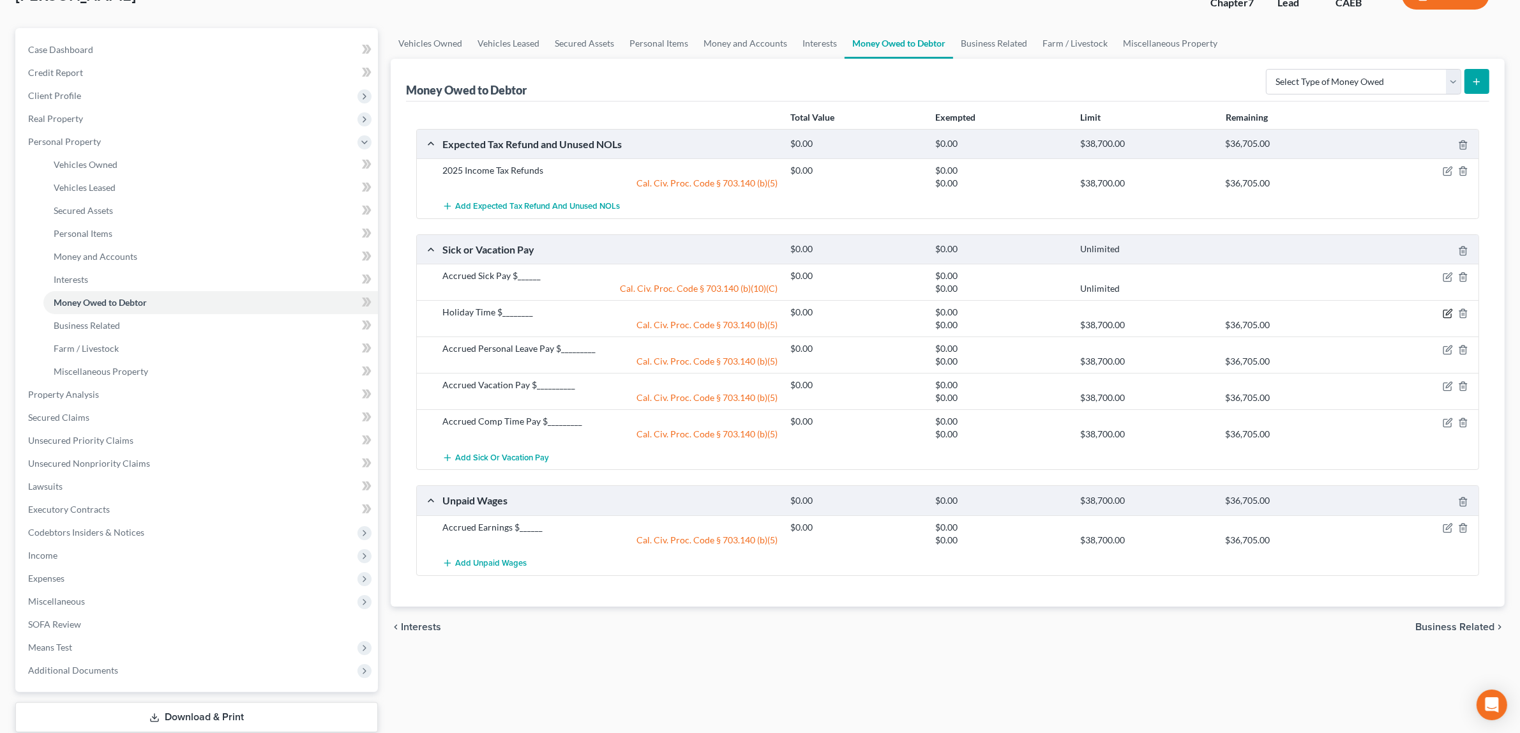
click at [1444, 310] on icon "button" at bounding box center [1448, 314] width 8 height 8
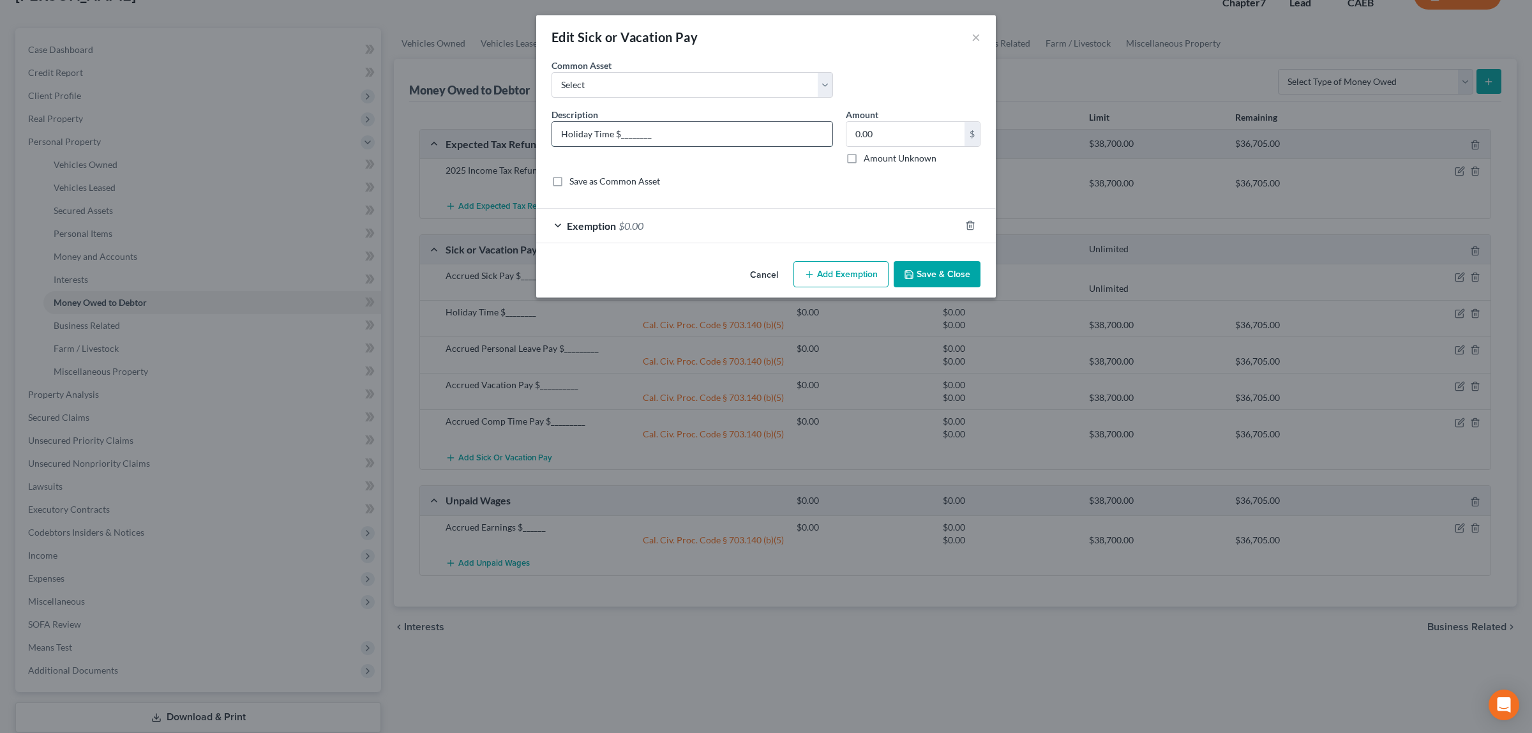
click at [562, 132] on input "Holiday Time $________" at bounding box center [692, 134] width 280 height 24
type input "Accrued Holiday Pay $________"
click at [955, 270] on button "Save & Close" at bounding box center [937, 274] width 87 height 27
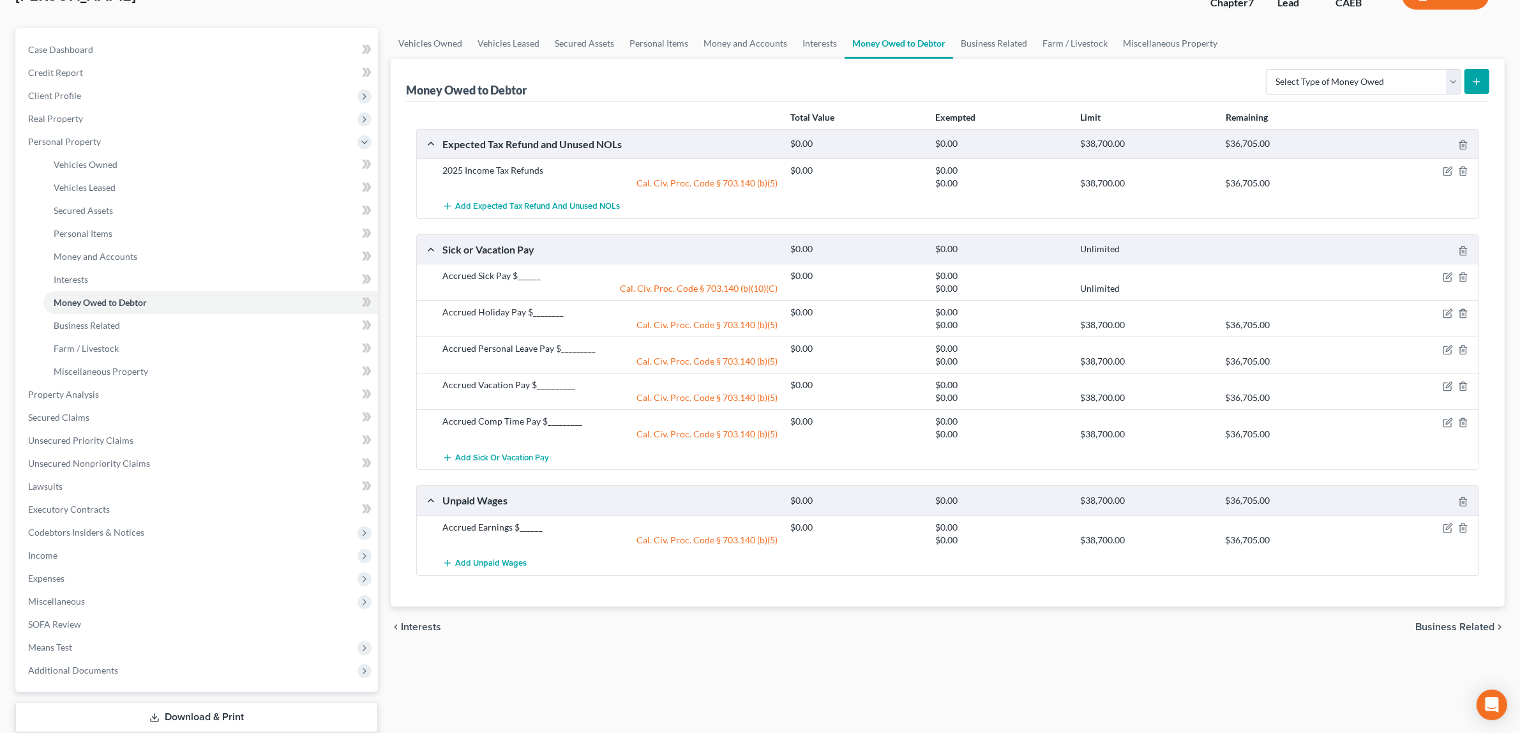
click at [1440, 622] on span "Business Related" at bounding box center [1455, 627] width 79 height 10
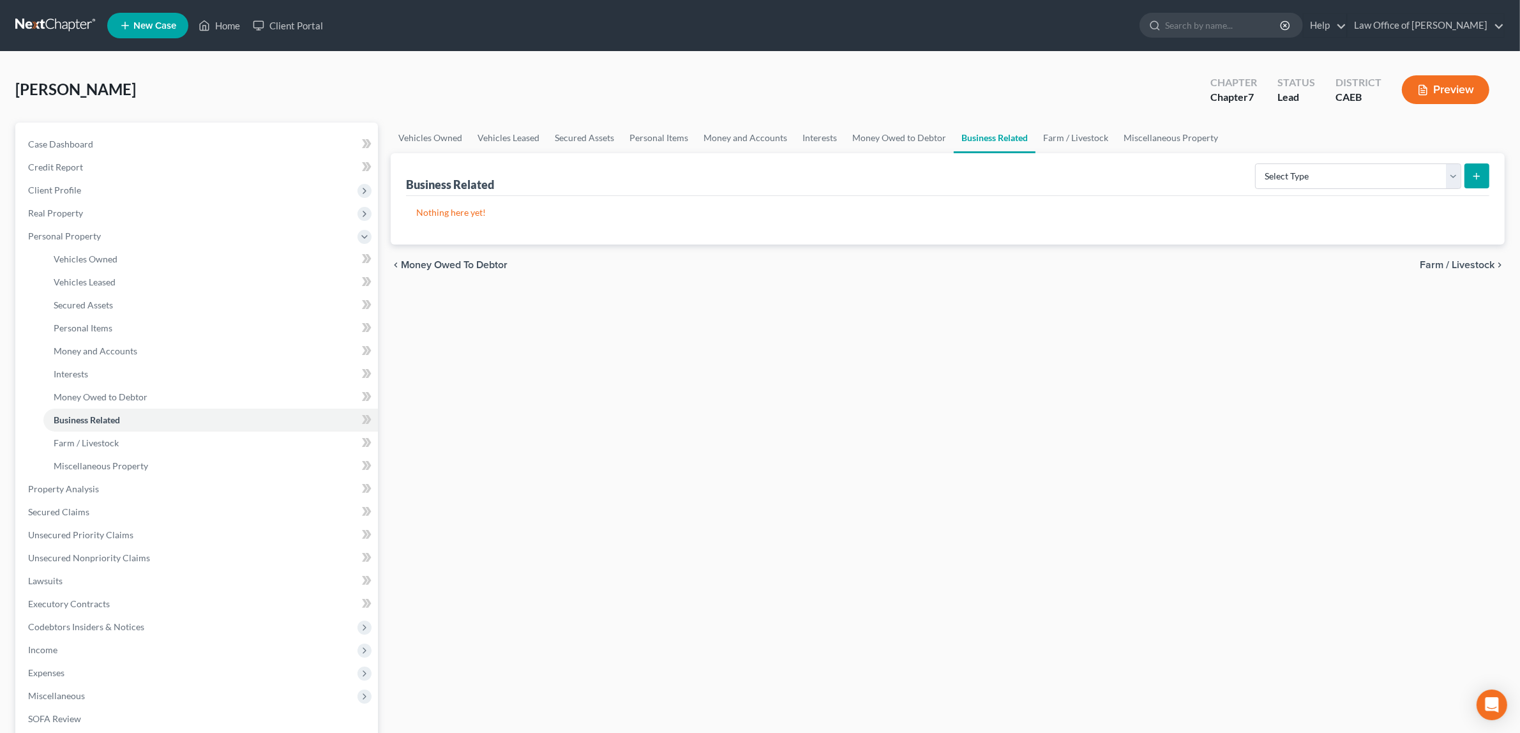
click at [1444, 87] on button "Preview" at bounding box center [1445, 89] width 87 height 29
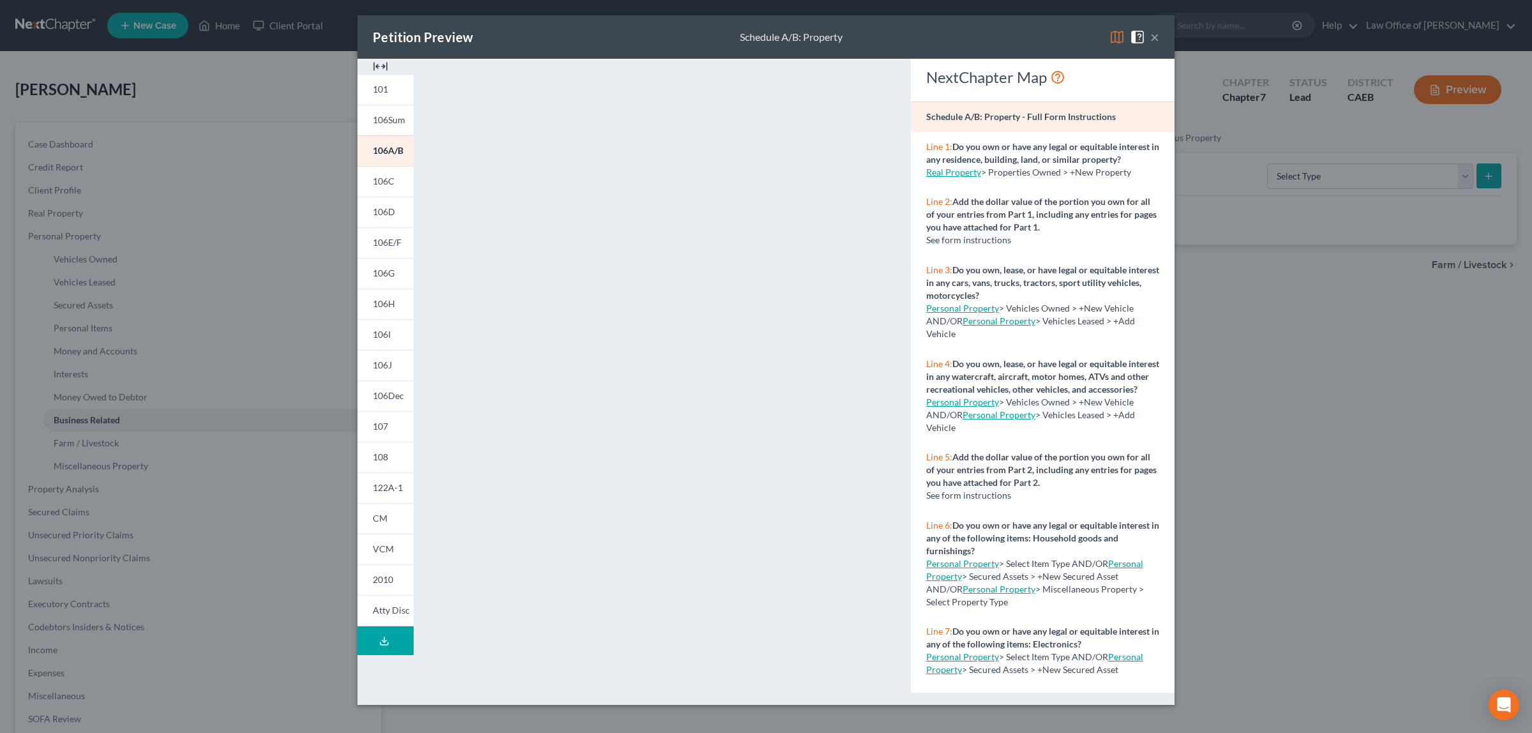
click at [1151, 36] on button "×" at bounding box center [1155, 36] width 9 height 15
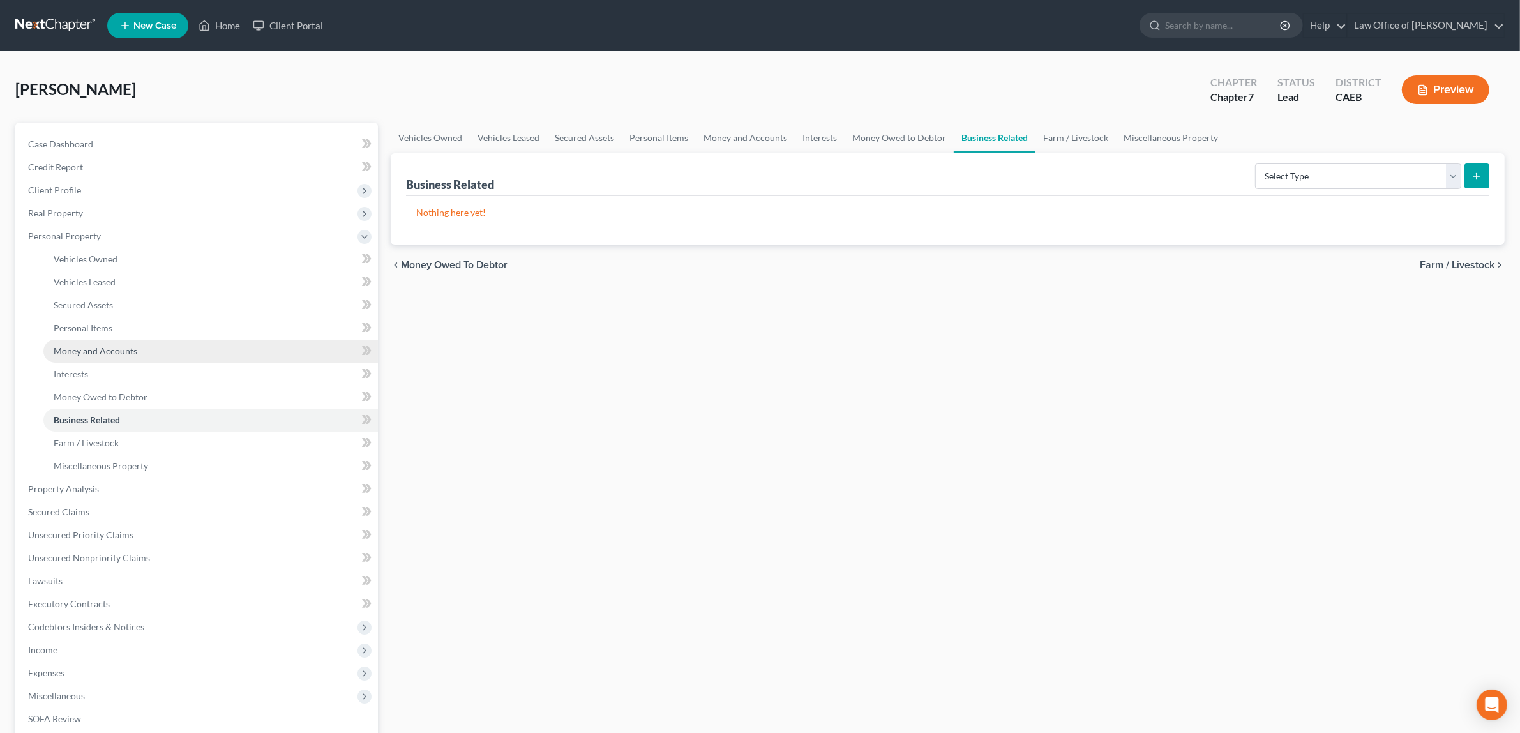
click at [89, 346] on span "Money and Accounts" at bounding box center [96, 350] width 84 height 11
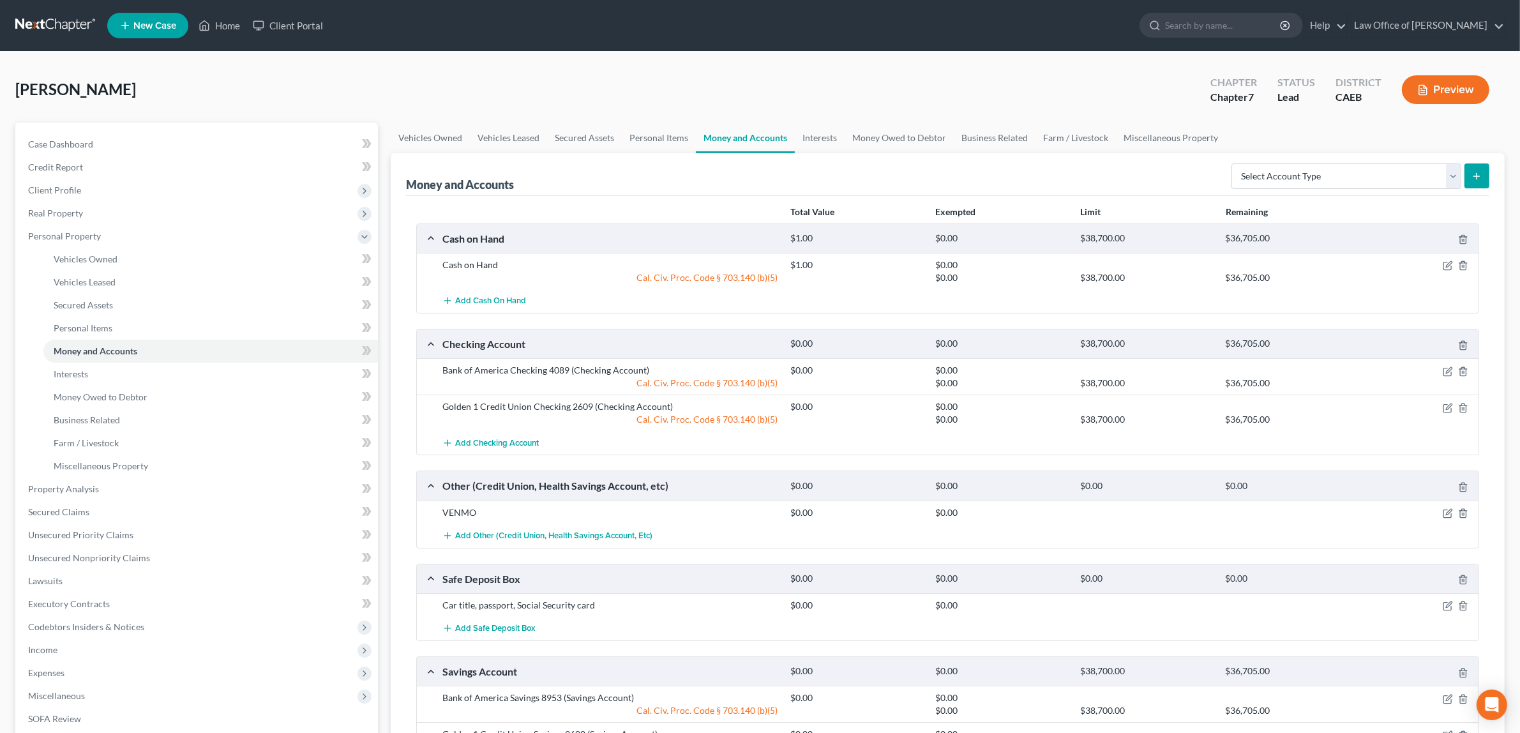
click at [464, 513] on div "VENMO" at bounding box center [610, 512] width 348 height 13
click at [1446, 512] on icon "button" at bounding box center [1448, 513] width 10 height 10
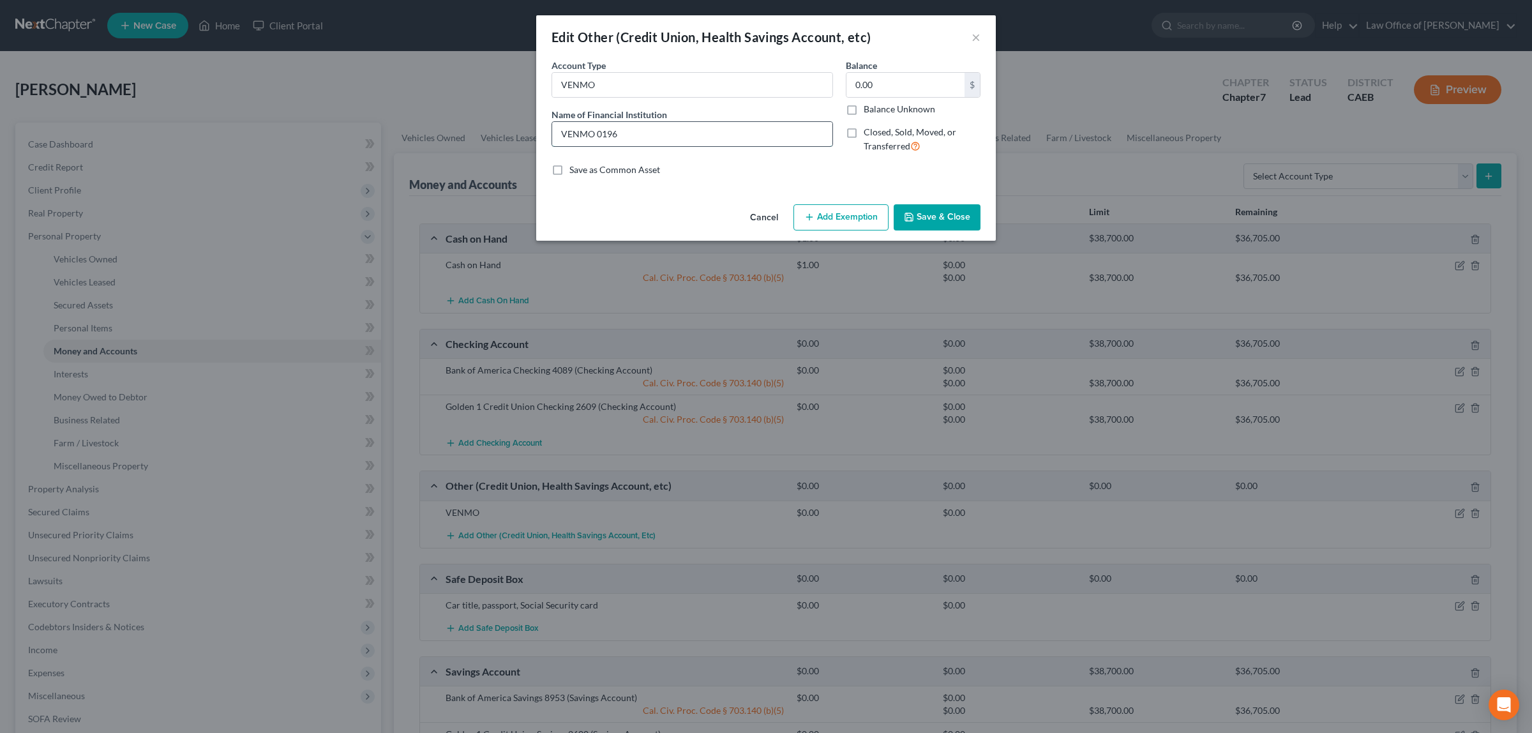
click at [621, 135] on input "VENMO 0196" at bounding box center [692, 134] width 280 height 24
type input "VENMO"
click at [934, 218] on button "Save & Close" at bounding box center [937, 217] width 87 height 27
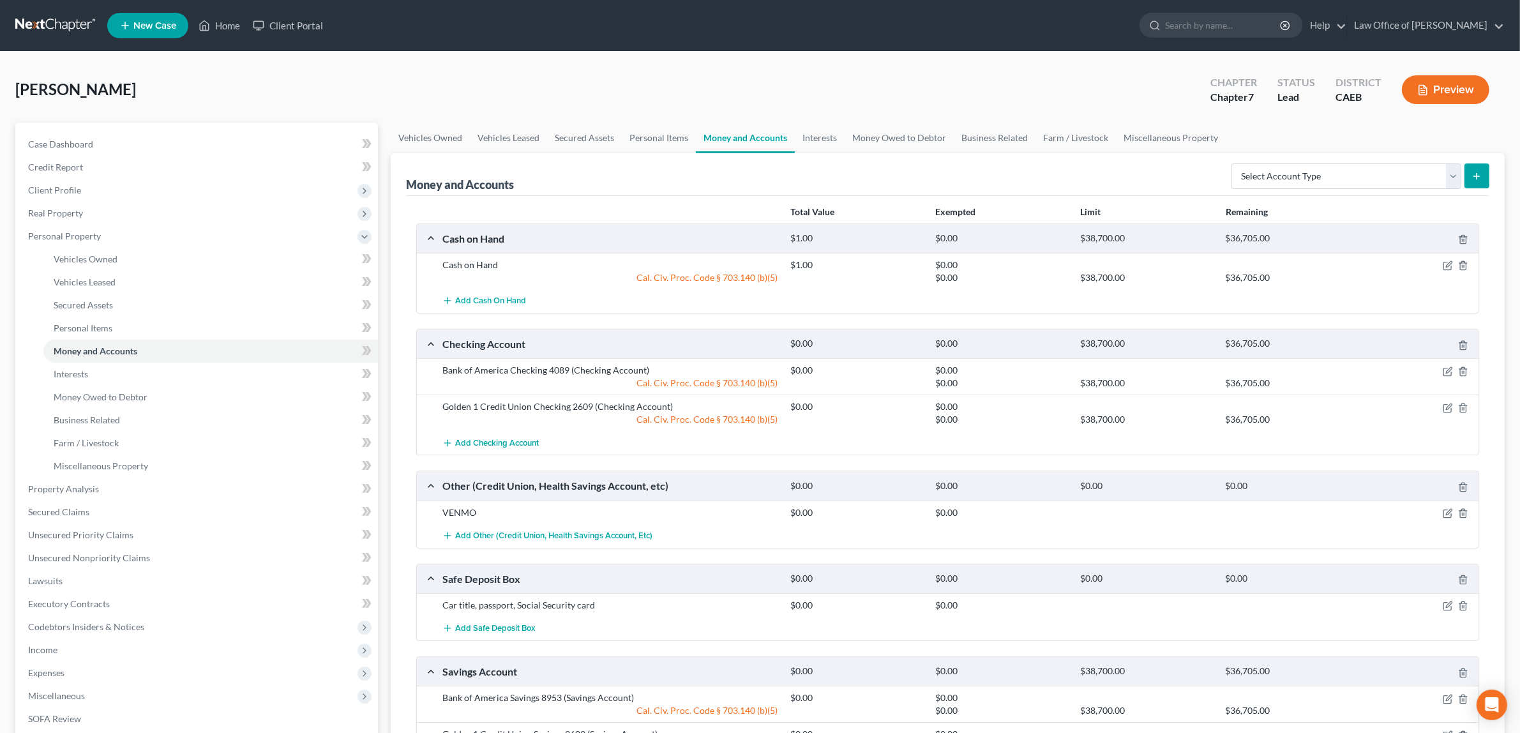
scroll to position [3, 0]
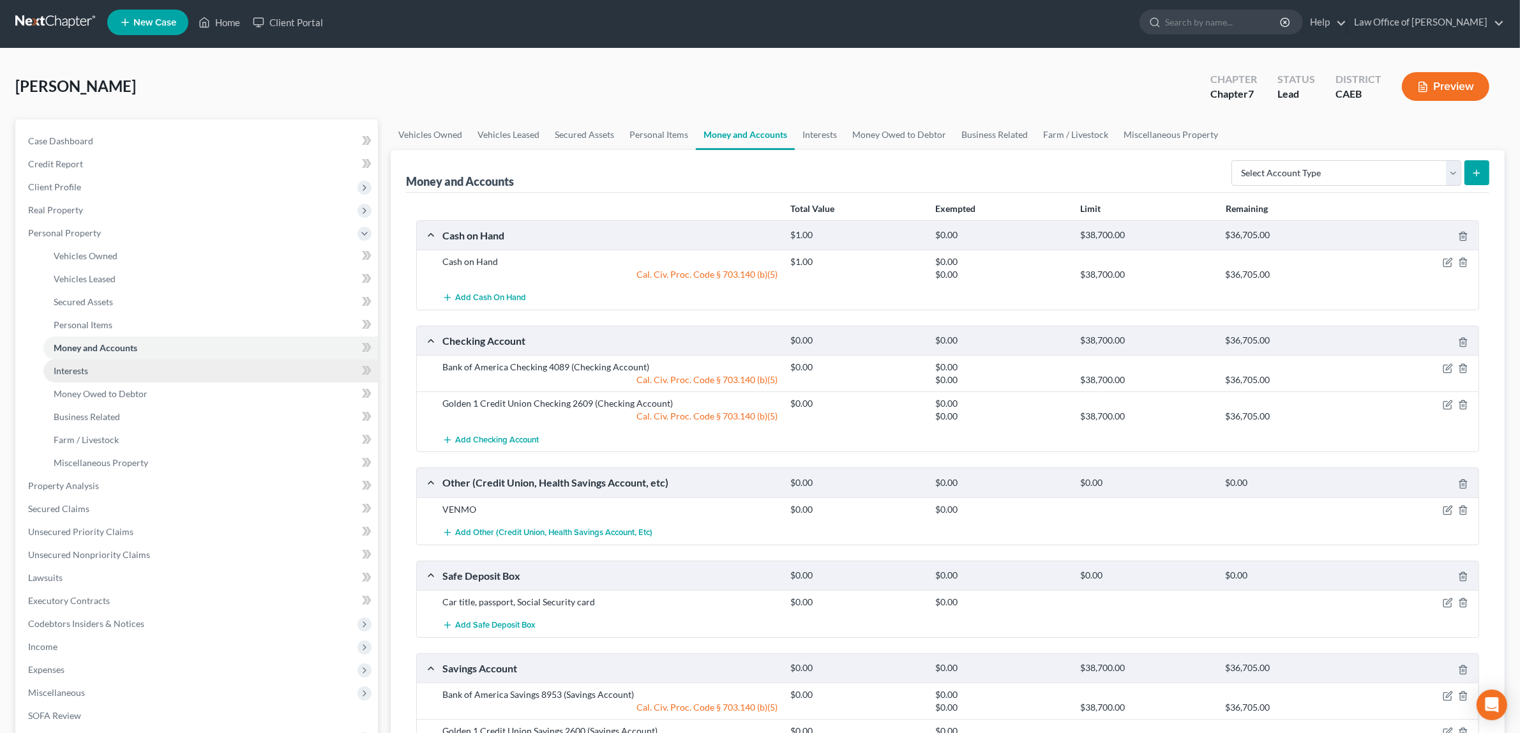
click at [100, 361] on link "Interests" at bounding box center [210, 370] width 335 height 23
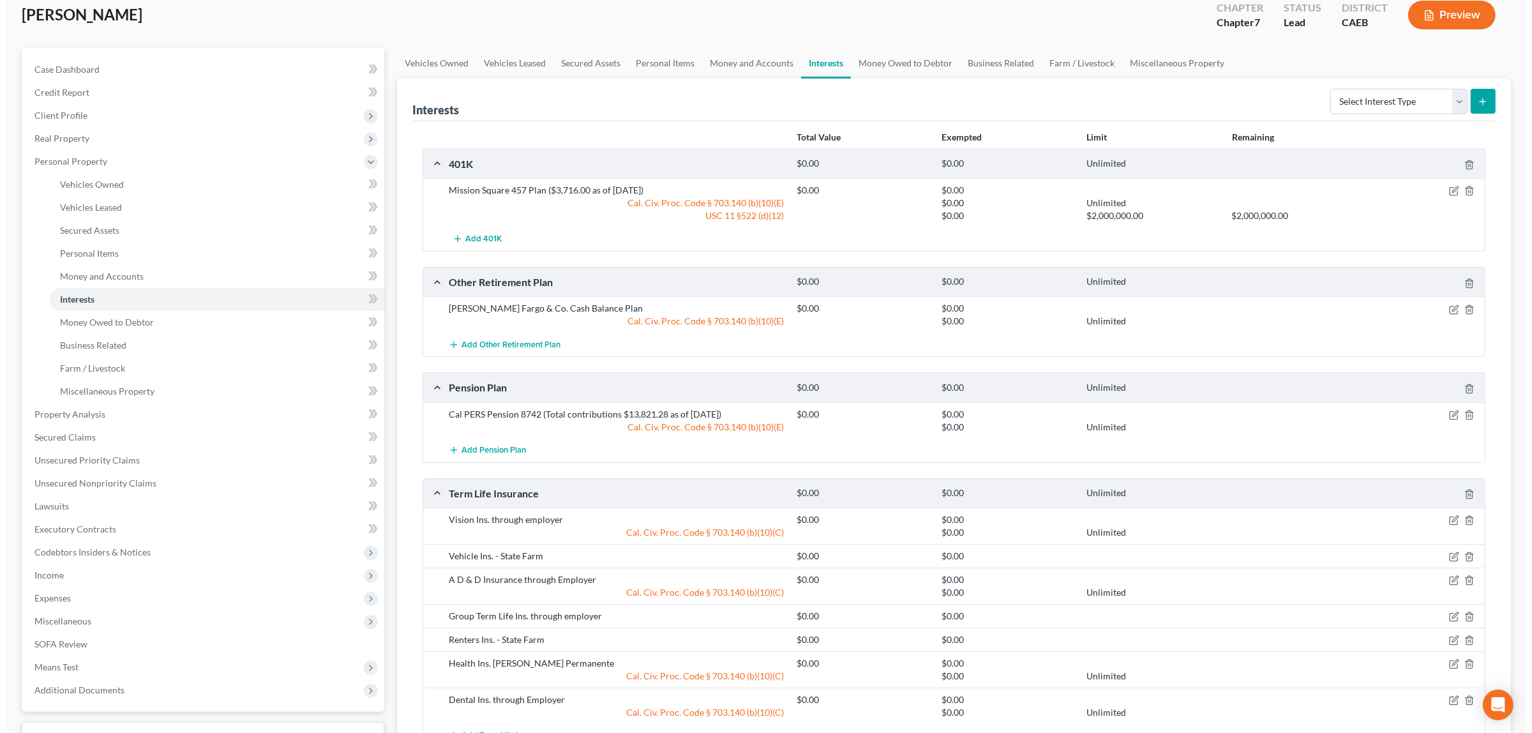
scroll to position [211, 0]
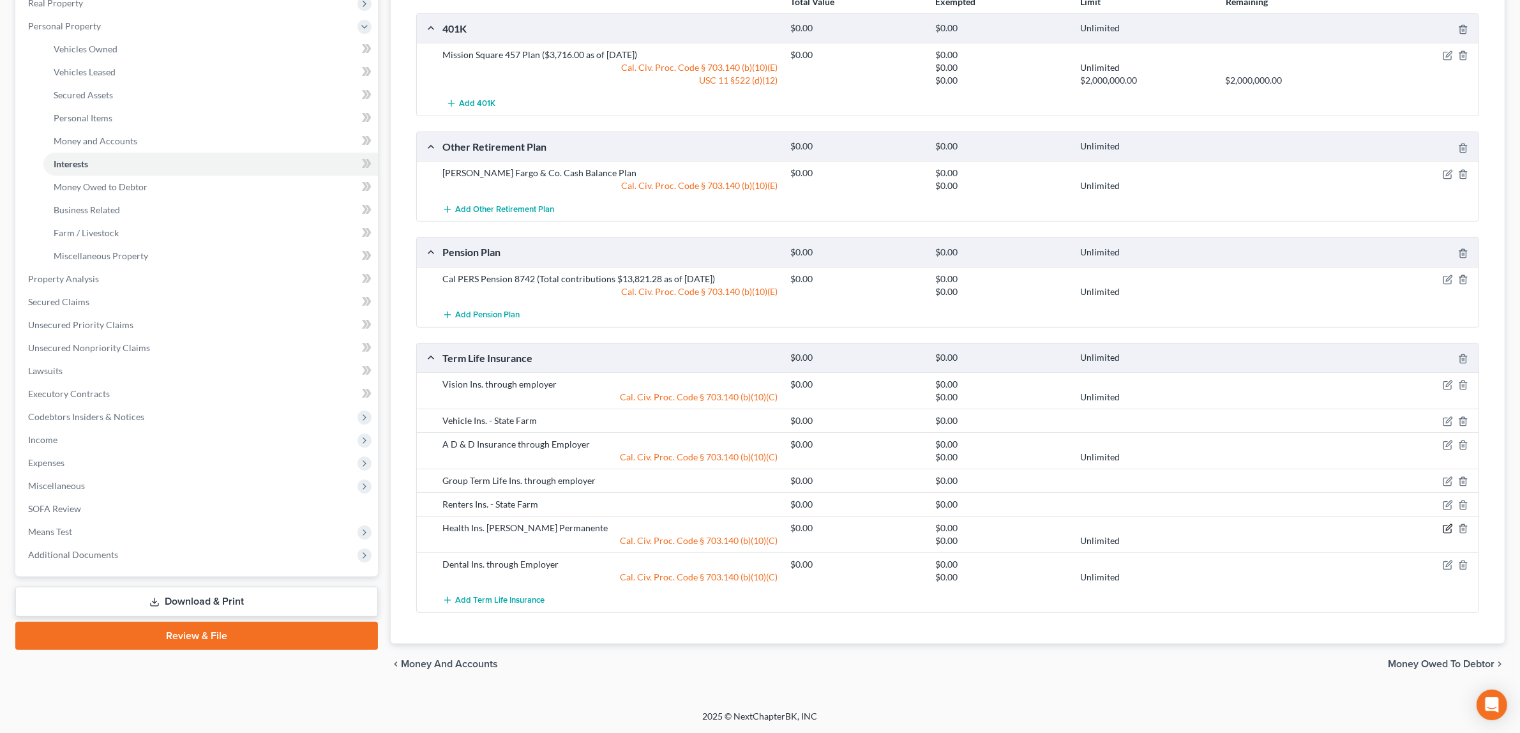
click at [1447, 527] on icon "button" at bounding box center [1448, 529] width 10 height 10
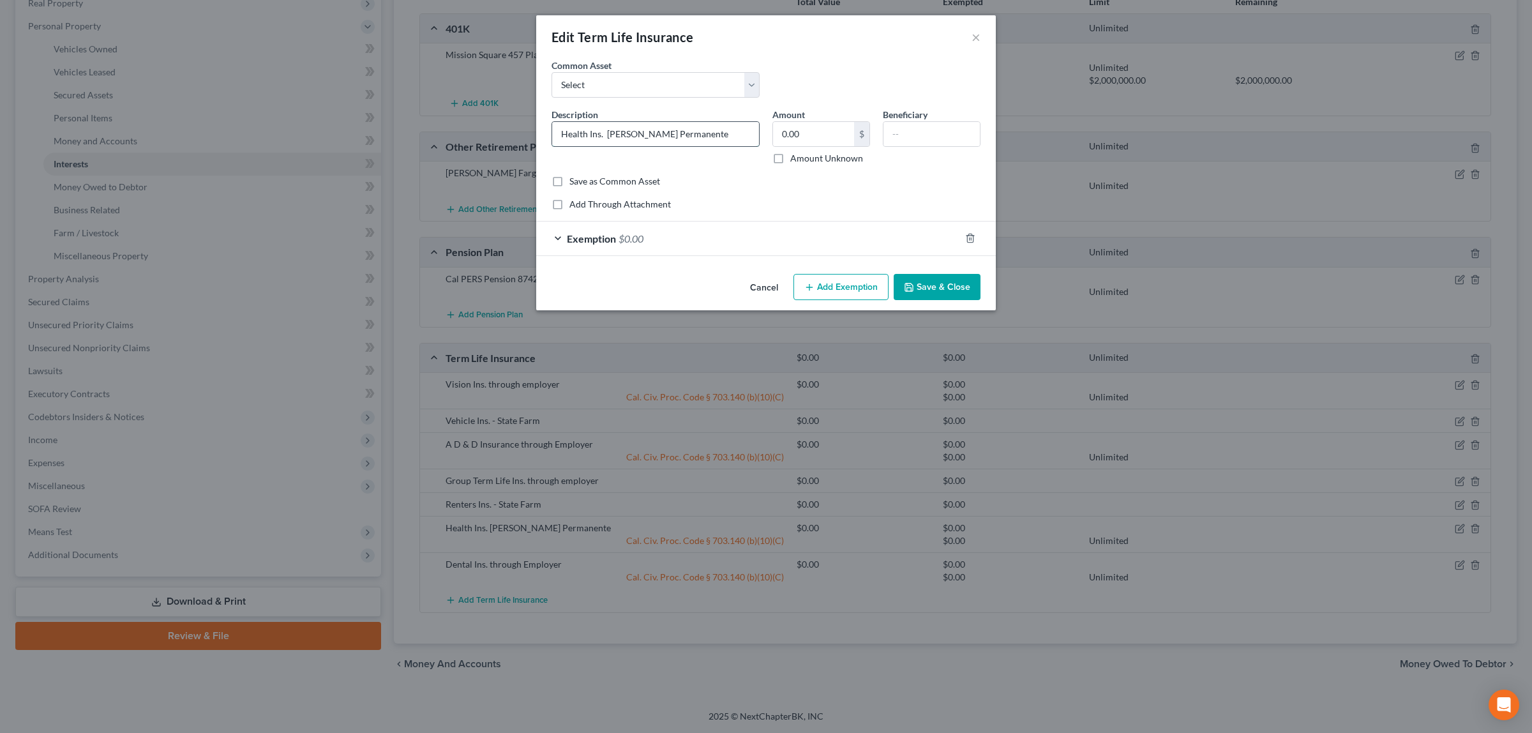
click at [607, 132] on input "Health Ins. [PERSON_NAME] Permanente" at bounding box center [655, 134] width 207 height 24
type input "Health Ins. - [PERSON_NAME] Permanente"
click at [937, 284] on button "Save & Close" at bounding box center [937, 287] width 87 height 27
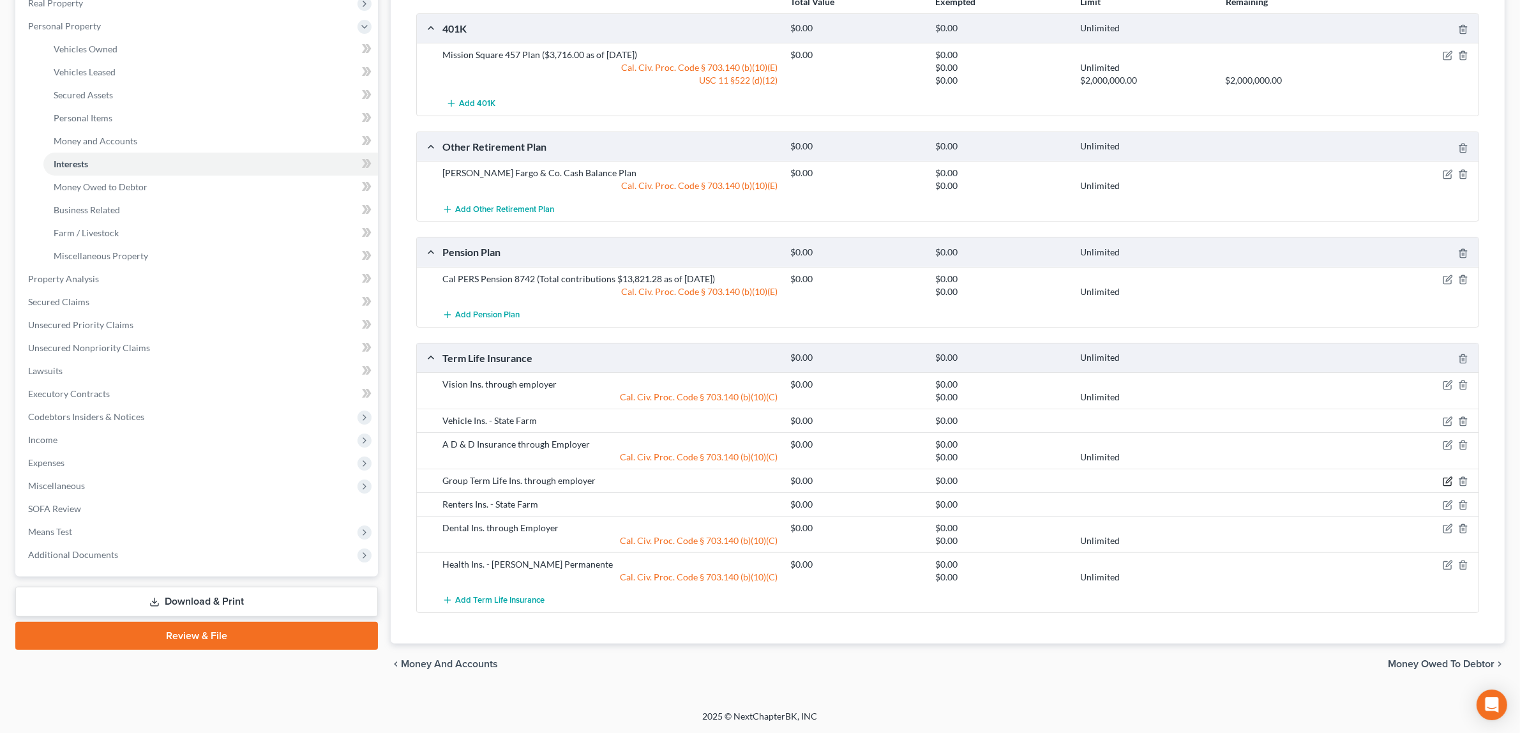
click at [1448, 478] on icon "button" at bounding box center [1448, 481] width 10 height 10
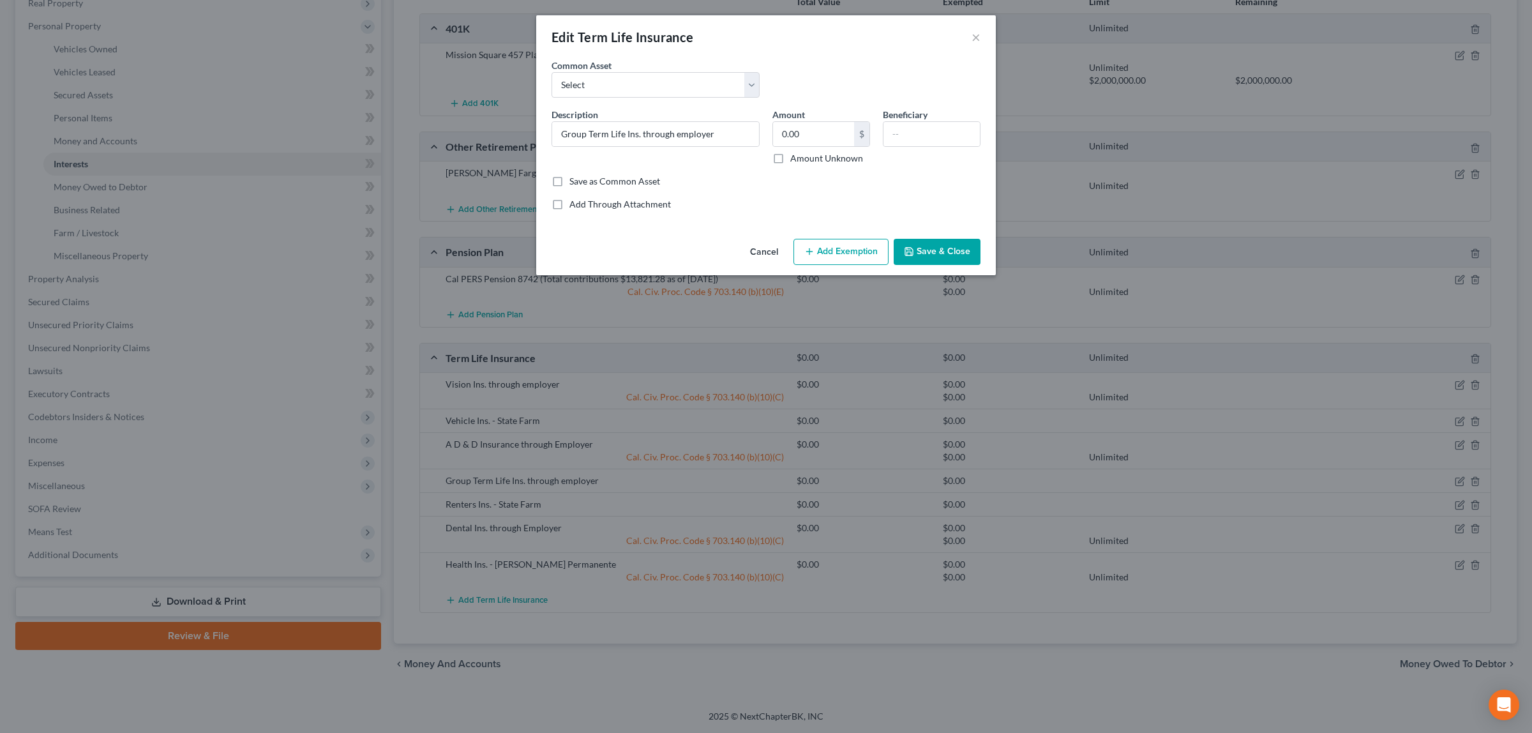
click at [831, 251] on button "Add Exemption" at bounding box center [841, 252] width 95 height 27
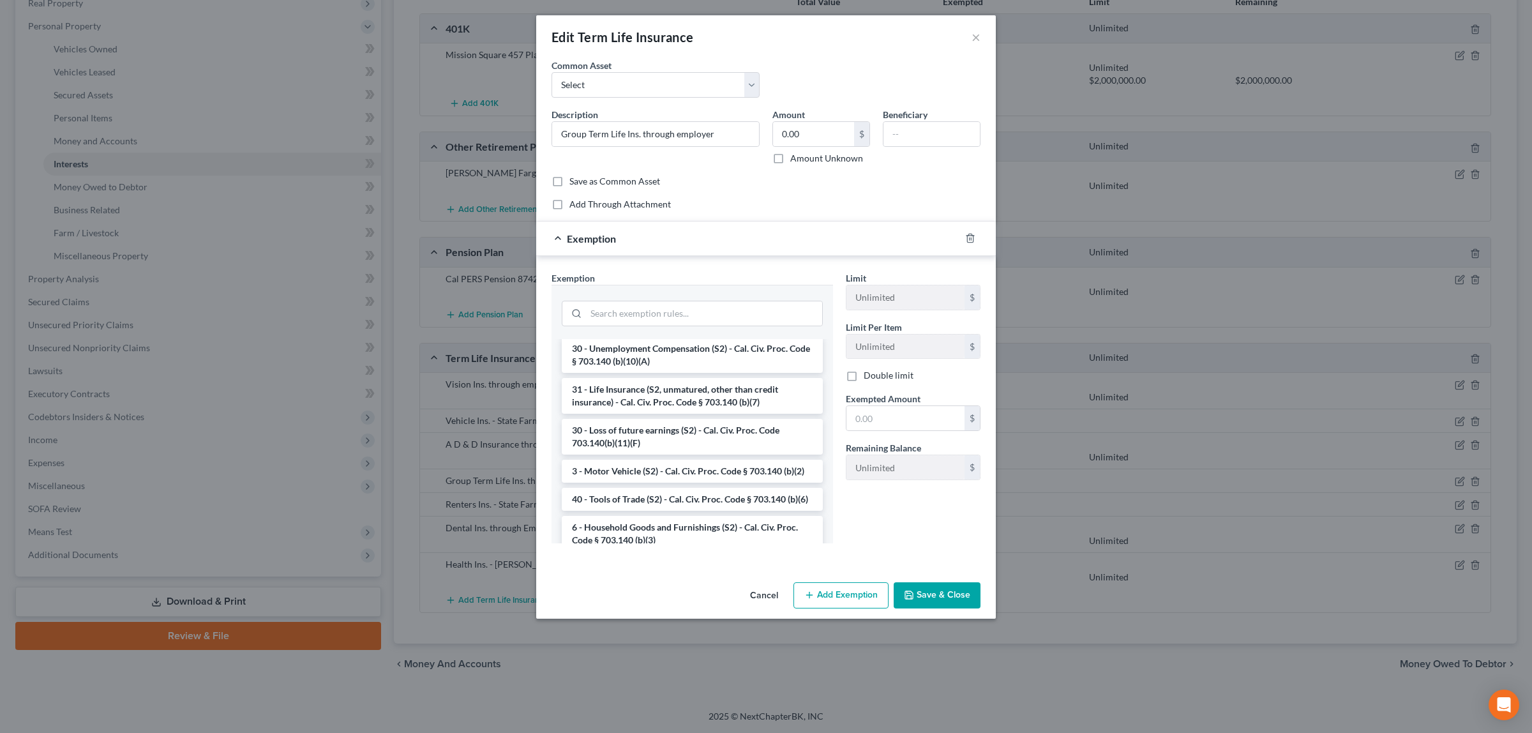
scroll to position [445, 0]
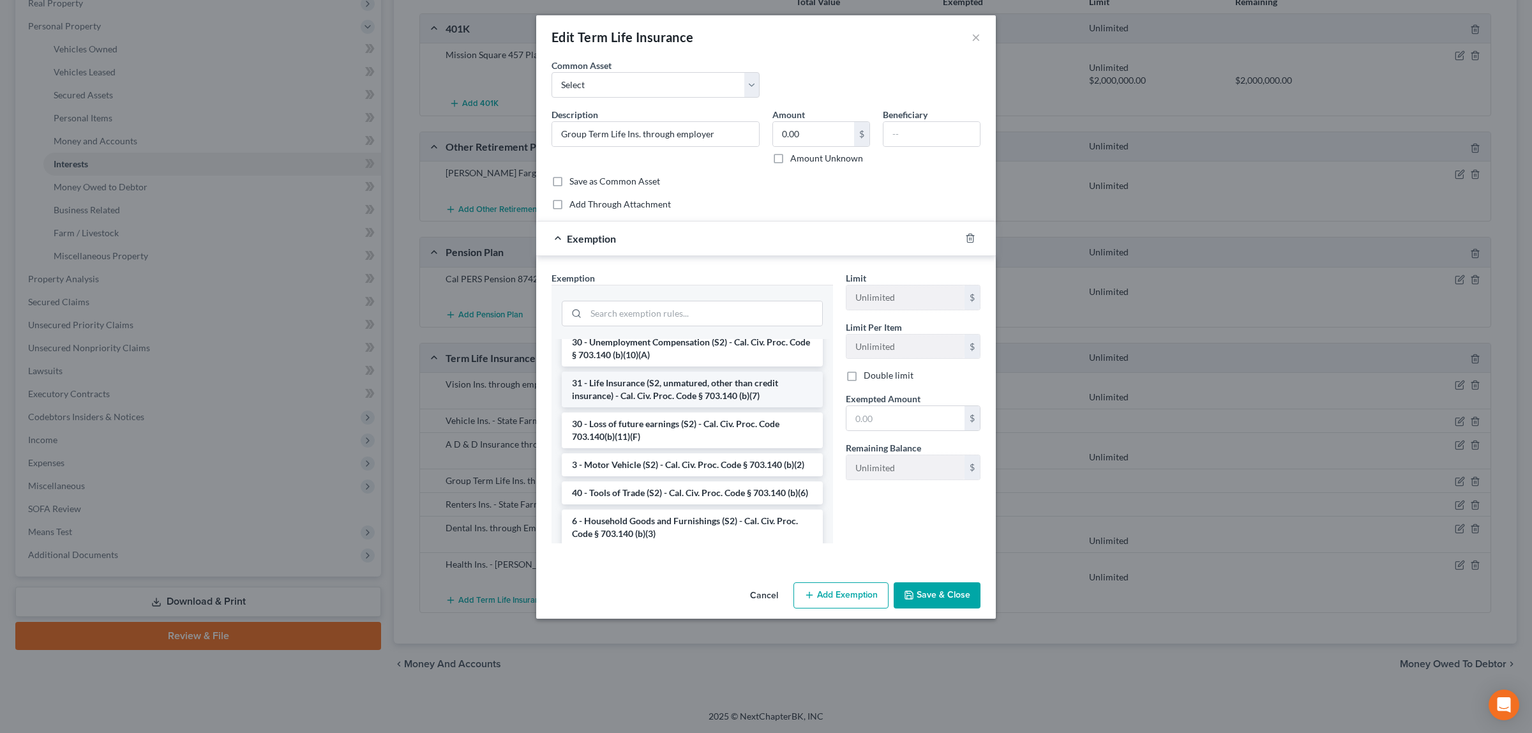
click at [642, 384] on li "31 - Life Insurance (S2, unmatured, other than credit insurance) - Cal. Civ. Pr…" at bounding box center [692, 390] width 261 height 36
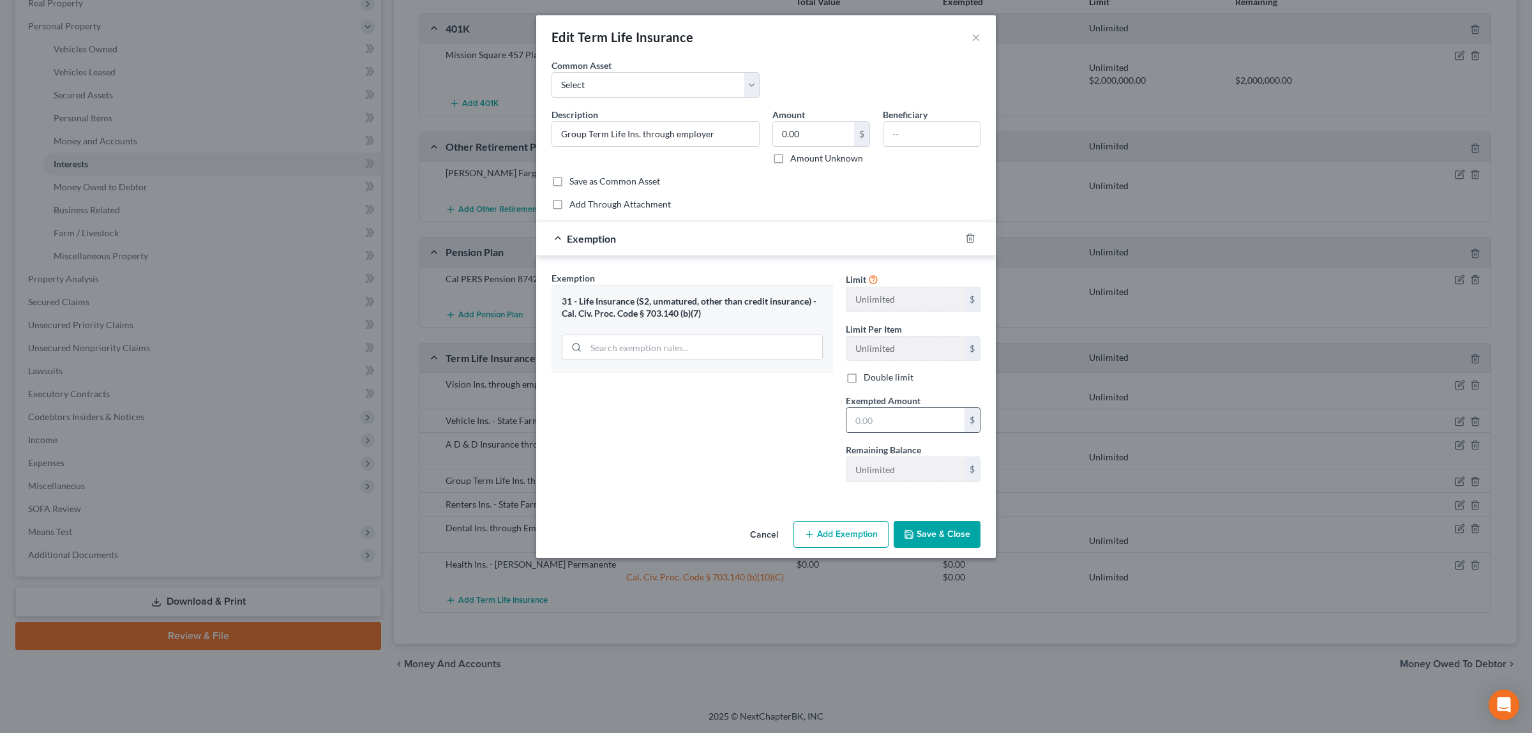
click at [853, 412] on input "text" at bounding box center [906, 420] width 118 height 24
type input "0.00"
click at [920, 534] on button "Save & Close" at bounding box center [937, 534] width 87 height 27
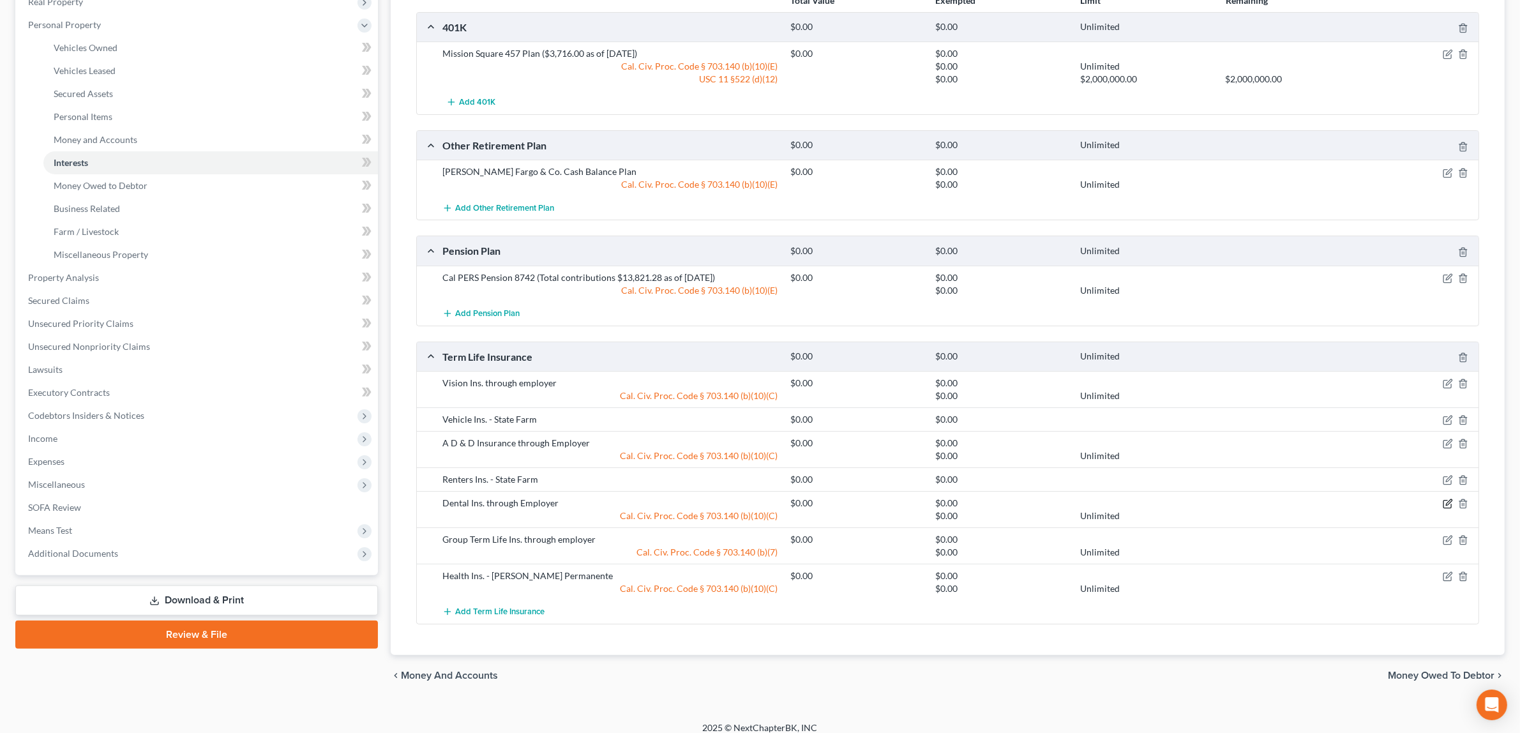
click at [1449, 500] on icon "button" at bounding box center [1448, 504] width 10 height 10
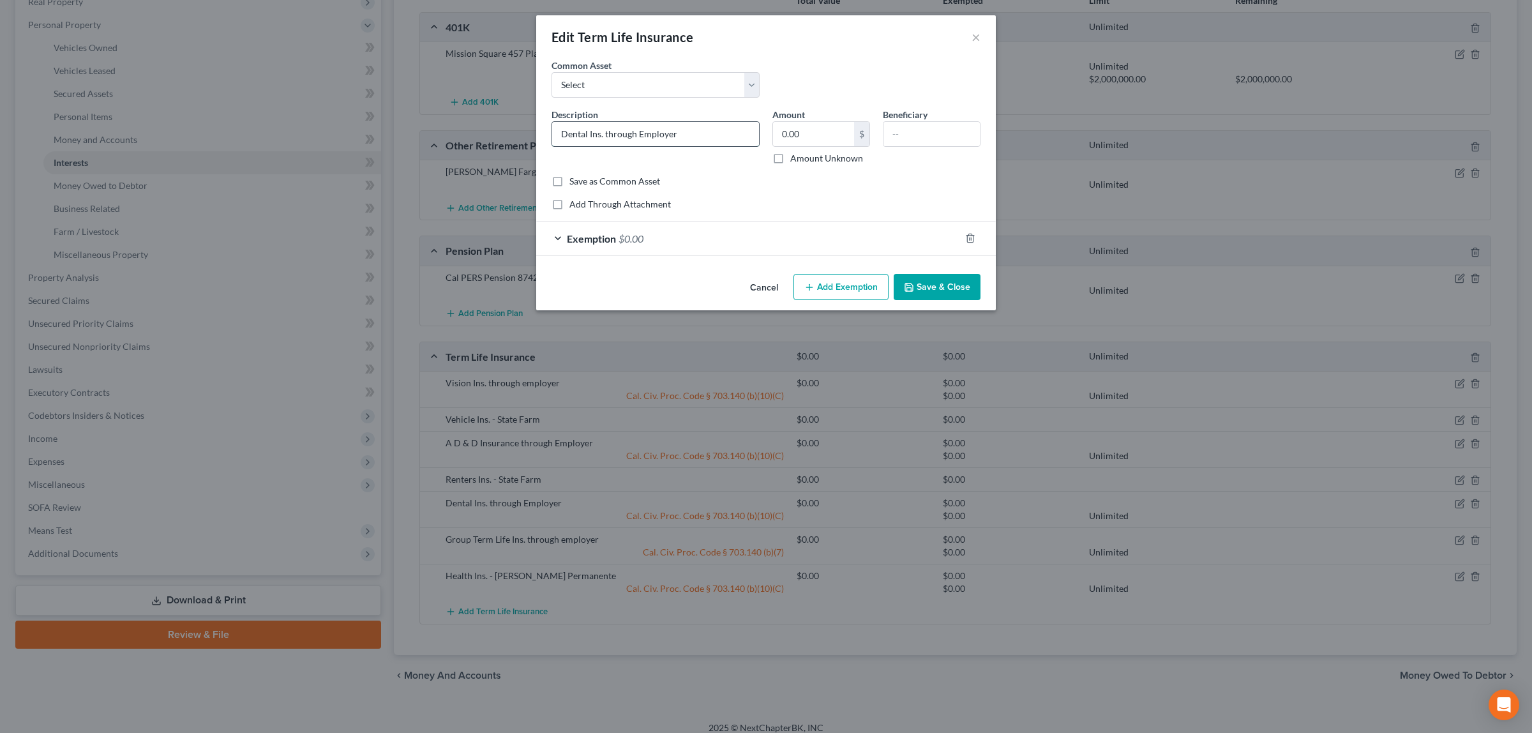
click at [645, 132] on input "Dental Ins. through Employer" at bounding box center [655, 134] width 207 height 24
type input "Dental Ins. through employer"
click at [923, 284] on button "Save & Close" at bounding box center [937, 287] width 87 height 27
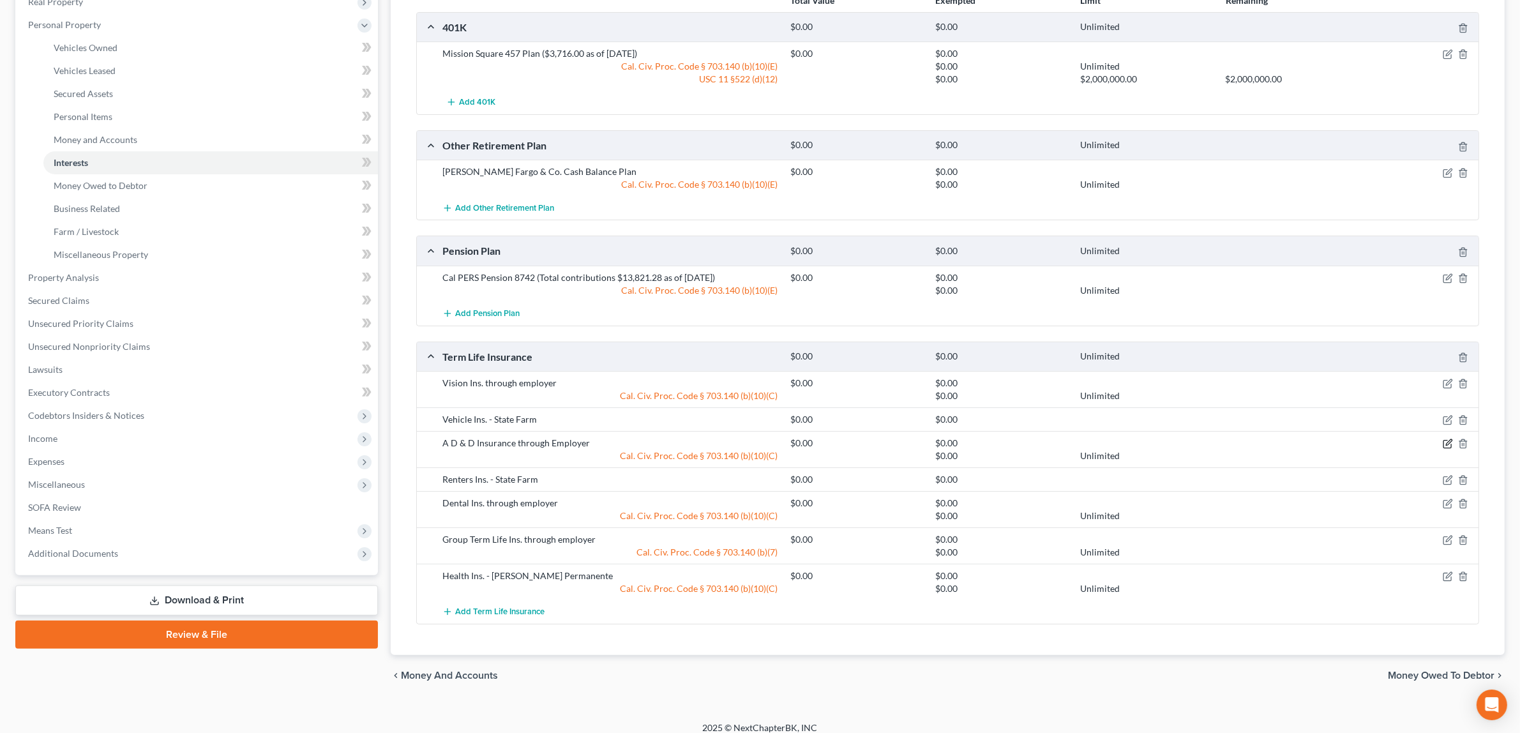
click at [1447, 442] on icon "button" at bounding box center [1448, 445] width 8 height 8
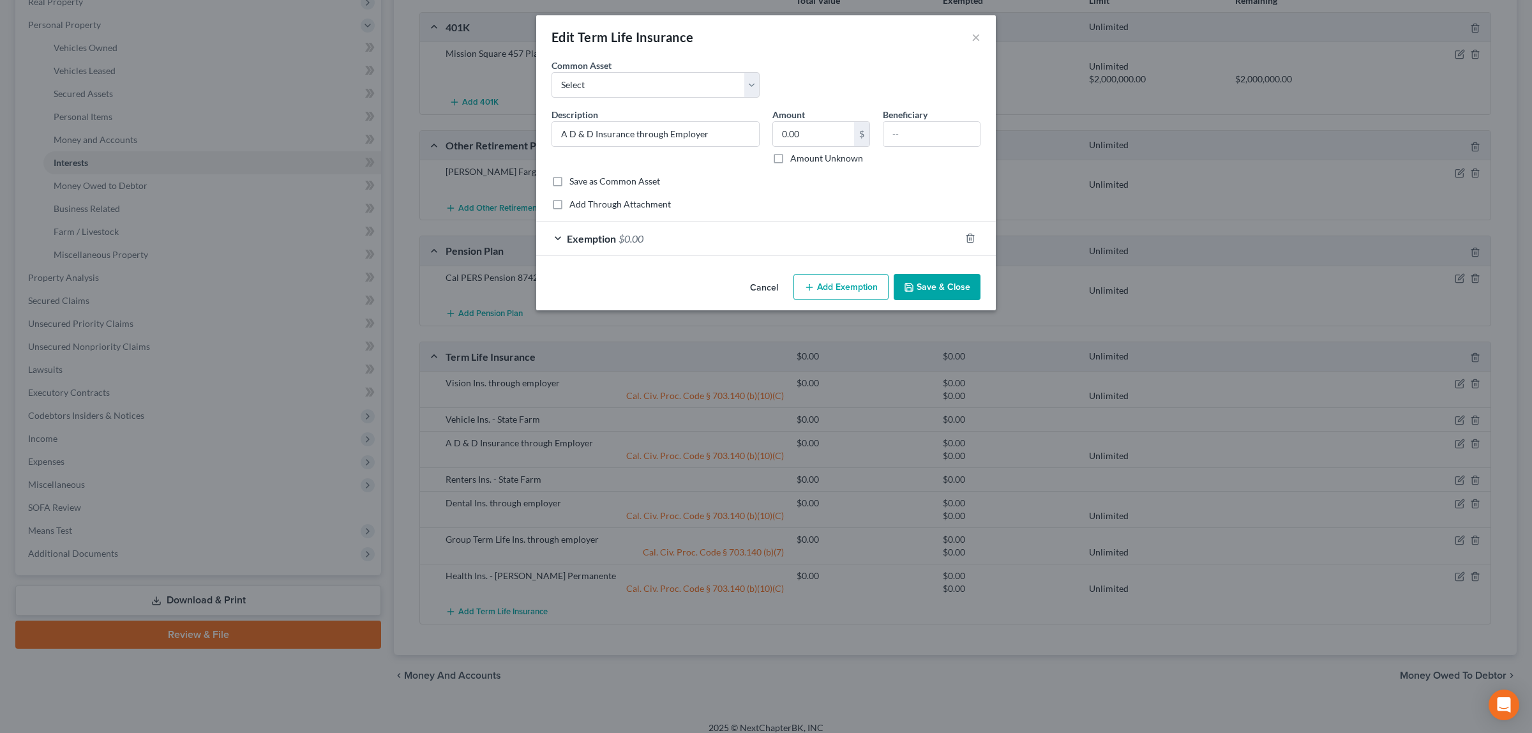
click at [849, 286] on button "Add Exemption" at bounding box center [841, 287] width 95 height 27
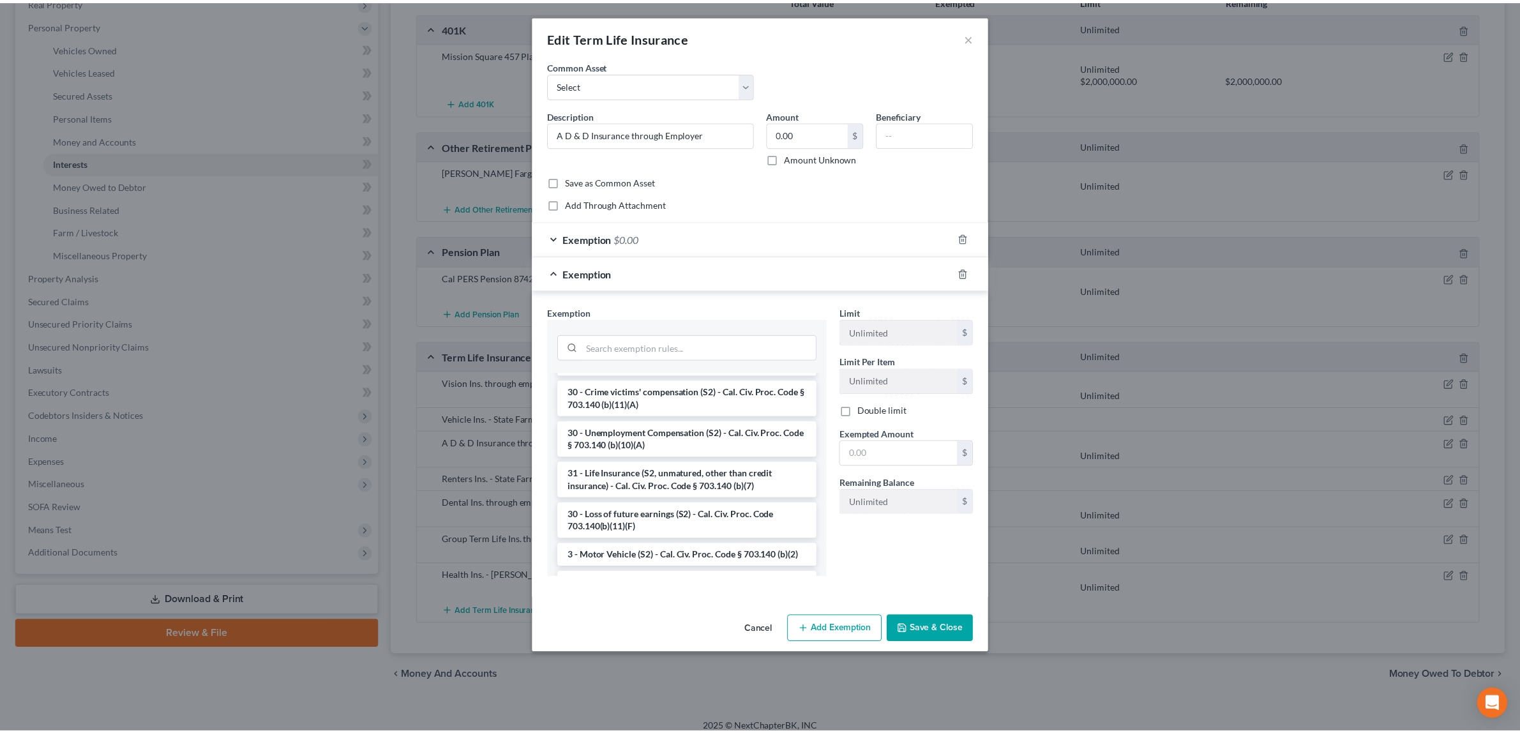
scroll to position [395, 0]
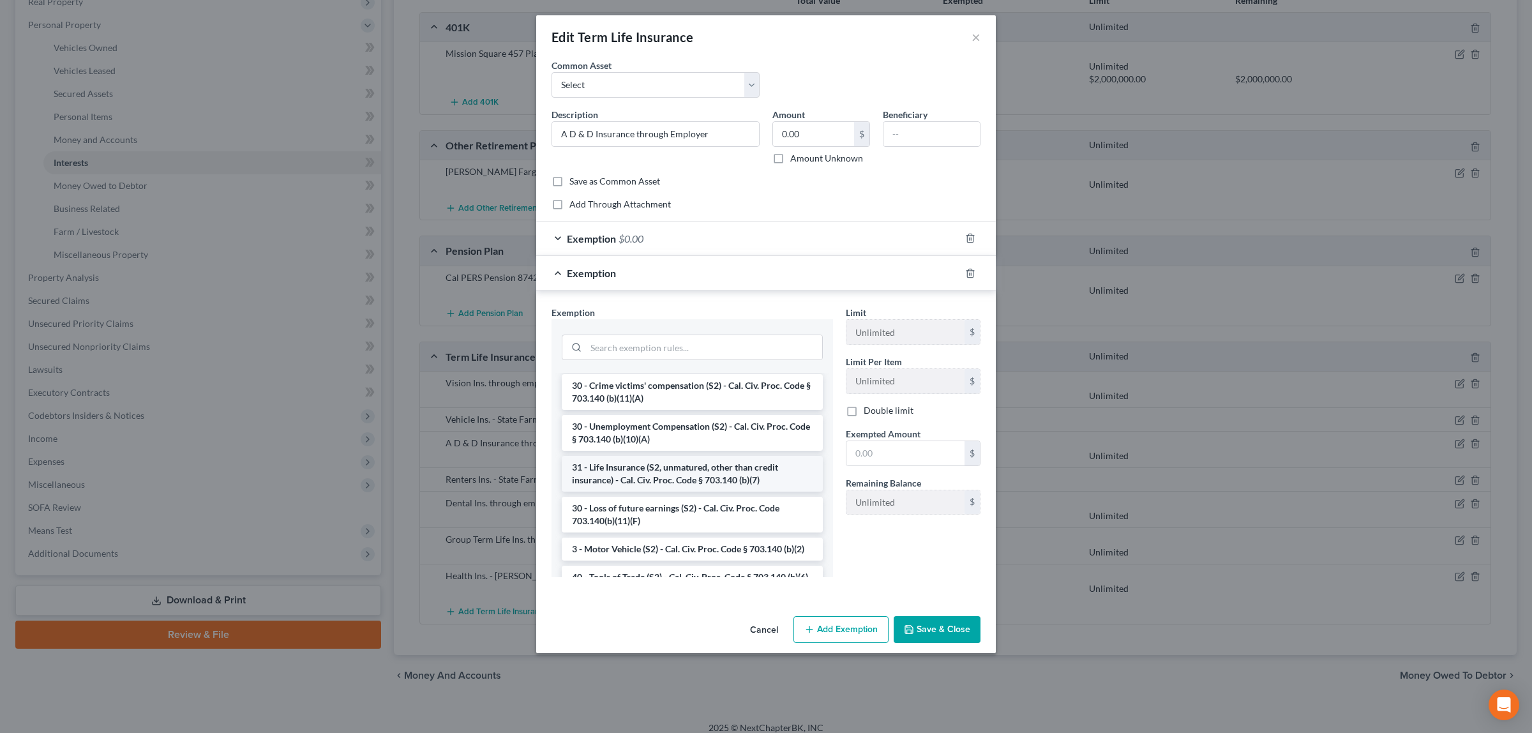
click at [766, 468] on li "31 - Life Insurance (S2, unmatured, other than credit insurance) - Cal. Civ. Pr…" at bounding box center [692, 474] width 261 height 36
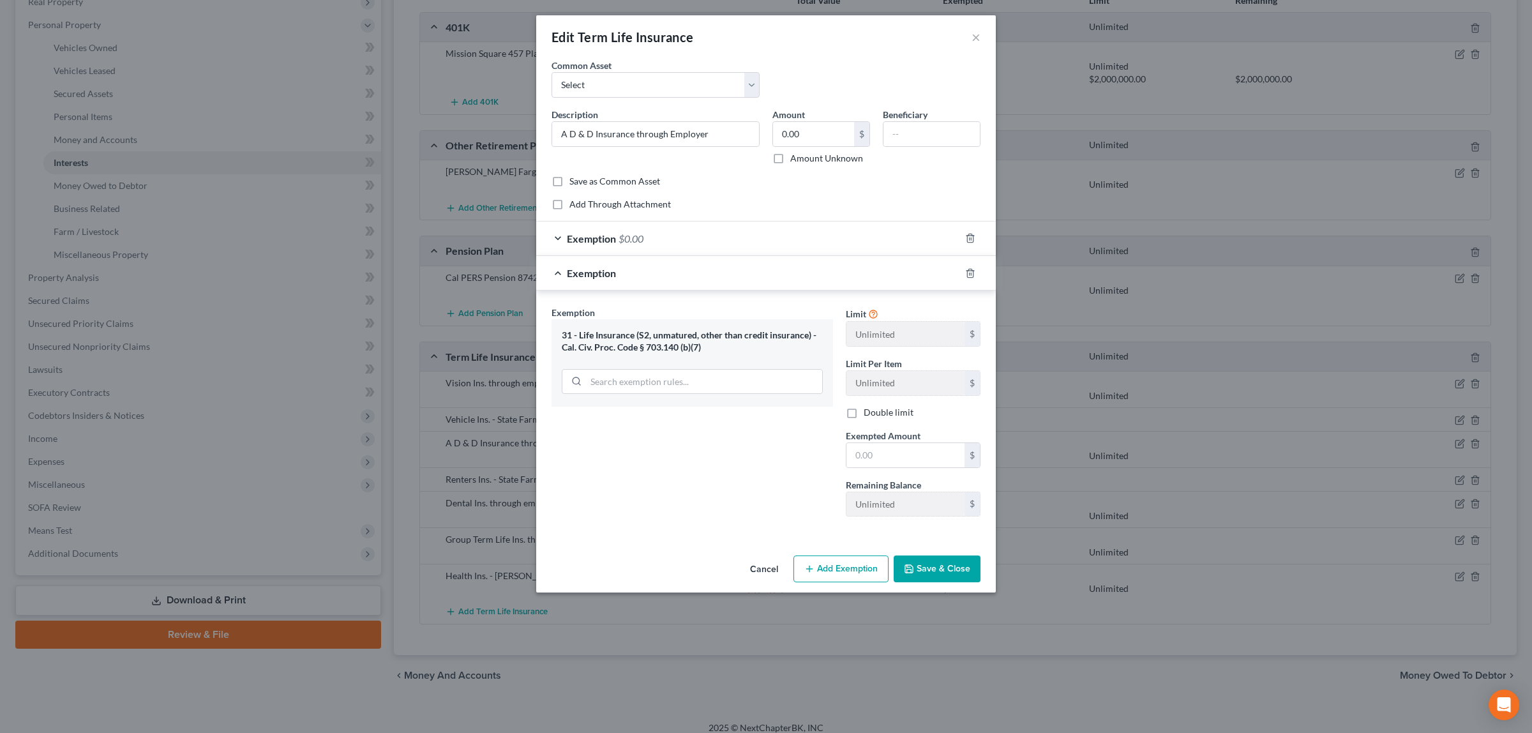
click at [934, 566] on button "Save & Close" at bounding box center [937, 569] width 87 height 27
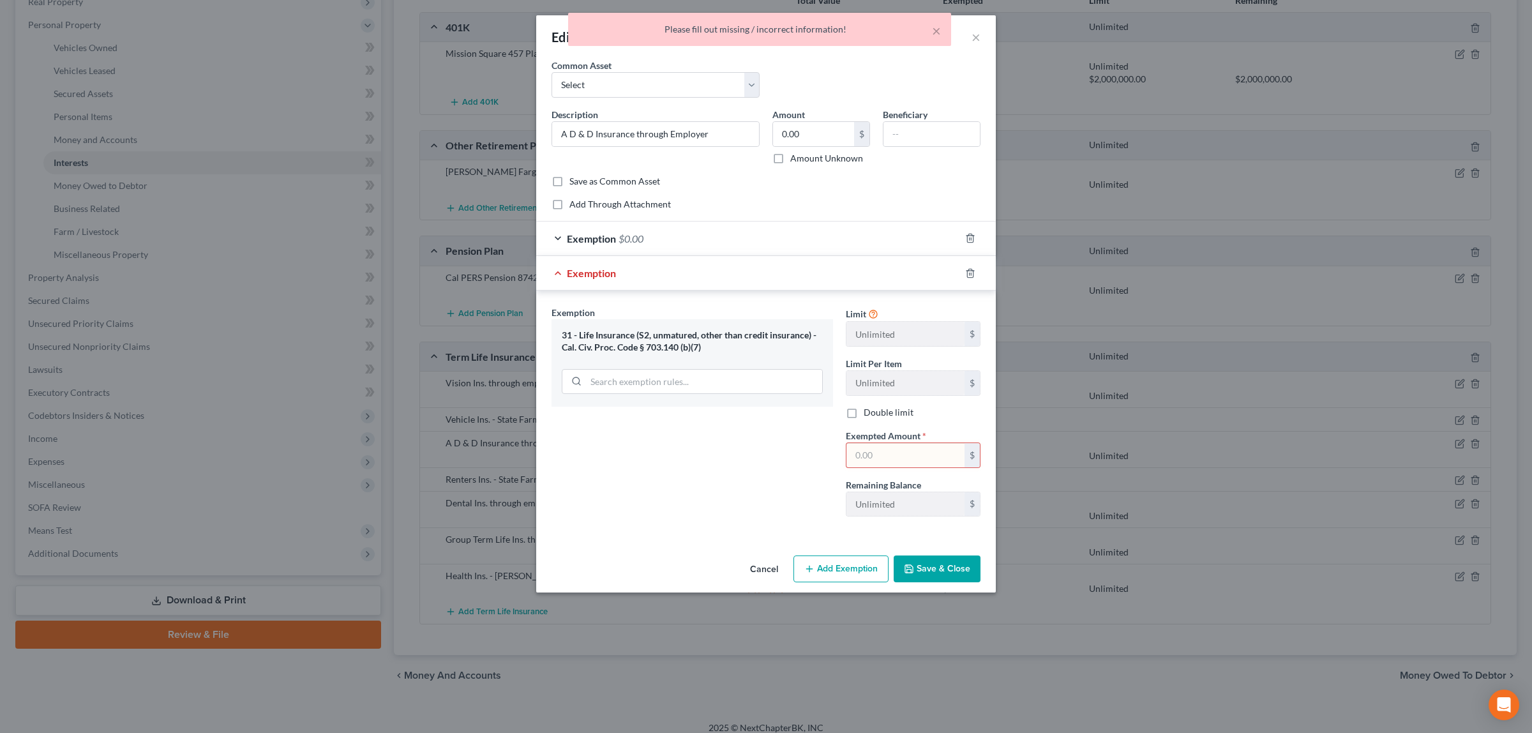
click at [883, 457] on input "text" at bounding box center [906, 455] width 118 height 24
type input "0.00"
click at [911, 566] on icon "button" at bounding box center [909, 569] width 10 height 10
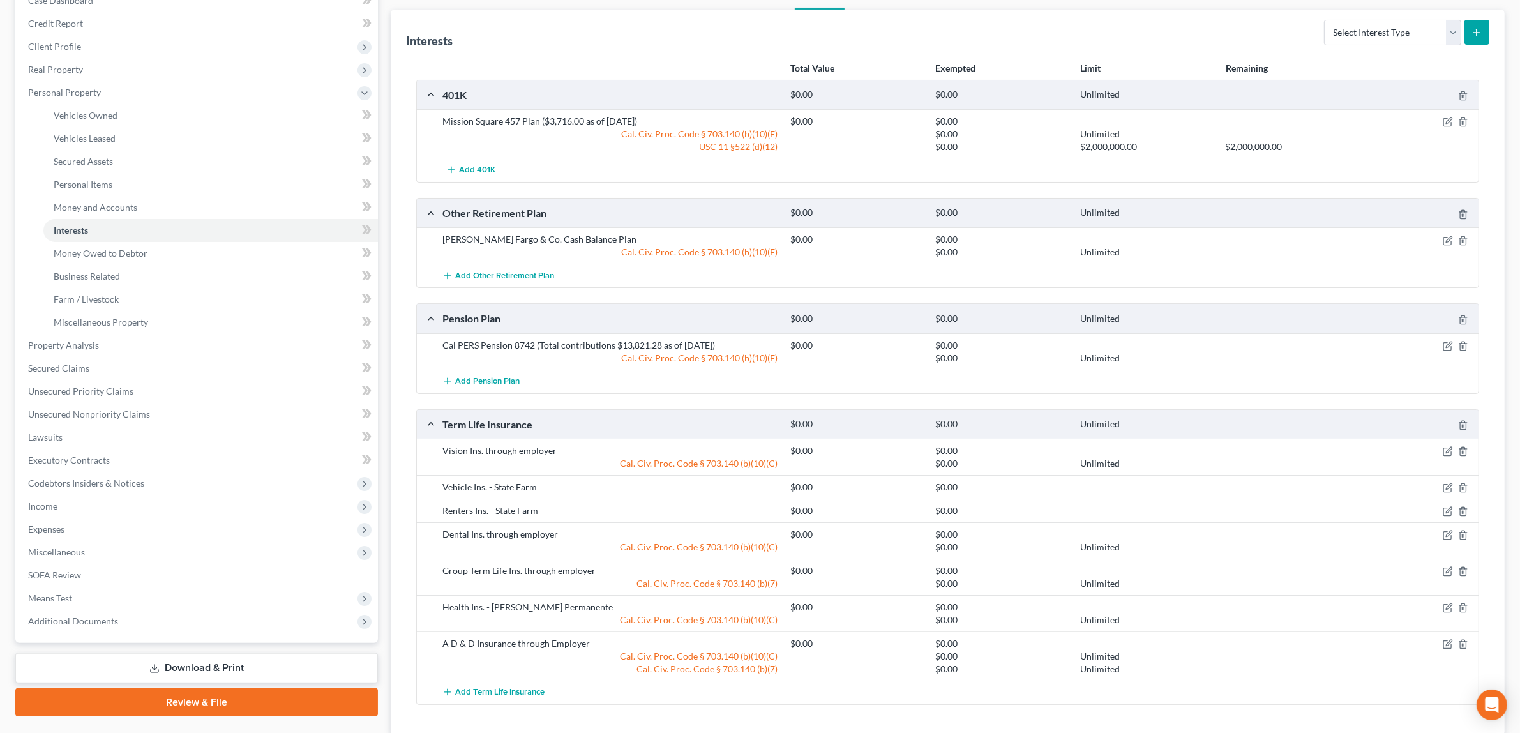
scroll to position [0, 0]
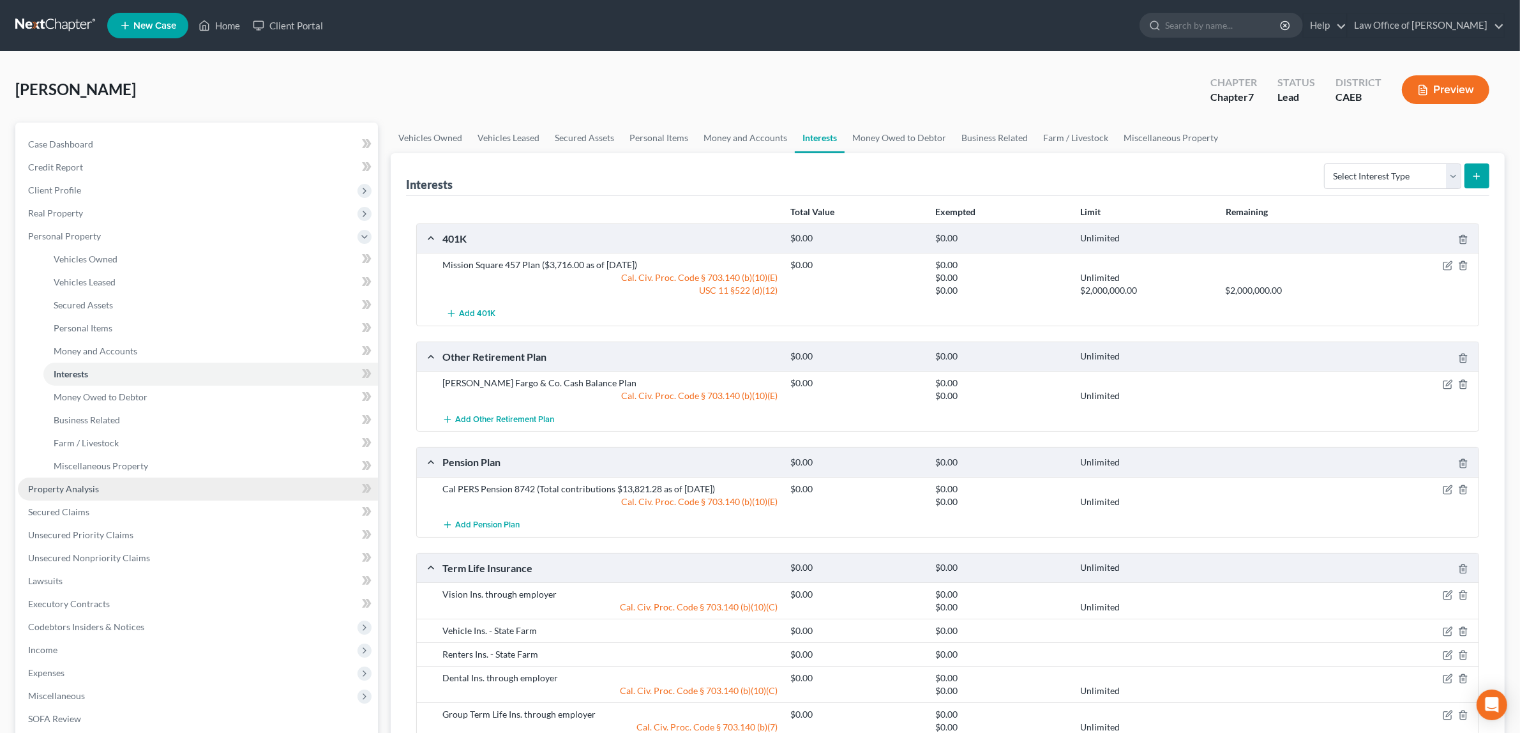
click at [46, 481] on link "Property Analysis" at bounding box center [198, 489] width 360 height 23
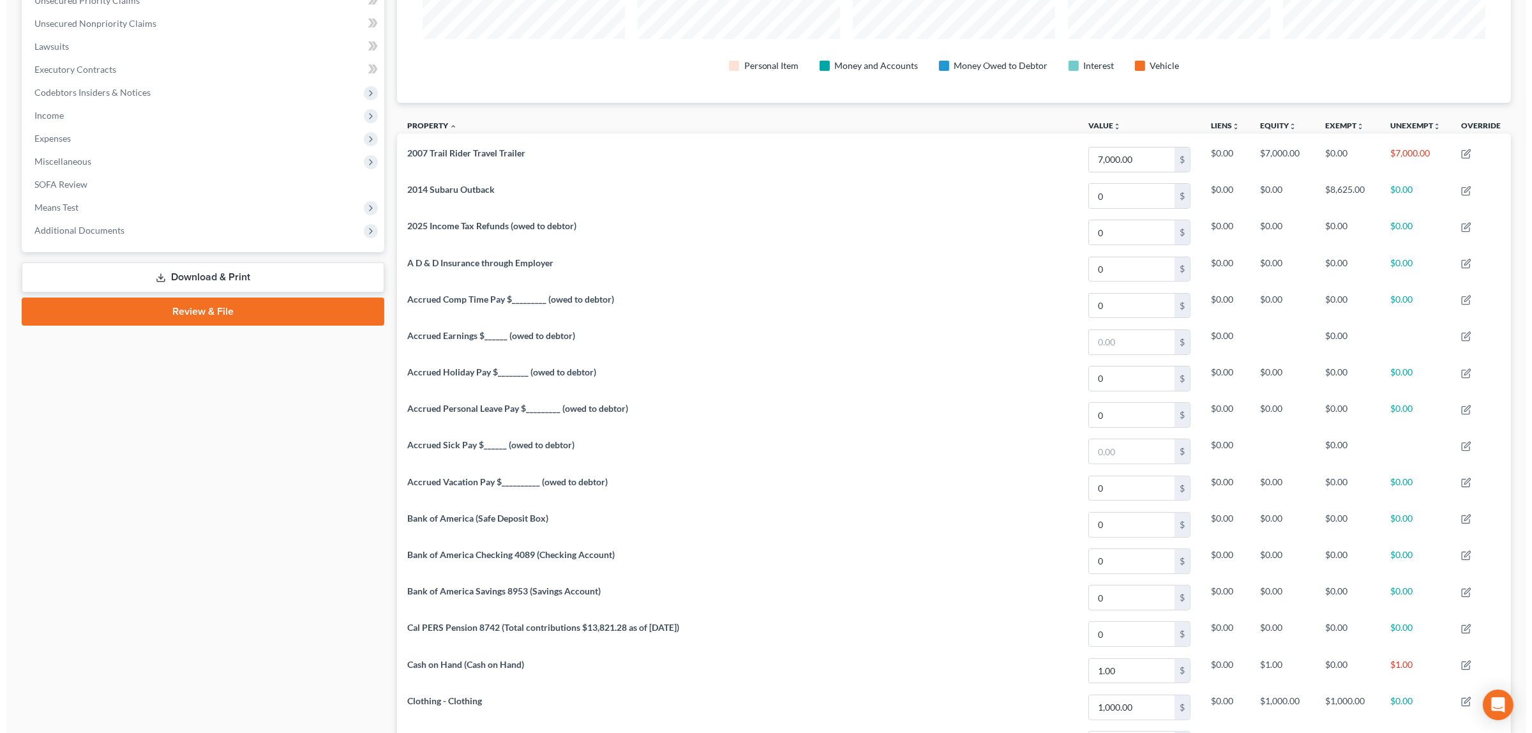
scroll to position [316, 0]
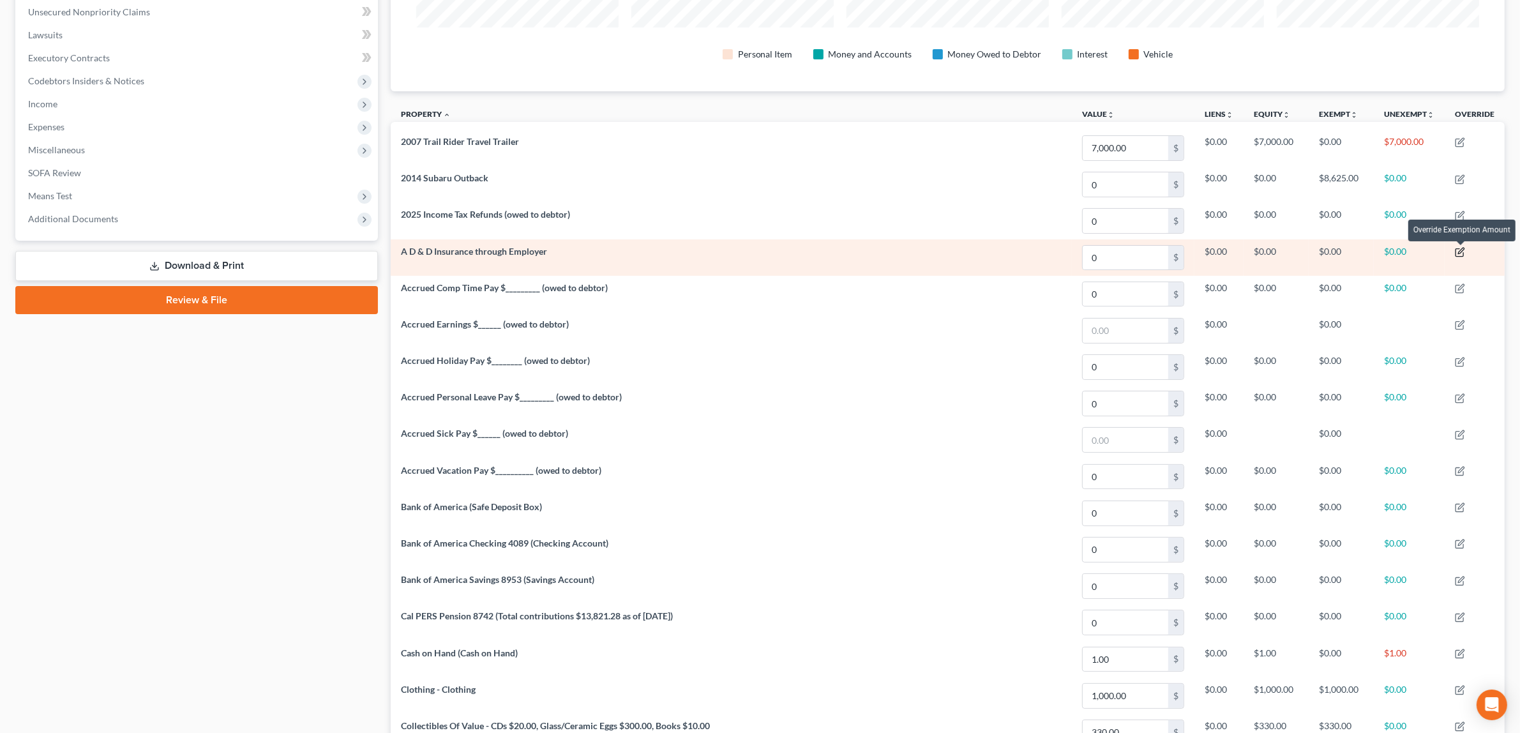
click at [1461, 251] on icon "button" at bounding box center [1461, 251] width 6 height 6
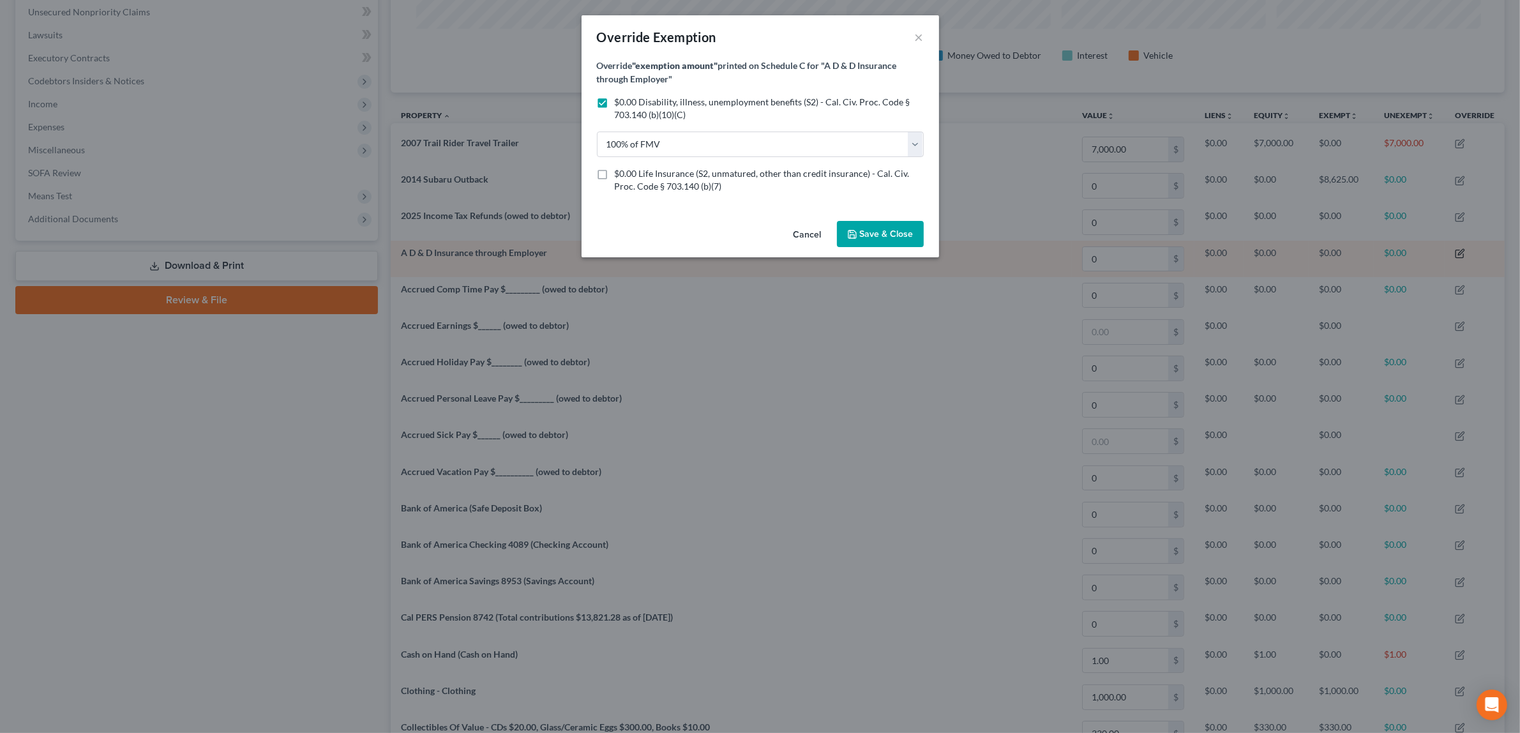
scroll to position [285, 1123]
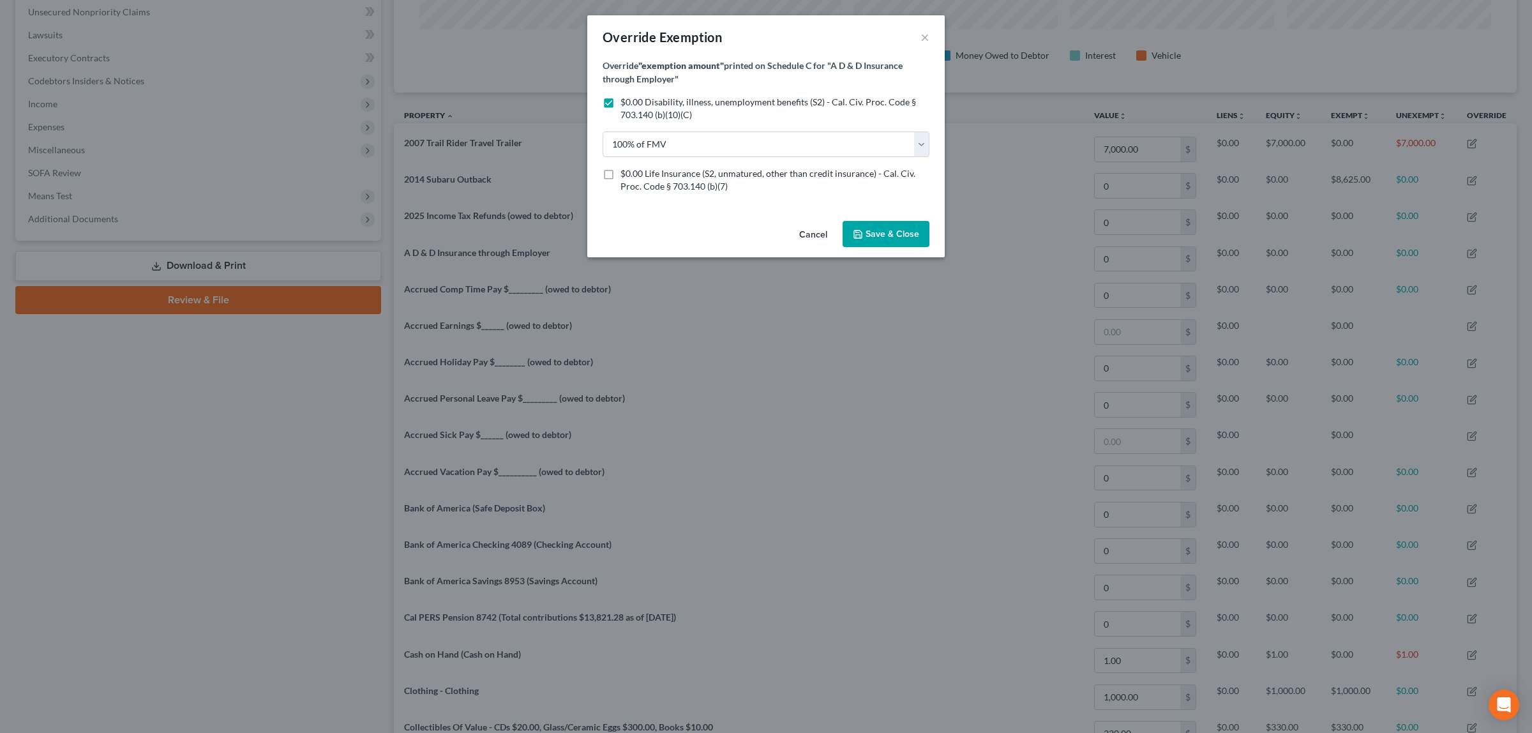
click at [621, 170] on label "$0.00 Life Insurance (S2, unmatured, other than credit insurance) - Cal. Civ. P…" at bounding box center [775, 180] width 309 height 26
click at [626, 170] on input "$0.00 Life Insurance (S2, unmatured, other than credit insurance) - Cal. Civ. P…" at bounding box center [630, 171] width 8 height 8
checkbox input "true"
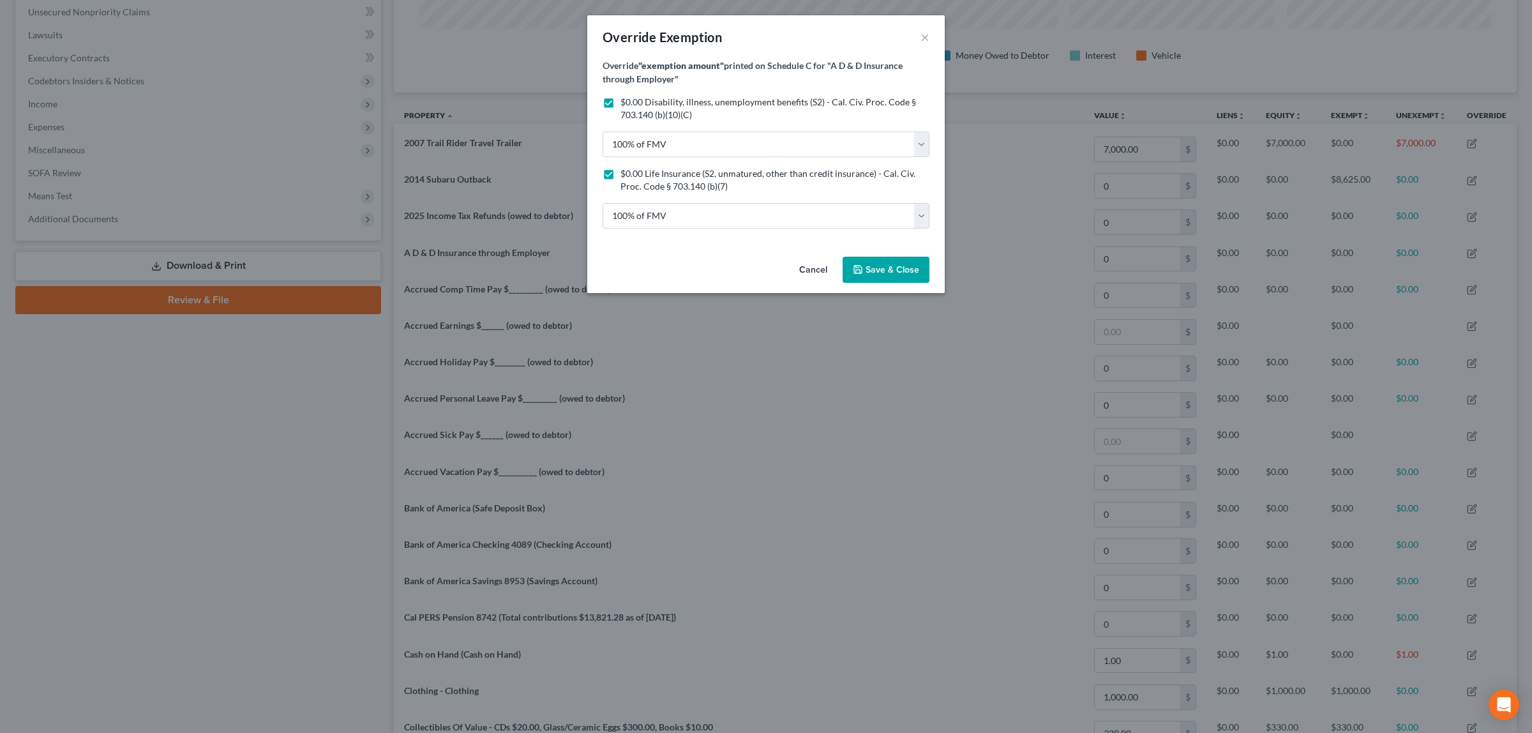
click at [900, 268] on span "Save & Close" at bounding box center [893, 269] width 54 height 11
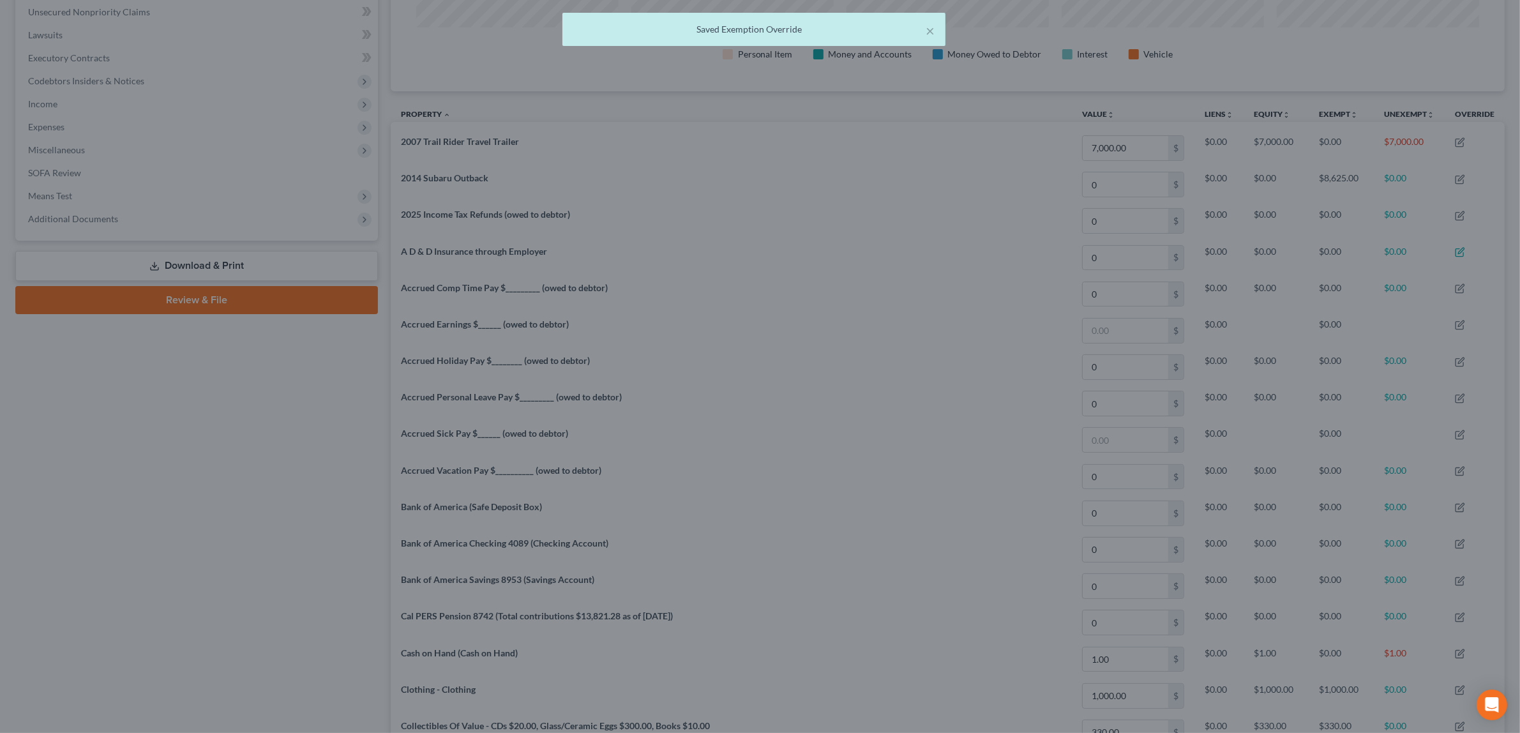
scroll to position [638235, 637407]
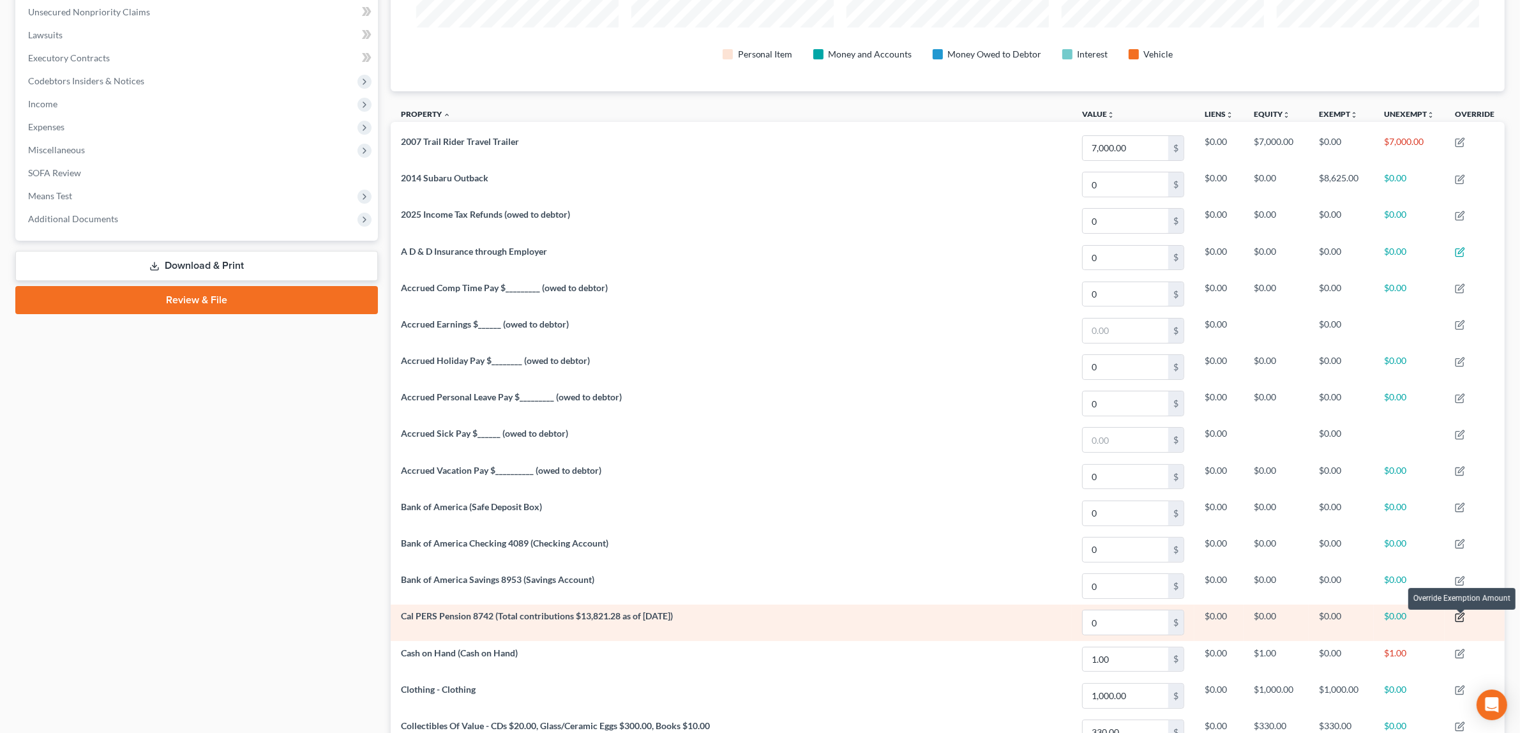
click at [1462, 621] on icon "button" at bounding box center [1460, 617] width 10 height 10
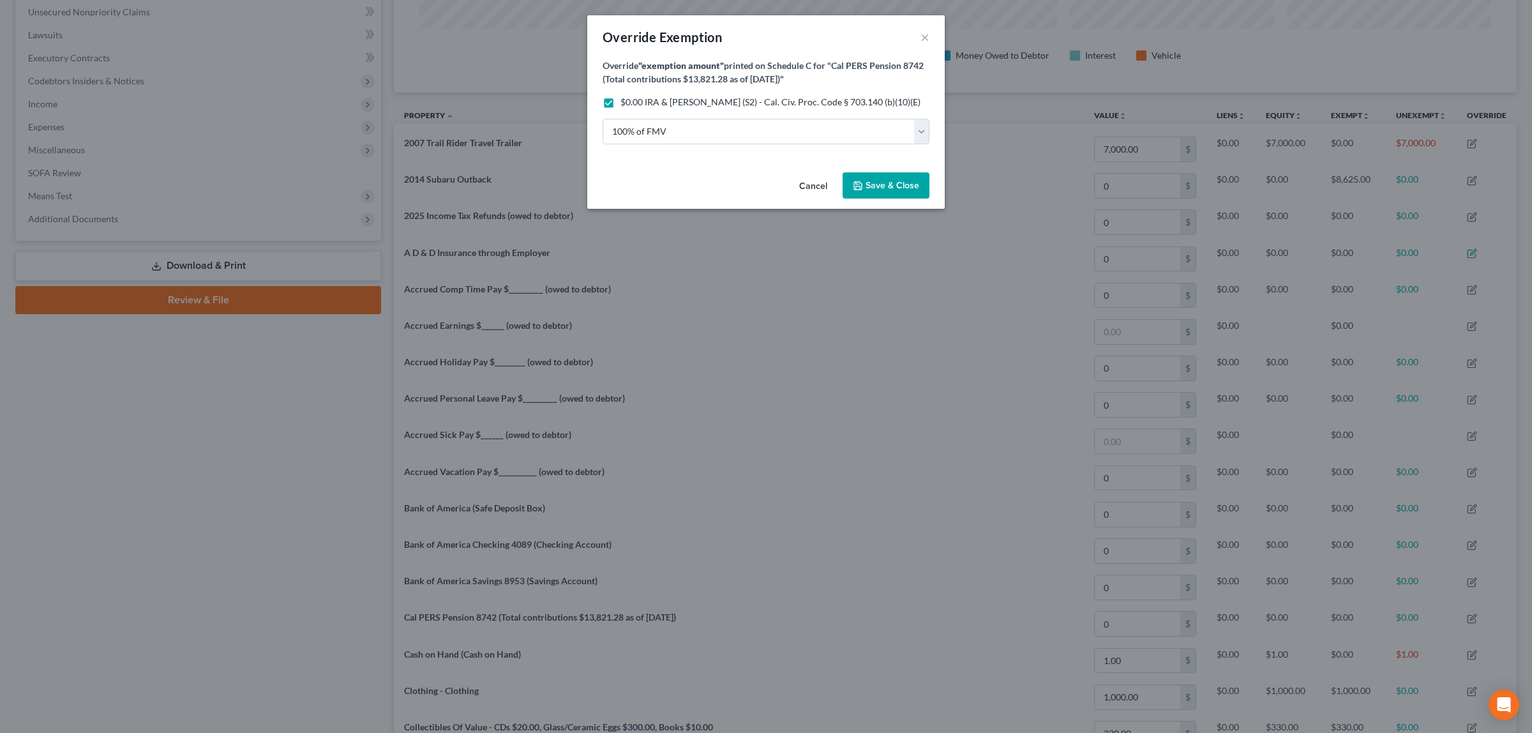
click at [872, 185] on span "Save & Close" at bounding box center [893, 185] width 54 height 11
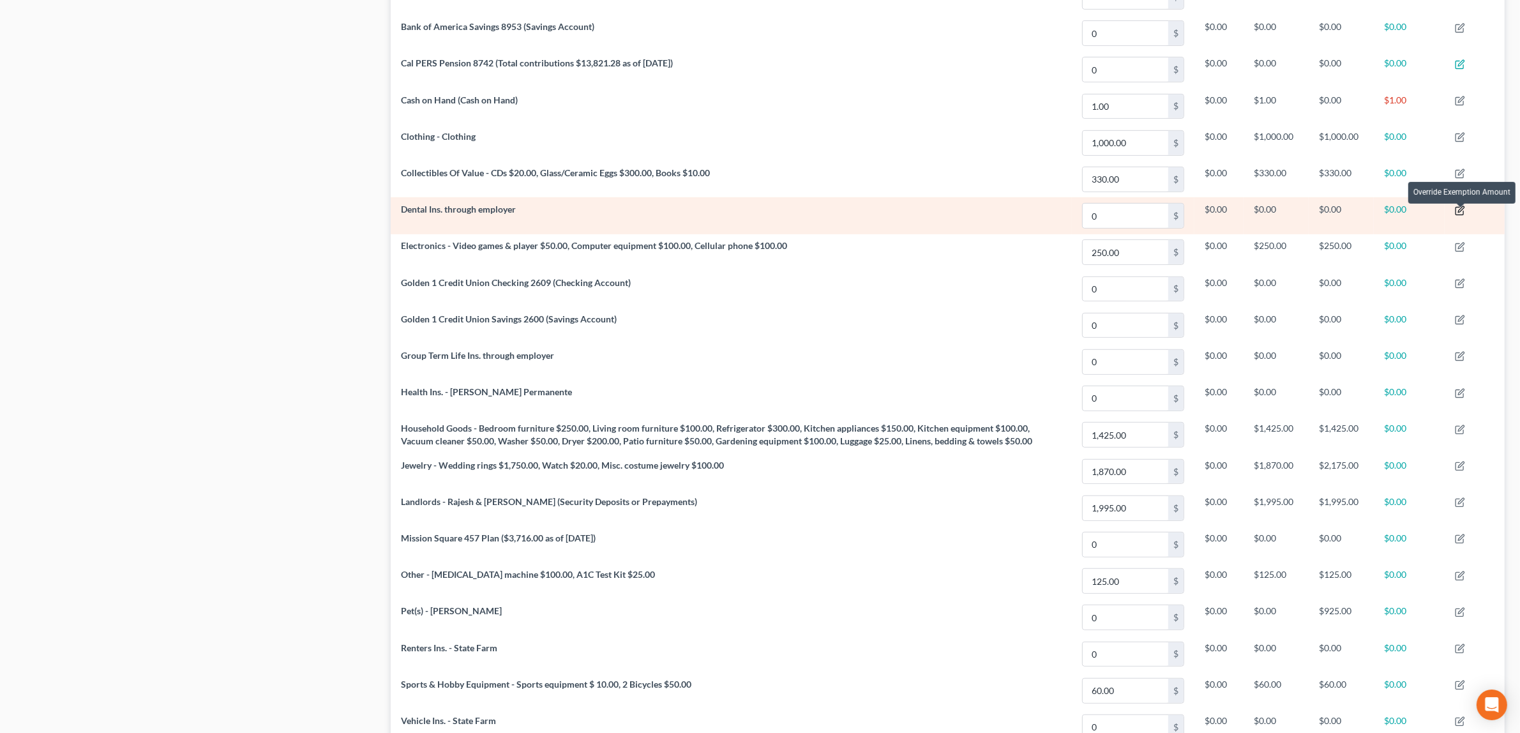
click at [1463, 214] on icon "button" at bounding box center [1460, 211] width 10 height 10
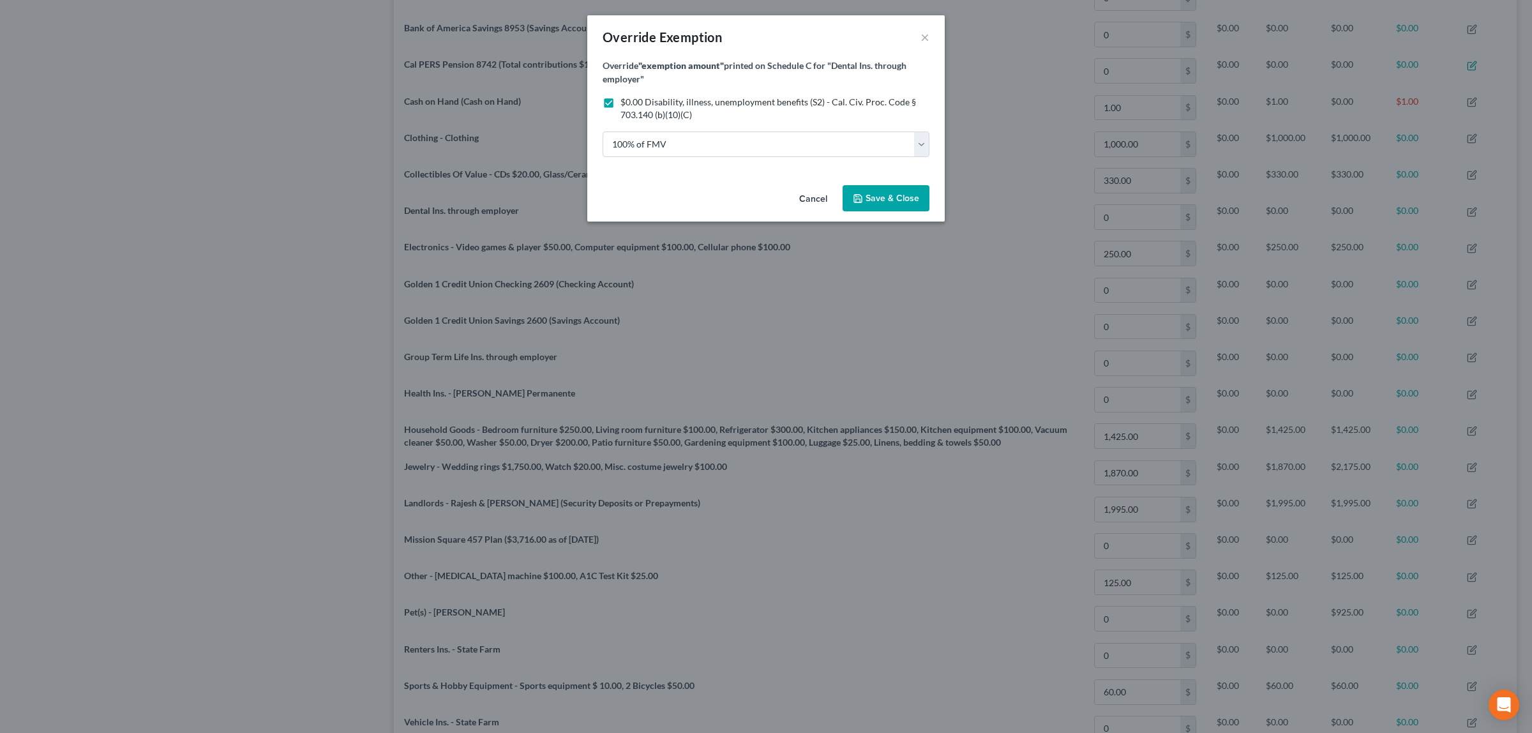
click at [908, 196] on span "Save & Close" at bounding box center [893, 198] width 54 height 11
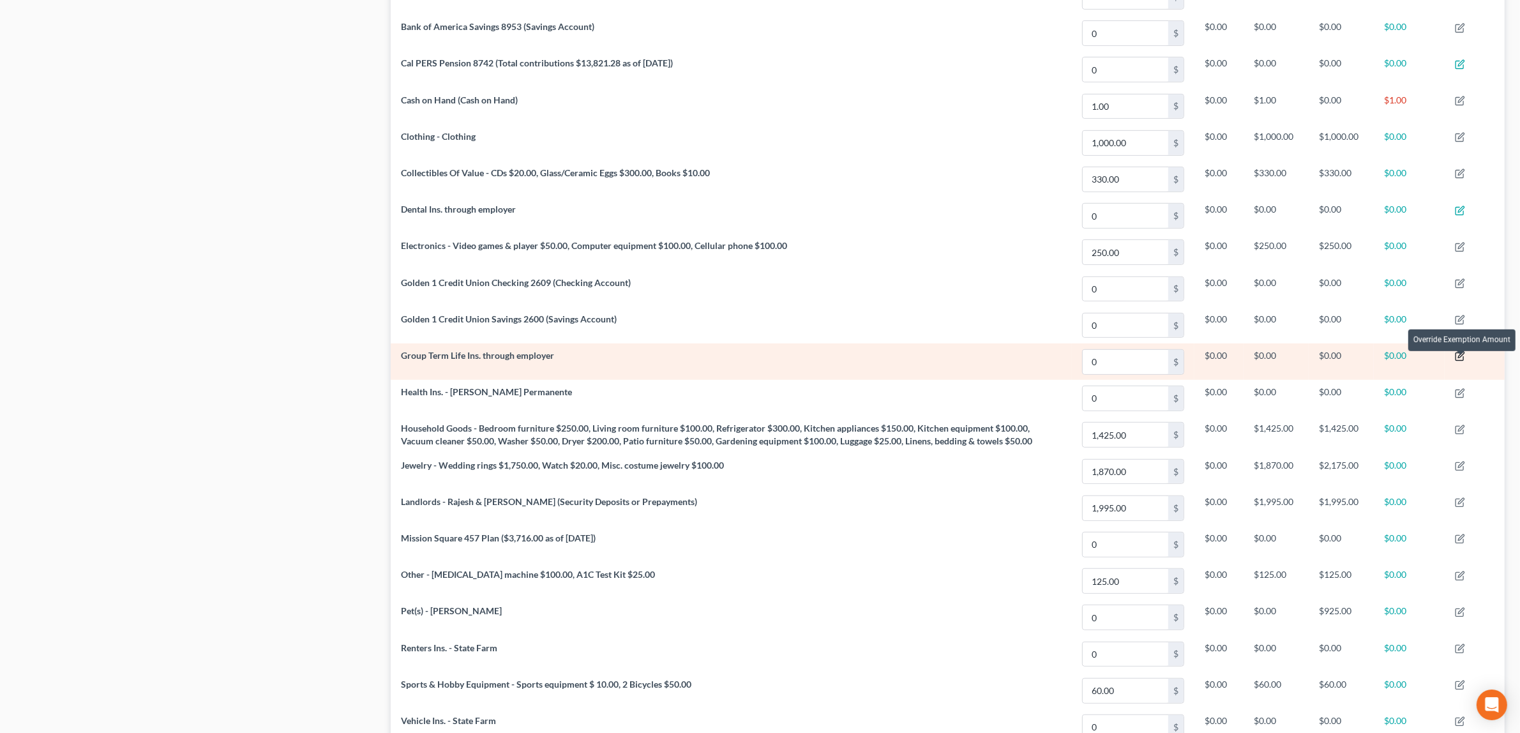
click at [1463, 358] on icon "button" at bounding box center [1461, 355] width 6 height 6
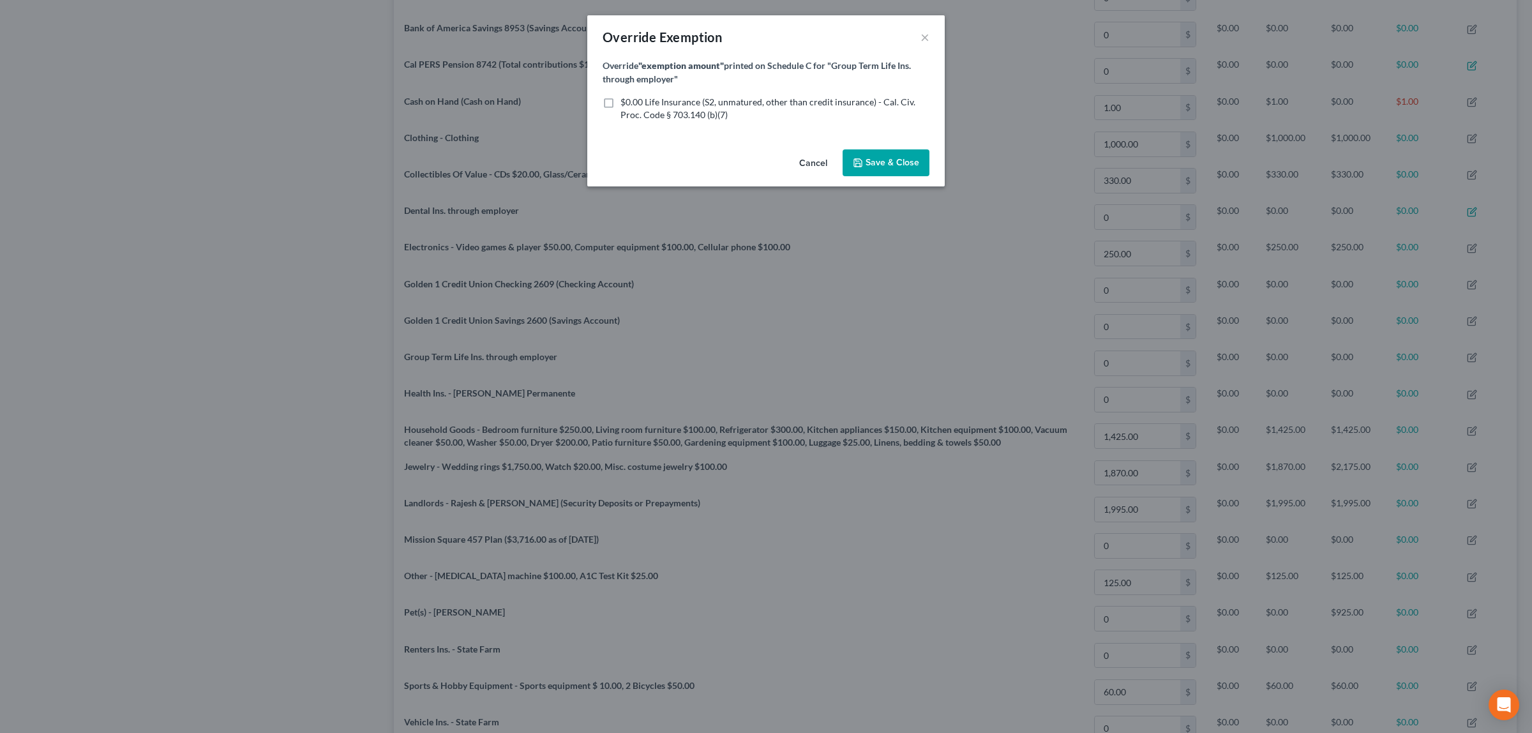
click at [621, 100] on label "$0.00 Life Insurance (S2, unmatured, other than credit insurance) - Cal. Civ. P…" at bounding box center [775, 109] width 309 height 26
click at [626, 100] on input "$0.00 Life Insurance (S2, unmatured, other than credit insurance) - Cal. Civ. P…" at bounding box center [630, 100] width 8 height 8
checkbox input "true"
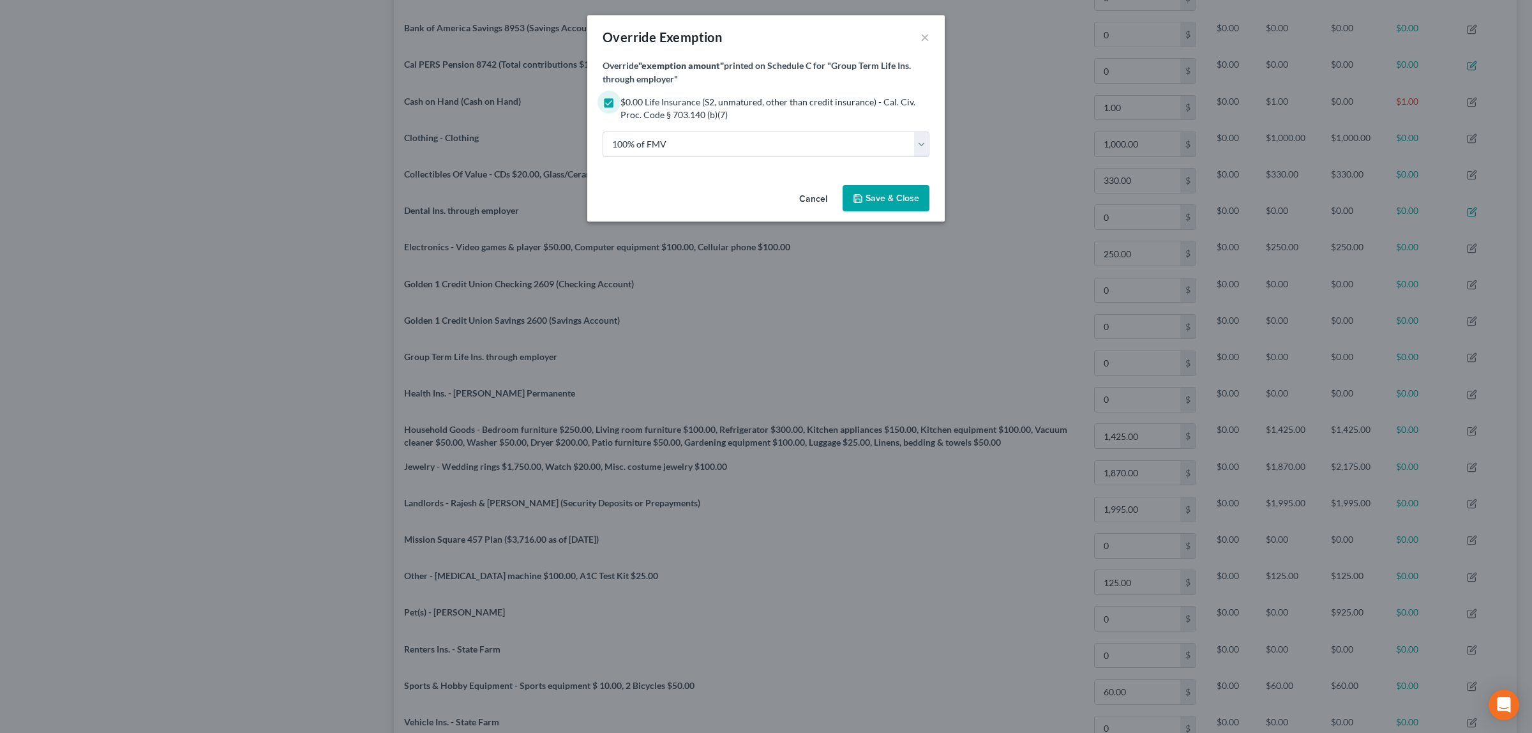
click at [873, 193] on span "Save & Close" at bounding box center [893, 198] width 54 height 11
click at [873, 197] on span "Save & Close" at bounding box center [893, 198] width 54 height 11
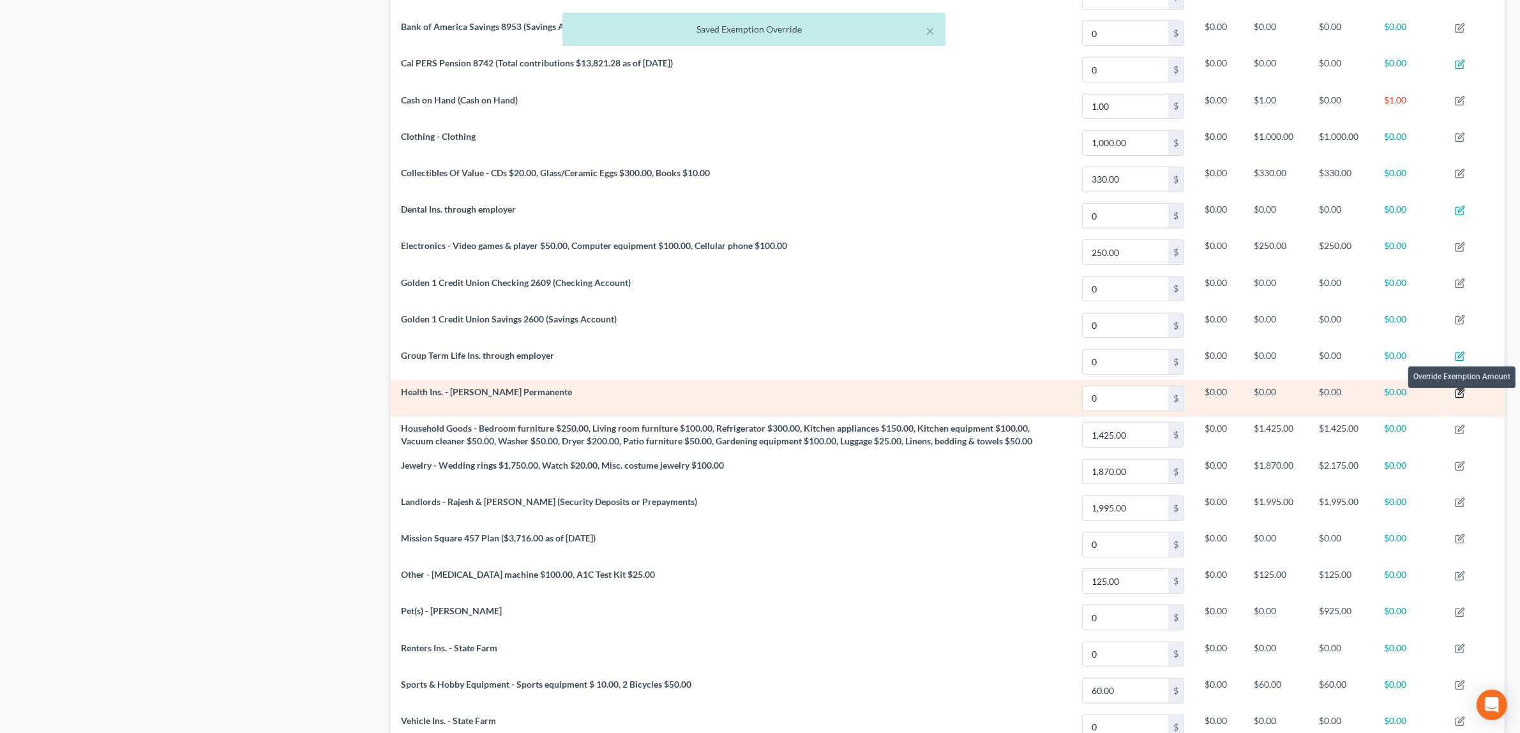
click at [1463, 395] on icon "button" at bounding box center [1460, 393] width 10 height 10
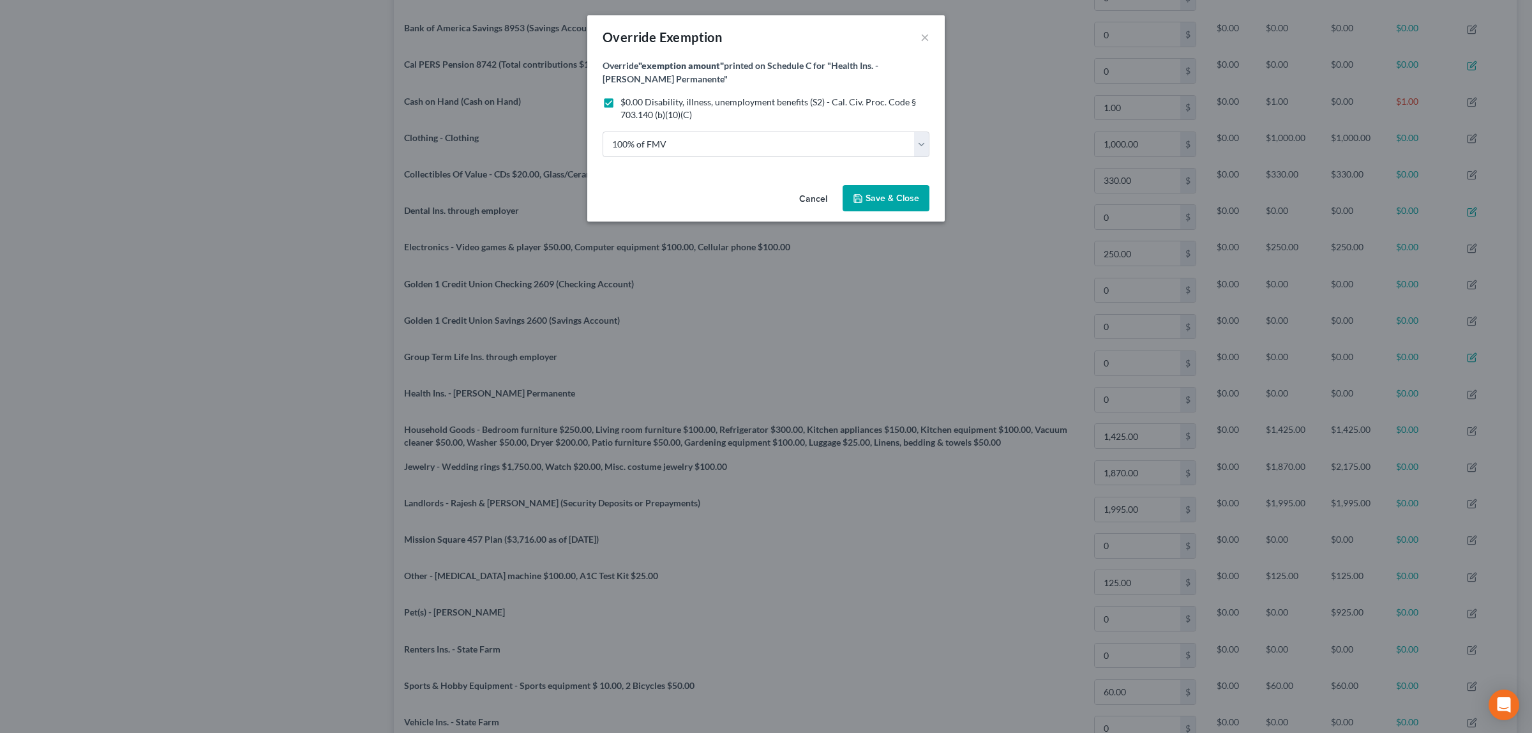
click at [873, 188] on button "Save & Close" at bounding box center [886, 198] width 87 height 27
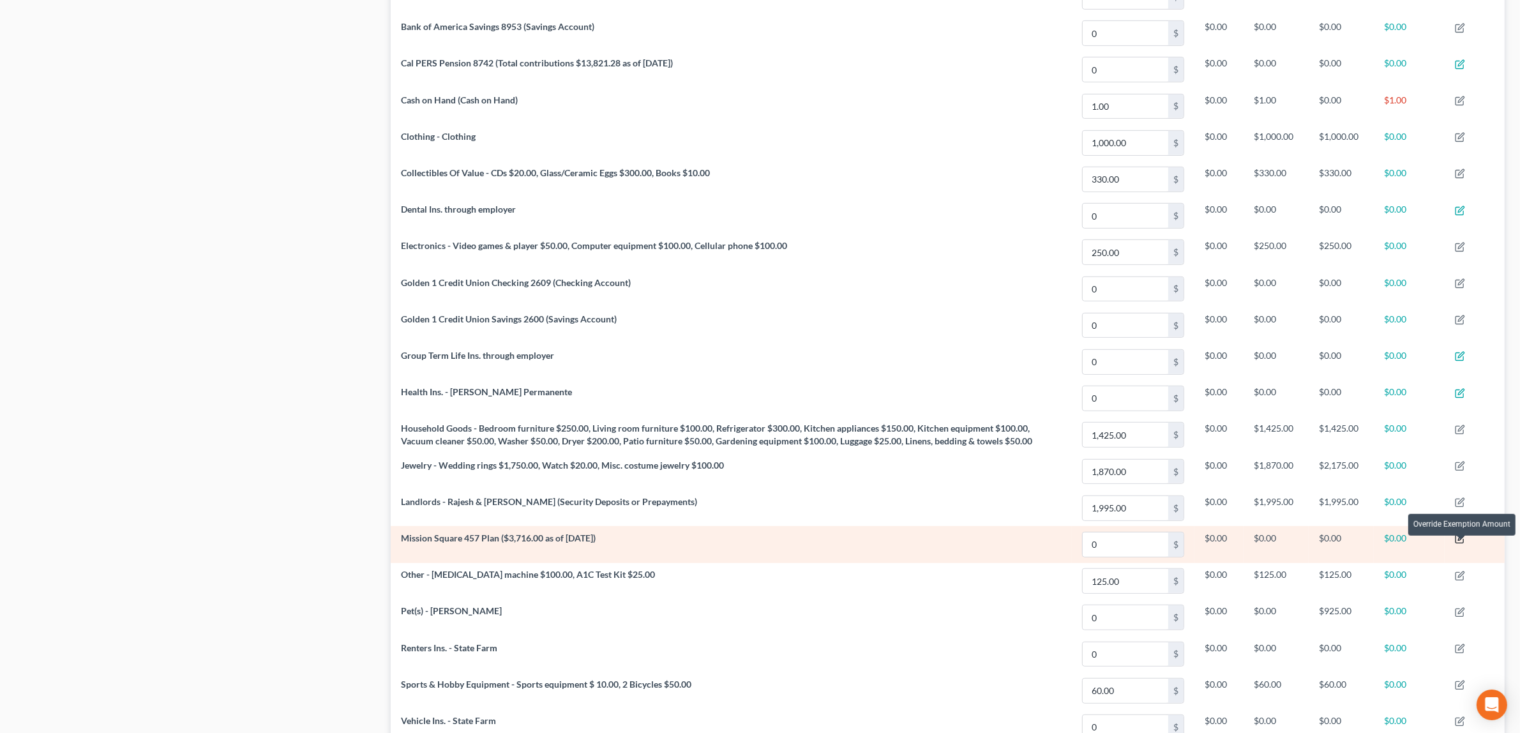
click at [1462, 541] on icon "button" at bounding box center [1461, 538] width 6 height 6
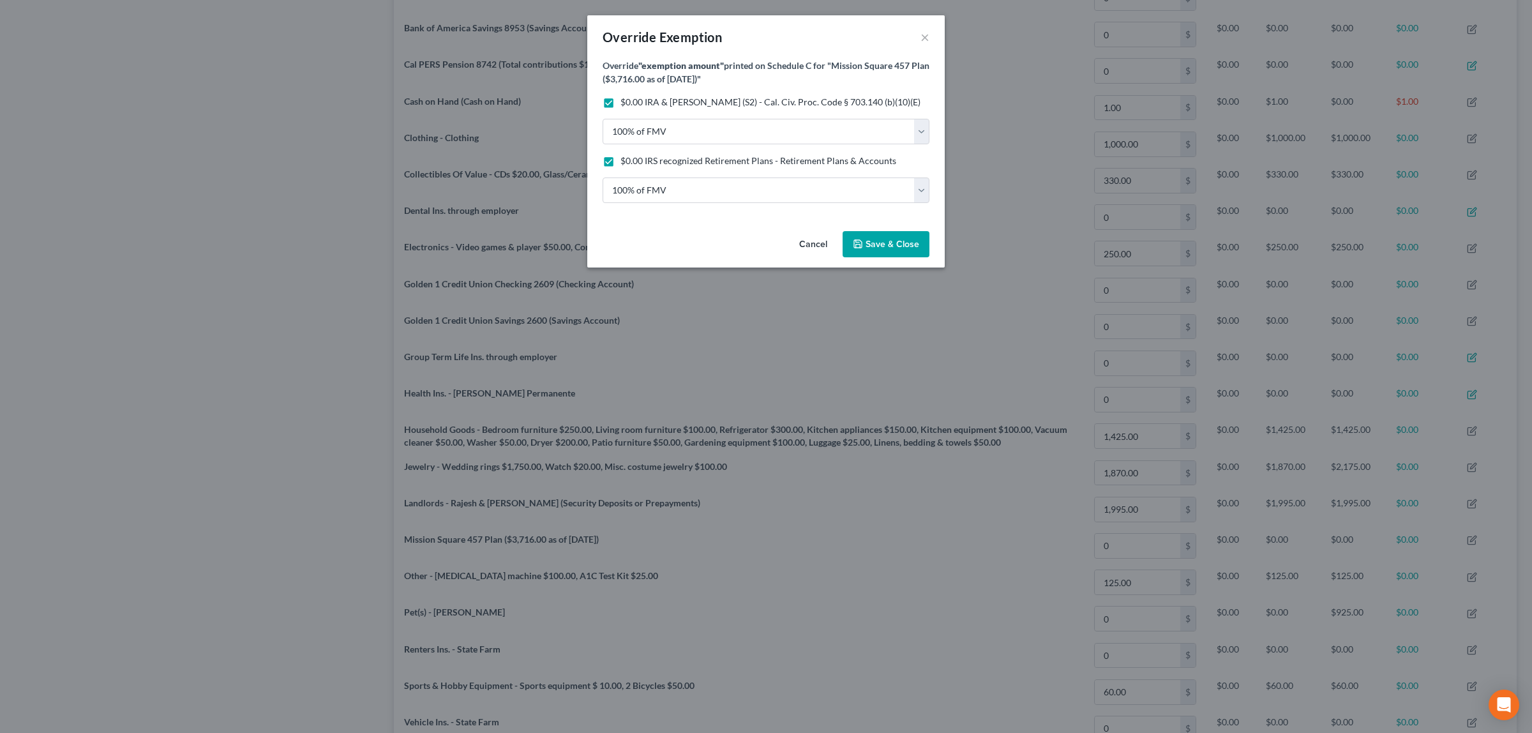
click at [914, 241] on span "Save & Close" at bounding box center [893, 244] width 54 height 11
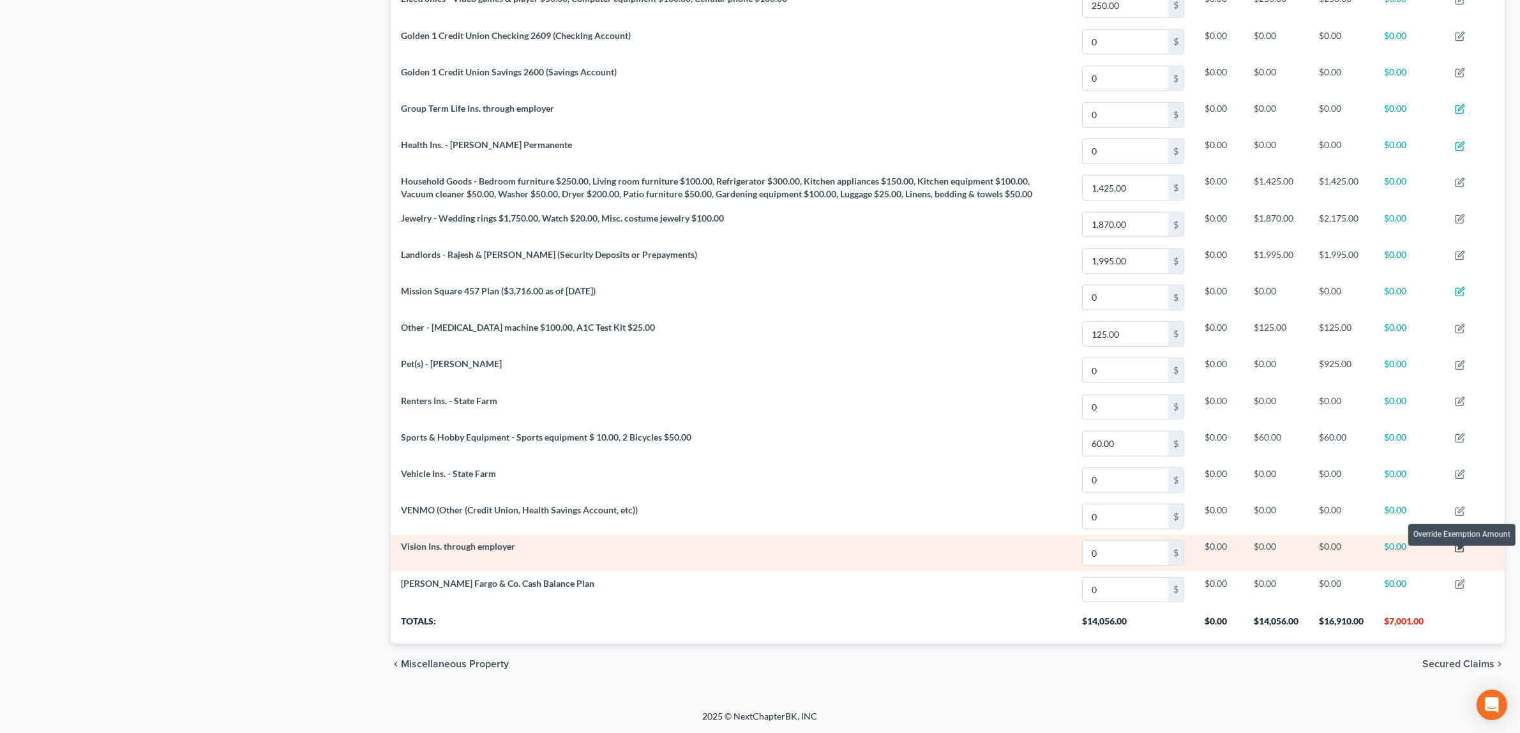
click at [1461, 548] on icon "button" at bounding box center [1460, 548] width 10 height 10
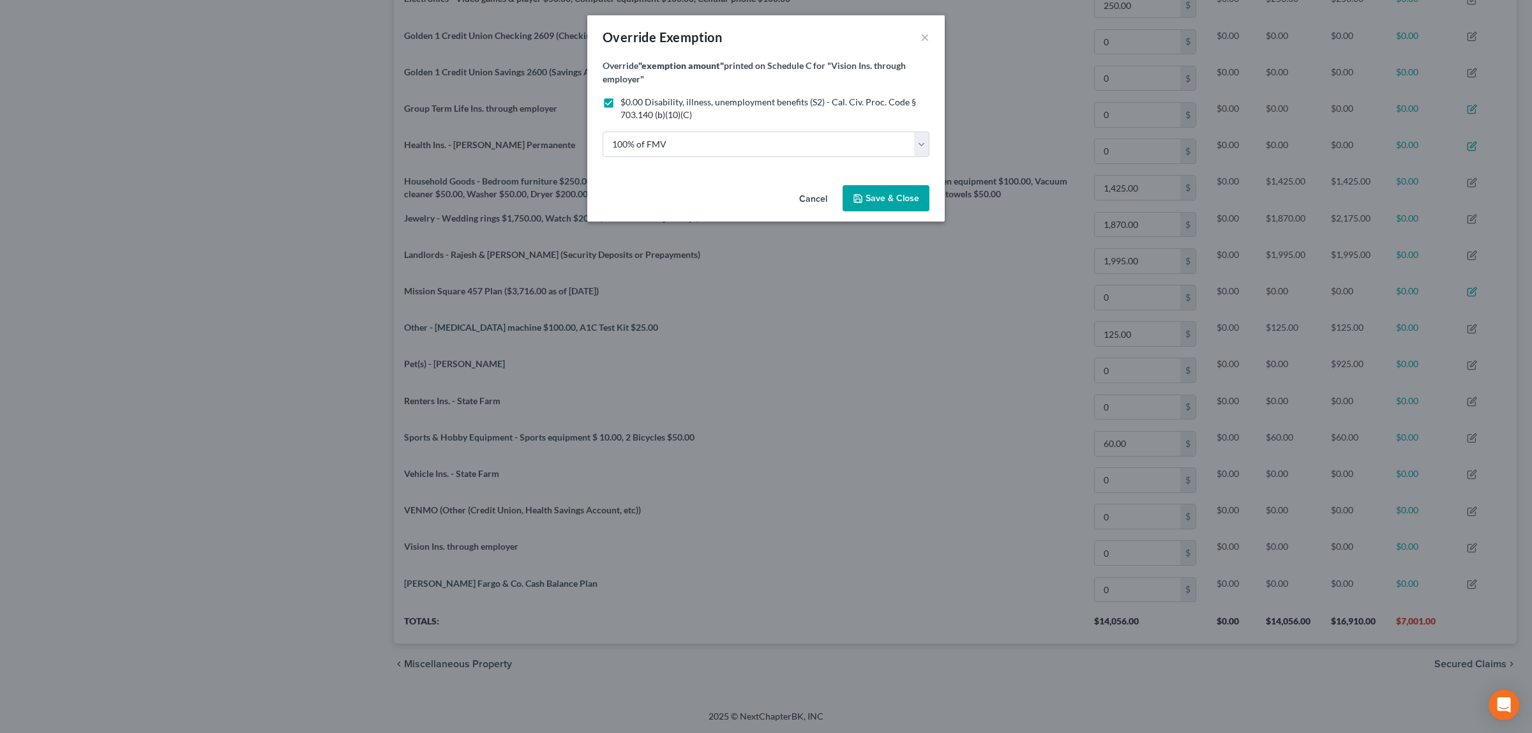
click at [904, 195] on span "Save & Close" at bounding box center [893, 198] width 54 height 11
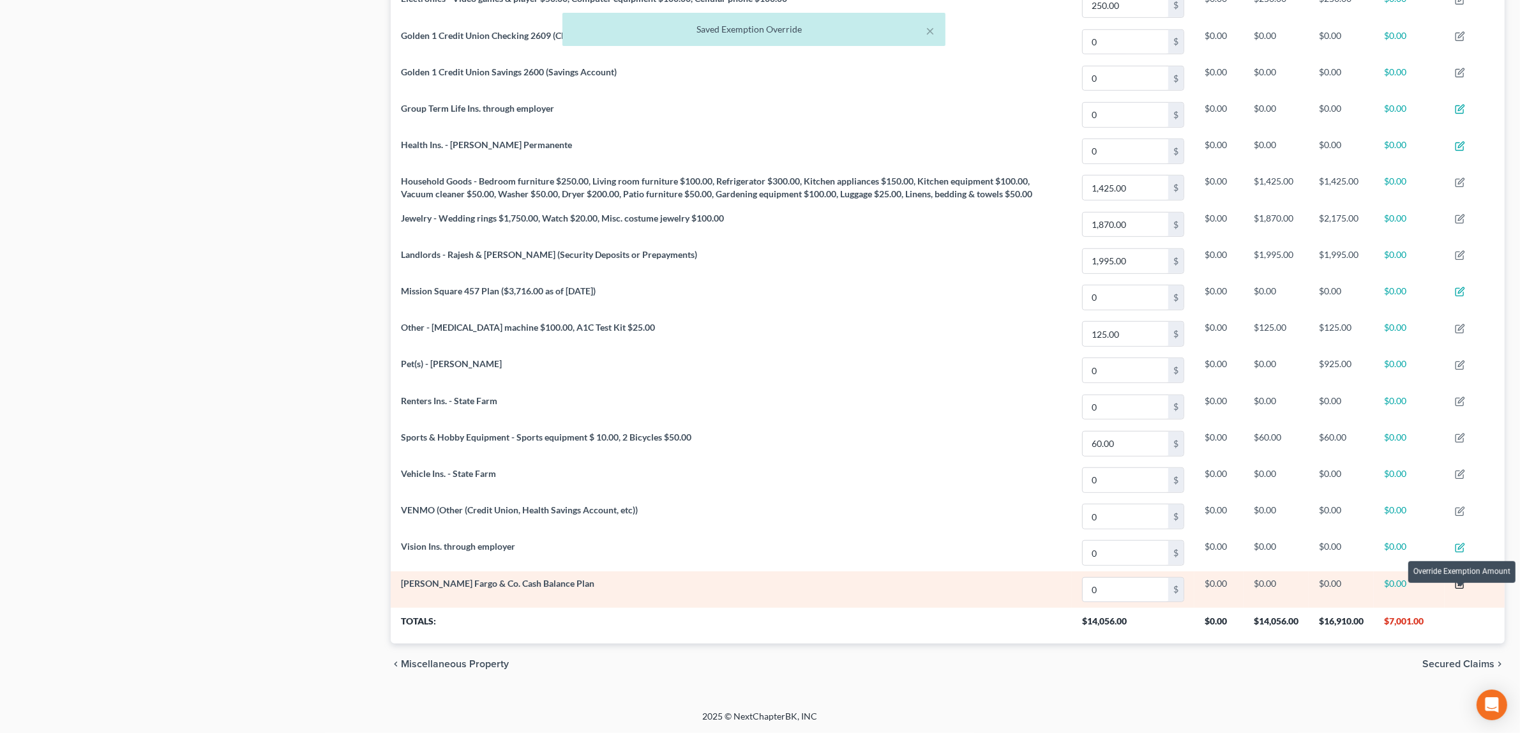
click at [1462, 585] on icon "button" at bounding box center [1461, 583] width 6 height 6
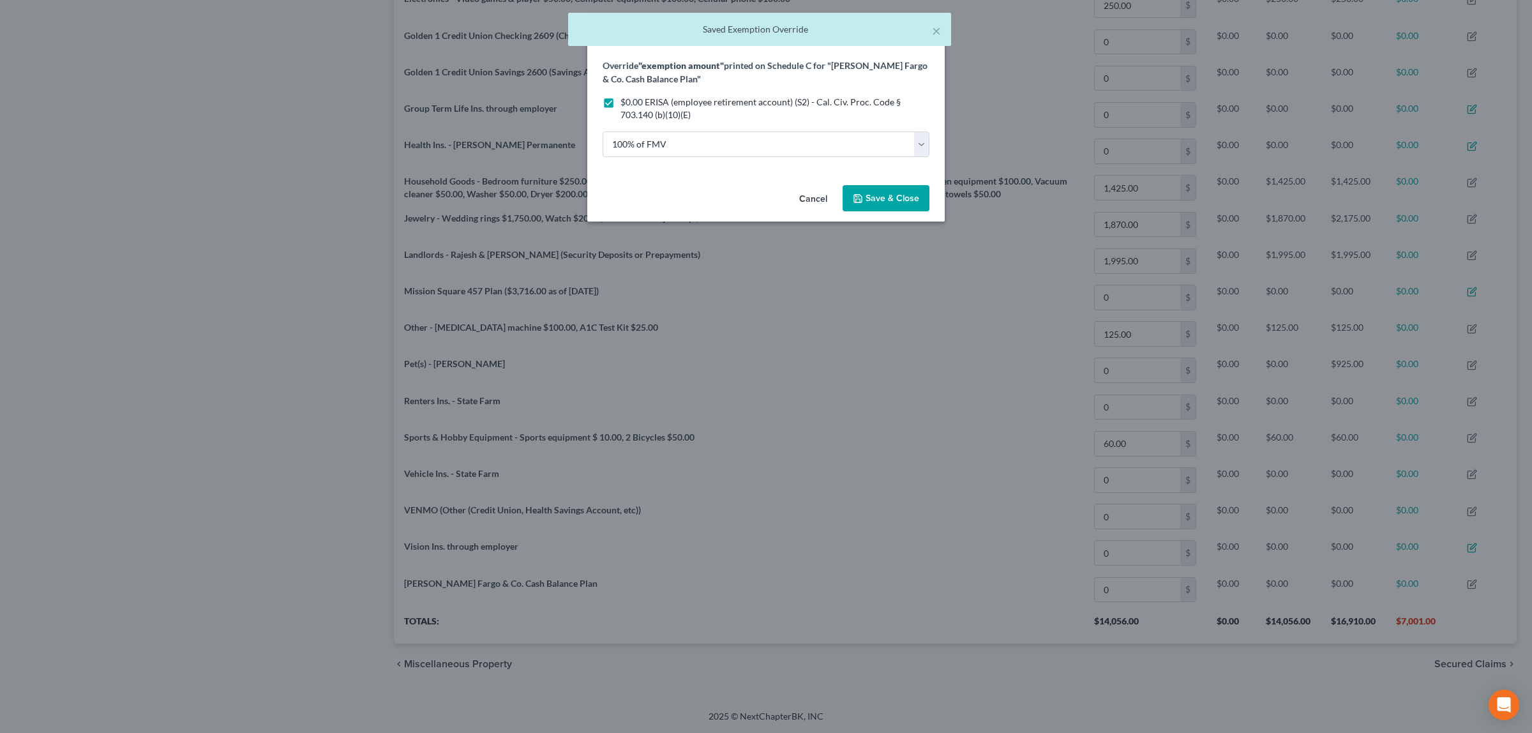
click at [867, 196] on span "Save & Close" at bounding box center [893, 198] width 54 height 11
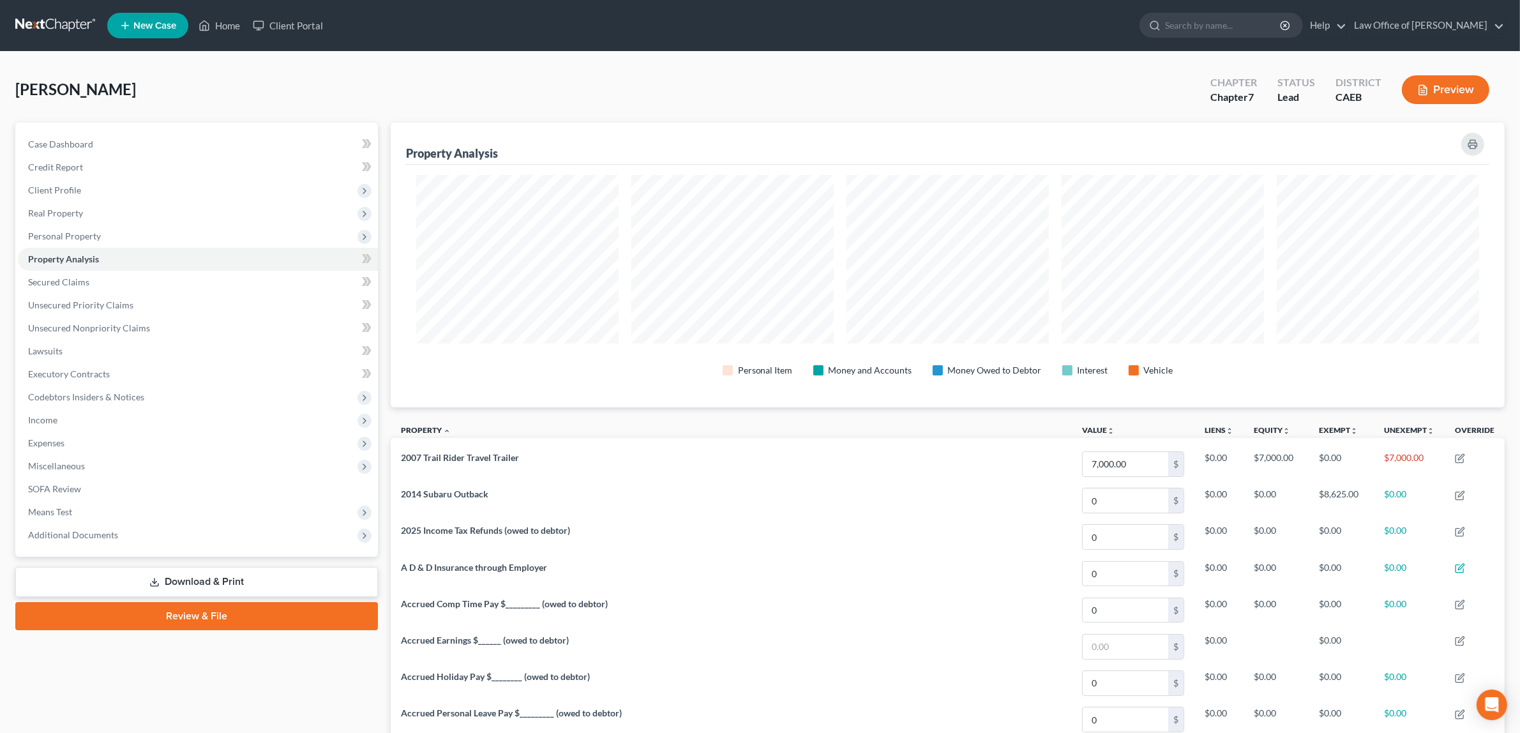
click at [1447, 80] on button "Preview" at bounding box center [1445, 89] width 87 height 29
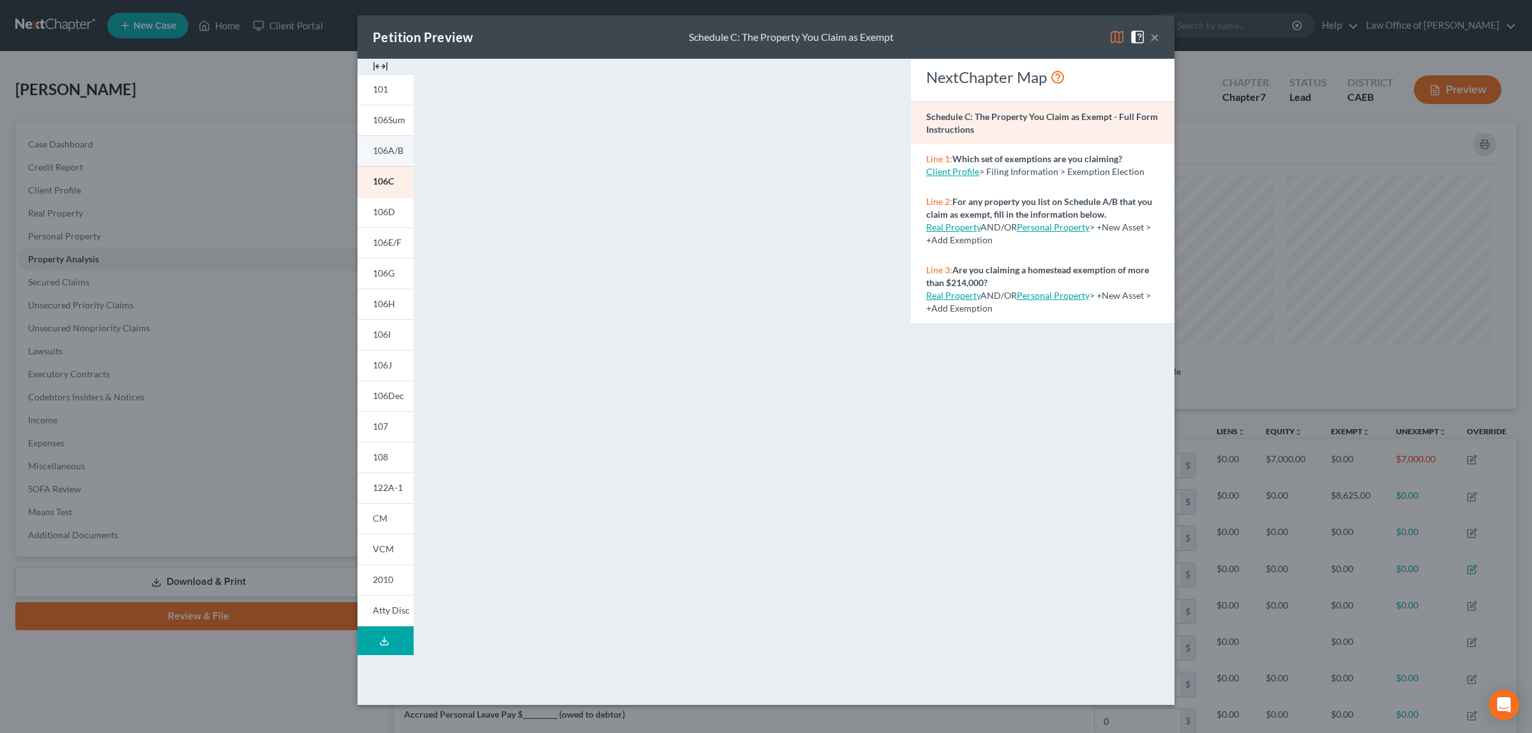
click at [385, 146] on span "106A/B" at bounding box center [388, 150] width 31 height 11
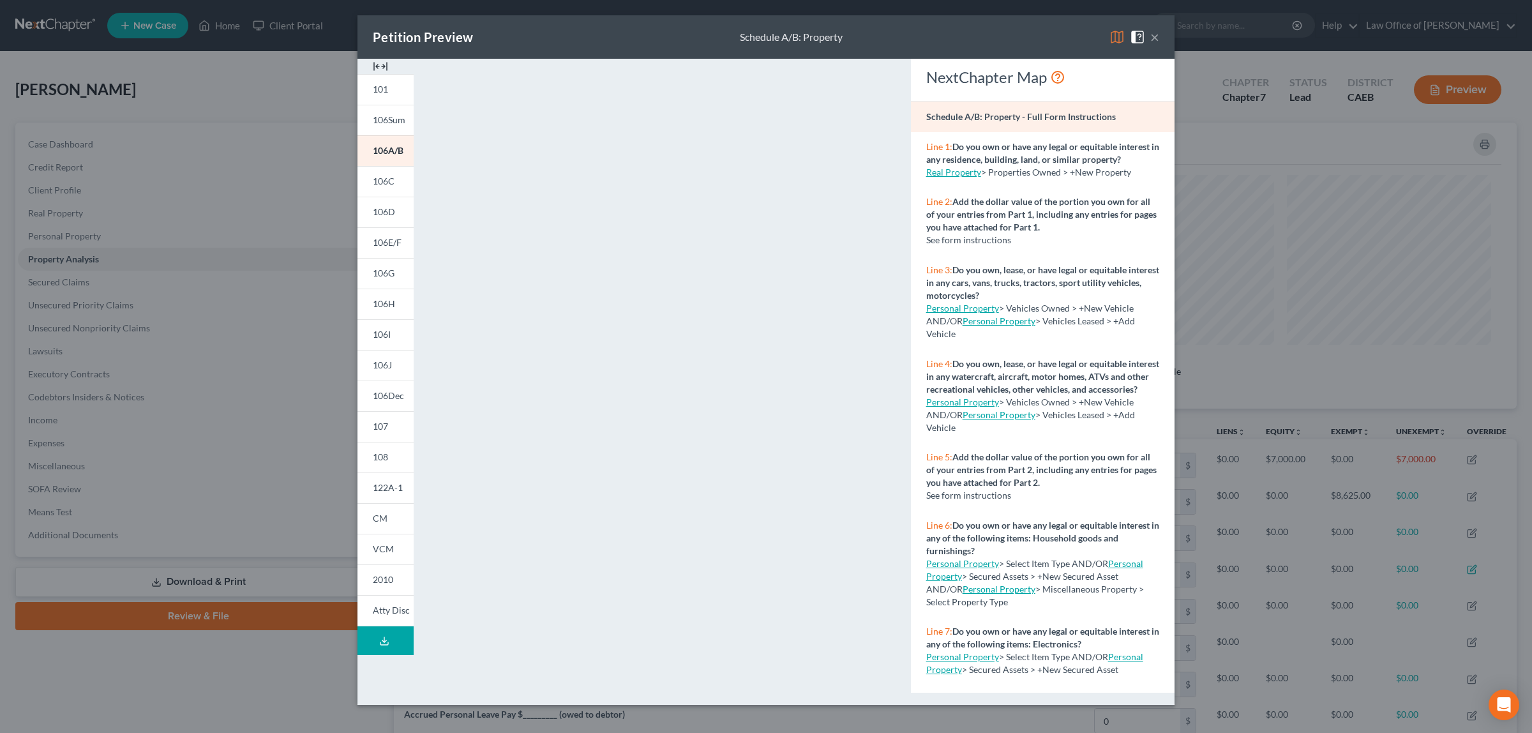
click at [1156, 38] on button "×" at bounding box center [1155, 36] width 9 height 15
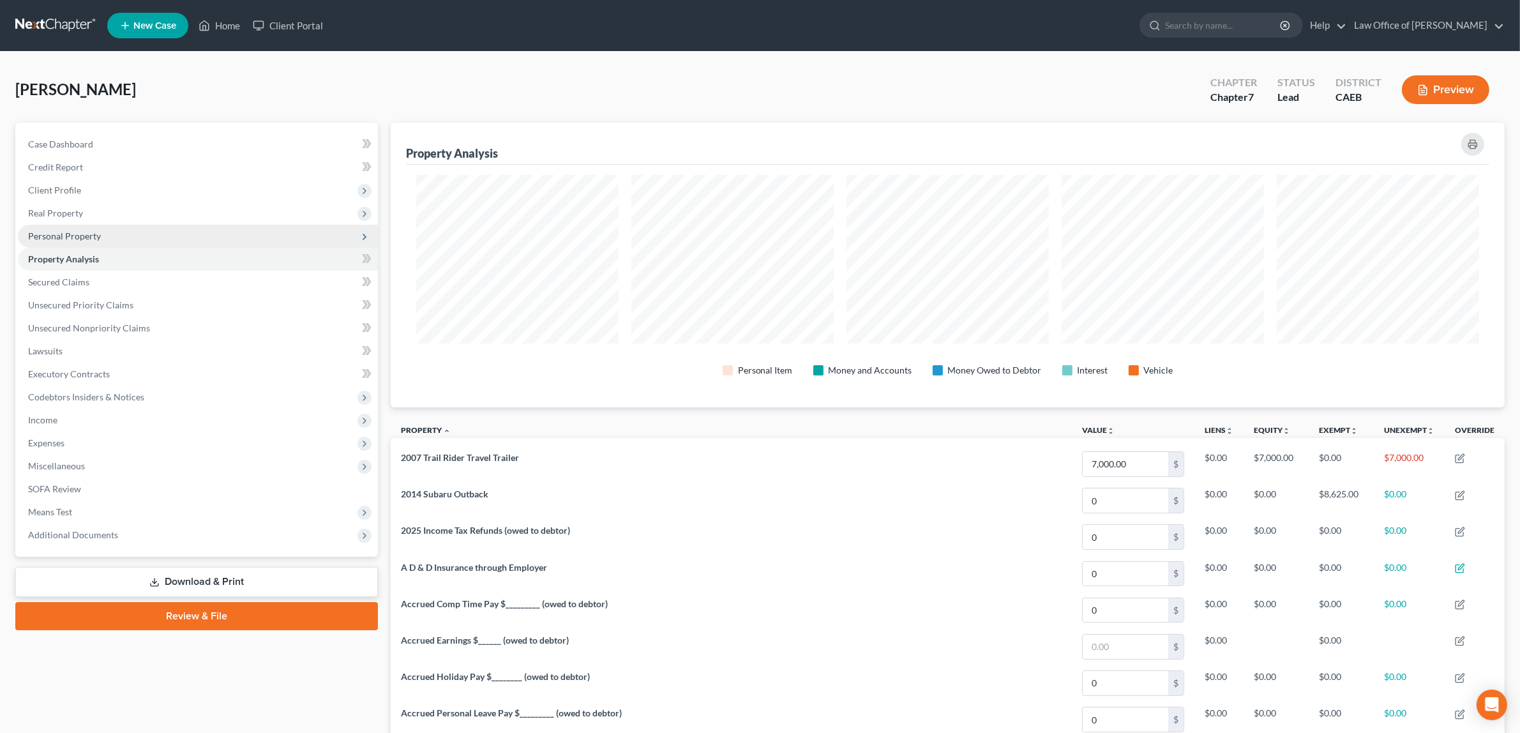
click at [91, 228] on span "Personal Property" at bounding box center [198, 236] width 360 height 23
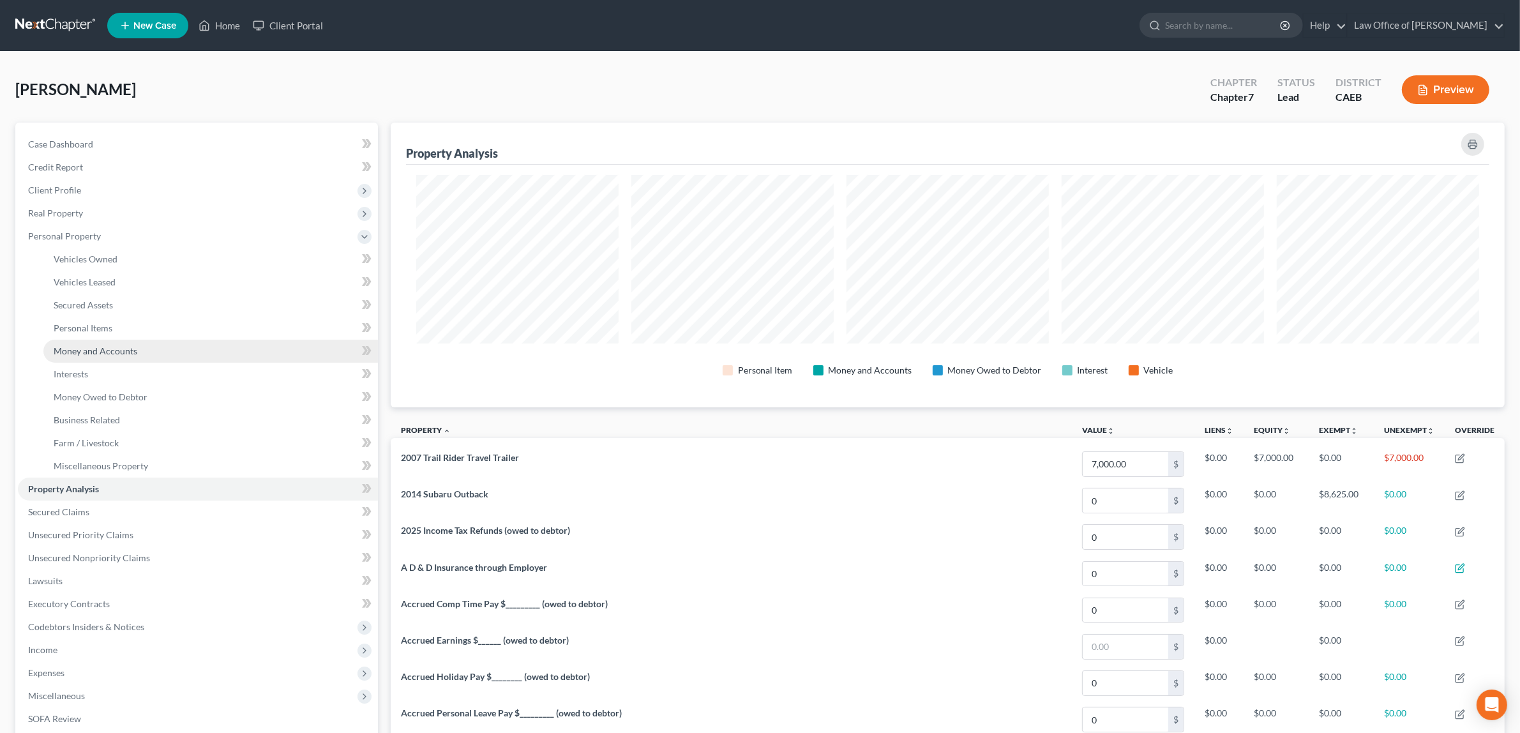
click at [110, 348] on span "Money and Accounts" at bounding box center [96, 350] width 84 height 11
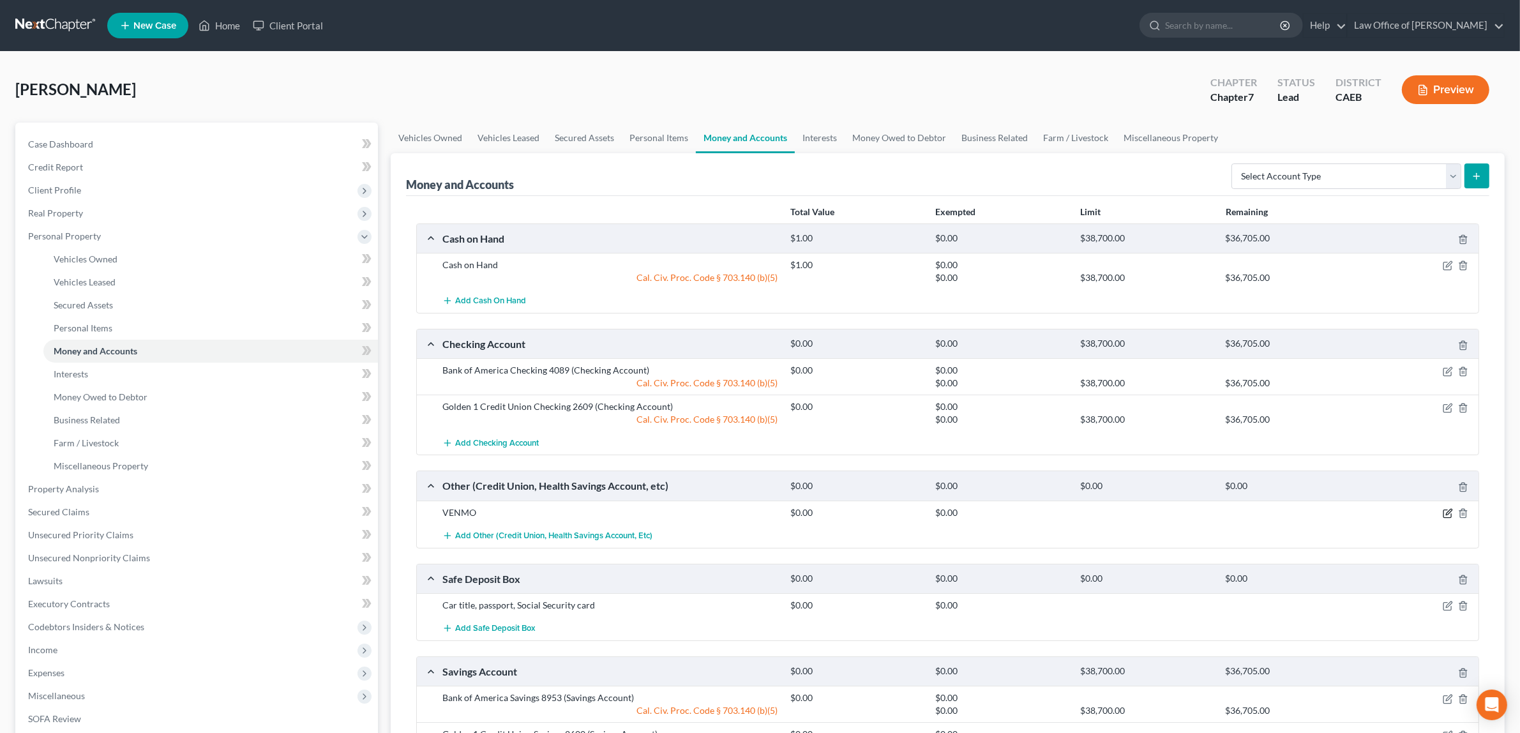
click at [1448, 511] on icon "button" at bounding box center [1448, 513] width 10 height 10
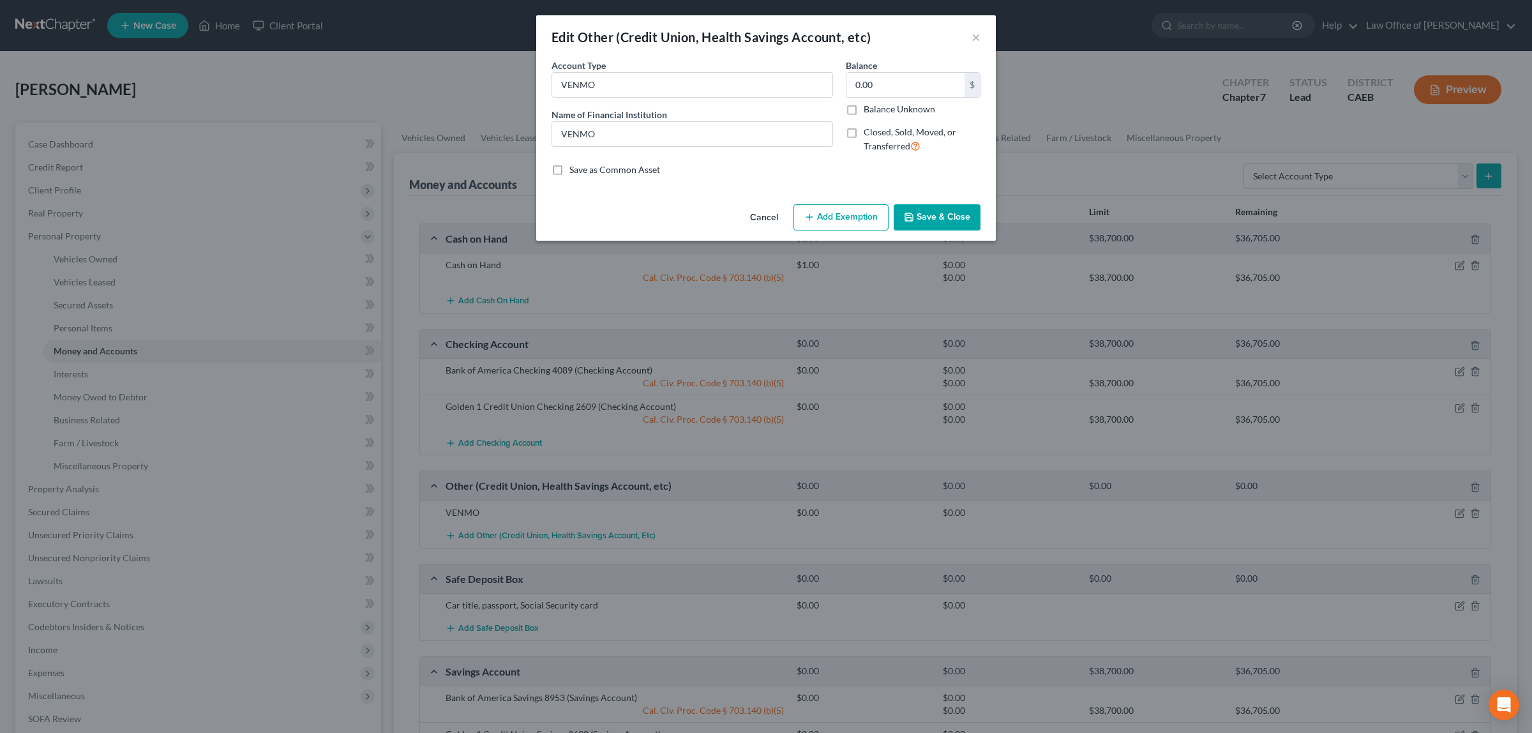
click at [843, 218] on button "Add Exemption" at bounding box center [841, 217] width 95 height 27
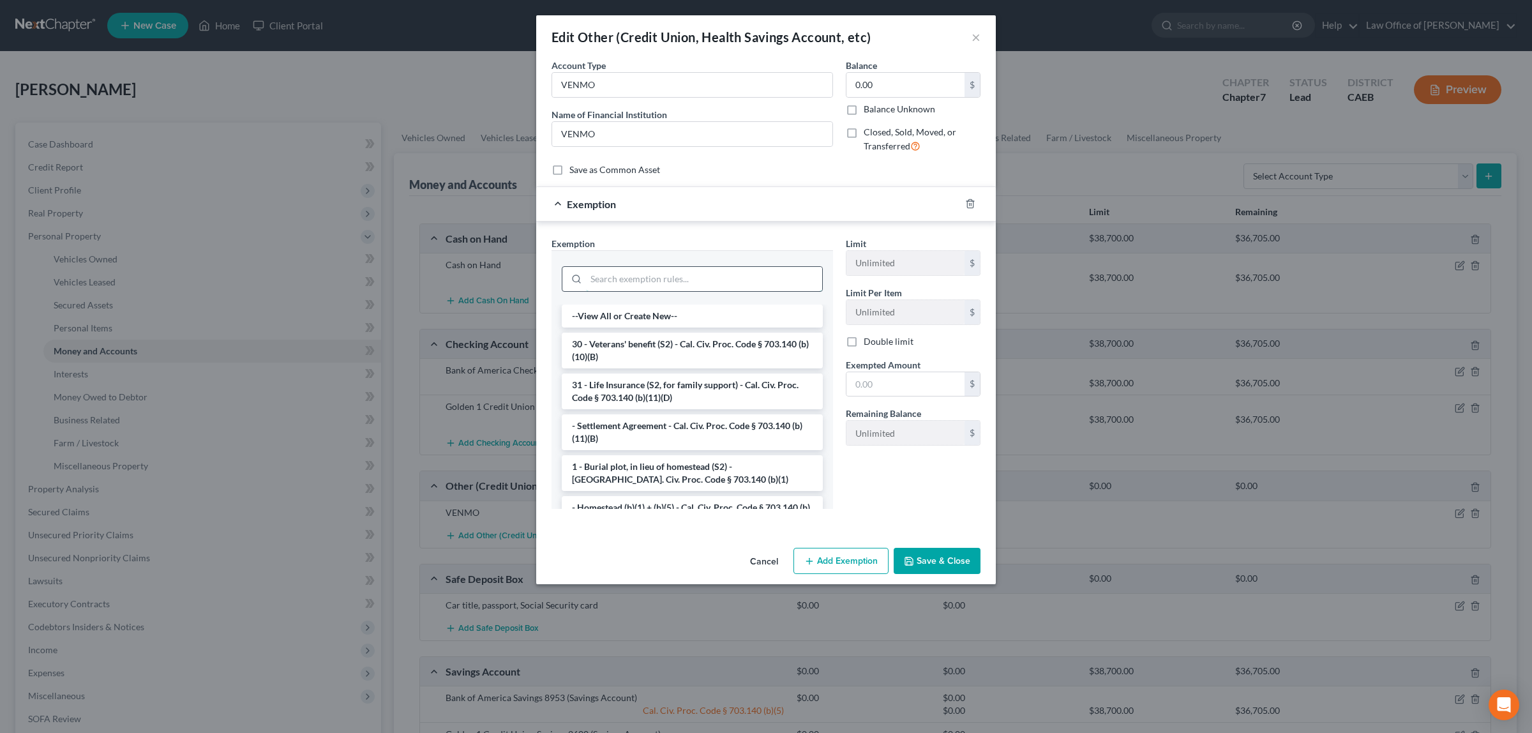
click at [707, 280] on input "search" at bounding box center [704, 279] width 236 height 24
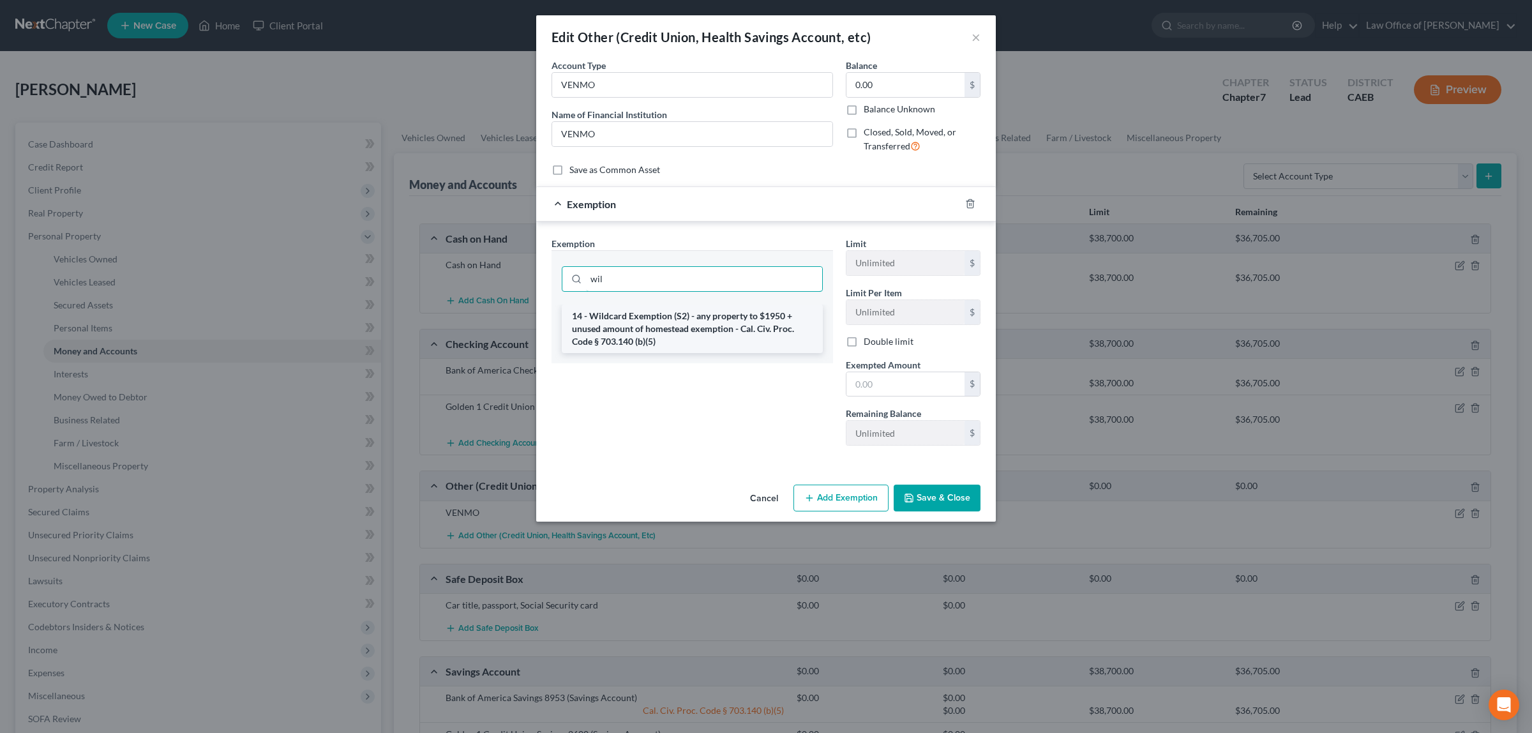
type input "wil"
click at [722, 327] on li "14 - Wildcard Exemption (S2) - any property to $1950 + unused amount of homeste…" at bounding box center [692, 329] width 261 height 49
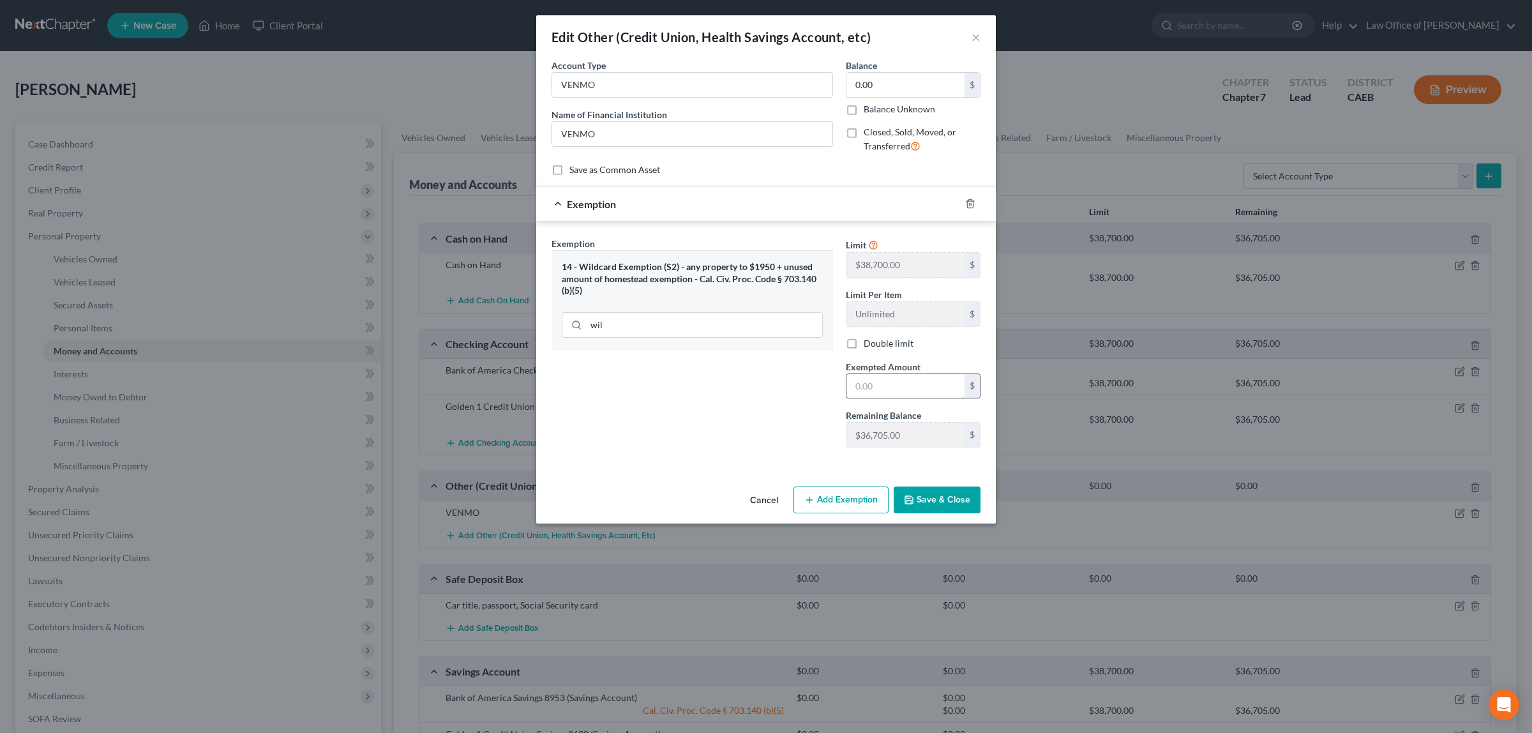
click at [880, 381] on input "text" at bounding box center [906, 386] width 118 height 24
type input "0.00"
click at [931, 498] on button "Save & Close" at bounding box center [937, 500] width 87 height 27
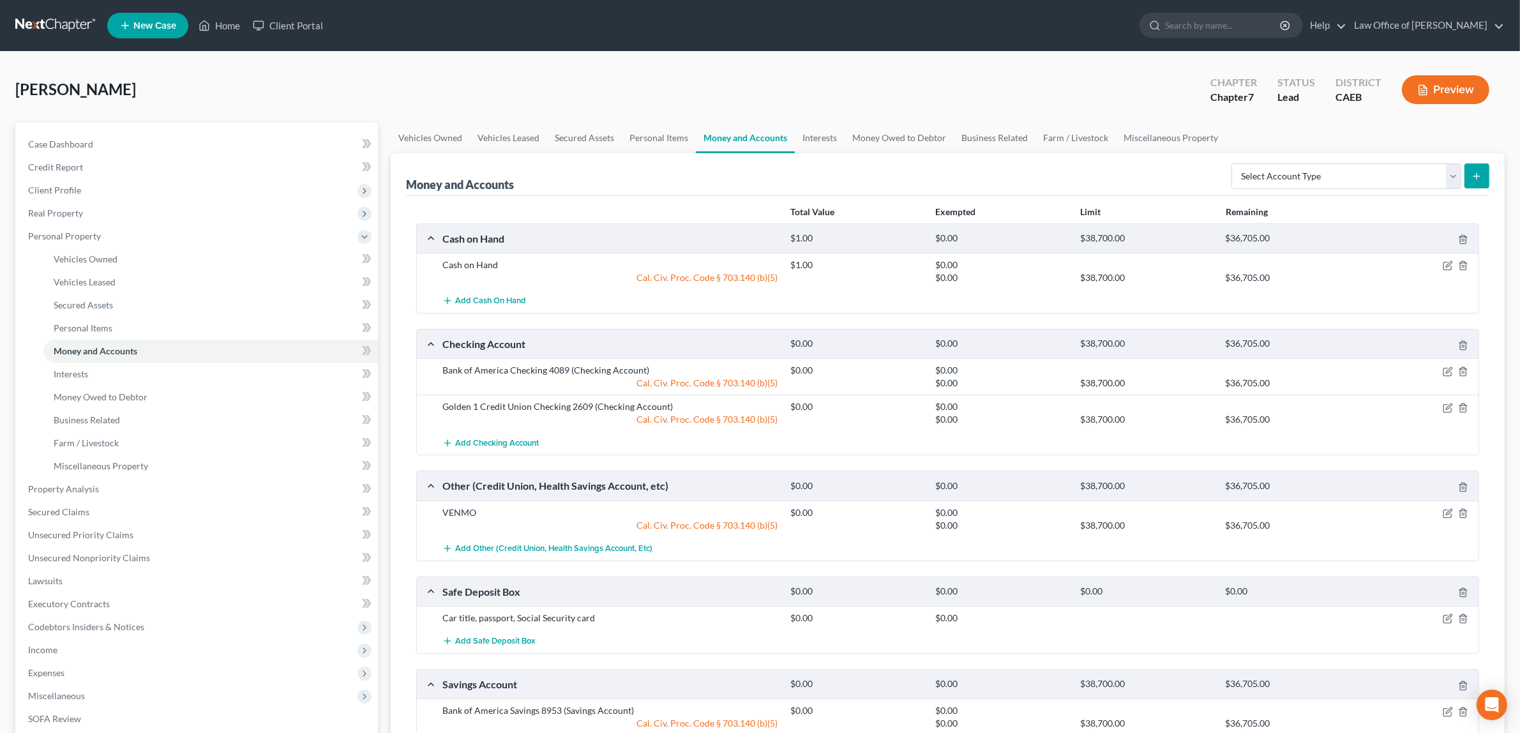
click at [1448, 85] on button "Preview" at bounding box center [1445, 89] width 87 height 29
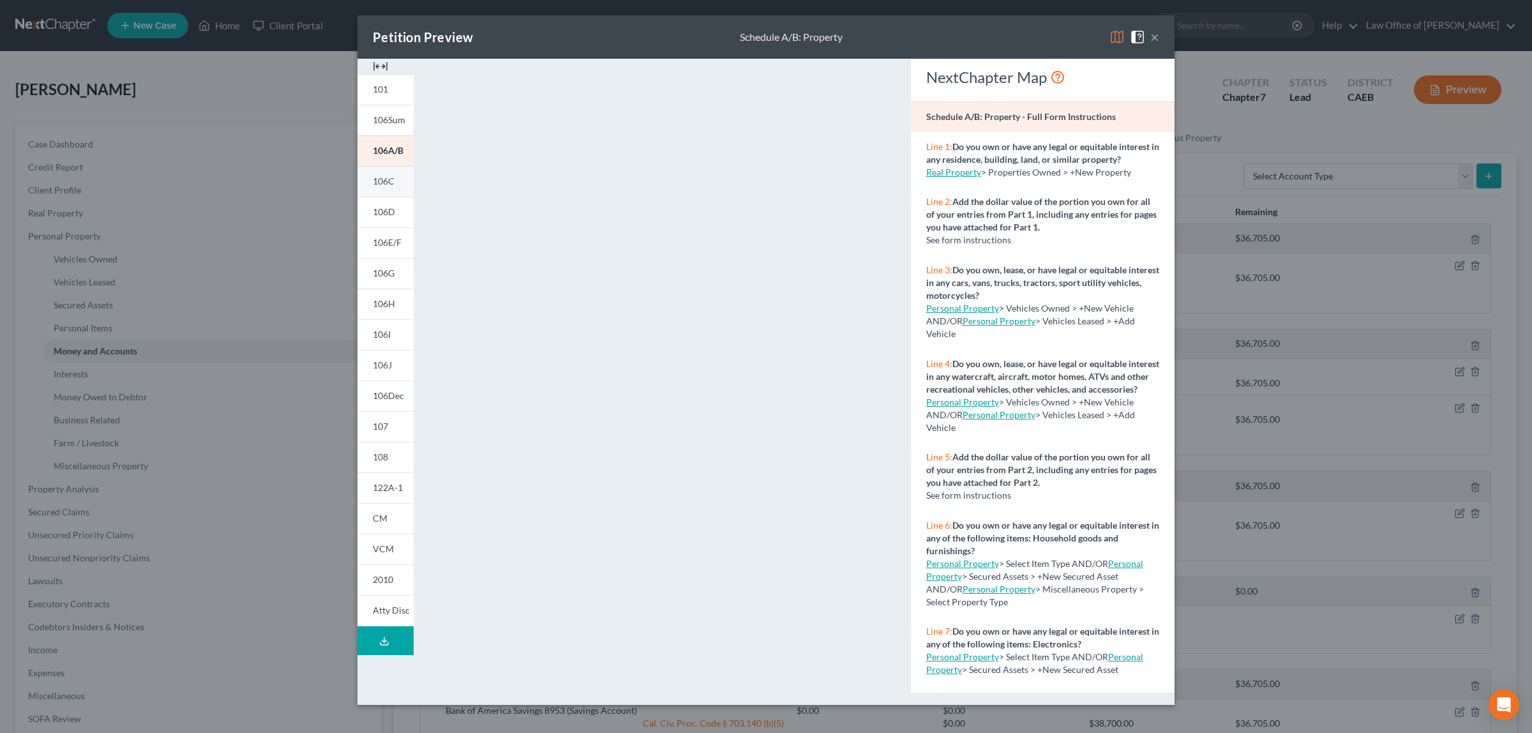
click at [388, 179] on span "106C" at bounding box center [384, 181] width 22 height 11
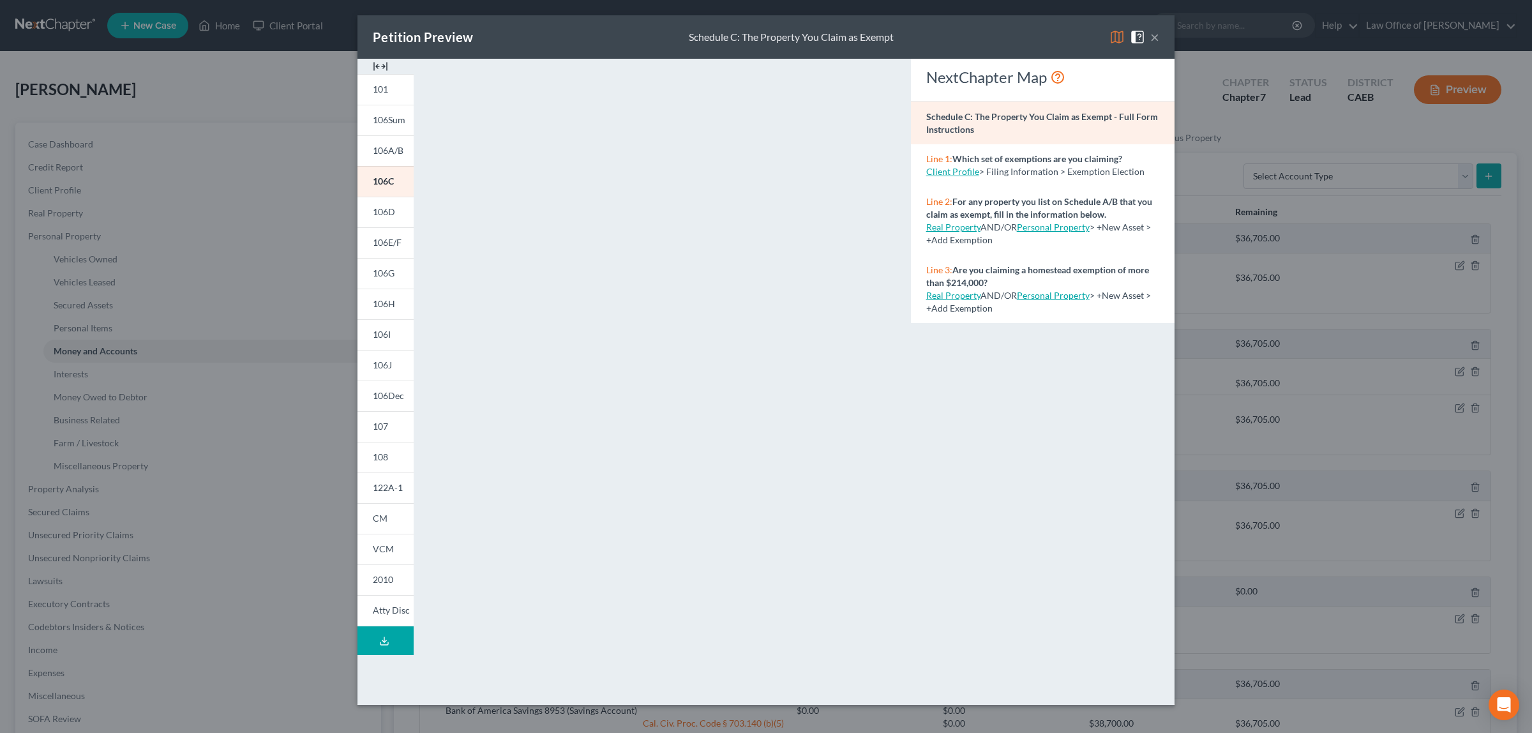
click at [1154, 39] on button "×" at bounding box center [1155, 36] width 9 height 15
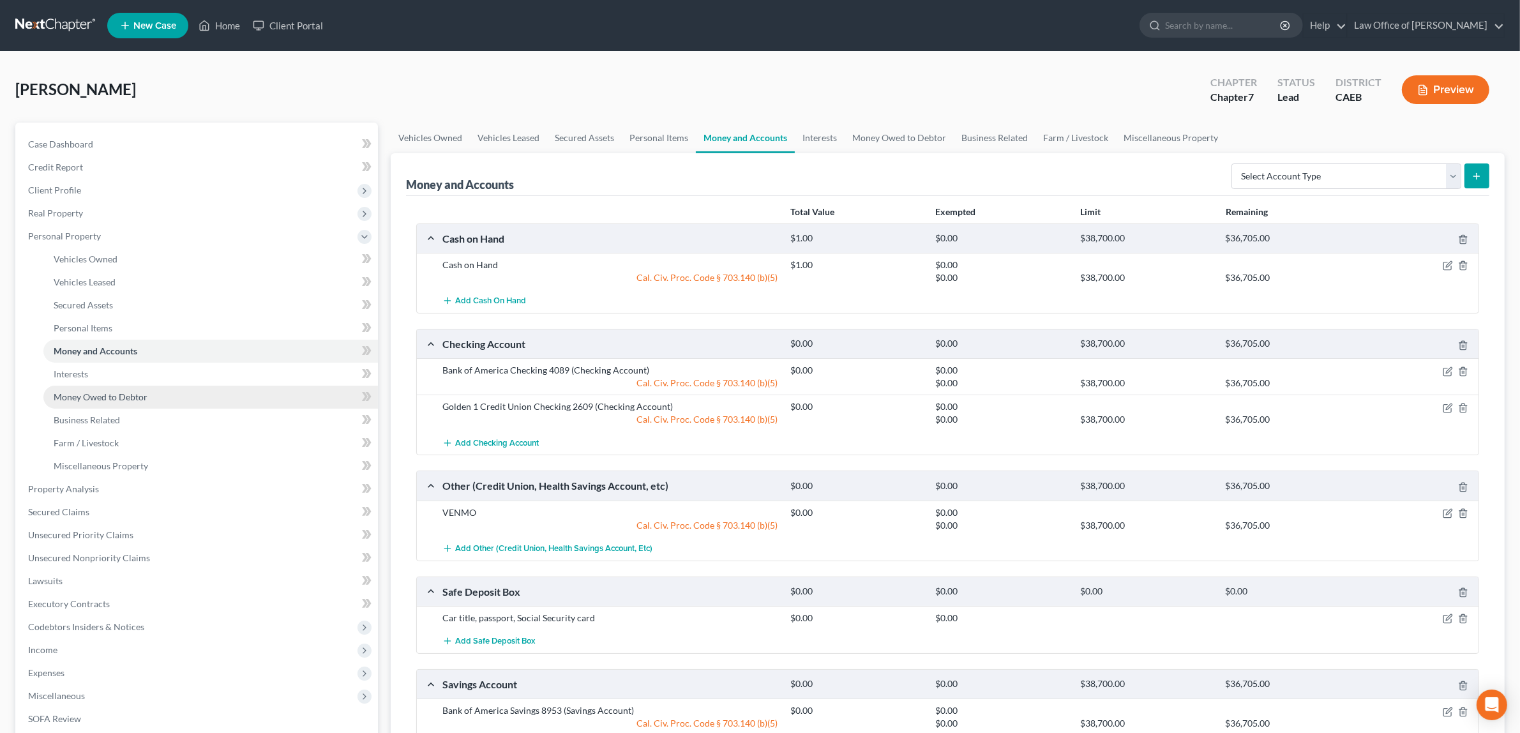
click at [126, 391] on span "Money Owed to Debtor" at bounding box center [101, 396] width 94 height 11
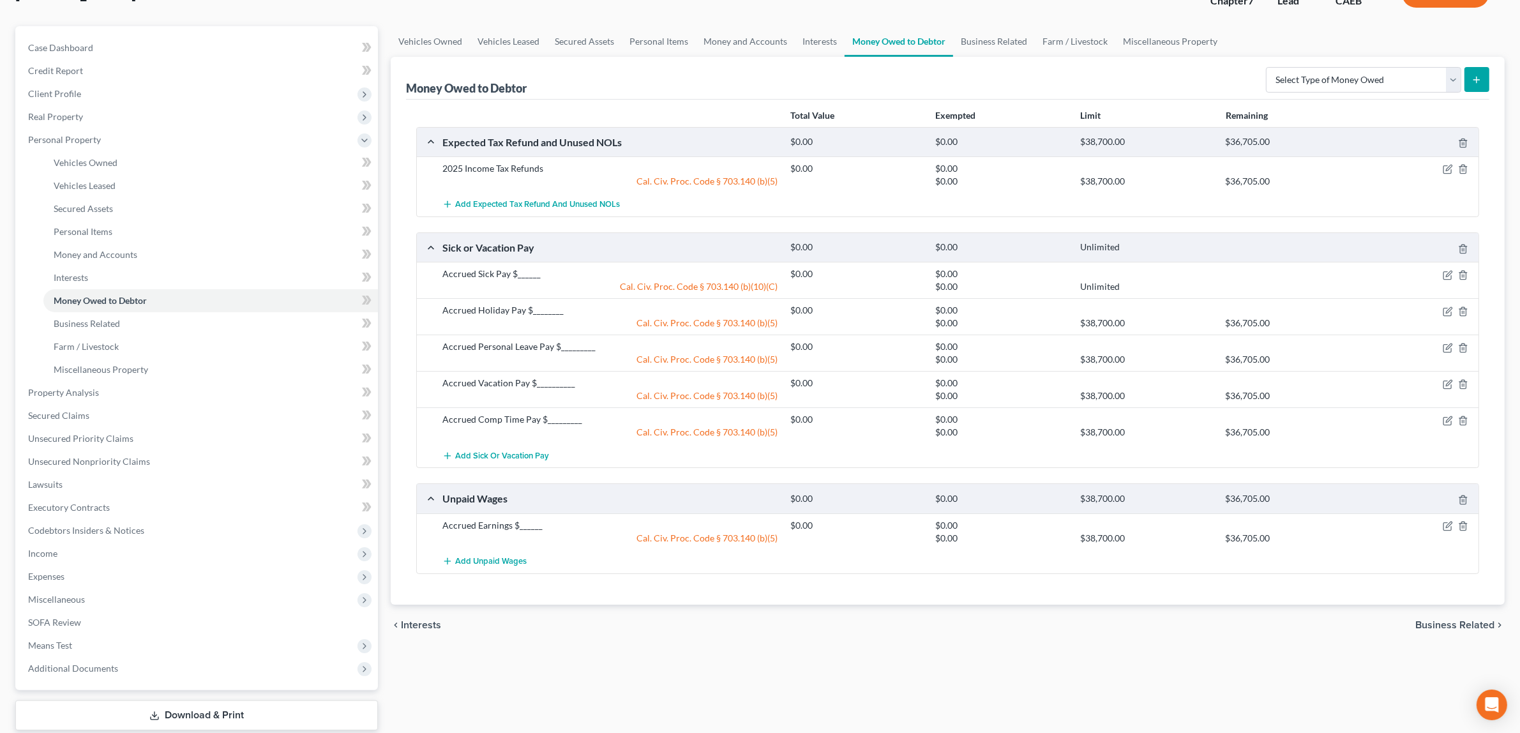
scroll to position [103, 0]
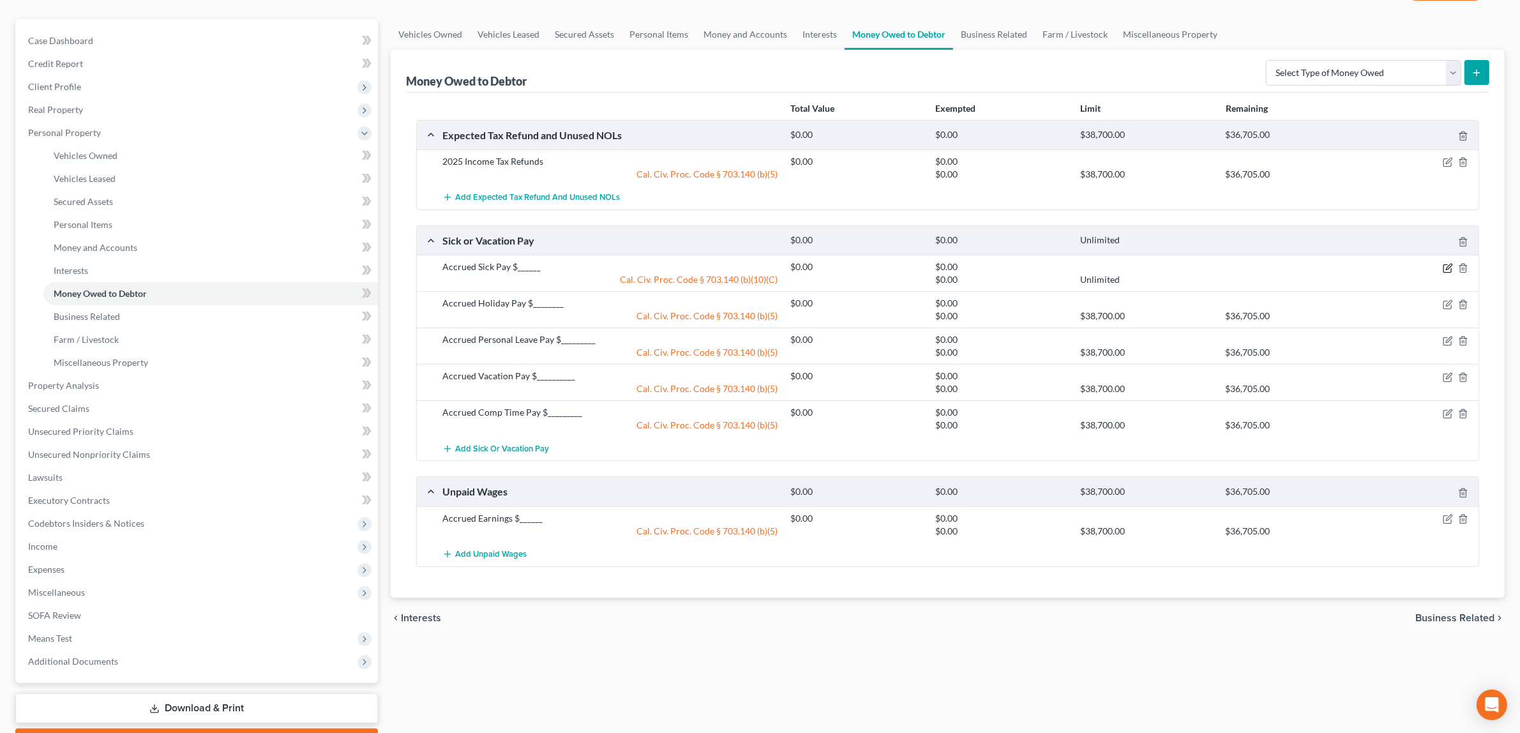
click at [1446, 266] on icon "button" at bounding box center [1448, 268] width 10 height 10
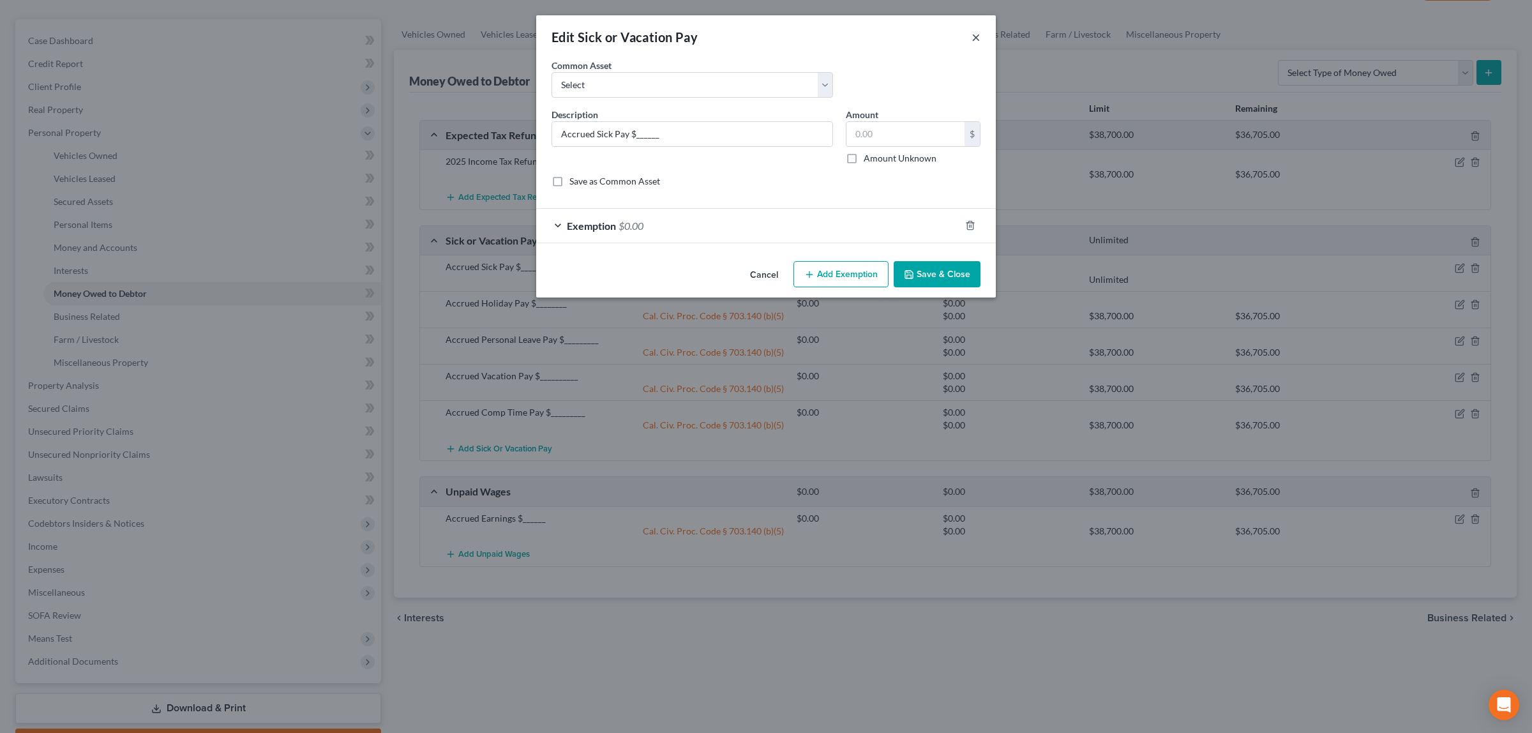
click at [975, 38] on button "×" at bounding box center [976, 36] width 9 height 15
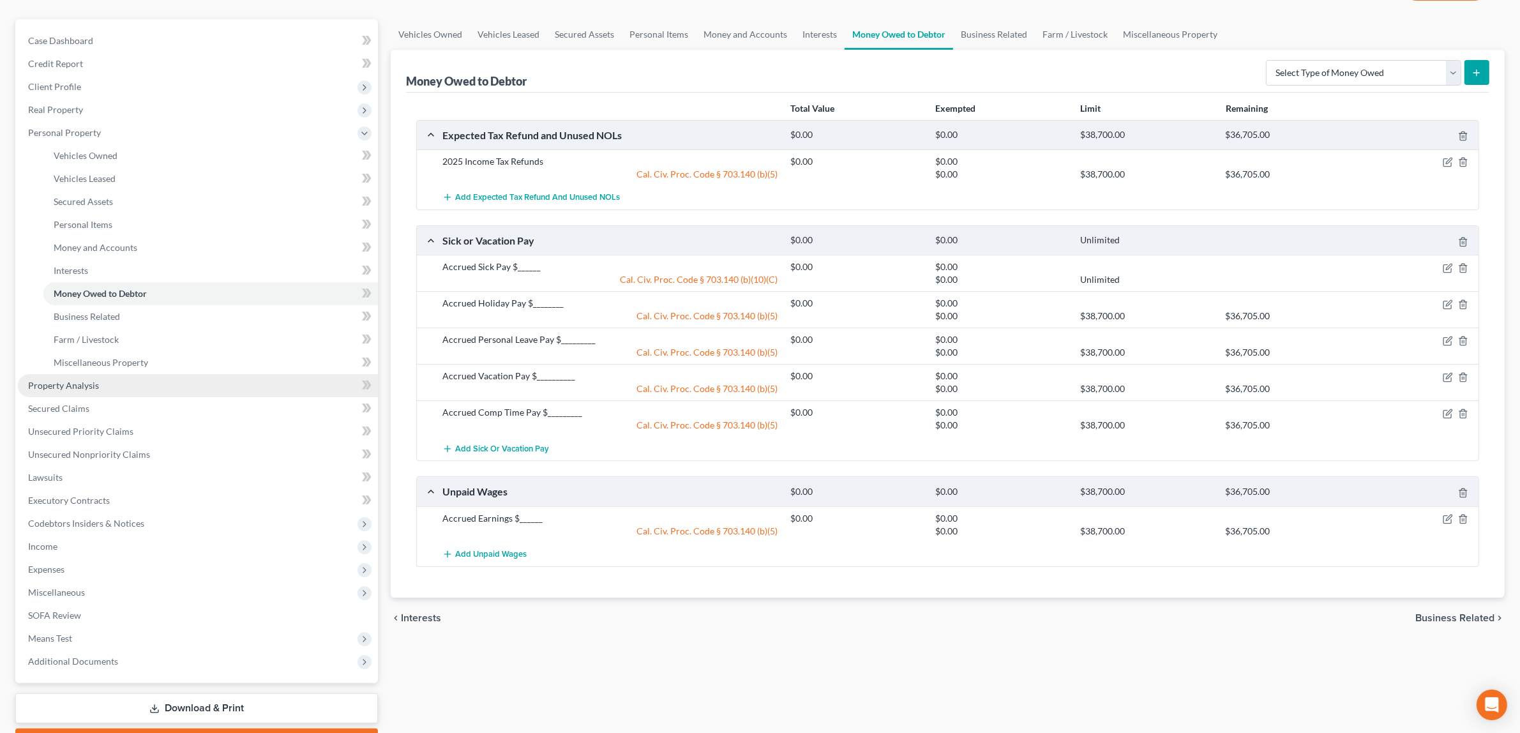
click at [114, 377] on link "Property Analysis" at bounding box center [198, 385] width 360 height 23
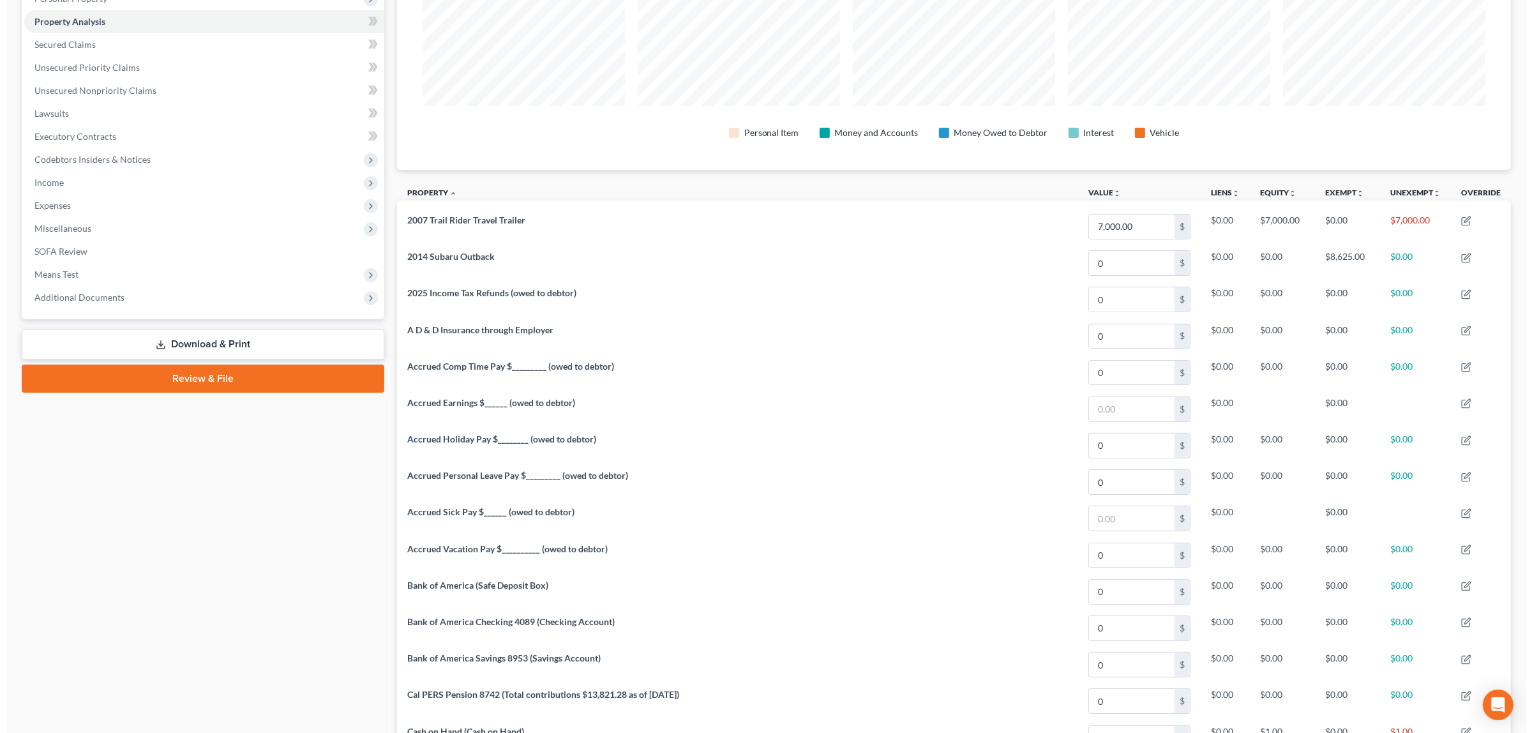
scroll to position [299, 0]
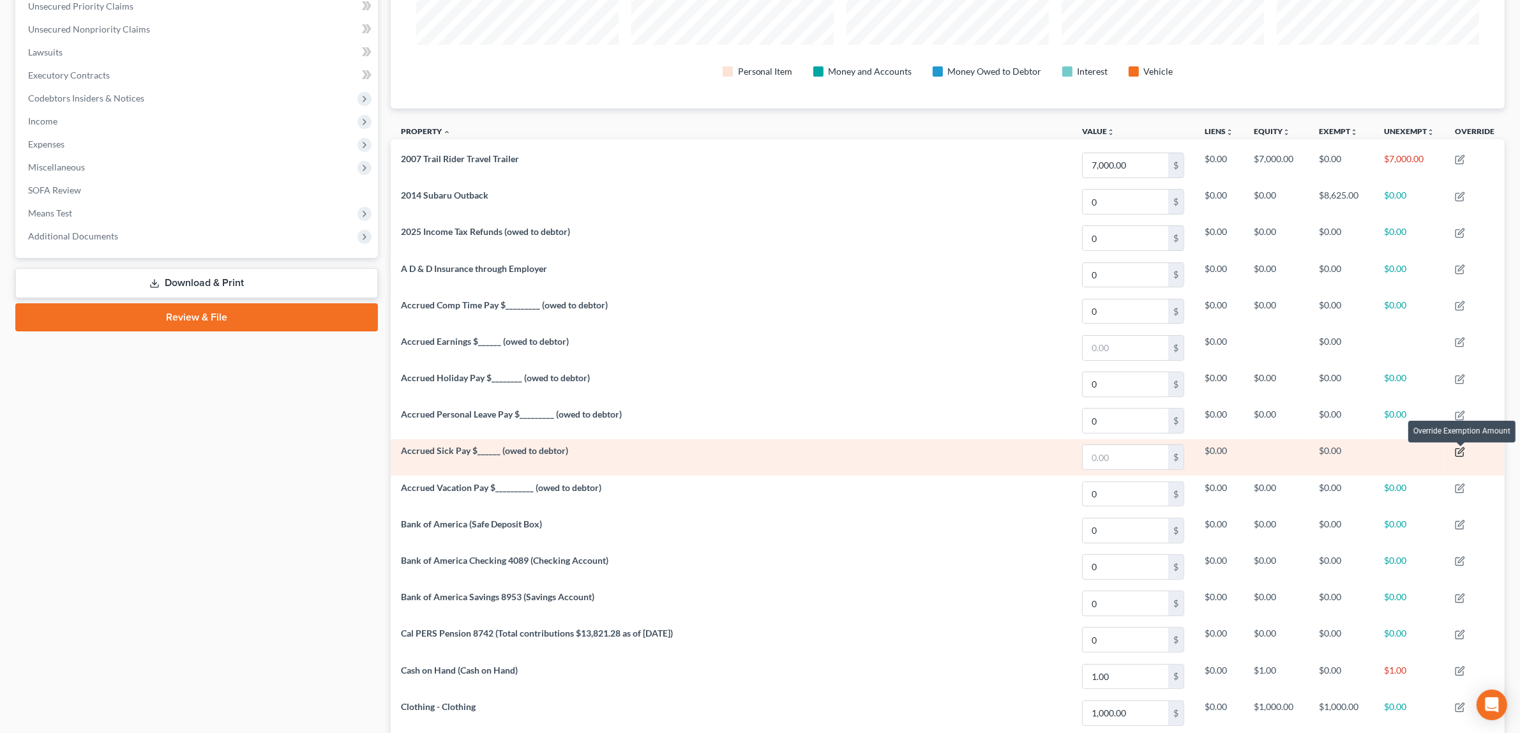
click at [1461, 452] on icon "button" at bounding box center [1461, 451] width 6 height 6
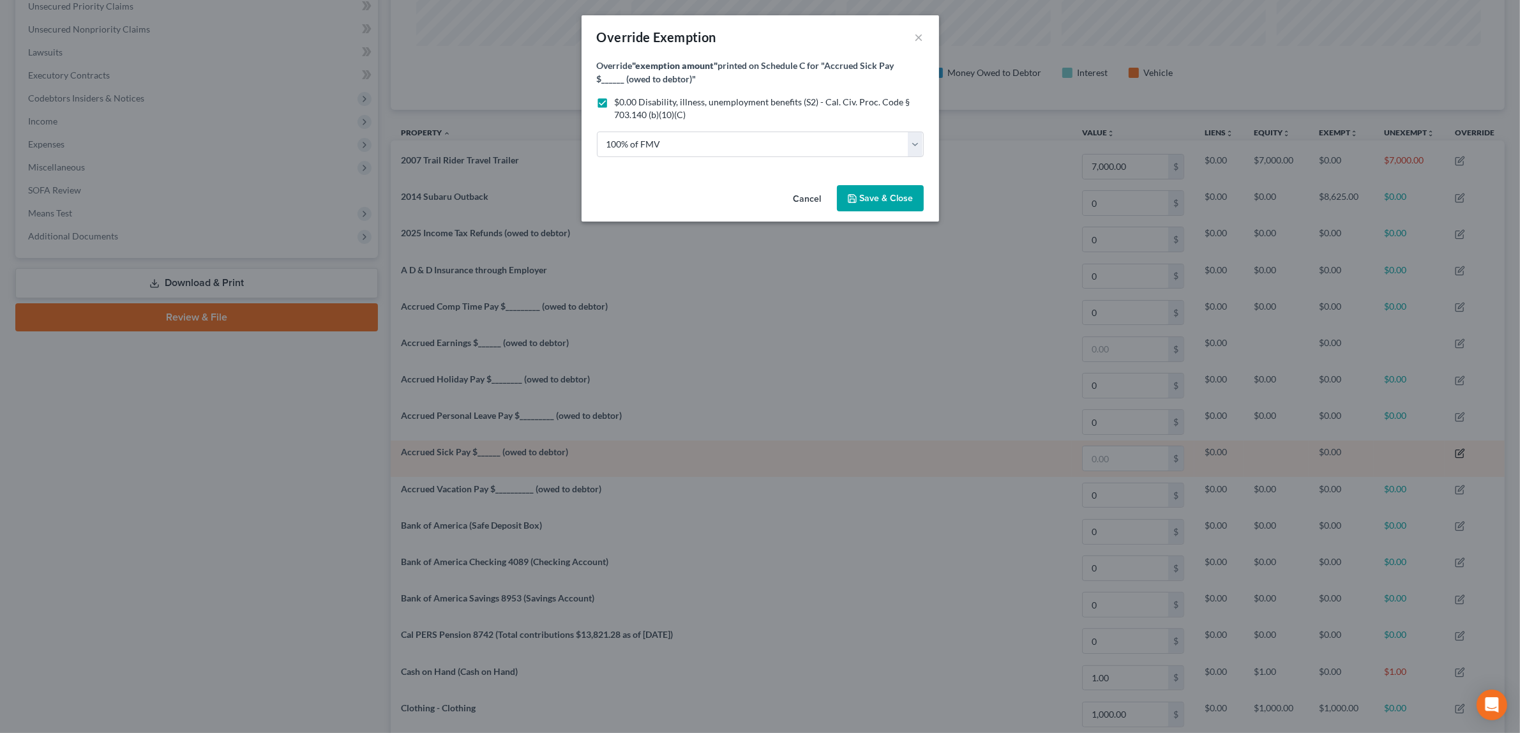
scroll to position [285, 1123]
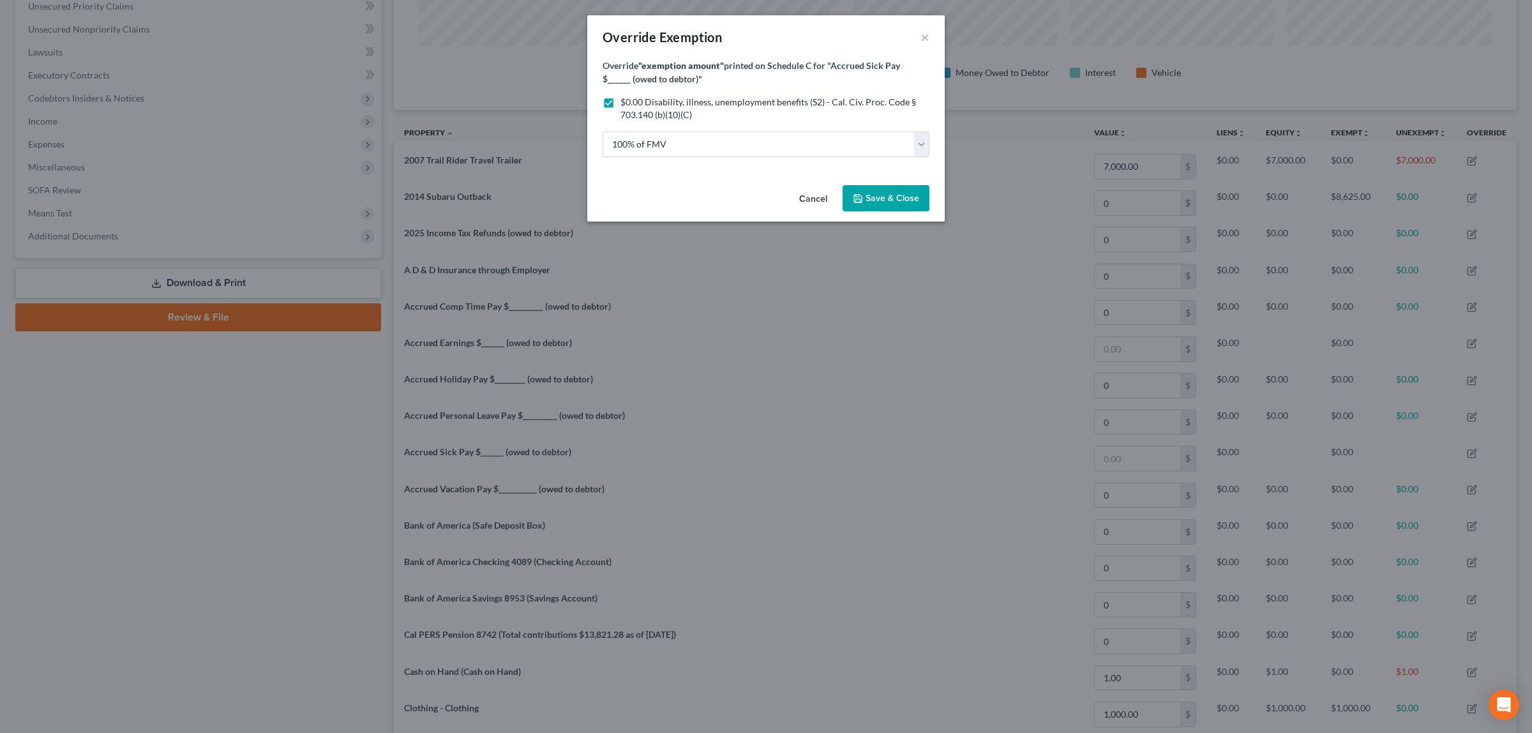
click at [621, 100] on label "$0.00 Disability, illness, unemployment benefits (S2) - Cal. Civ. Proc. Code § …" at bounding box center [775, 109] width 309 height 26
click at [626, 100] on input "$0.00 Disability, illness, unemployment benefits (S2) - Cal. Civ. Proc. Code § …" at bounding box center [630, 100] width 8 height 8
checkbox input "false"
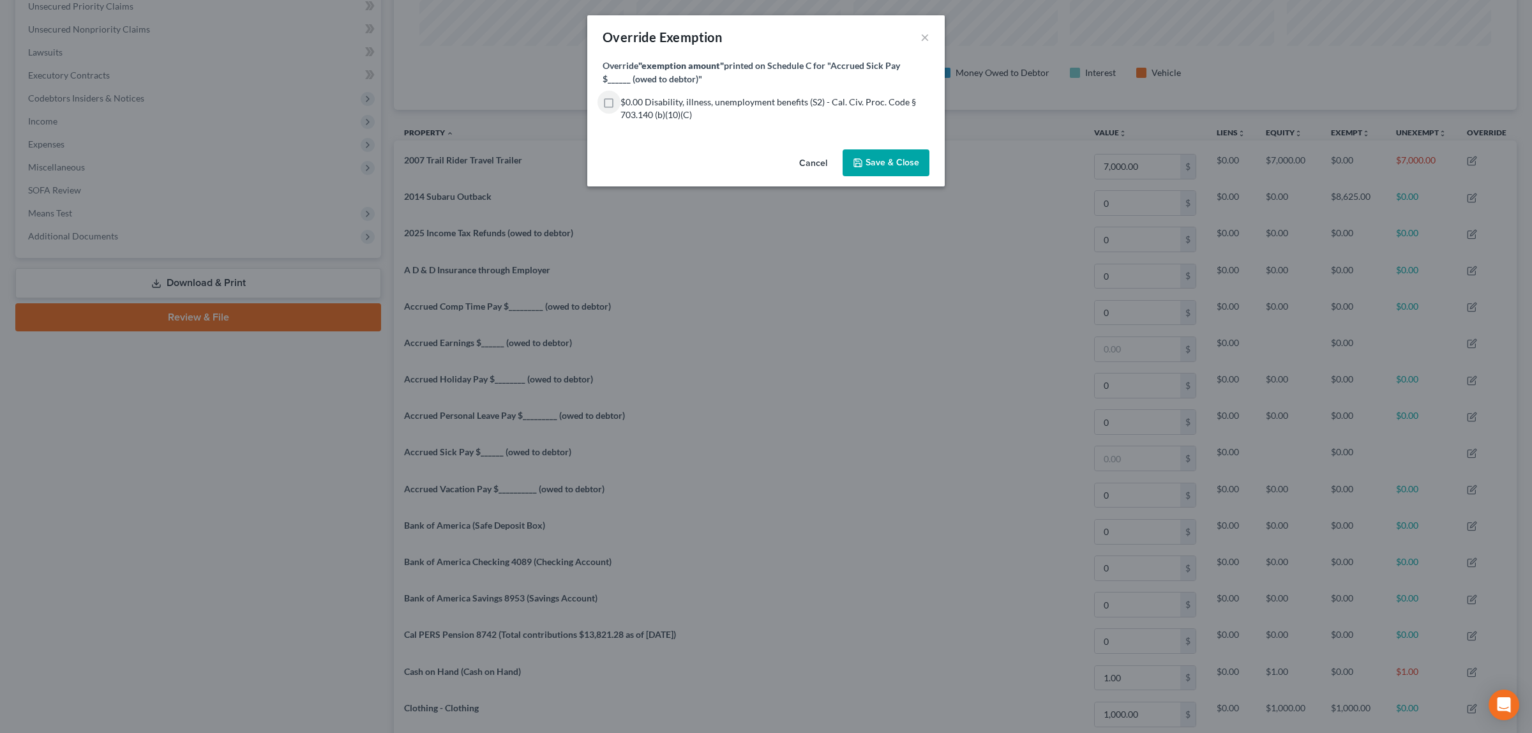
click at [908, 160] on span "Save & Close" at bounding box center [893, 162] width 54 height 11
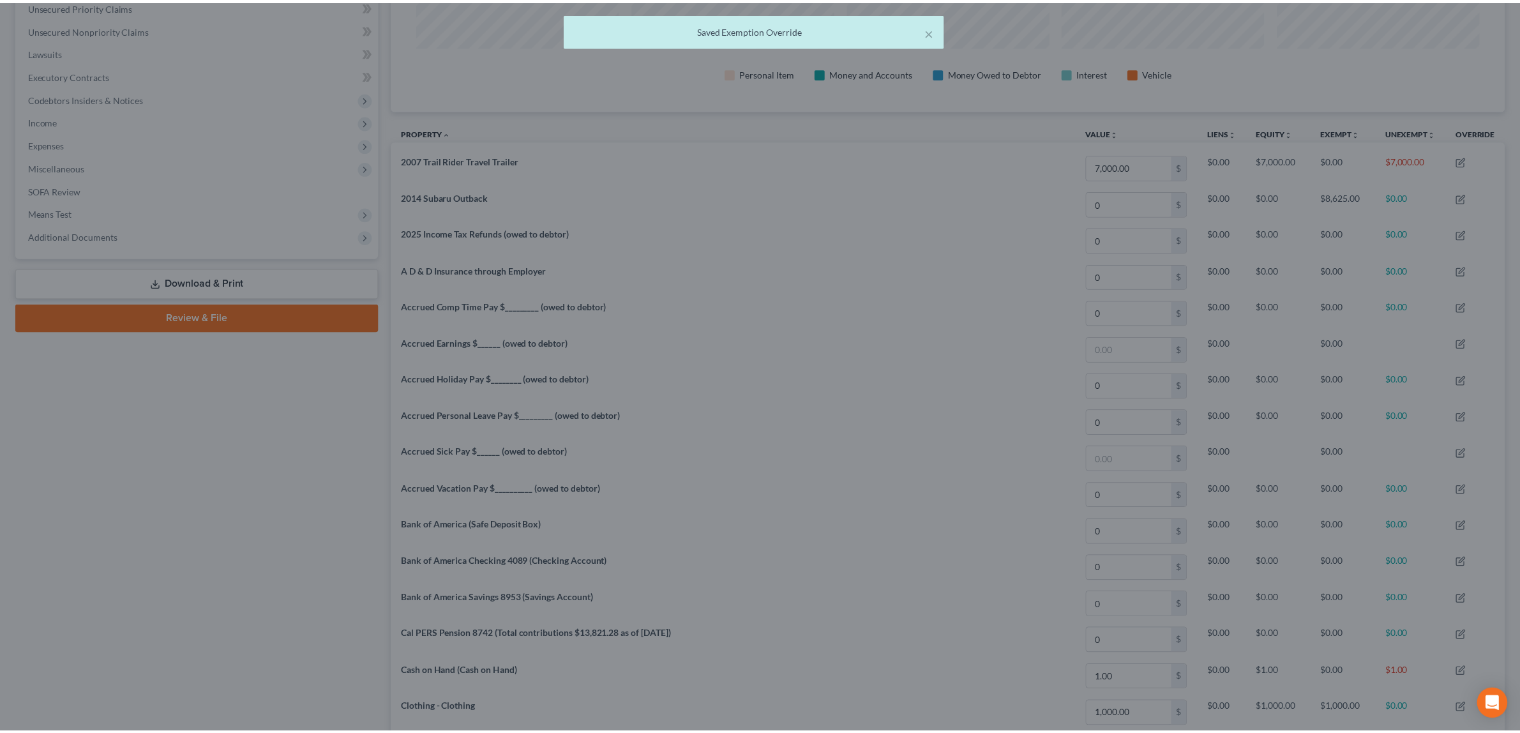
scroll to position [638235, 637407]
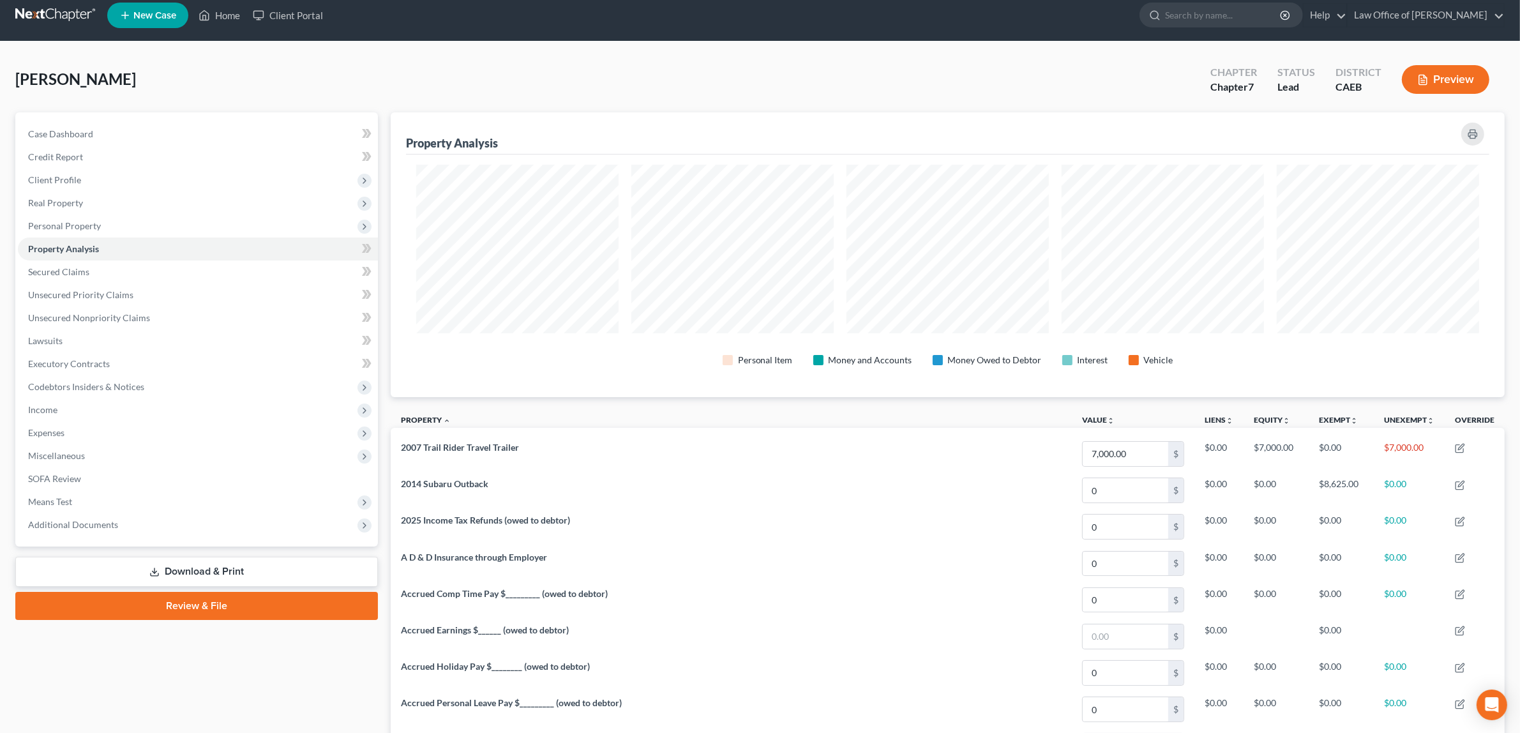
click at [1448, 70] on button "Preview" at bounding box center [1445, 79] width 87 height 29
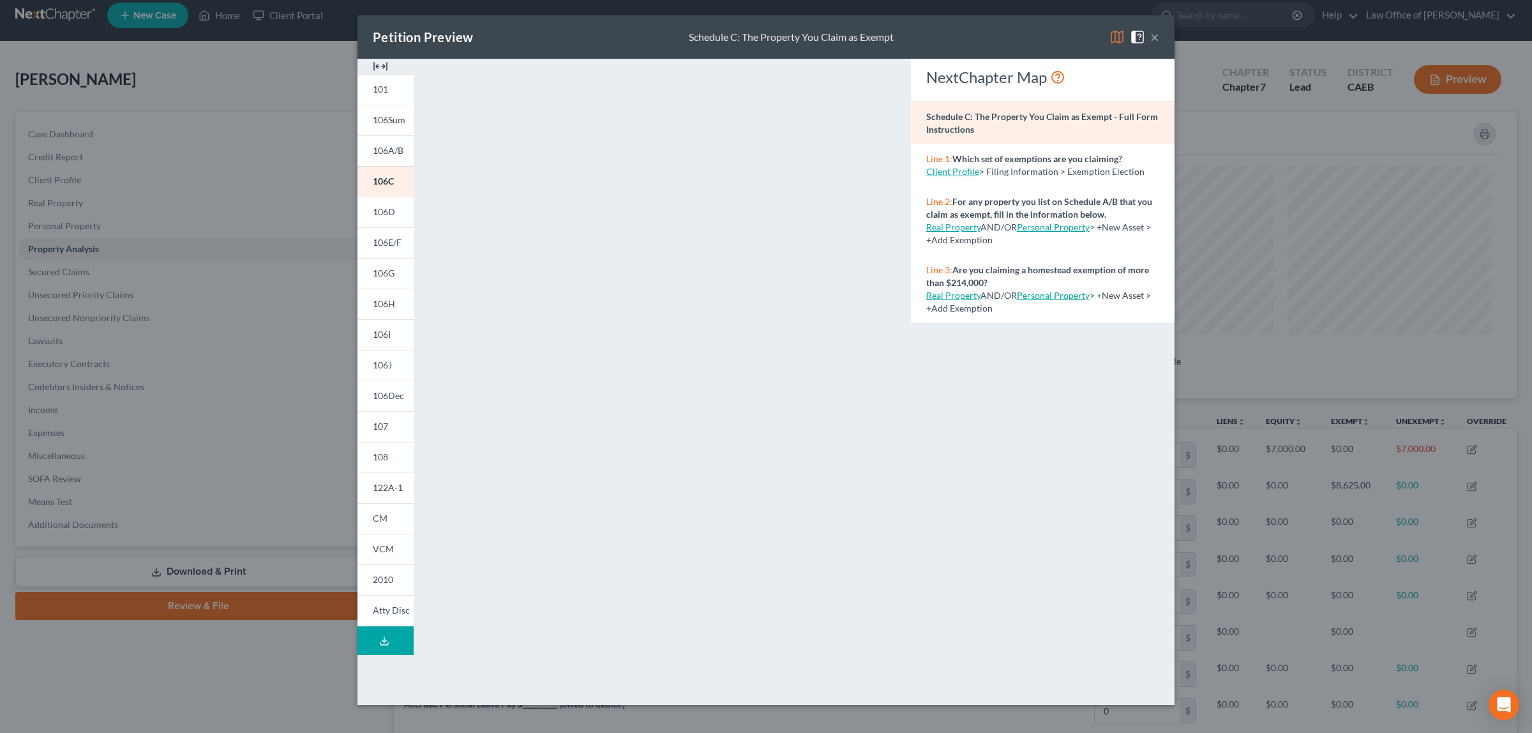
click at [1154, 35] on button "×" at bounding box center [1155, 36] width 9 height 15
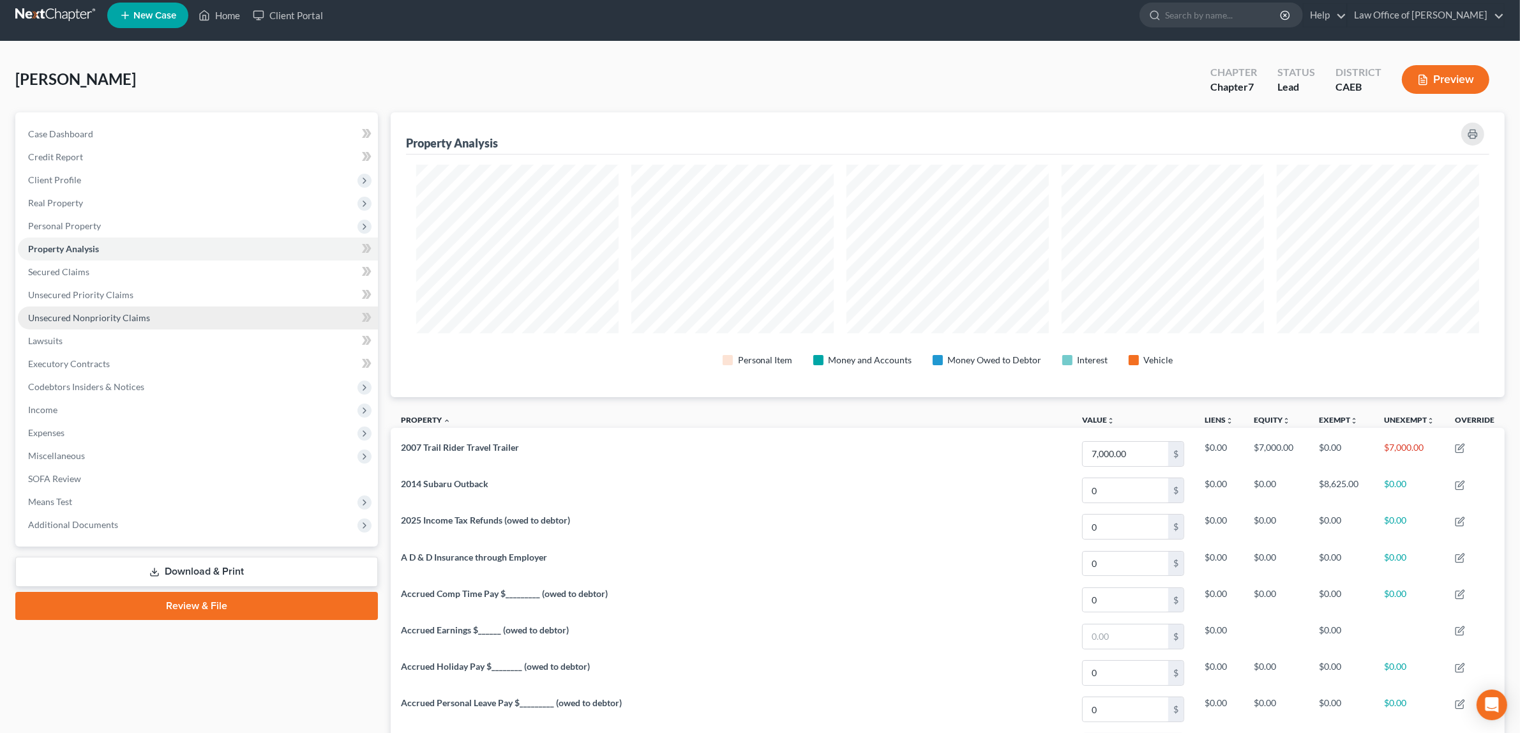
click at [61, 312] on span "Unsecured Nonpriority Claims" at bounding box center [89, 317] width 122 height 11
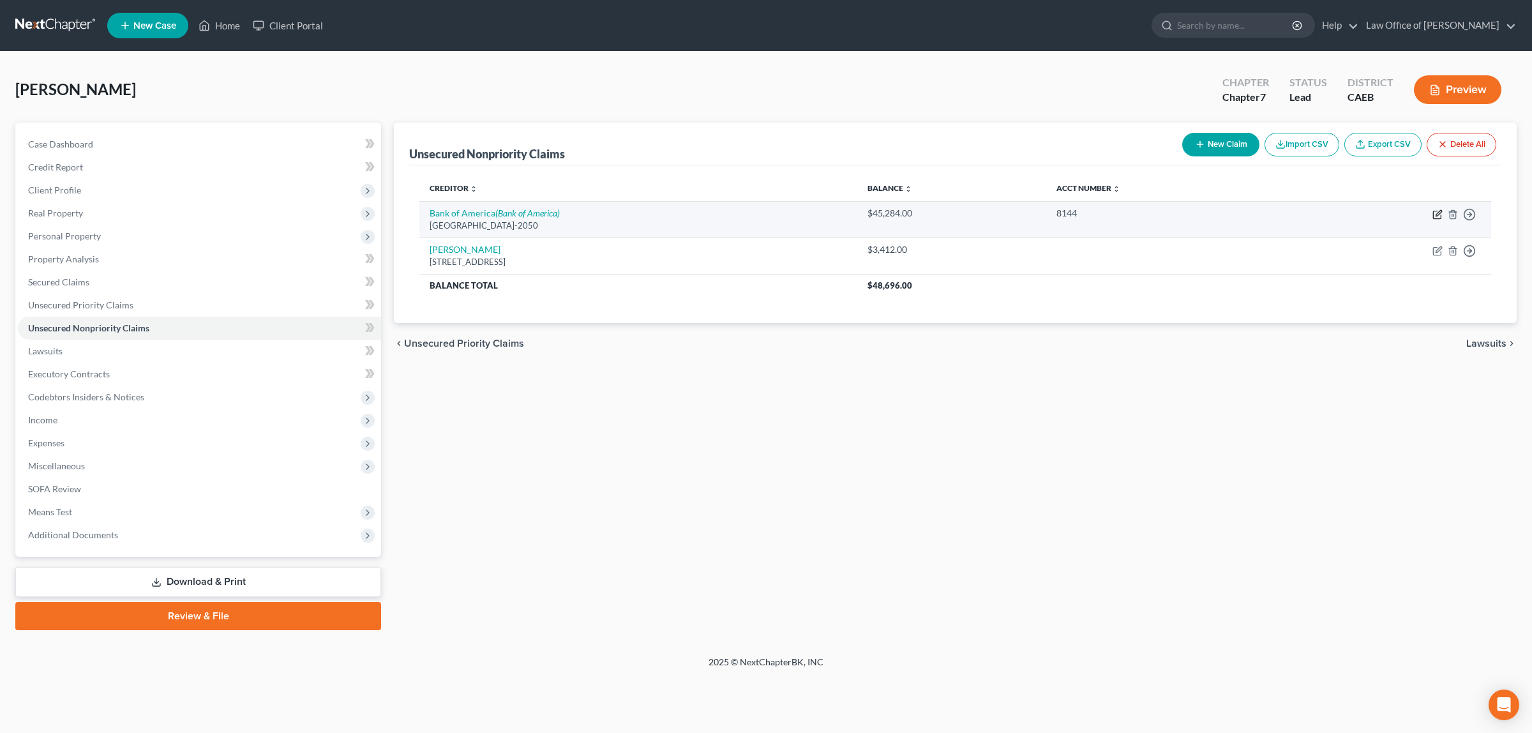
click at [1437, 212] on icon "button" at bounding box center [1438, 214] width 10 height 10
select select "45"
select select "2"
select select "0"
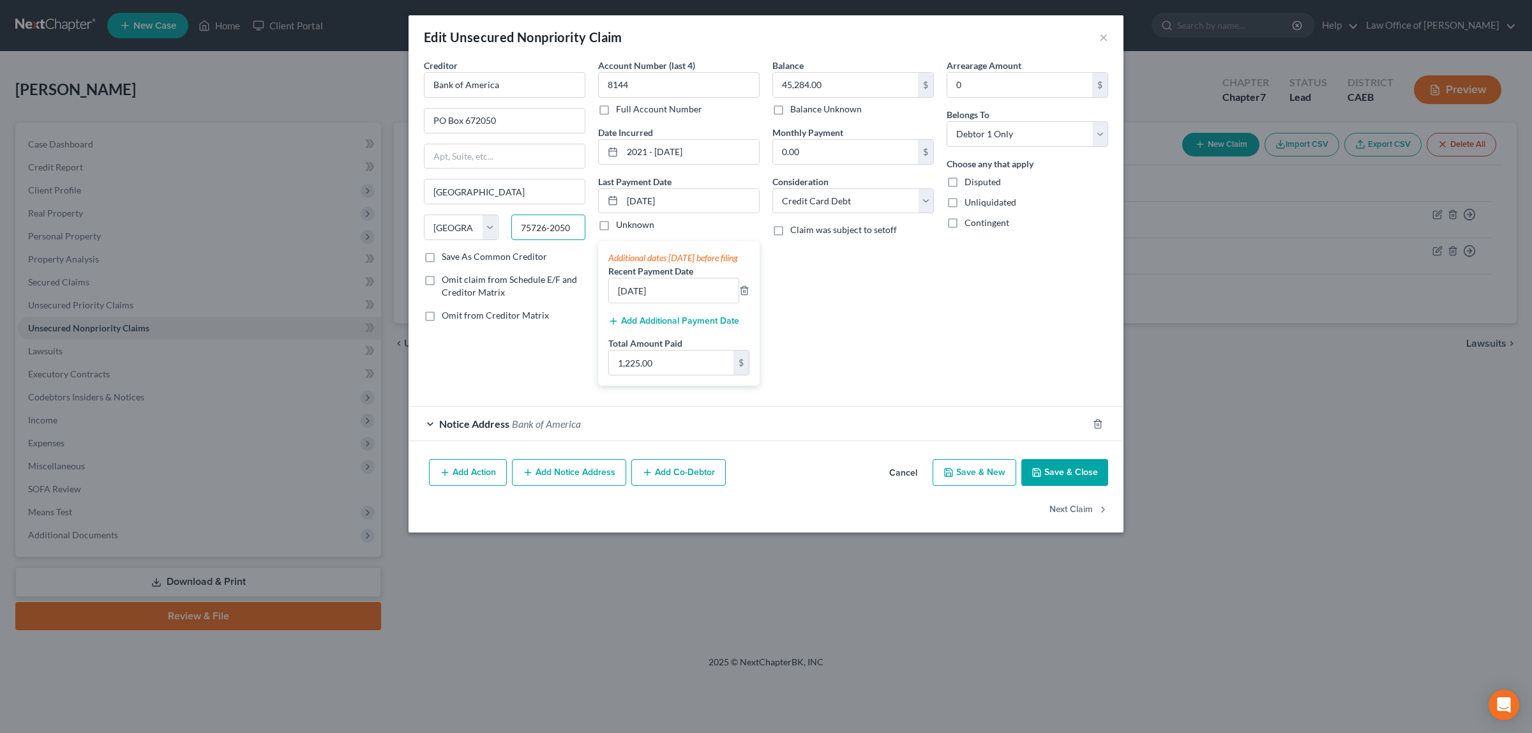
click at [537, 225] on input "75726-2050" at bounding box center [548, 228] width 75 height 26
type input "75267-2050"
click at [1063, 481] on button "Save & Close" at bounding box center [1065, 472] width 87 height 27
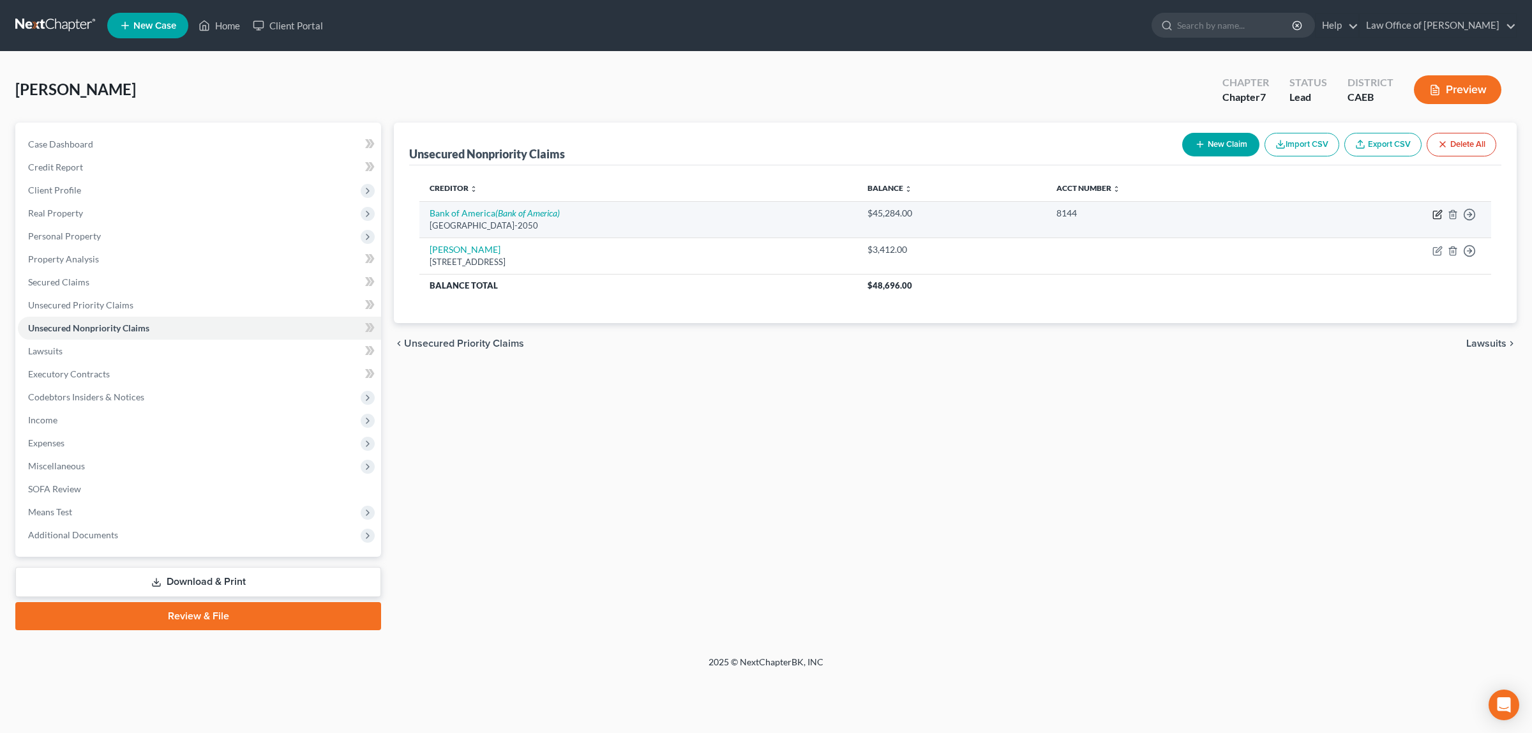
click at [1437, 211] on icon "button" at bounding box center [1438, 214] width 10 height 10
select select "45"
select select "2"
select select "0"
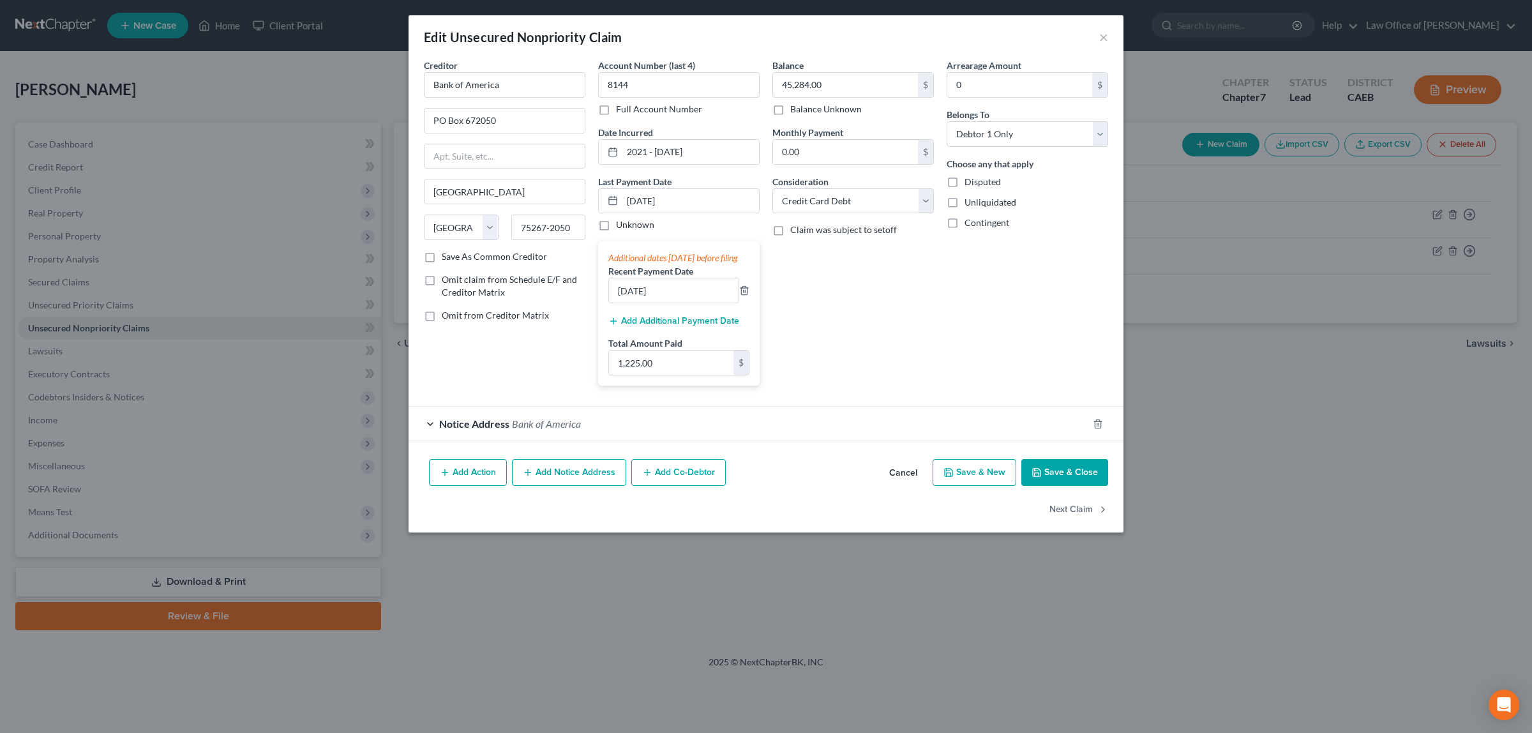
drag, startPoint x: 1055, startPoint y: 481, endPoint x: 1058, endPoint y: 336, distance: 145.0
click at [1058, 336] on div "Edit Unsecured Nonpriority Claim × Creditor * Bank of America [GEOGRAPHIC_DATA]…" at bounding box center [766, 273] width 715 height 517
click at [1070, 481] on button "Save & Close" at bounding box center [1065, 472] width 87 height 27
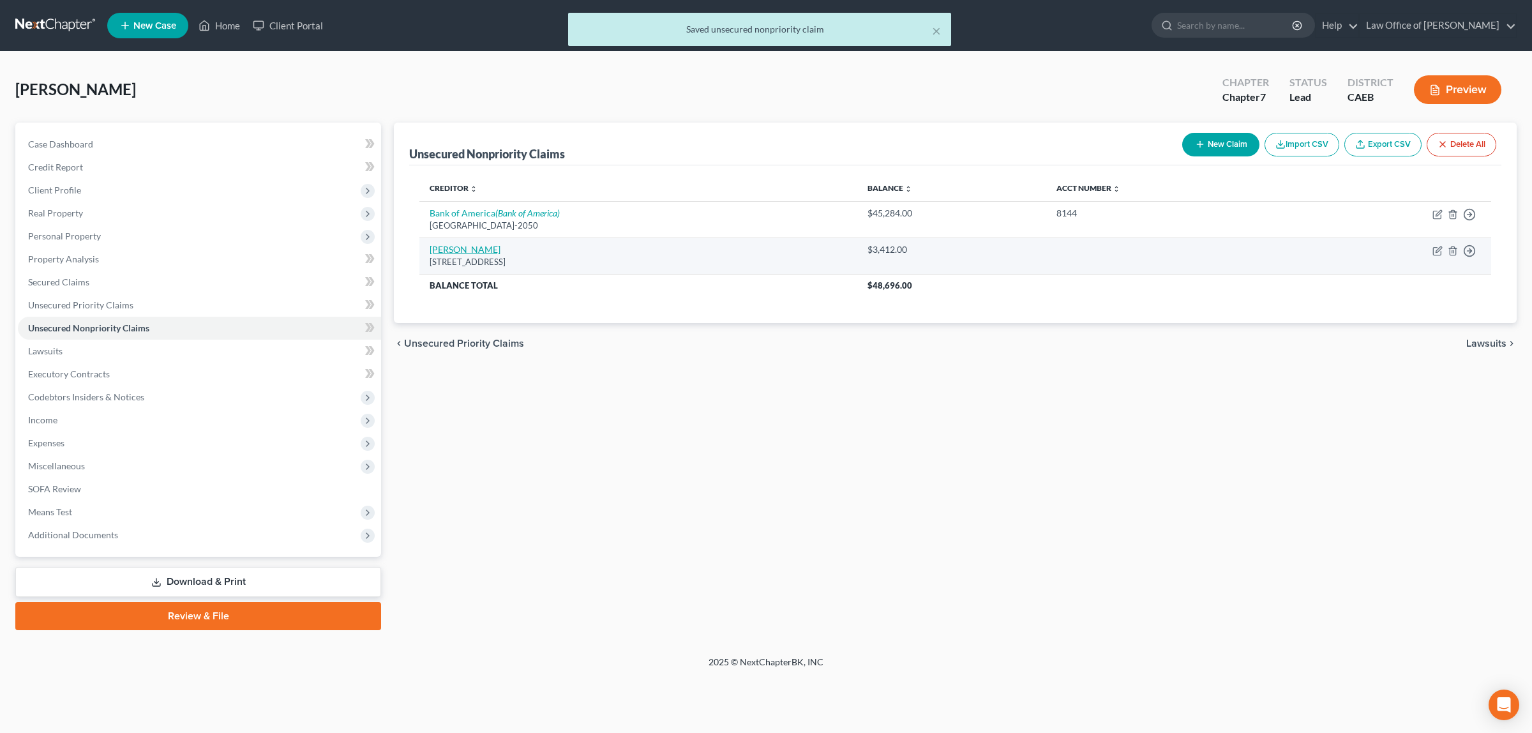
click at [462, 248] on link "[PERSON_NAME]" at bounding box center [465, 249] width 71 height 11
select select "4"
select select "10"
select select "0"
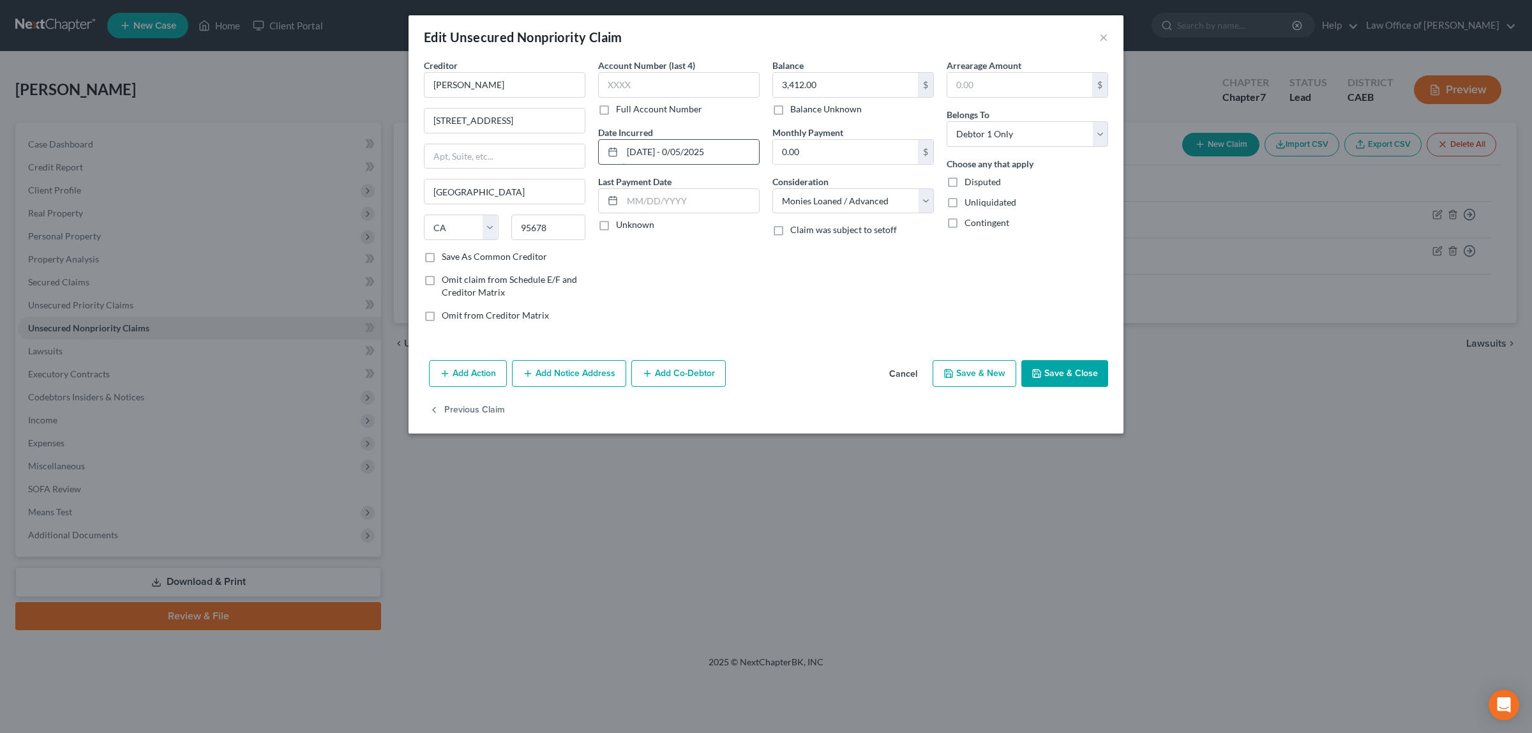
click at [631, 152] on input "[DATE] - 0/05/2025" at bounding box center [691, 152] width 137 height 24
click at [681, 152] on input "[DATE] - 0/05/2025" at bounding box center [691, 152] width 137 height 24
click at [691, 152] on input "[DATE] - [DATE]" at bounding box center [691, 152] width 137 height 24
click at [706, 152] on input "[DATE] - [DATE]" at bounding box center [691, 152] width 137 height 24
click at [658, 149] on input "[DATE] - [DATE]" at bounding box center [691, 152] width 137 height 24
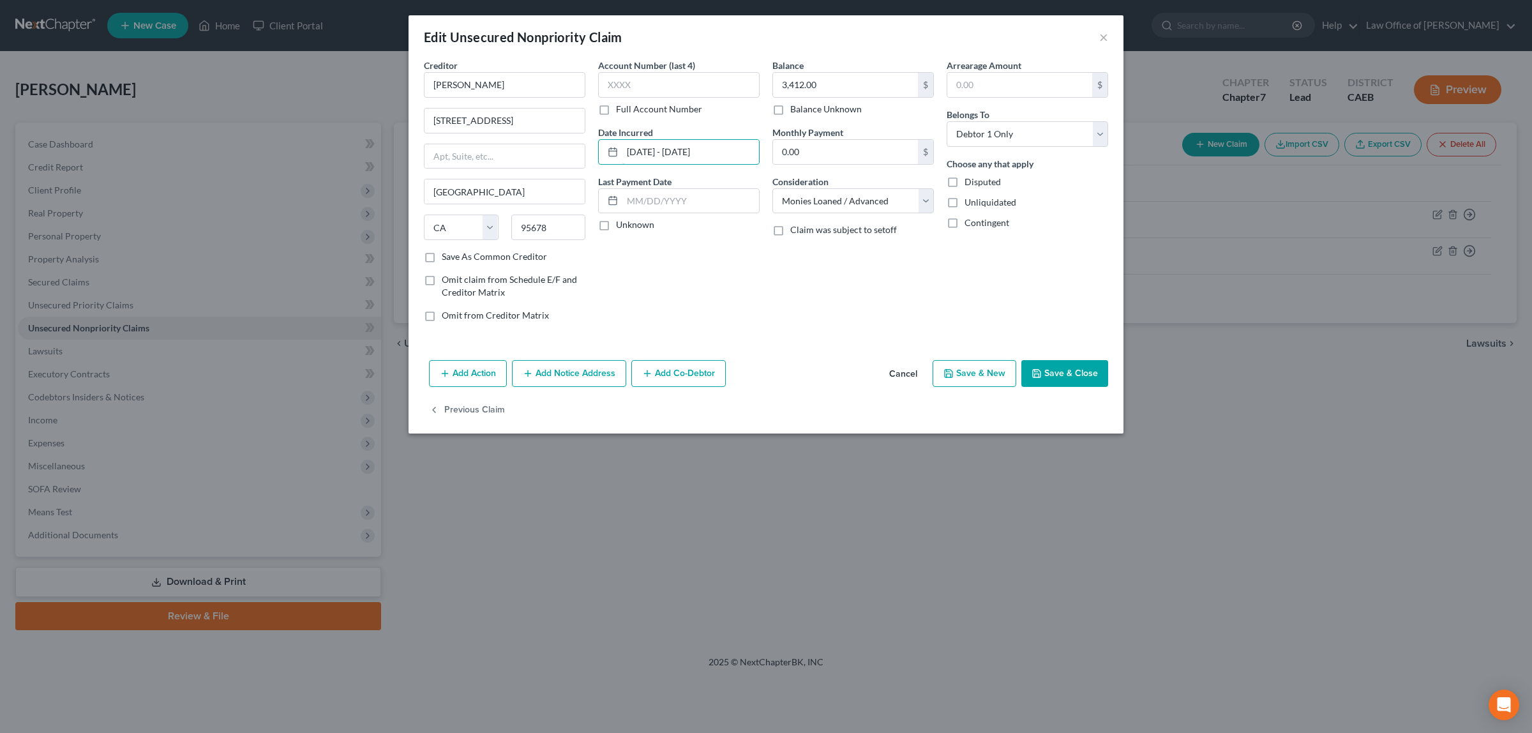
type input "[DATE] - [DATE]"
click at [1057, 372] on button "Save & Close" at bounding box center [1065, 373] width 87 height 27
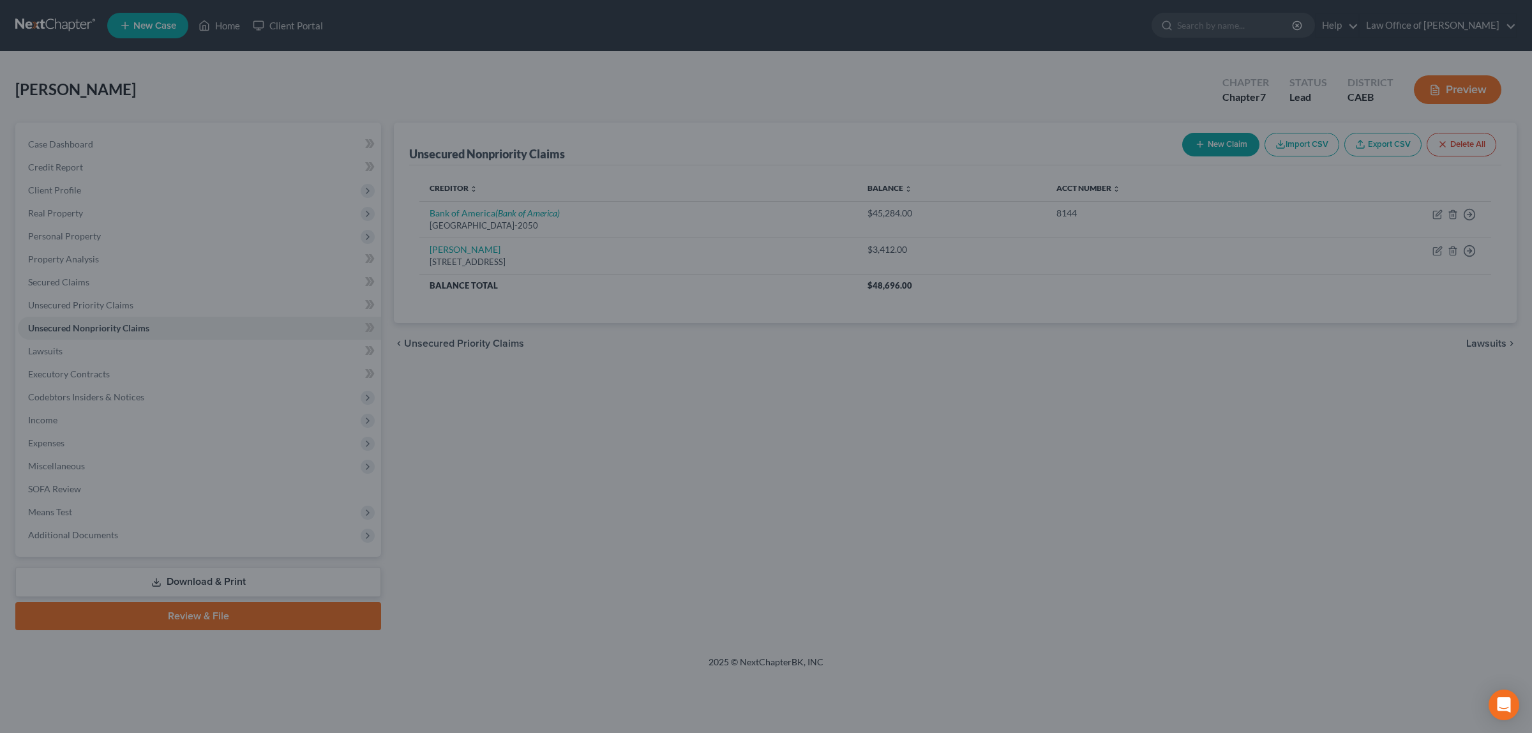
type input "0"
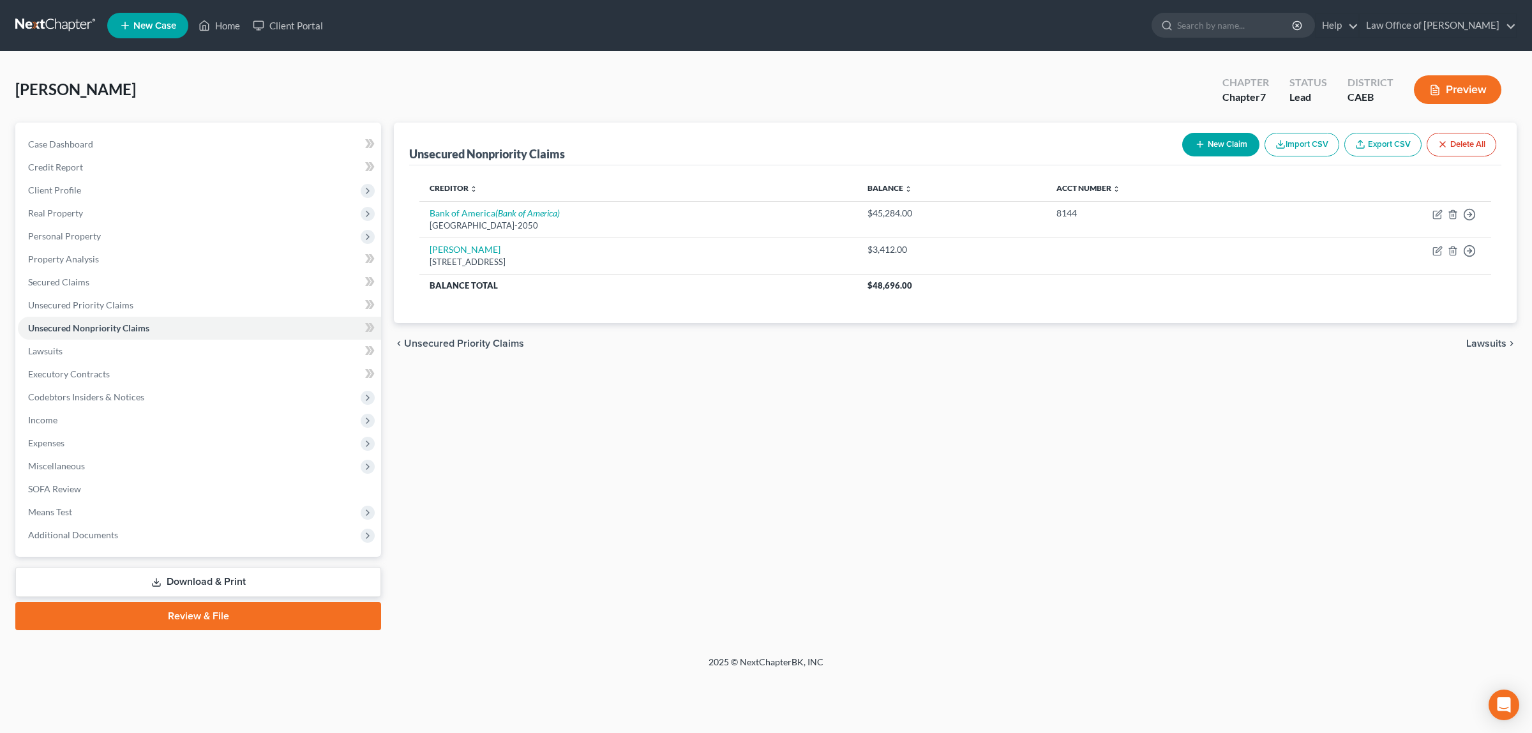
click at [1456, 84] on button "Preview" at bounding box center [1457, 89] width 87 height 29
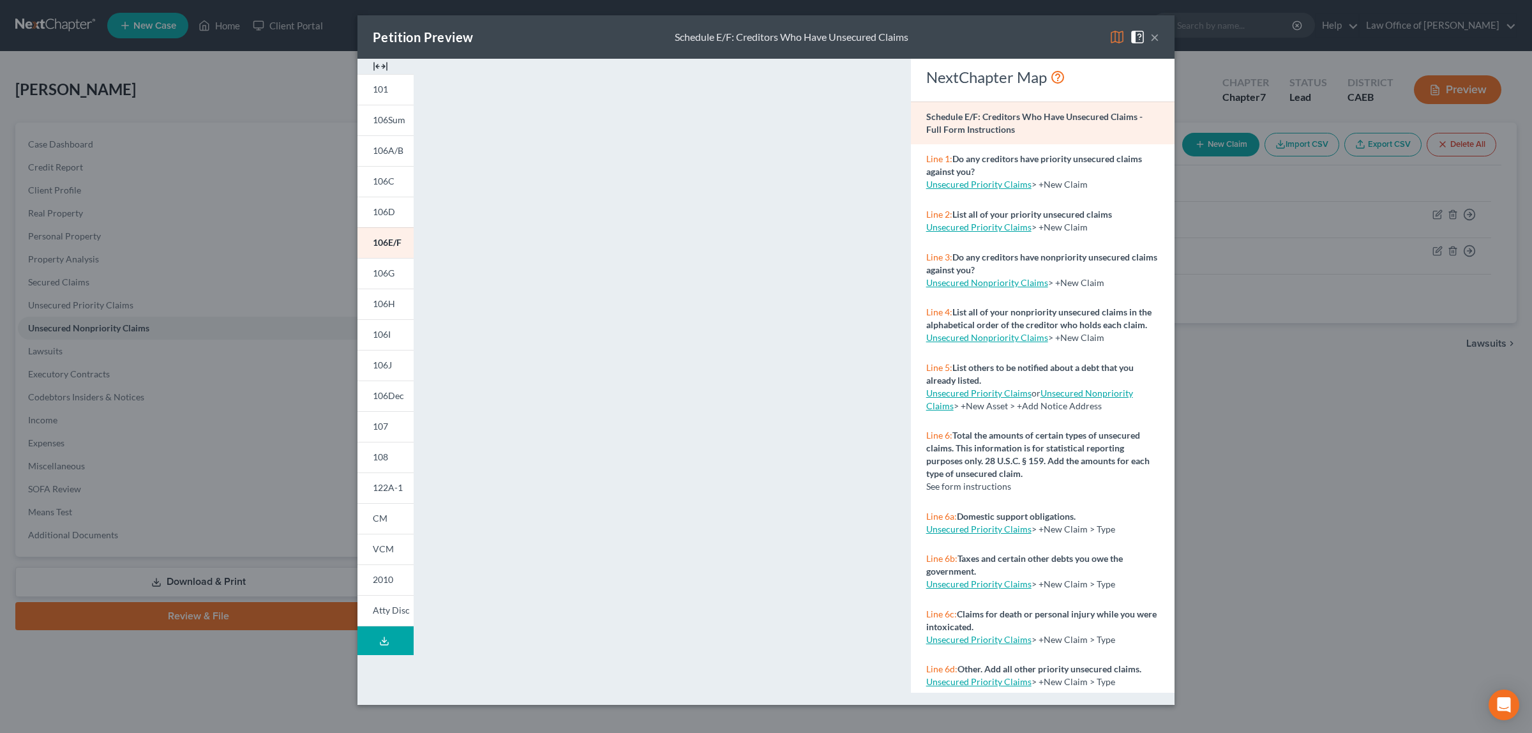
click at [1153, 38] on button "×" at bounding box center [1155, 36] width 9 height 15
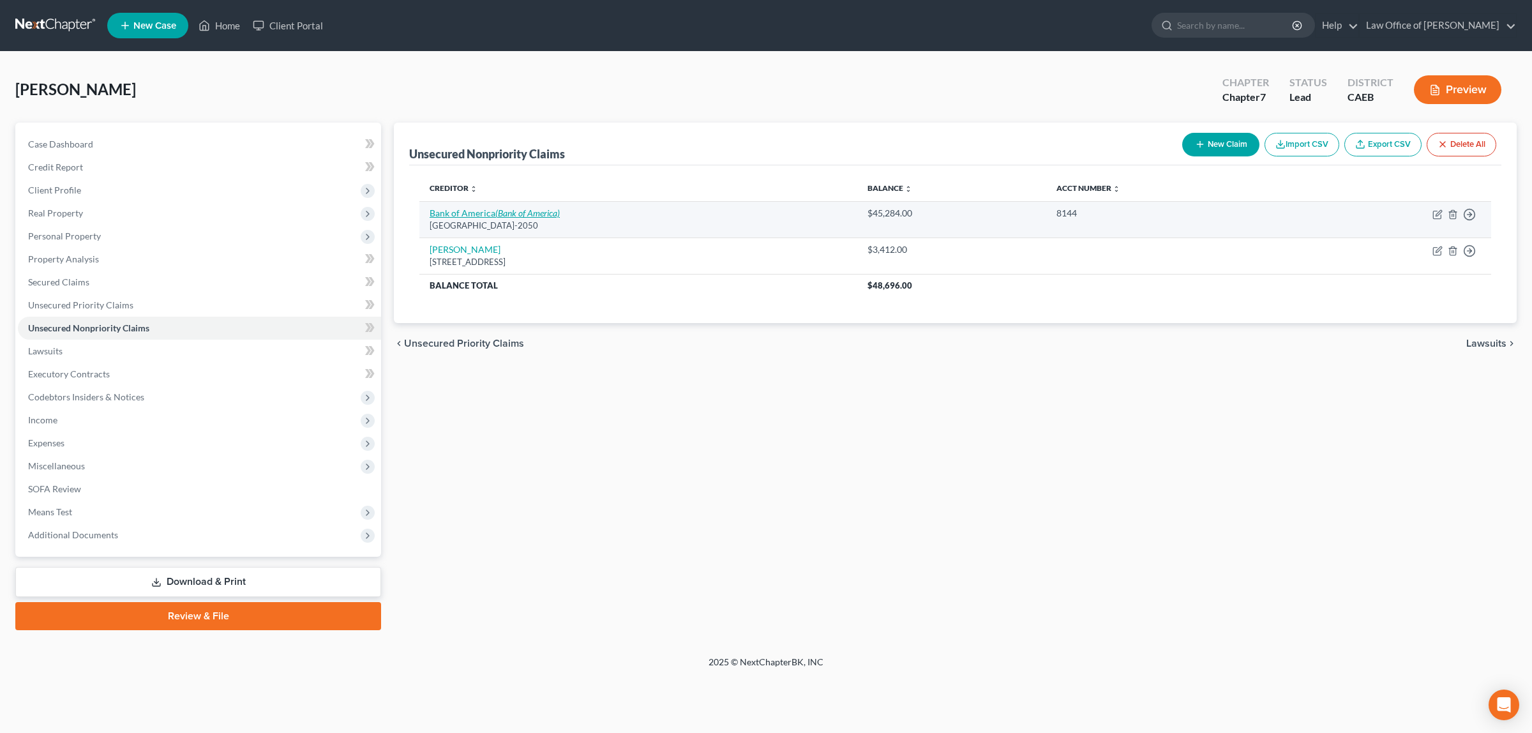
click at [515, 208] on icon "(Bank of America)" at bounding box center [527, 213] width 64 height 11
select select "45"
select select "2"
select select "0"
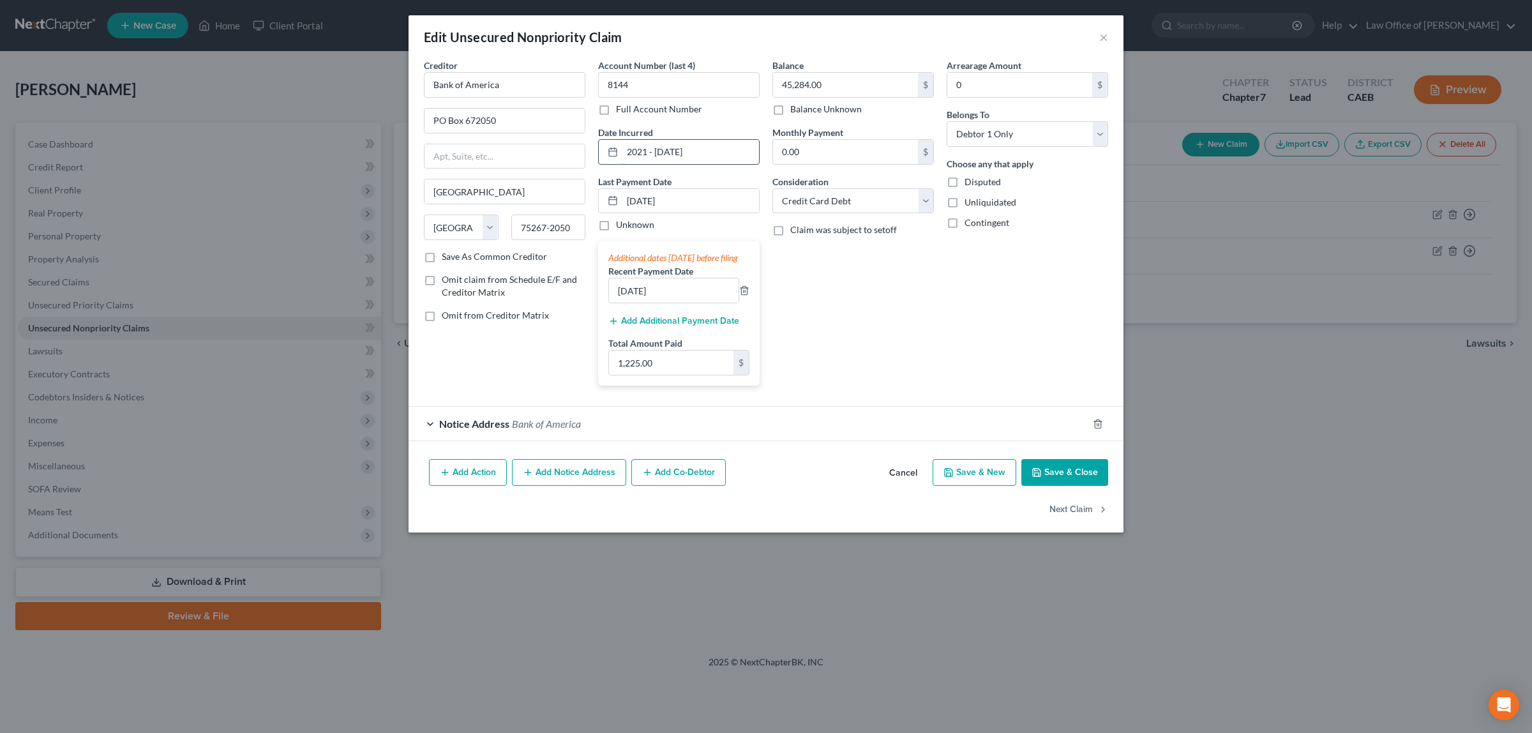
click at [663, 149] on input "2021 - [DATE]" at bounding box center [691, 152] width 137 height 24
click at [660, 152] on input "2021 - [DATE]" at bounding box center [691, 152] width 137 height 24
click at [684, 152] on input "2021 - [DATE]" at bounding box center [691, 152] width 137 height 24
type input "2021 - [DATE]"
click at [1063, 481] on button "Save & Close" at bounding box center [1065, 472] width 87 height 27
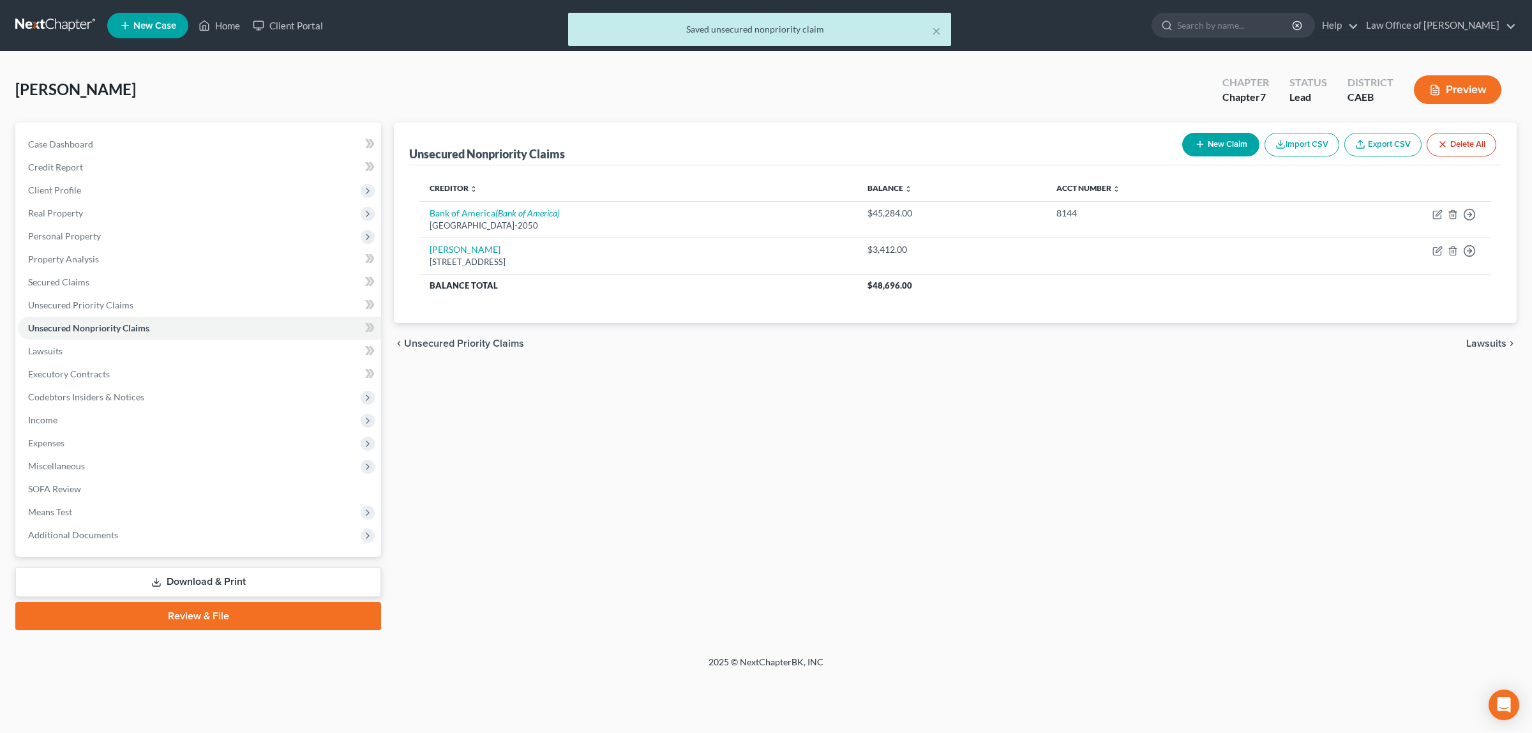
click at [1461, 83] on button "Preview" at bounding box center [1457, 89] width 87 height 29
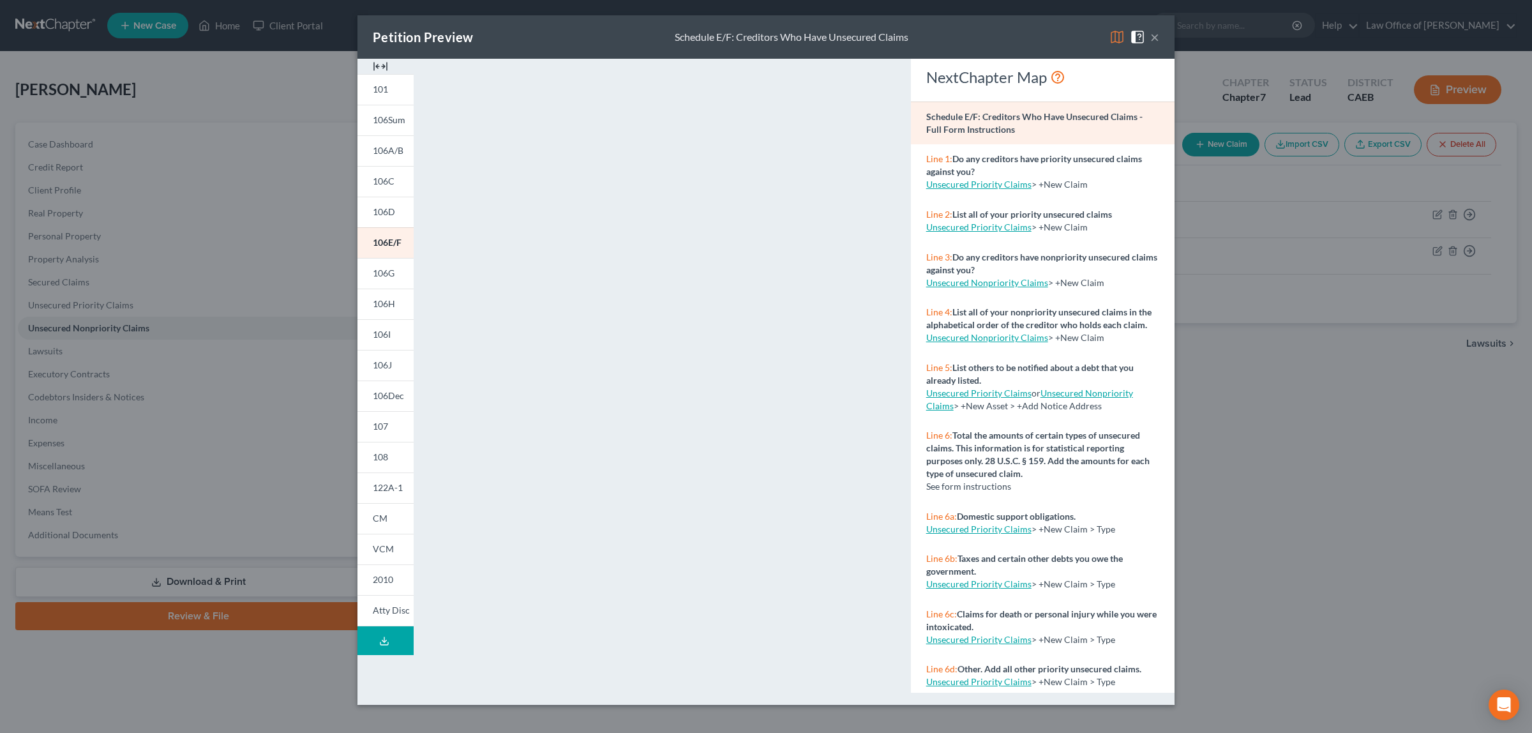
click at [1153, 36] on button "×" at bounding box center [1155, 36] width 9 height 15
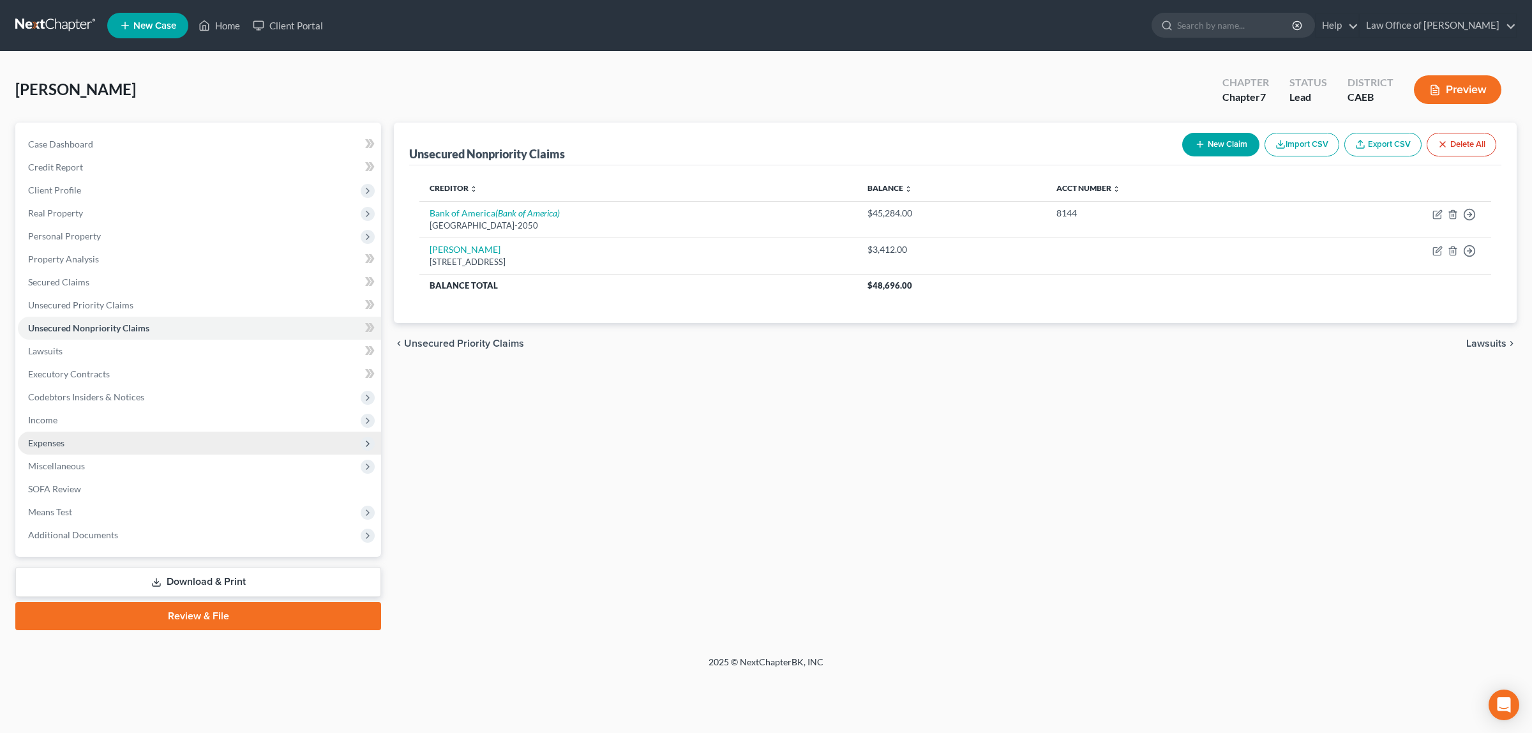
click at [69, 437] on span "Expenses" at bounding box center [199, 443] width 363 height 23
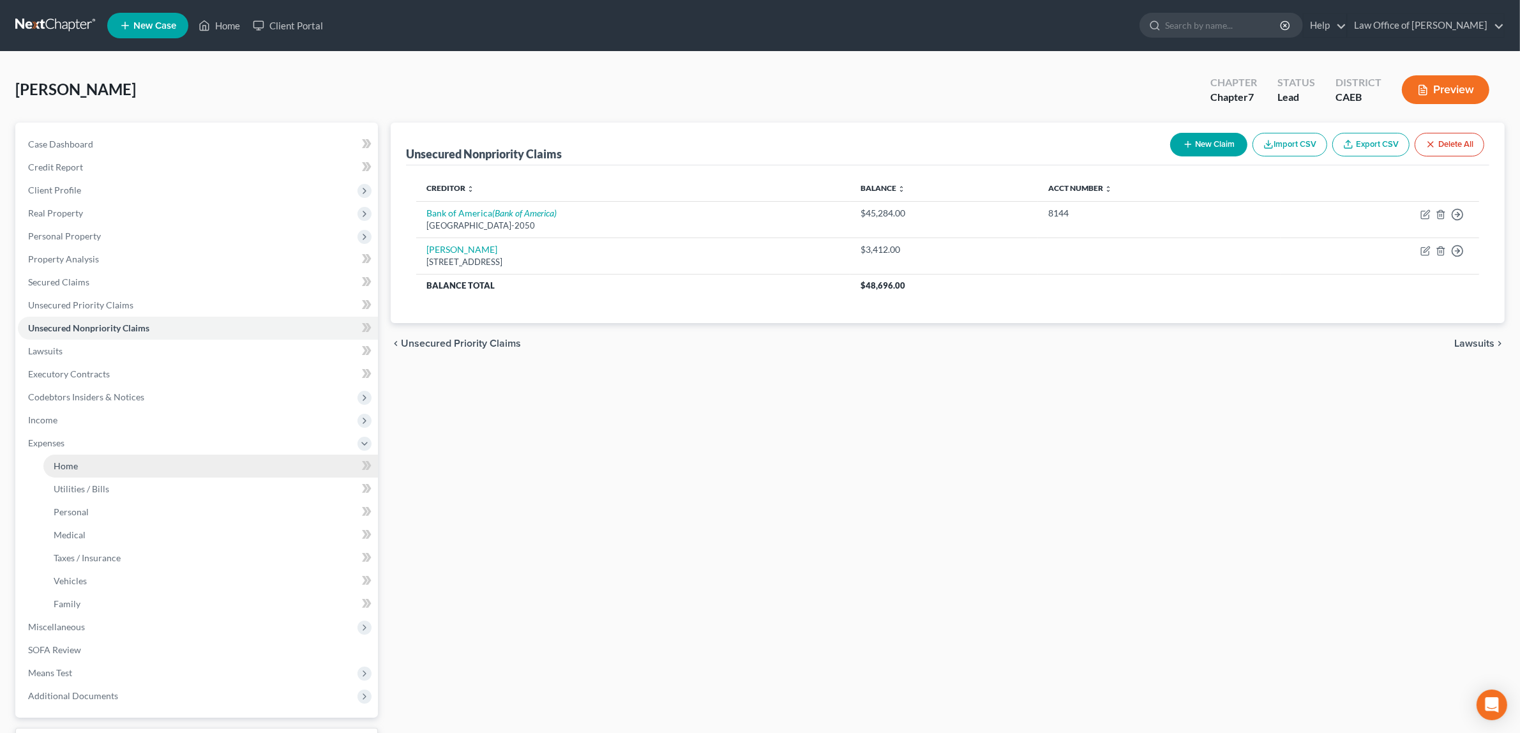
click at [75, 460] on span "Home" at bounding box center [66, 465] width 24 height 11
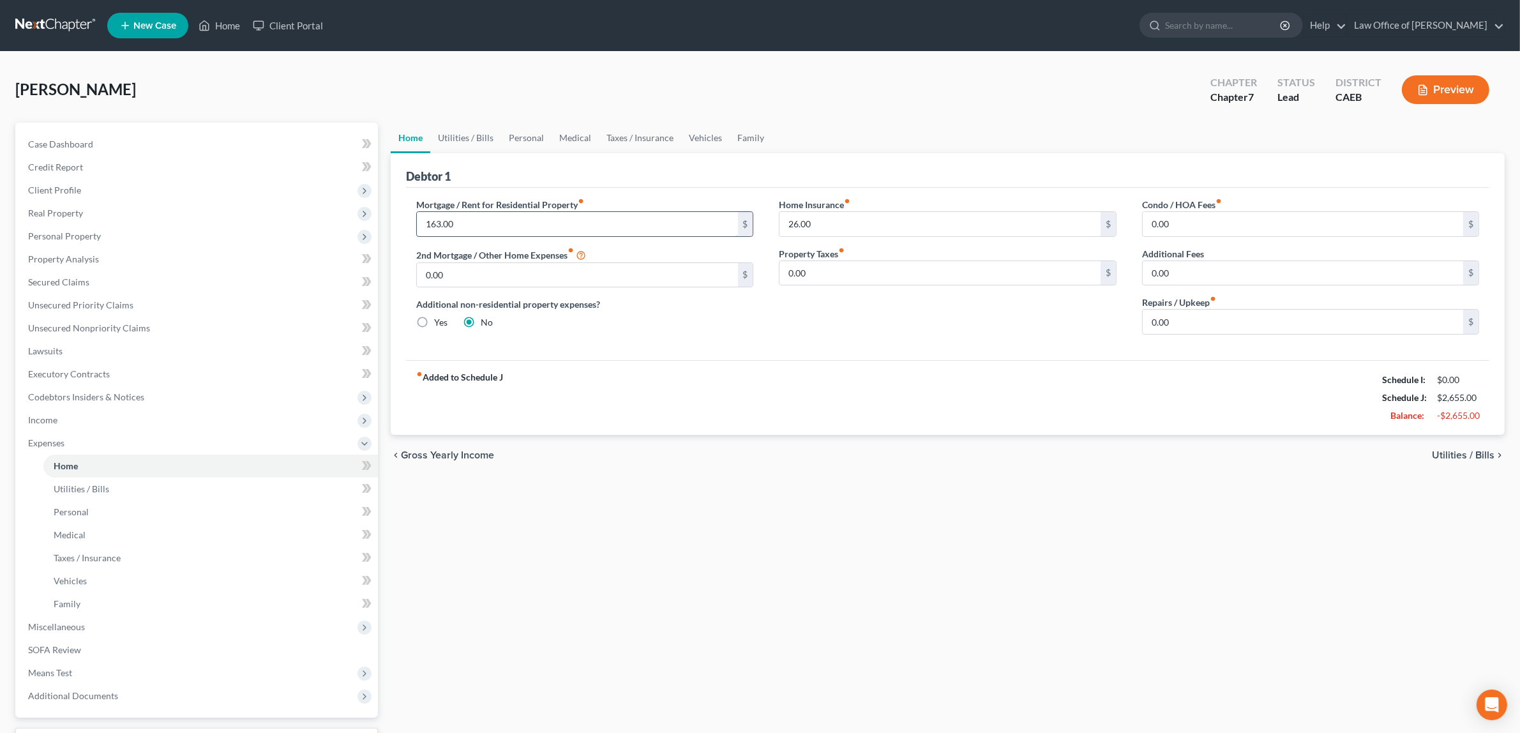
click at [428, 224] on input "163.00" at bounding box center [577, 224] width 321 height 24
click at [421, 219] on input "163.00" at bounding box center [577, 224] width 321 height 24
type input "1,163.00"
click at [1460, 451] on span "Utilities / Bills" at bounding box center [1463, 455] width 63 height 10
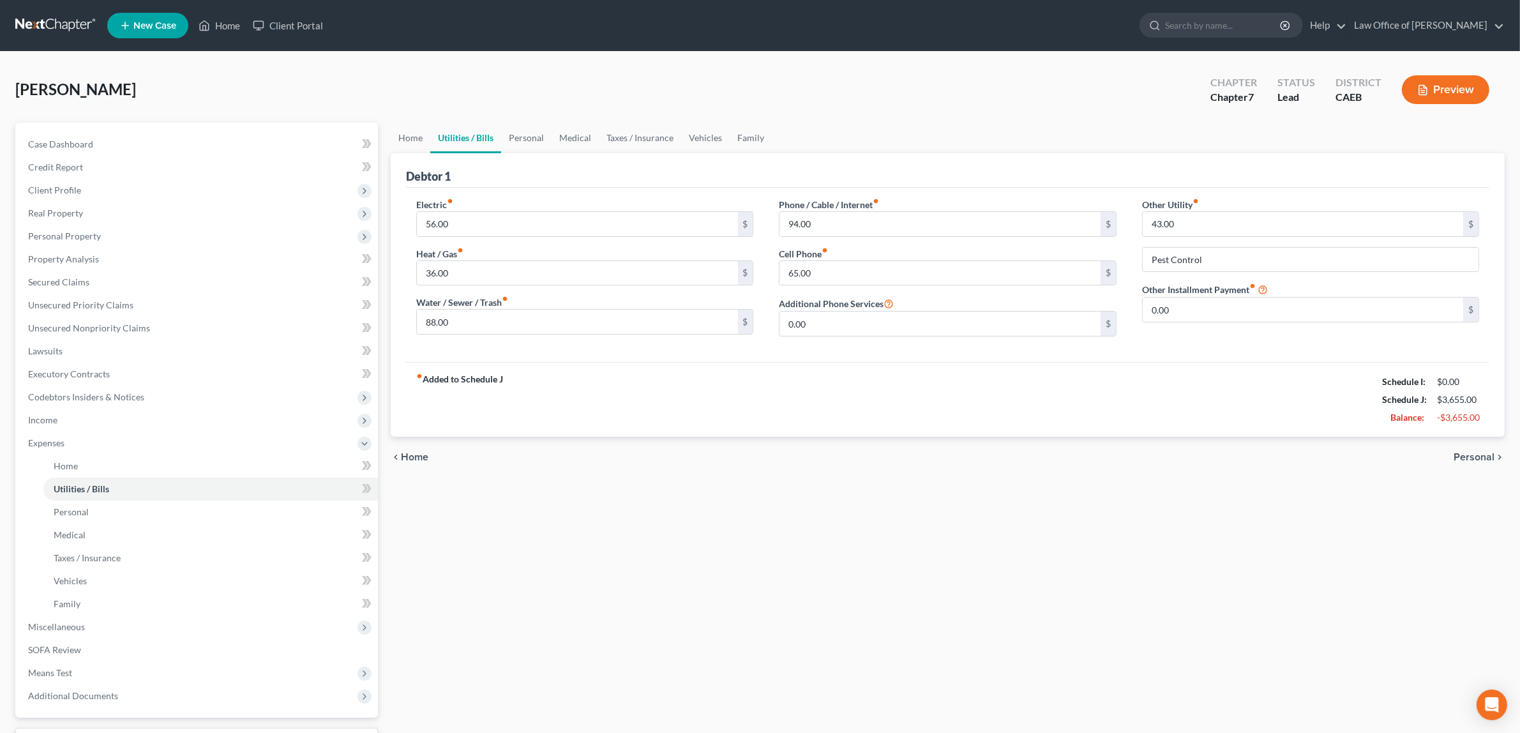
click at [1467, 458] on span "Personal" at bounding box center [1474, 457] width 41 height 10
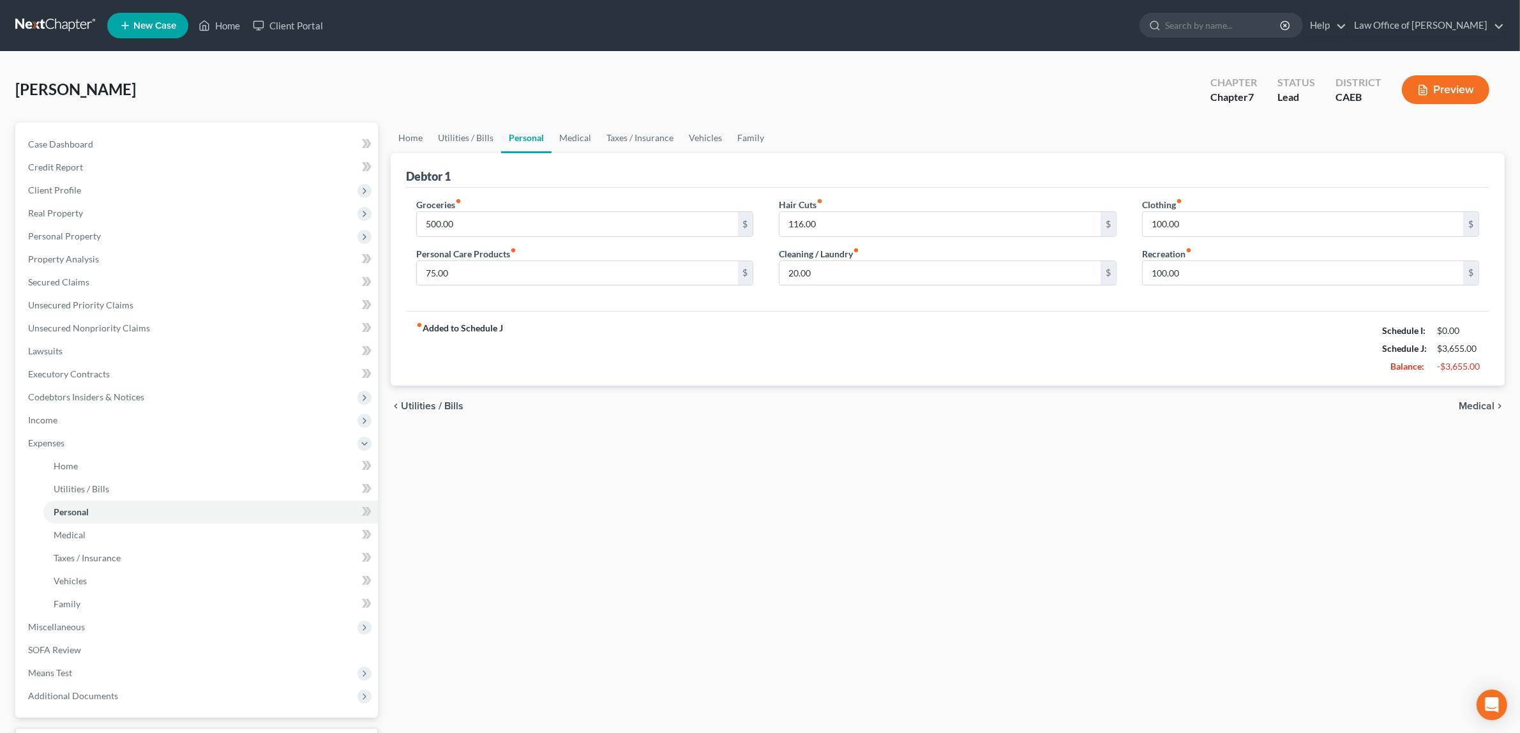
click at [1453, 84] on button "Preview" at bounding box center [1445, 89] width 87 height 29
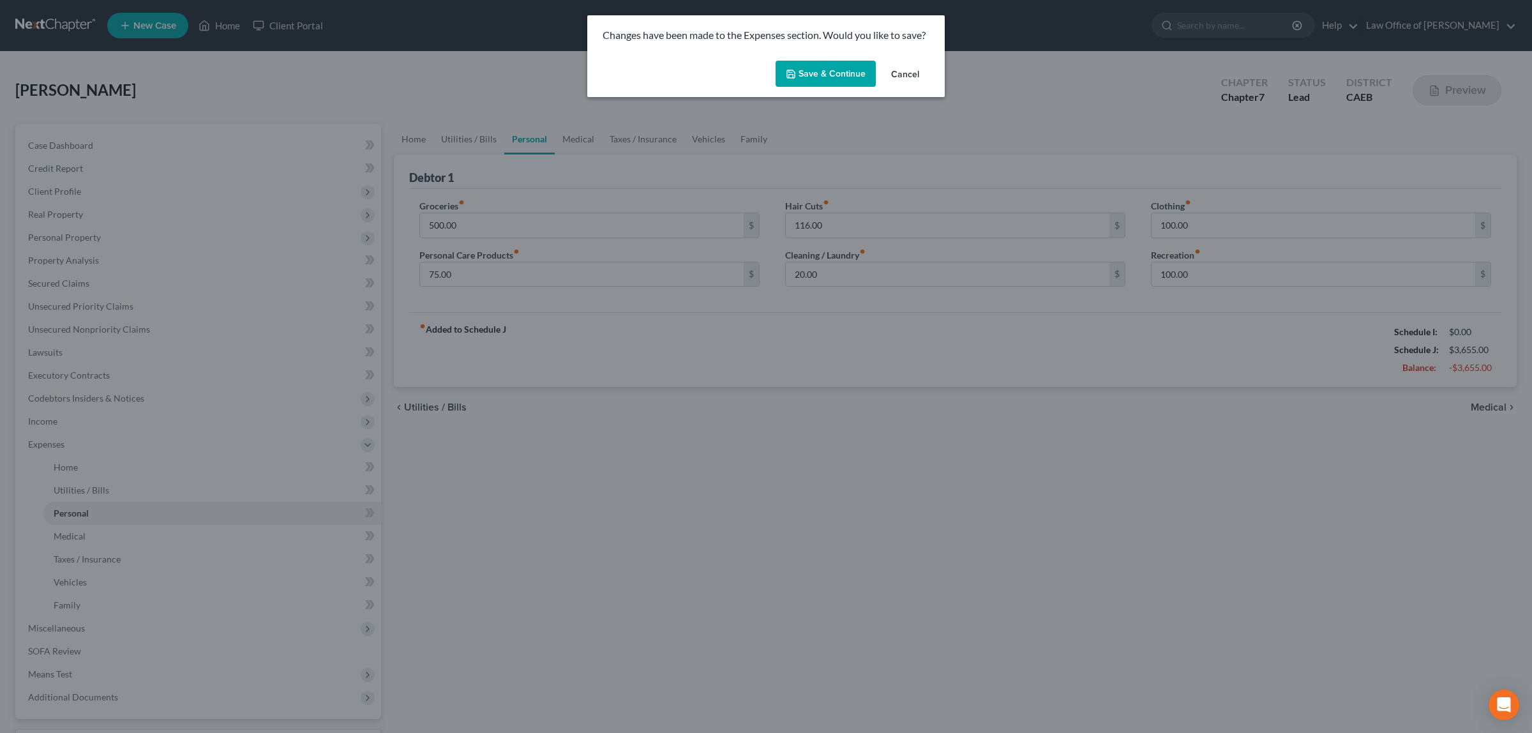
click at [854, 74] on button "Save & Continue" at bounding box center [826, 74] width 100 height 27
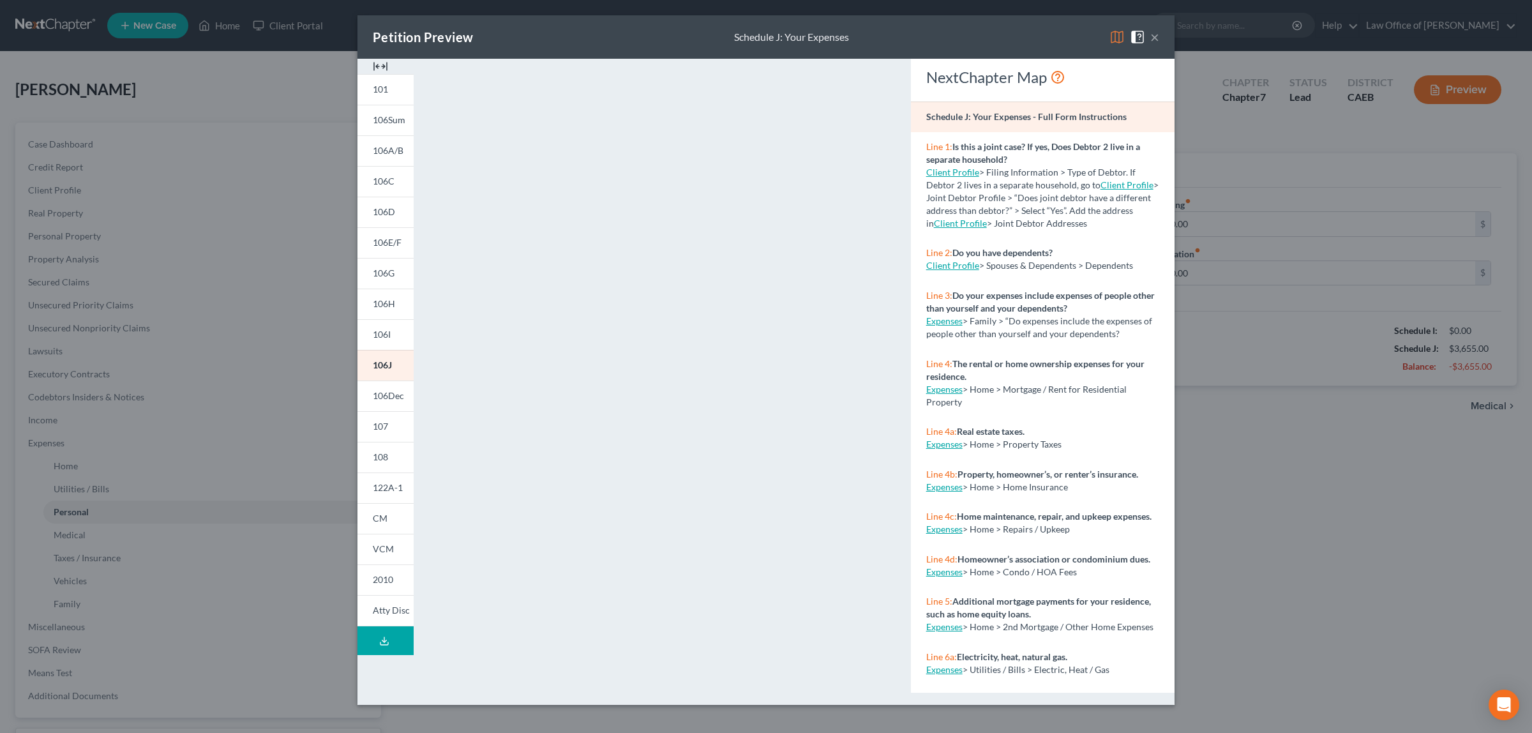
click at [1157, 37] on button "×" at bounding box center [1155, 36] width 9 height 15
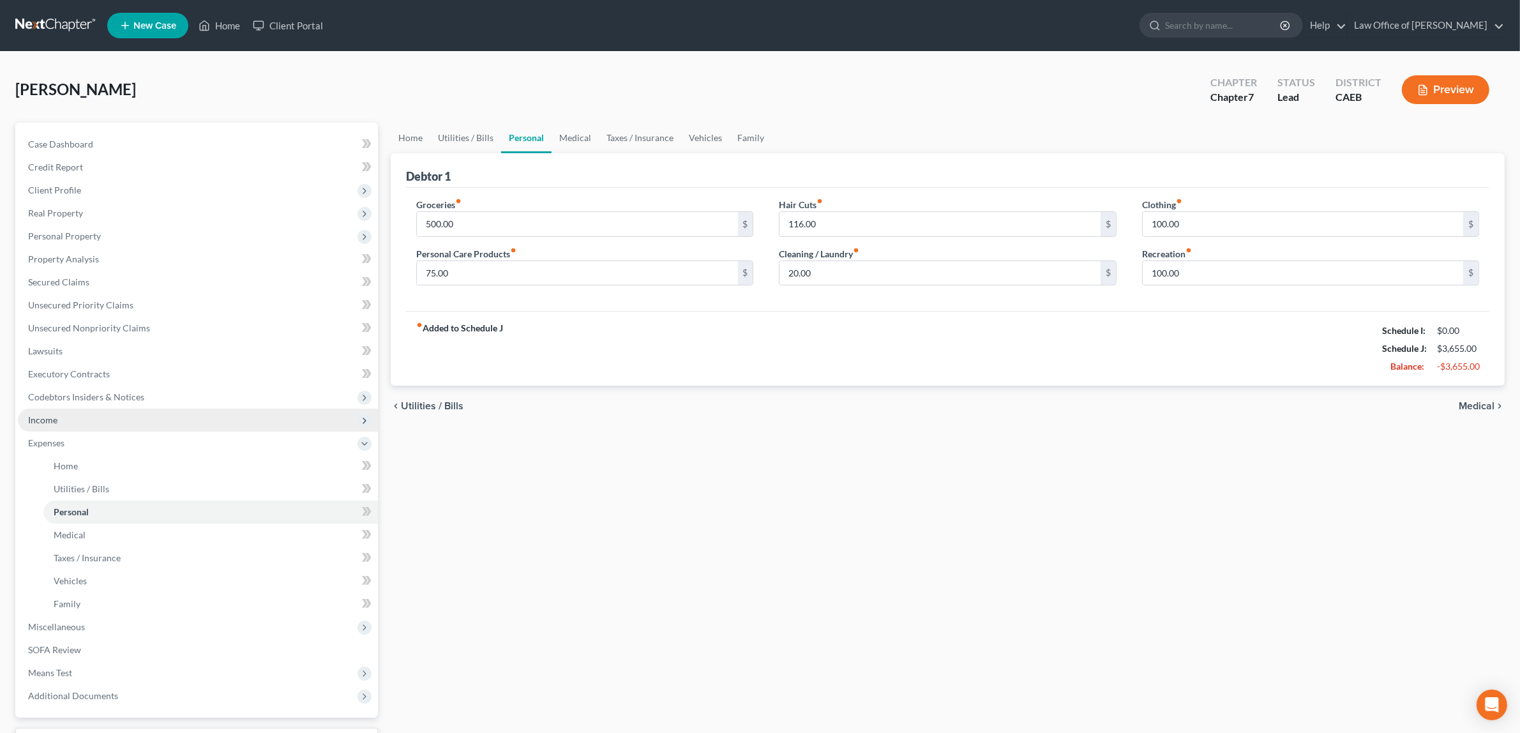
click at [48, 417] on span "Income" at bounding box center [42, 419] width 29 height 11
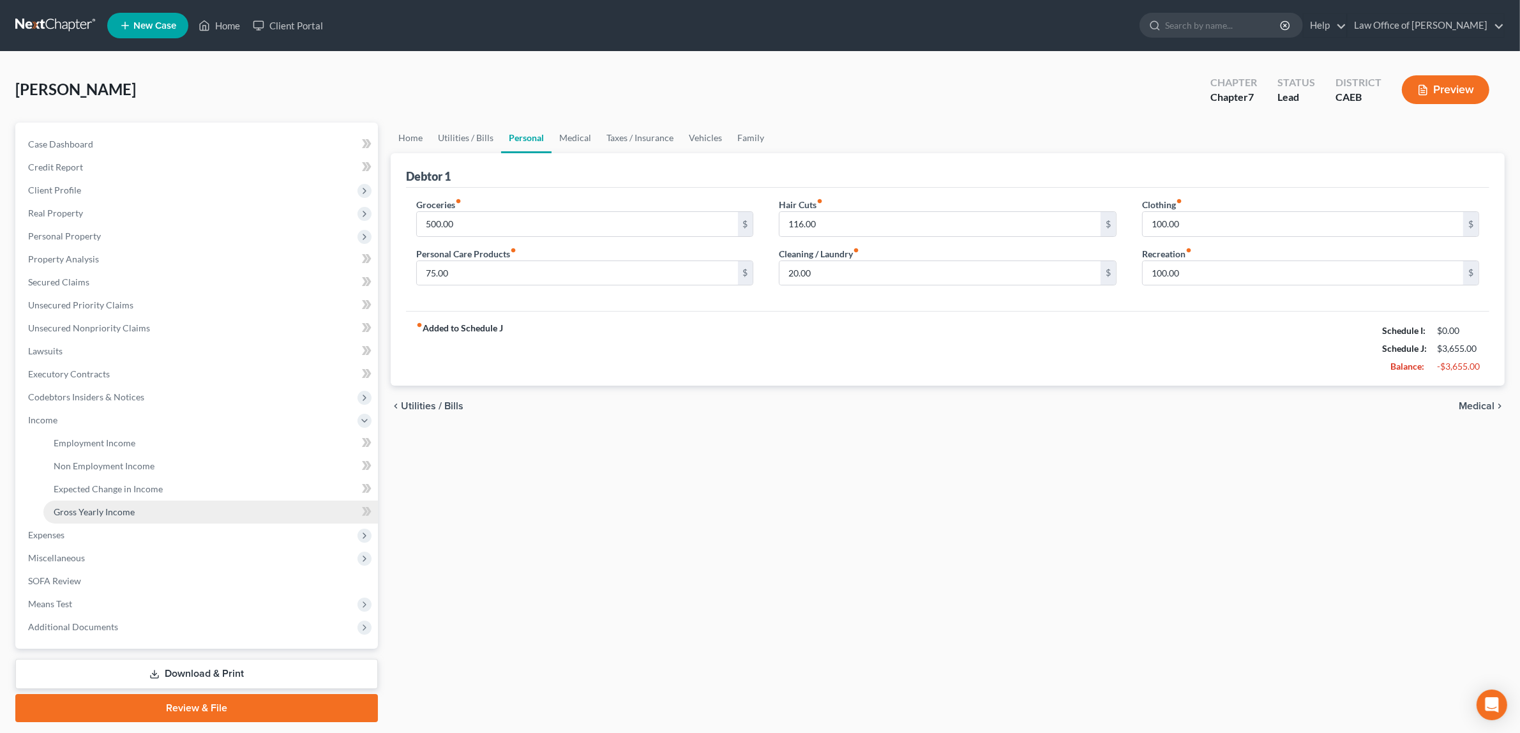
click at [101, 508] on span "Gross Yearly Income" at bounding box center [94, 511] width 81 height 11
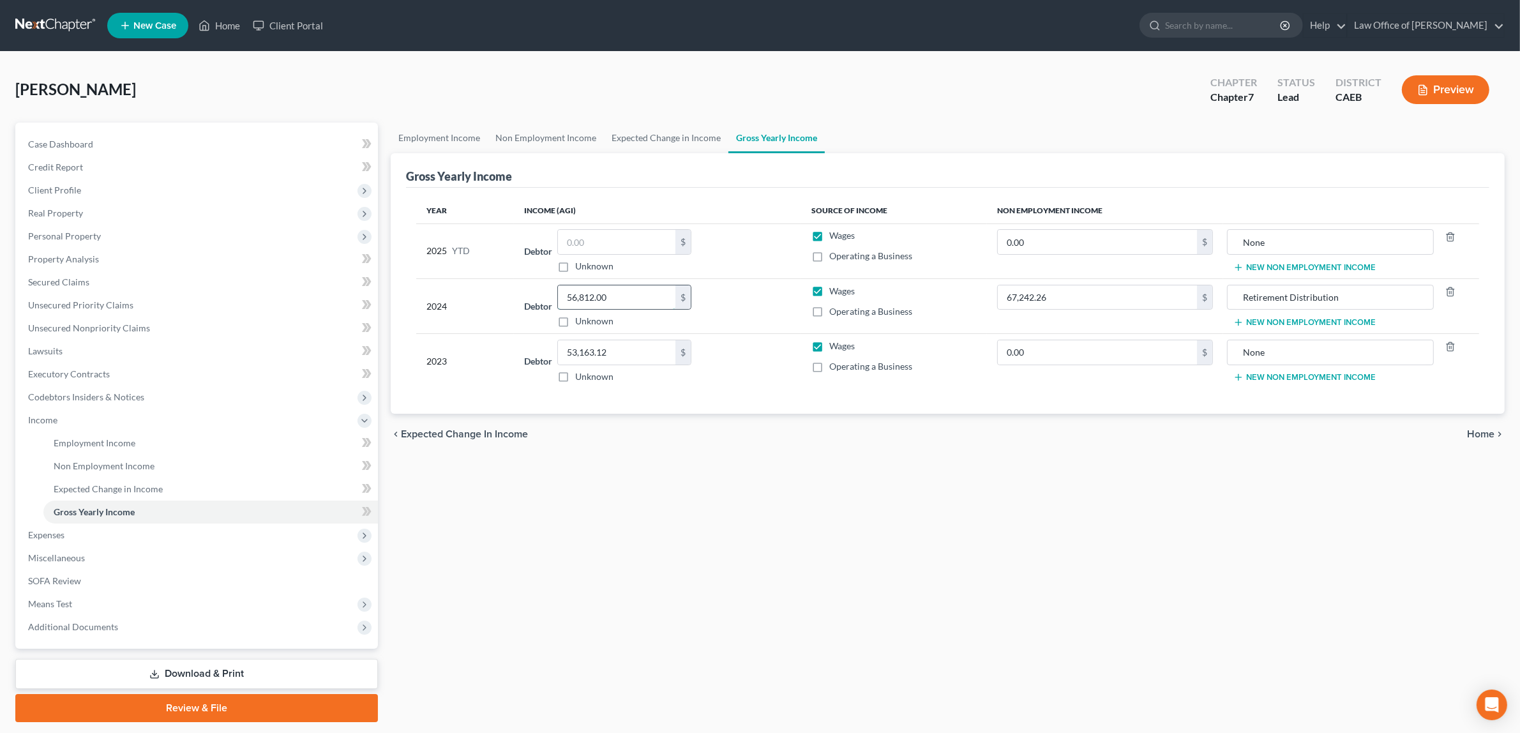
click at [589, 297] on input "56,812.00" at bounding box center [616, 297] width 117 height 24
type input "5,682.00"
drag, startPoint x: 605, startPoint y: 298, endPoint x: 538, endPoint y: 296, distance: 67.7
click at [538, 296] on div "Debtor 5,682.00 $ Unknown Balance Undetermined 5,682.00 $ Unknown" at bounding box center [657, 306] width 267 height 43
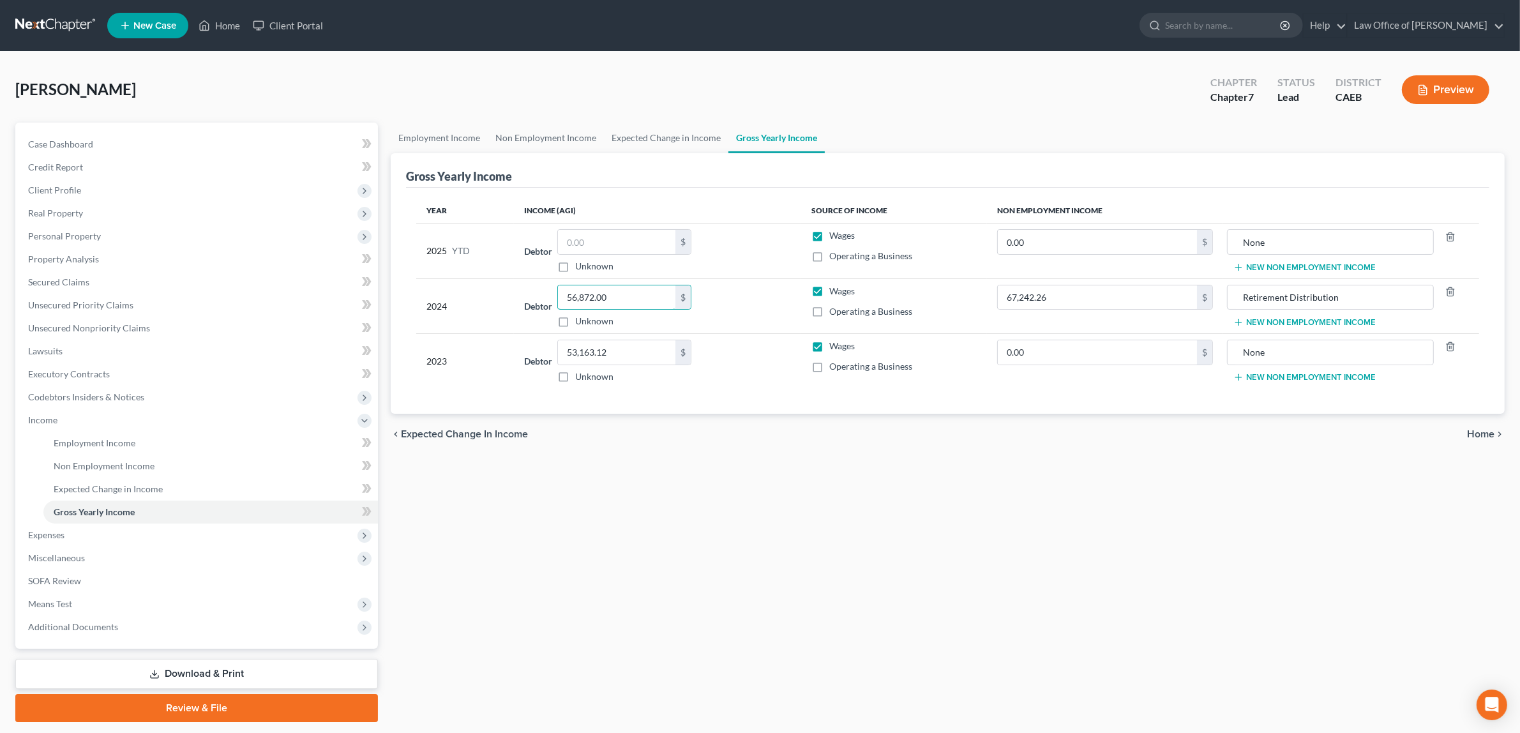
type input "56,872.00"
click at [1471, 429] on span "Home" at bounding box center [1480, 434] width 27 height 10
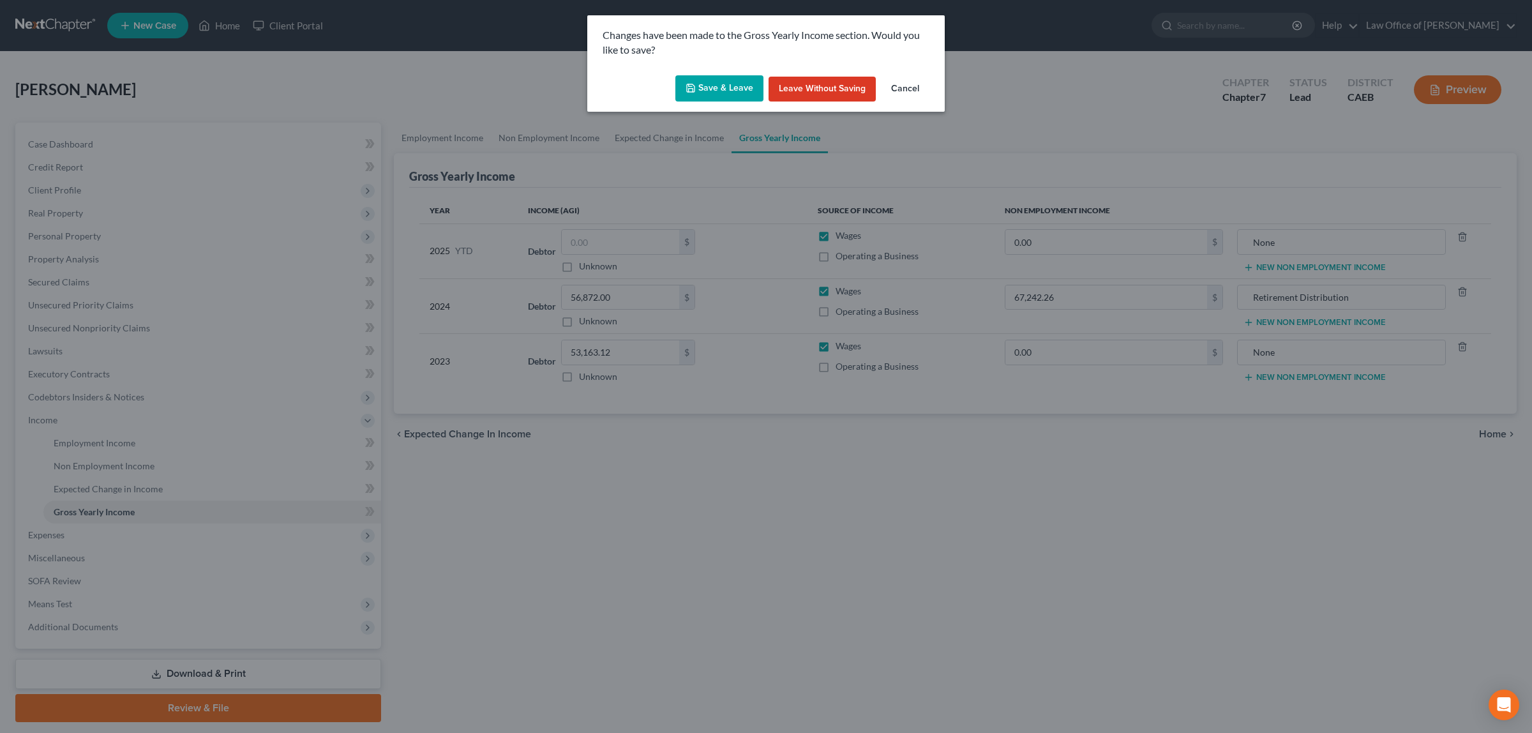
click at [736, 85] on button "Save & Leave" at bounding box center [720, 88] width 88 height 27
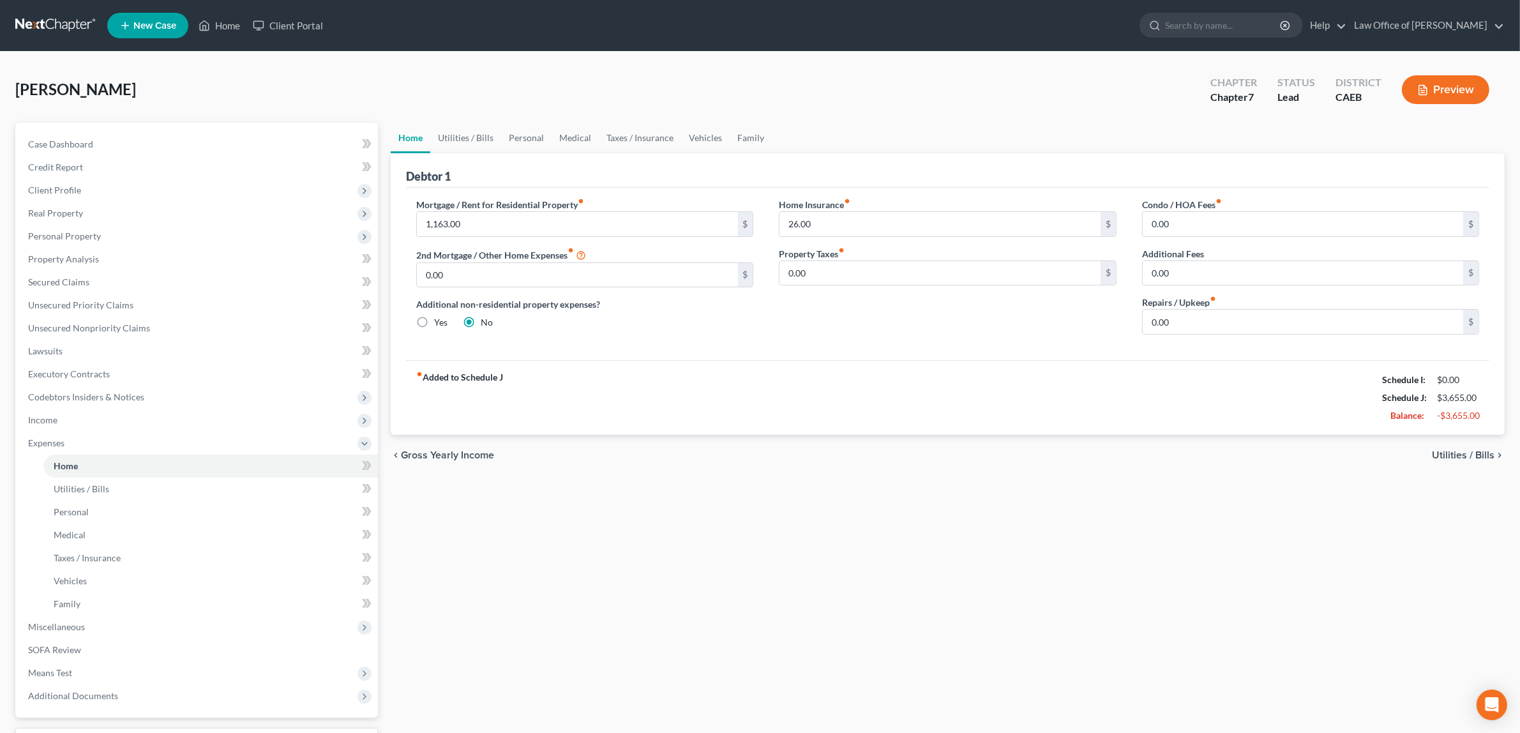
click at [1435, 84] on button "Preview" at bounding box center [1445, 89] width 87 height 29
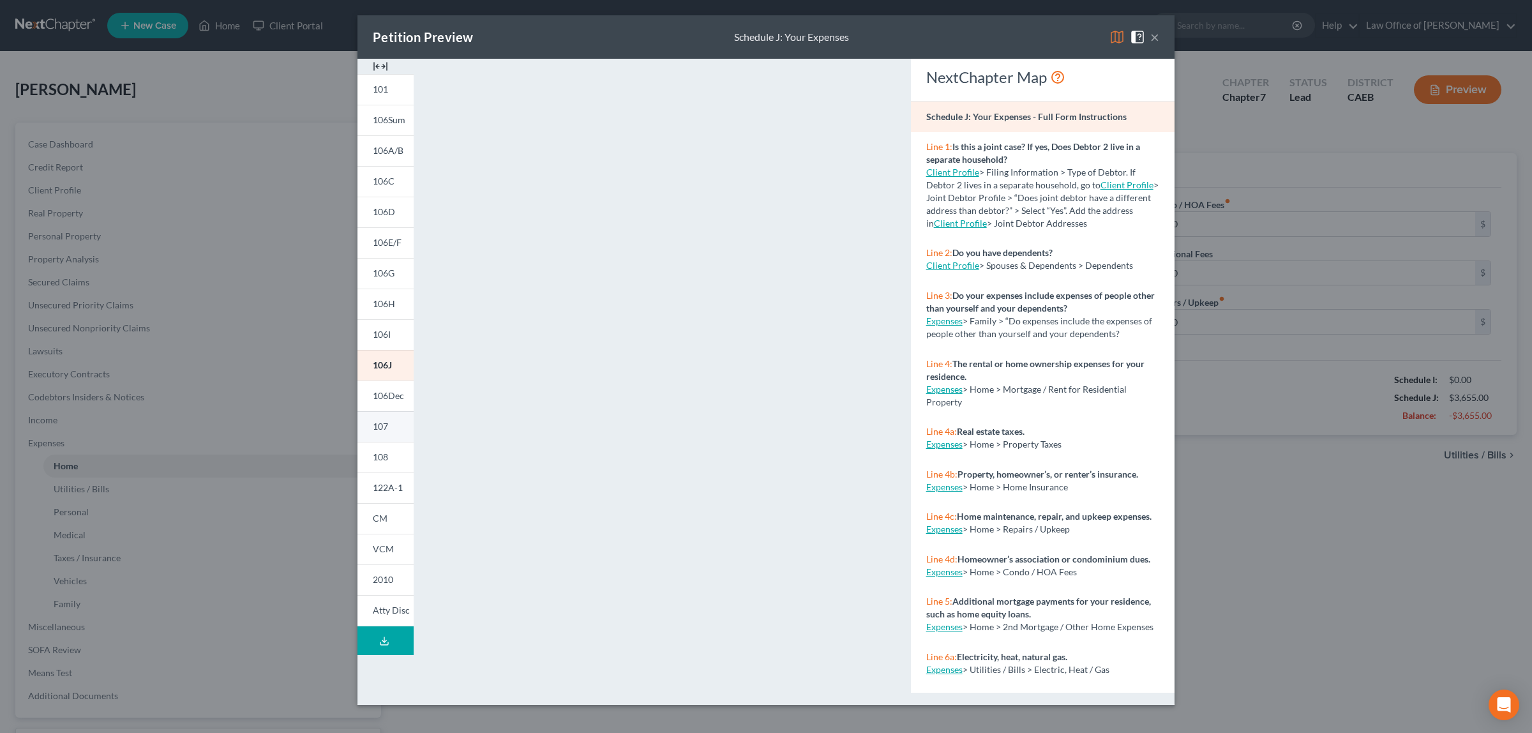
click at [381, 420] on link "107" at bounding box center [386, 426] width 56 height 31
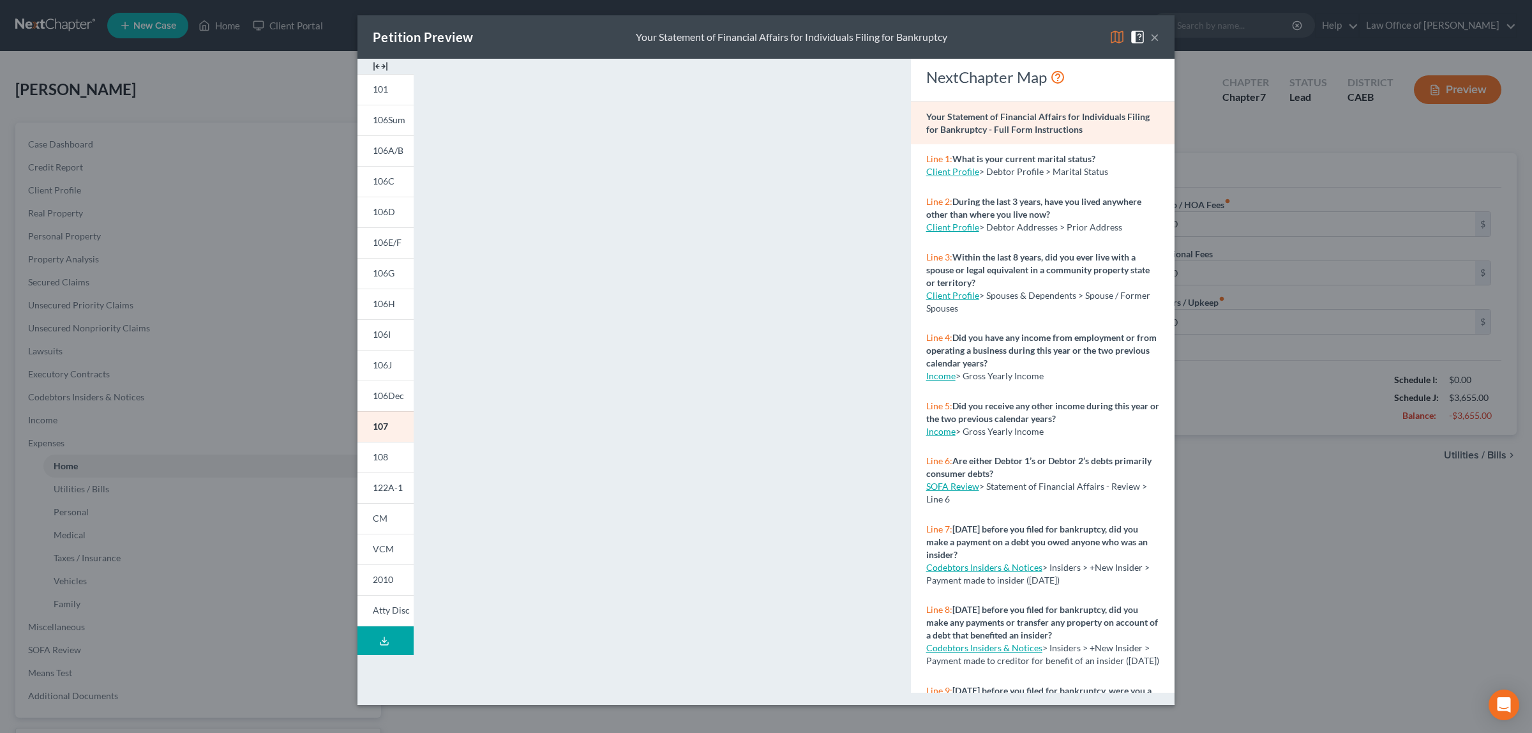
click at [1156, 36] on button "×" at bounding box center [1155, 36] width 9 height 15
